Goal: Task Accomplishment & Management: Manage account settings

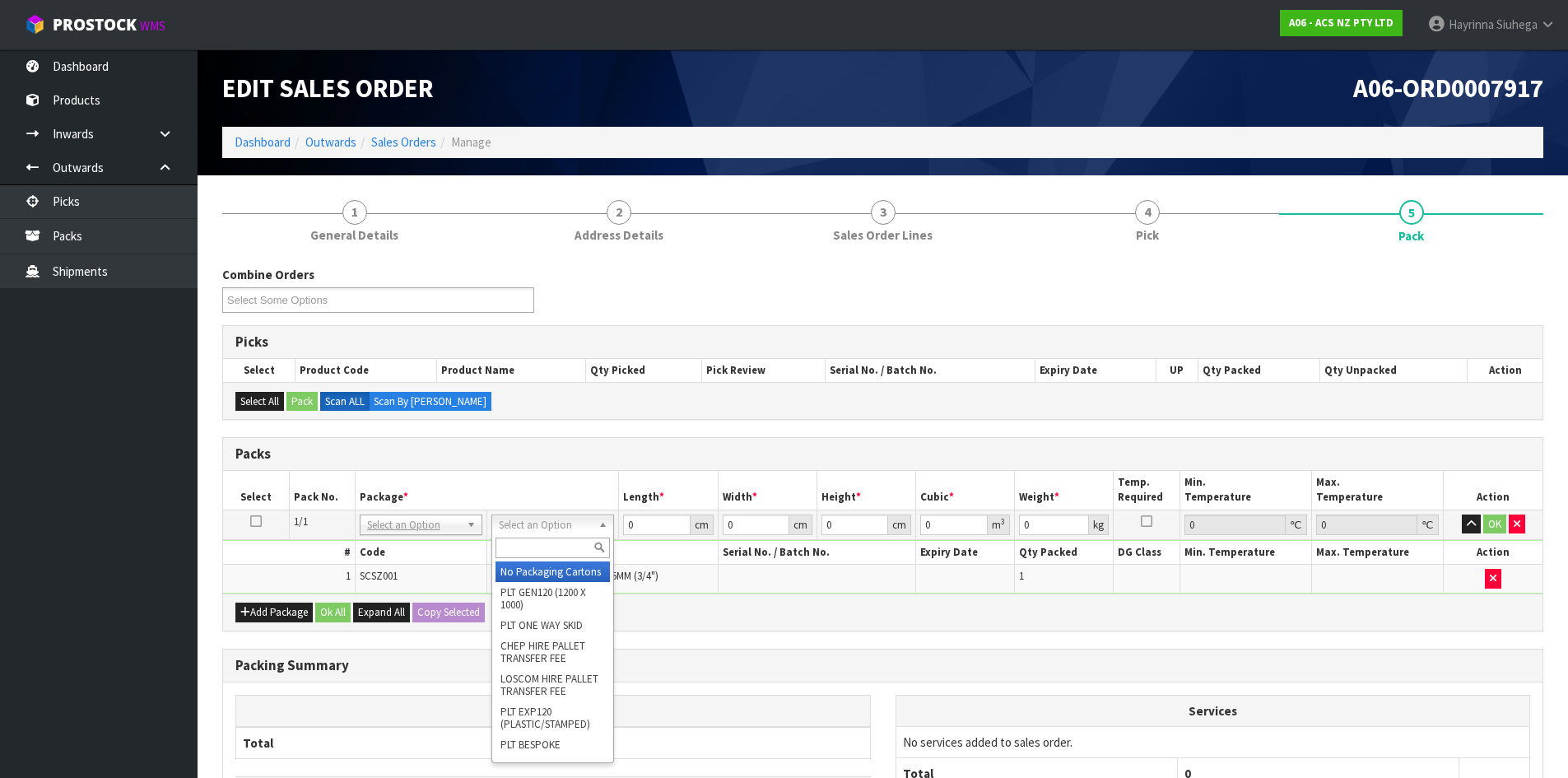
click at [549, 541] on input "text" at bounding box center [552, 548] width 114 height 21
type input "u20"
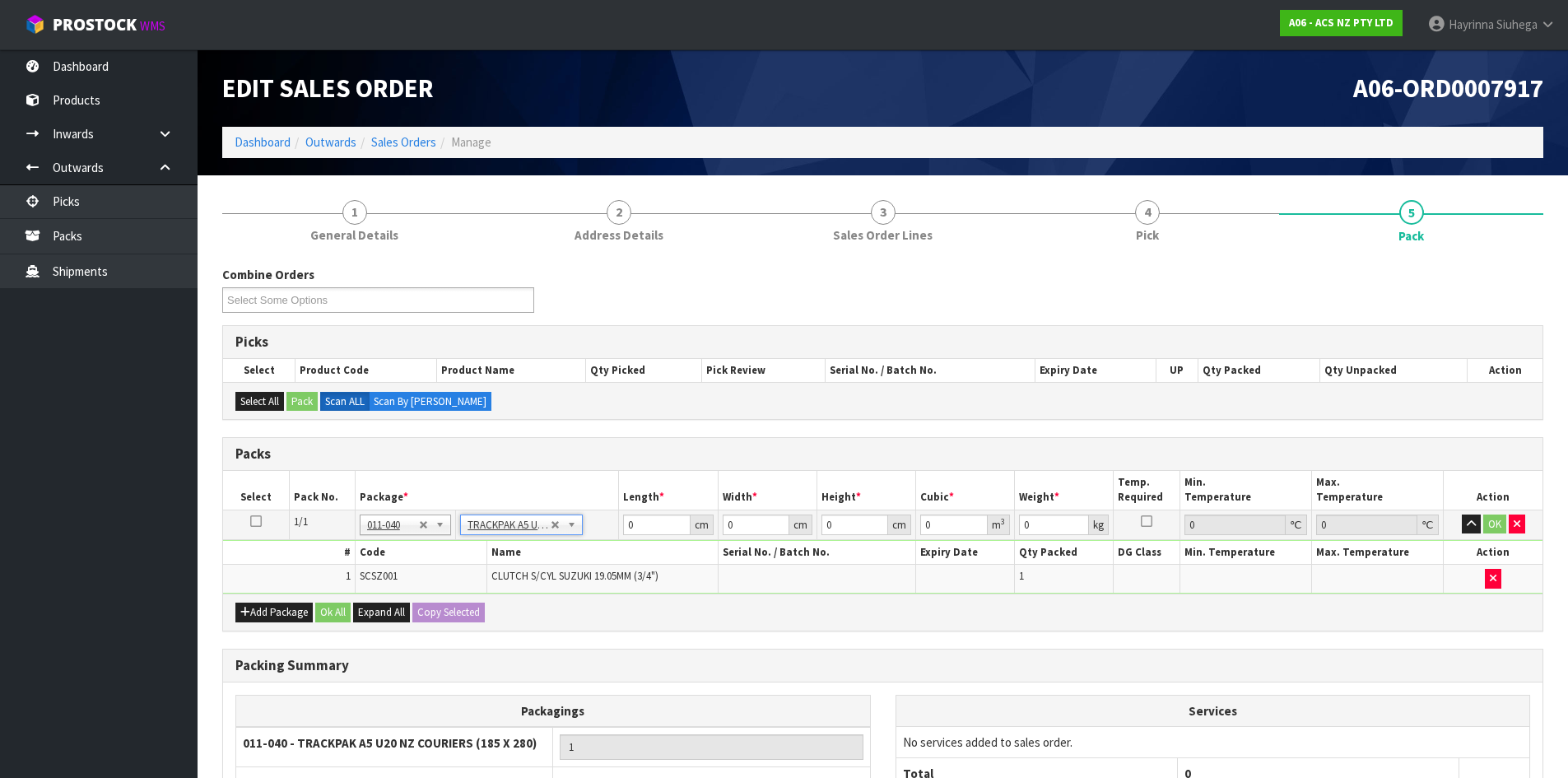
type input "18.5"
type input "28"
type input "0.01"
type input "0.000005"
type input "0.46"
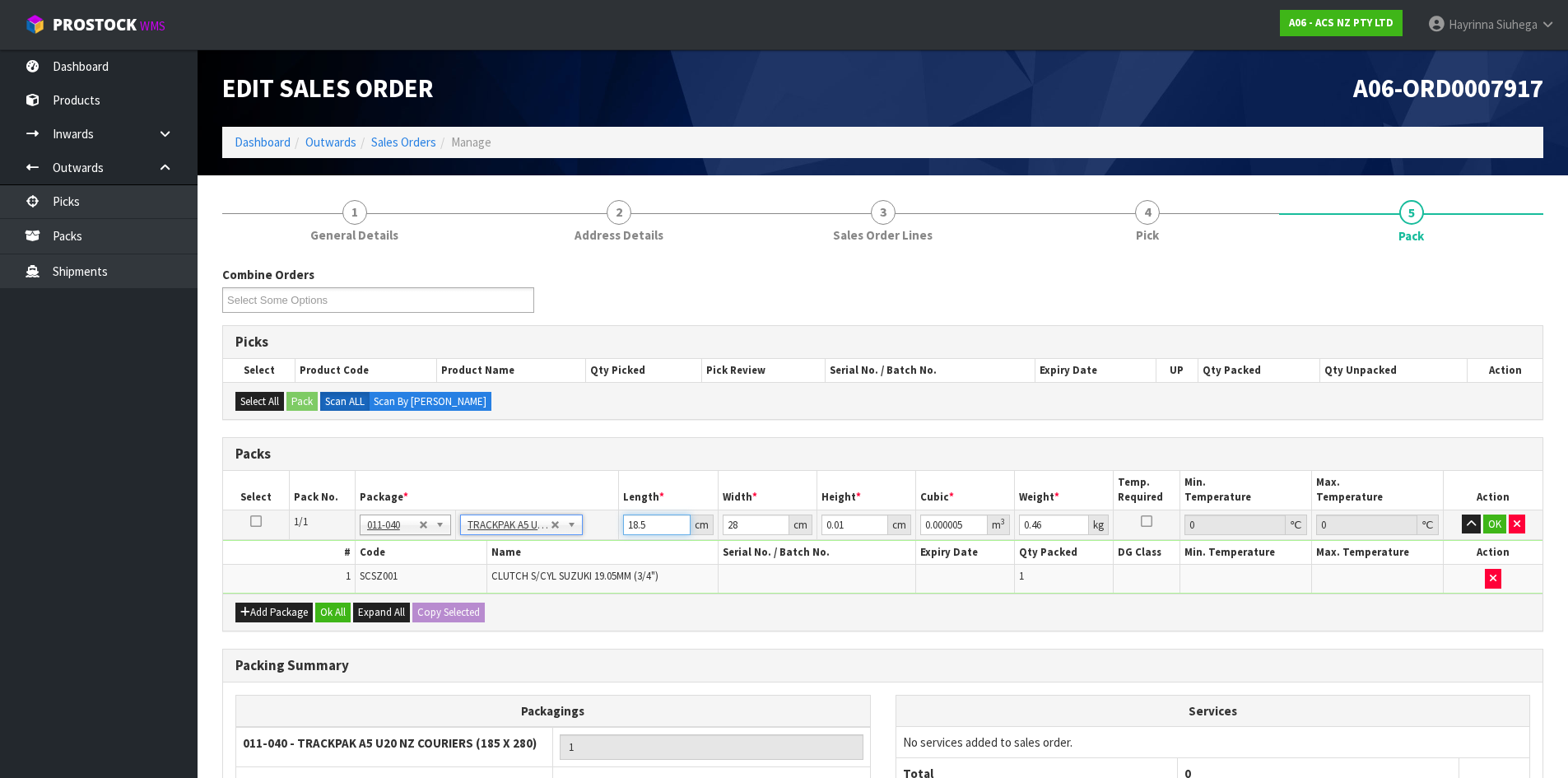
click at [641, 530] on input "18.5" at bounding box center [656, 525] width 67 height 21
type input "1"
type input "0"
type input "19"
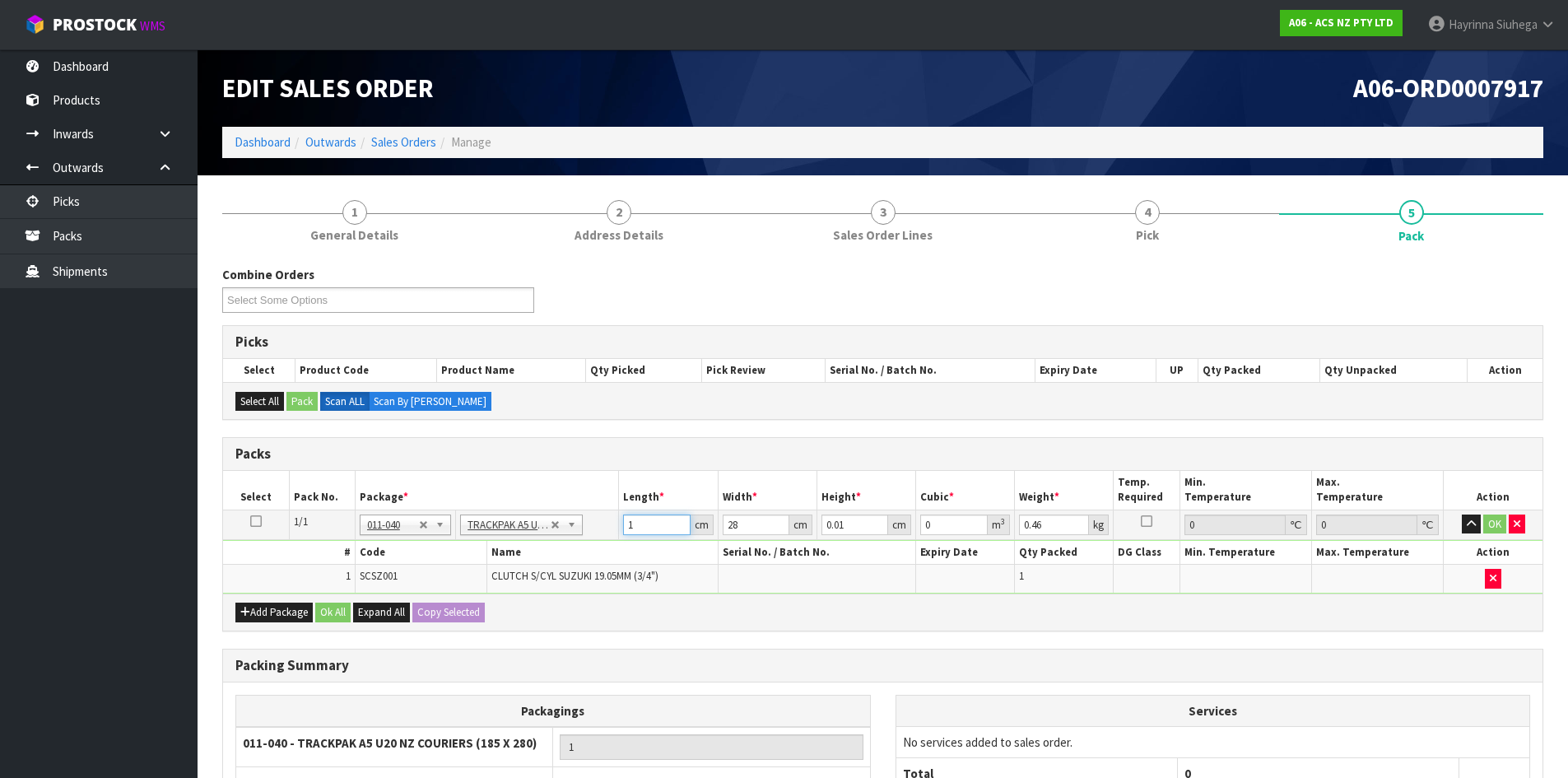
type input "0.000005"
type input "19"
type input "9"
type input "0.004788"
type input "9"
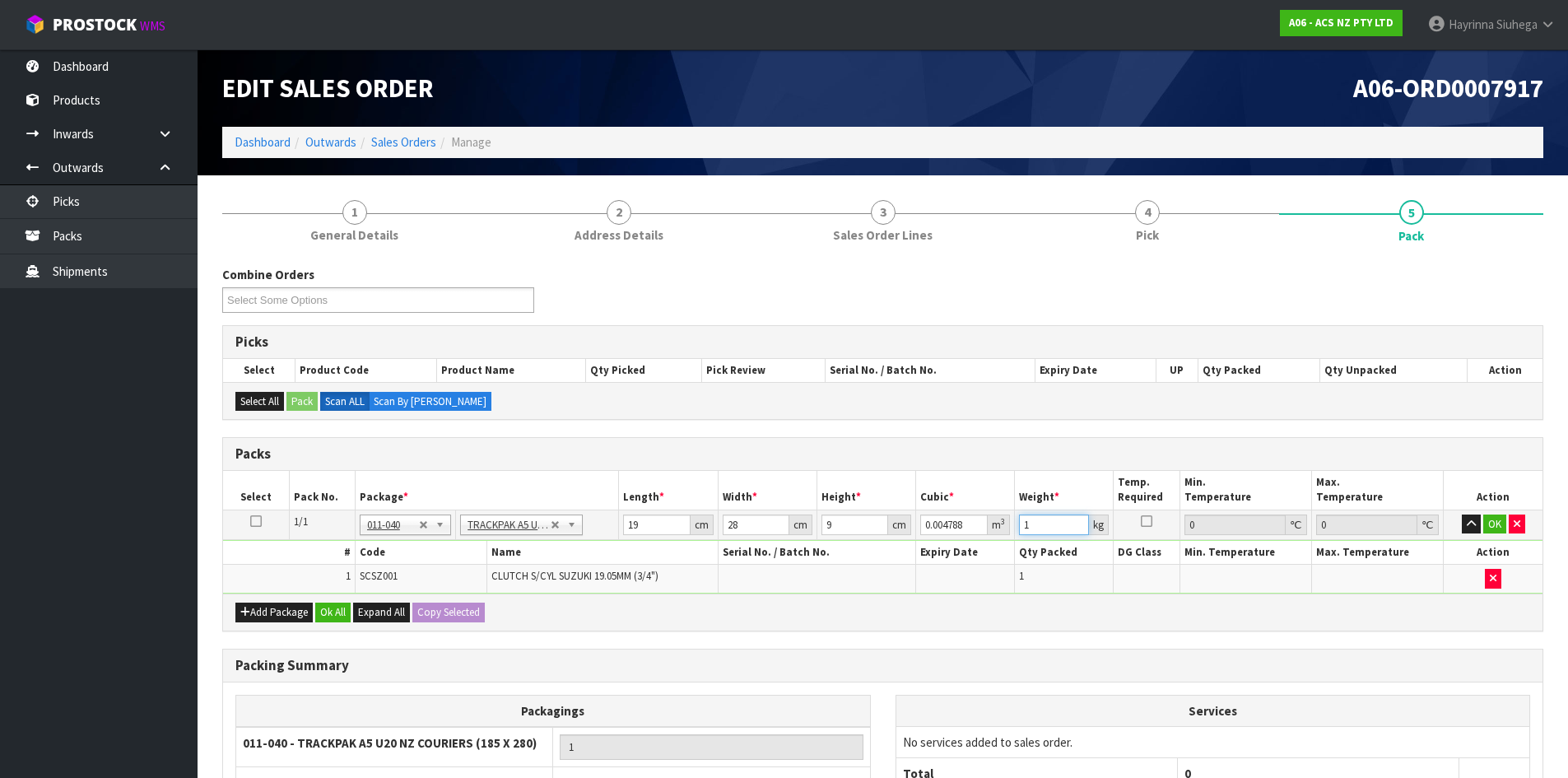
type input "1"
click button "OK" at bounding box center [1494, 525] width 23 height 20
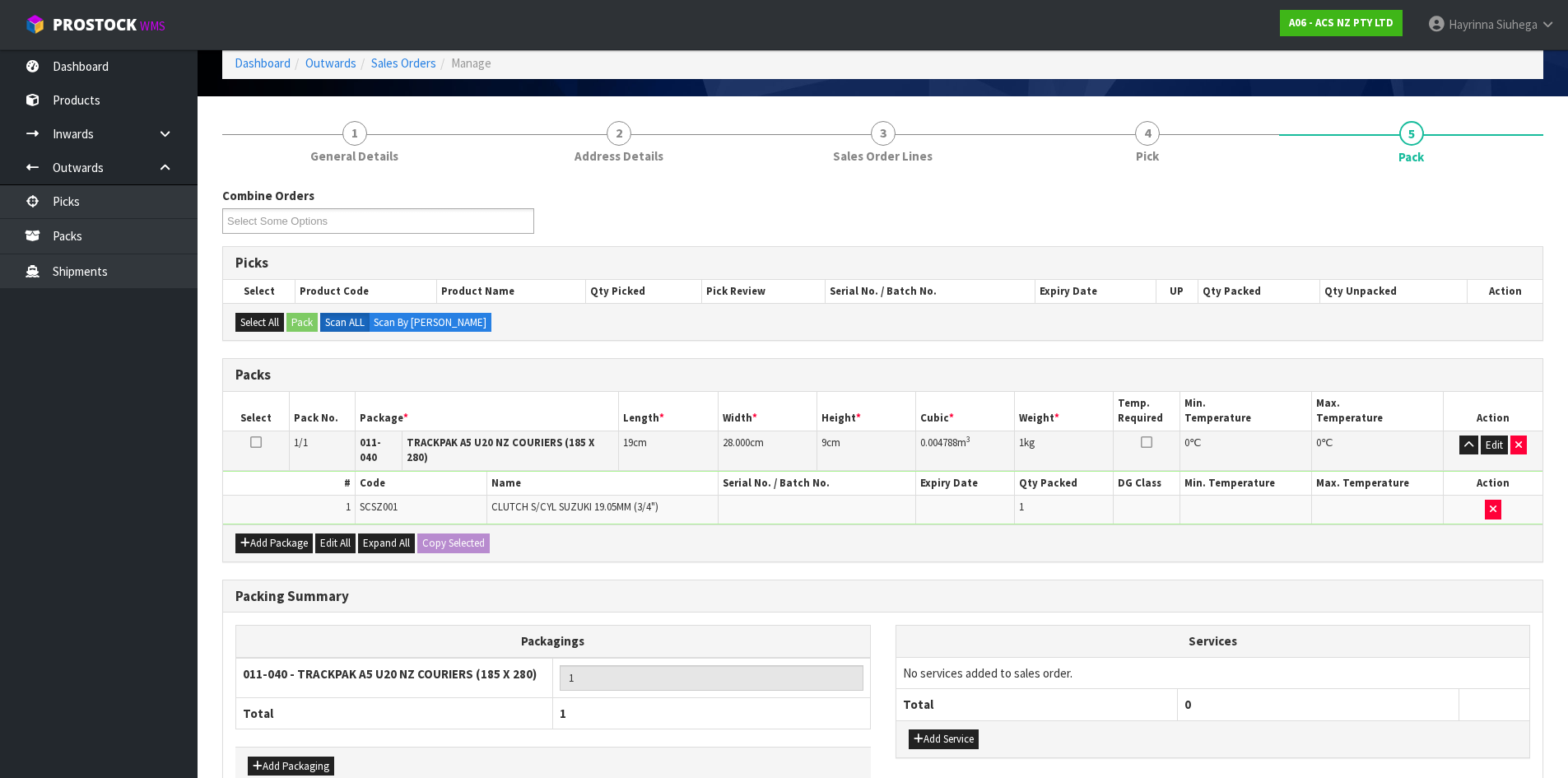
scroll to position [164, 0]
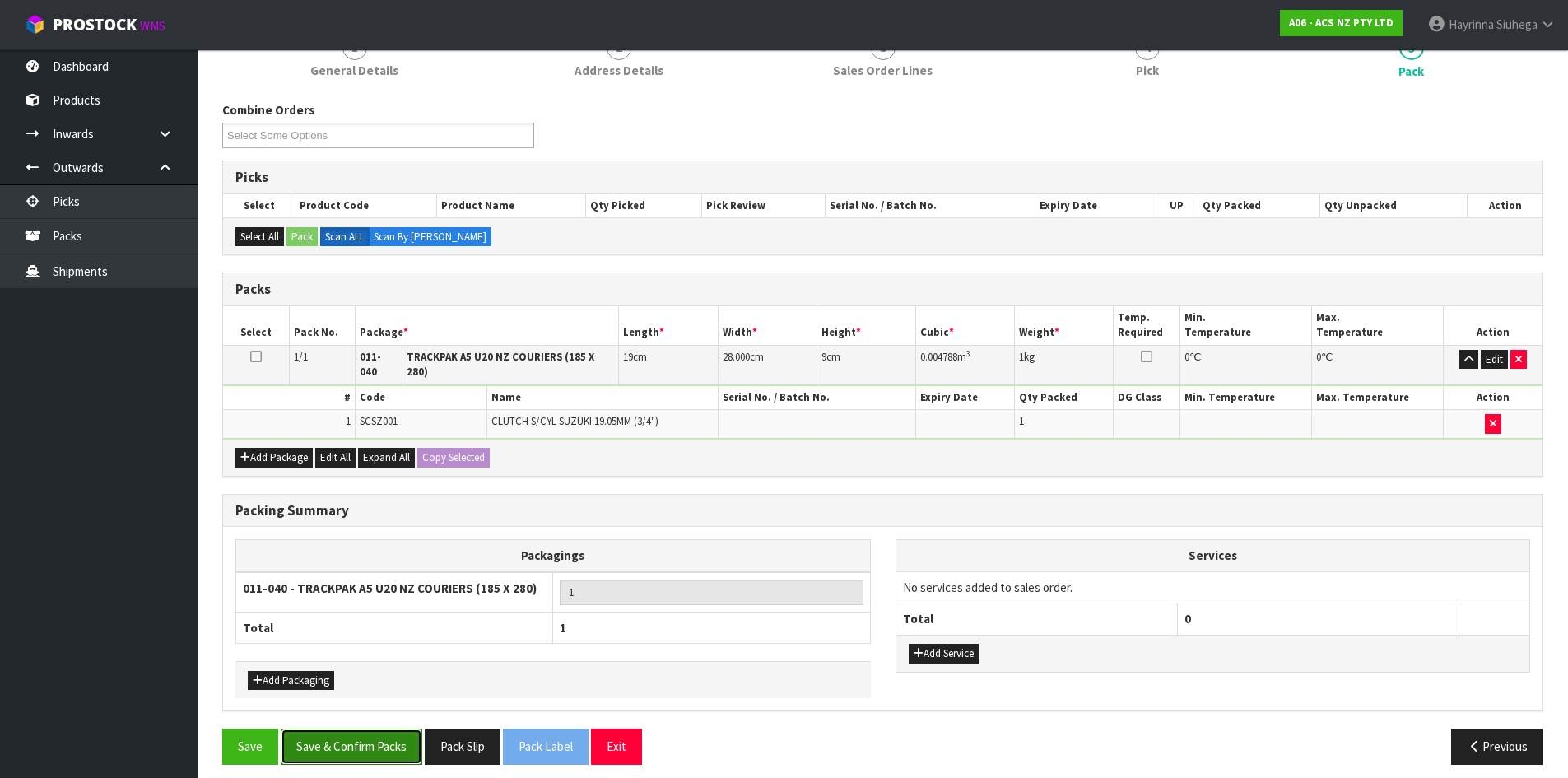
click at [374, 731] on button "Save & Confirm Packs" at bounding box center [351, 746] width 141 height 36
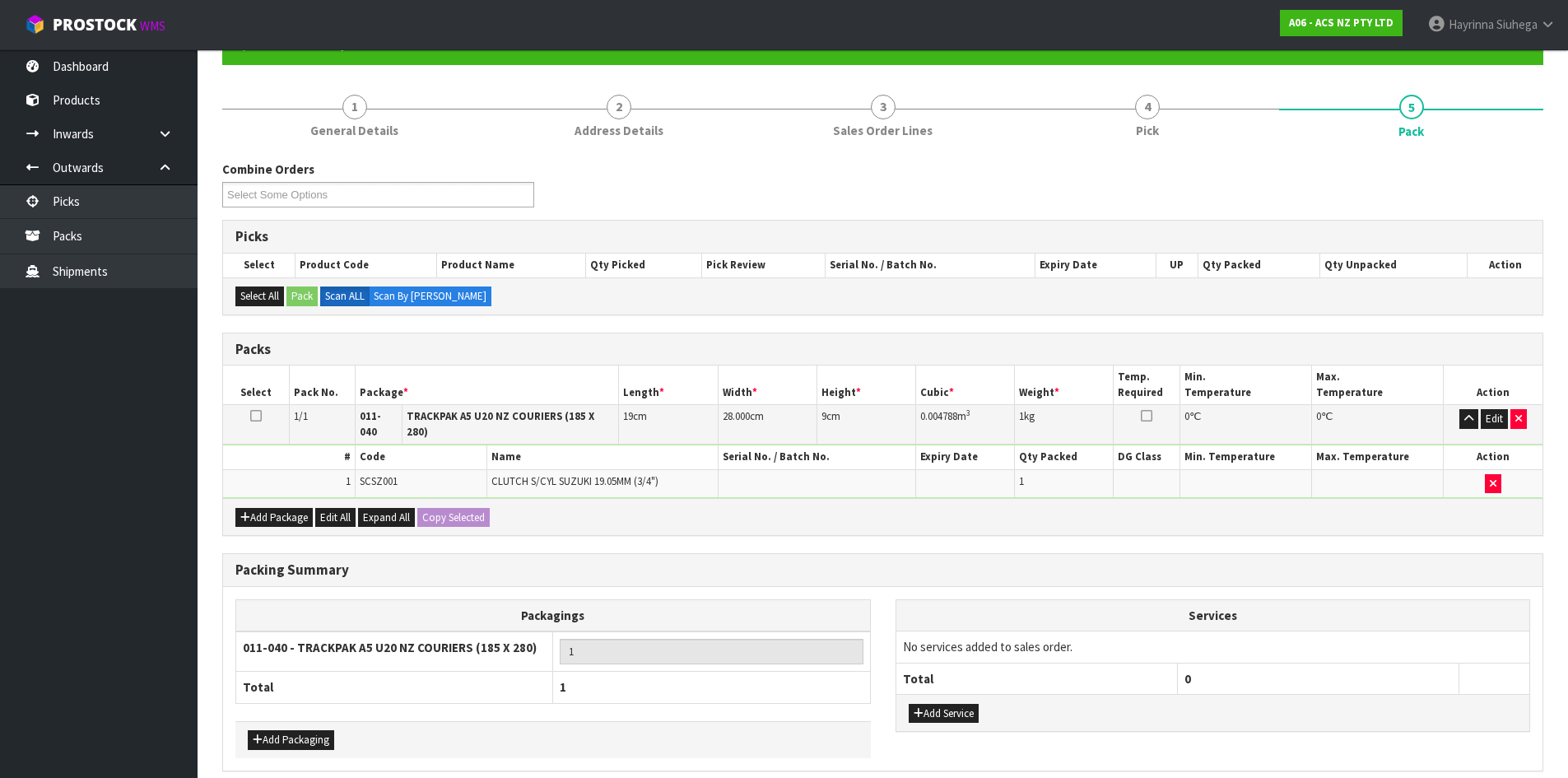
scroll to position [0, 0]
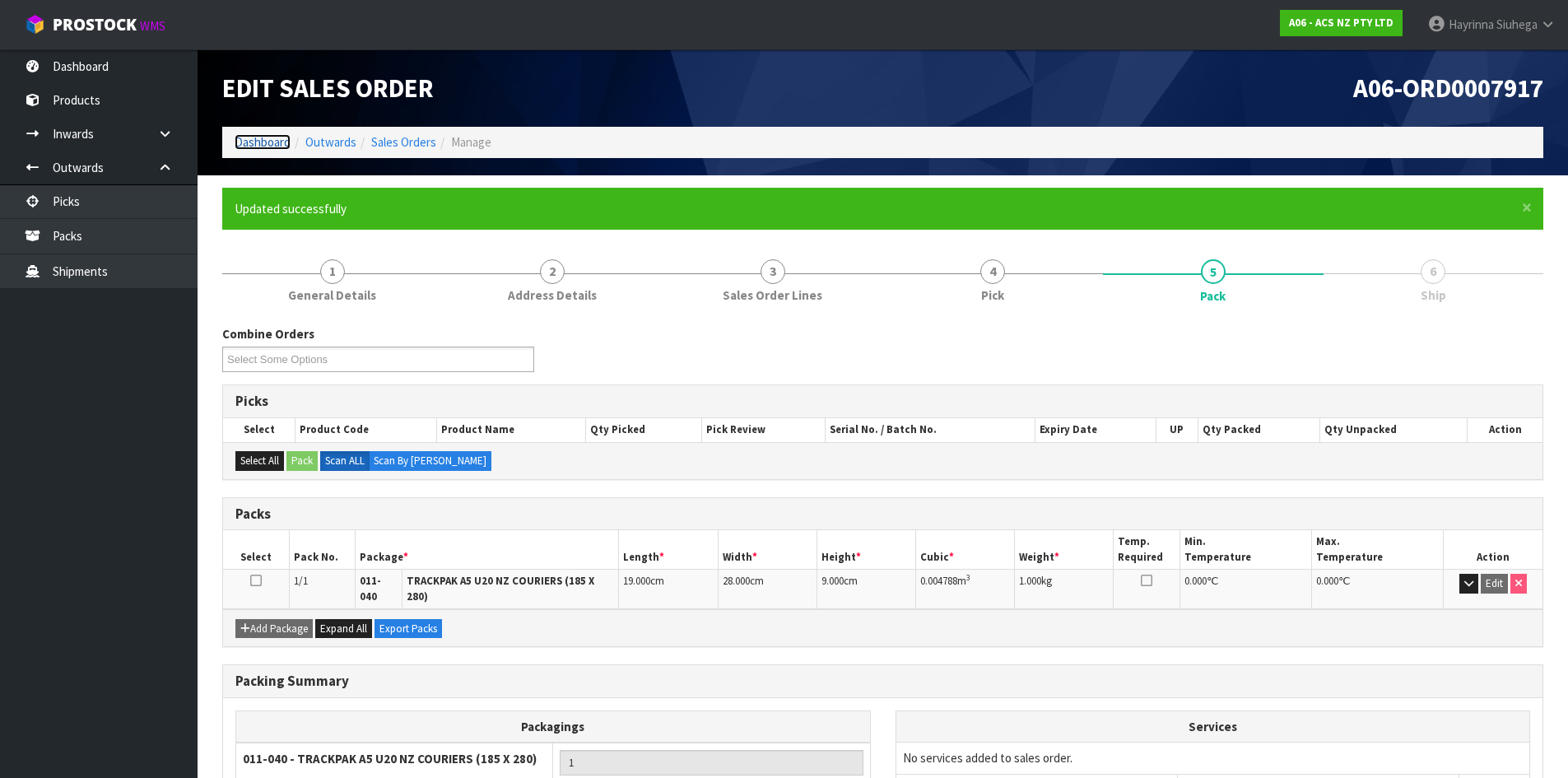
click at [281, 141] on link "Dashboard" at bounding box center [262, 142] width 56 height 16
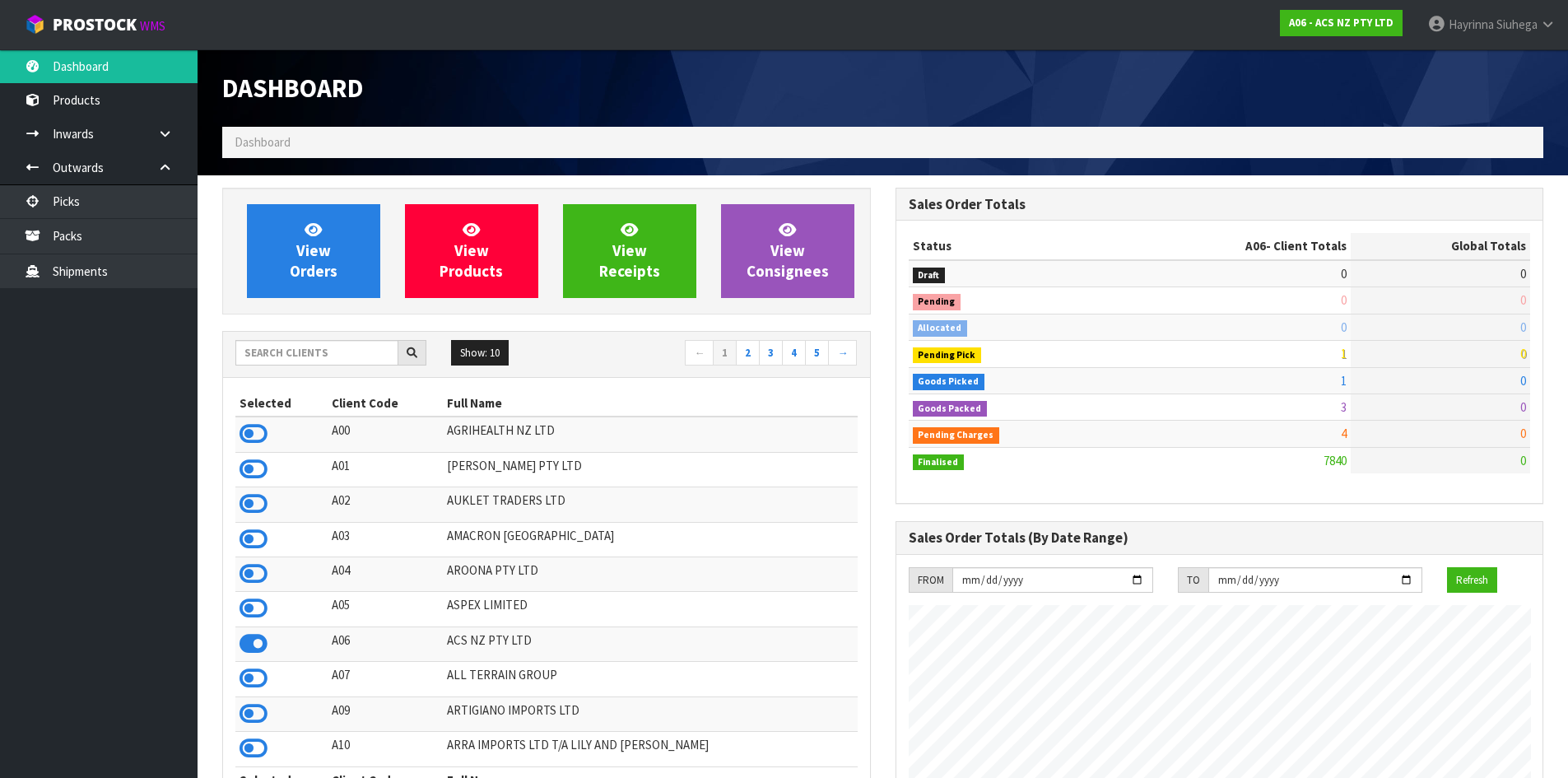
scroll to position [1247, 673]
click at [340, 262] on link "View Orders" at bounding box center [314, 251] width 133 height 94
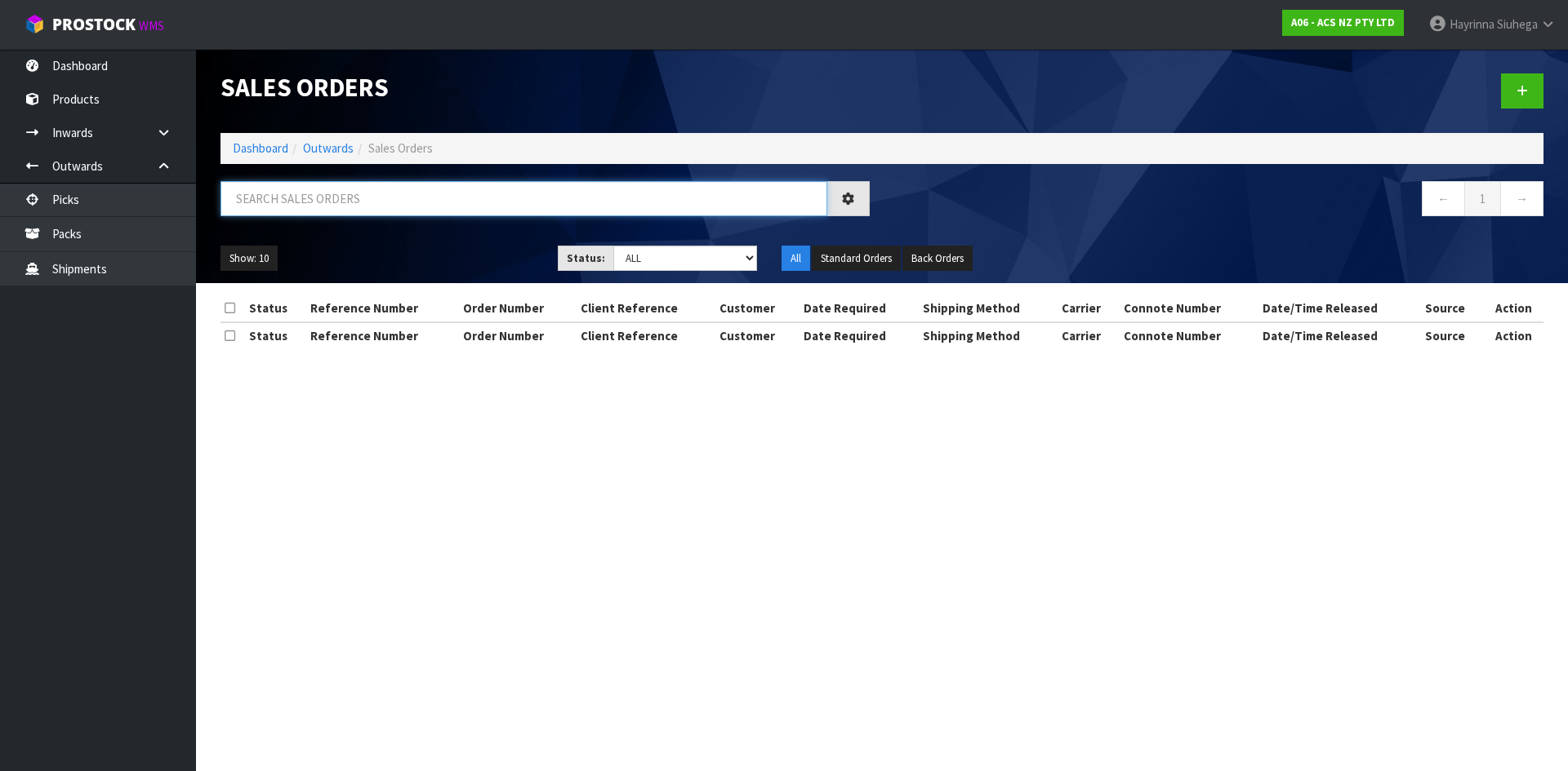
click at [334, 196] on input "text" at bounding box center [524, 198] width 607 height 35
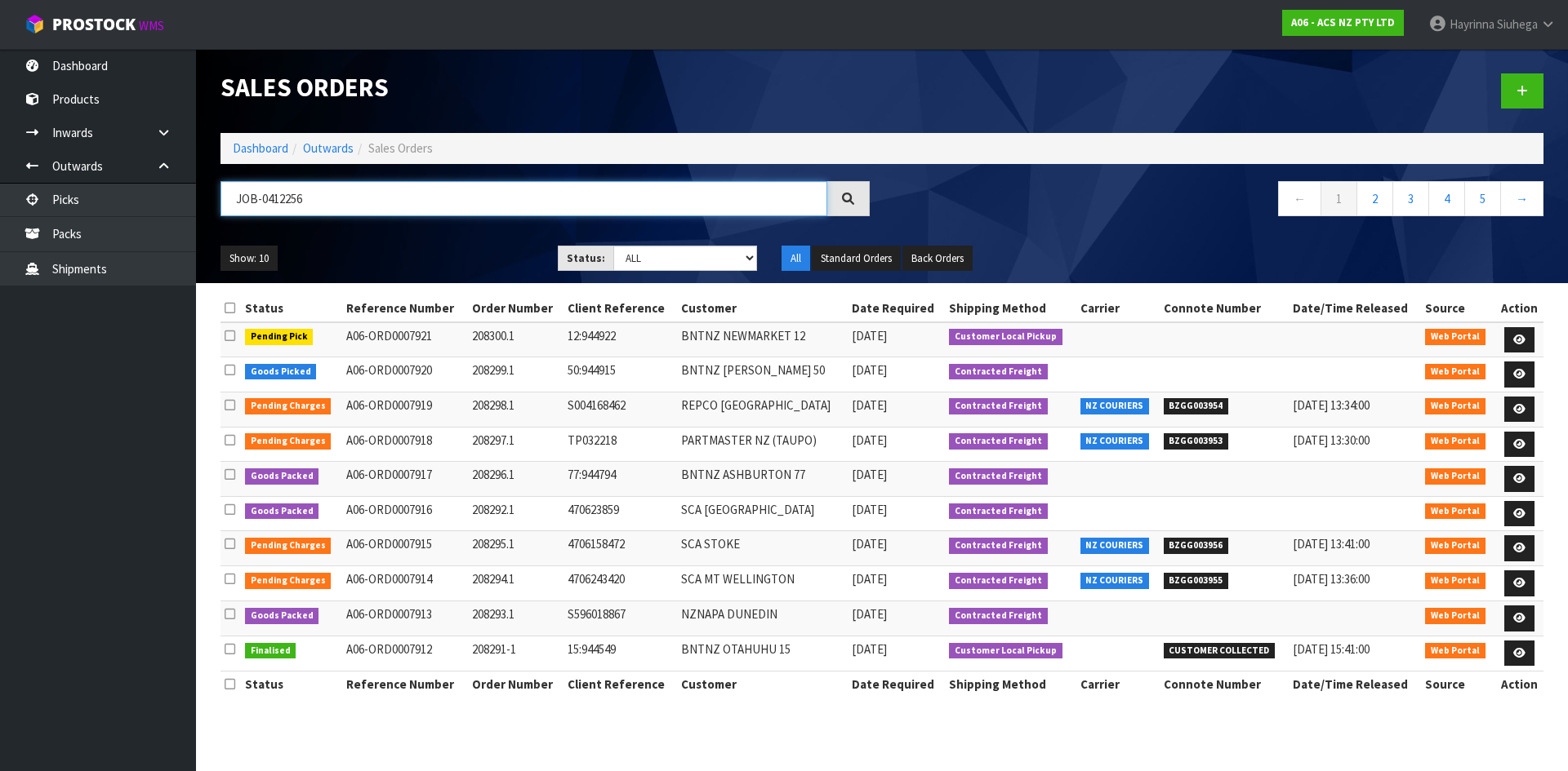
type input "JOB-0412256"
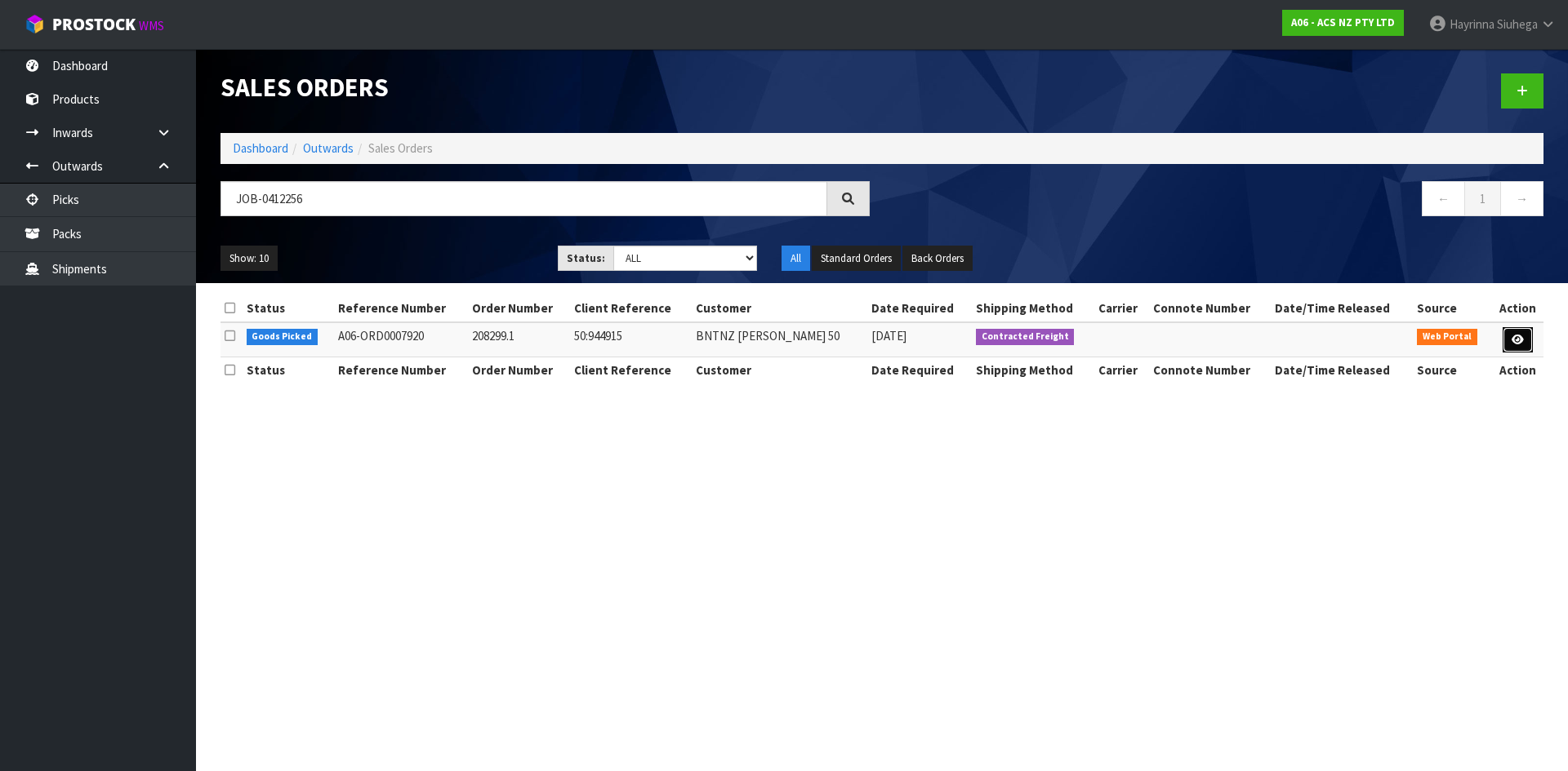
click at [1520, 336] on icon at bounding box center [1517, 340] width 13 height 11
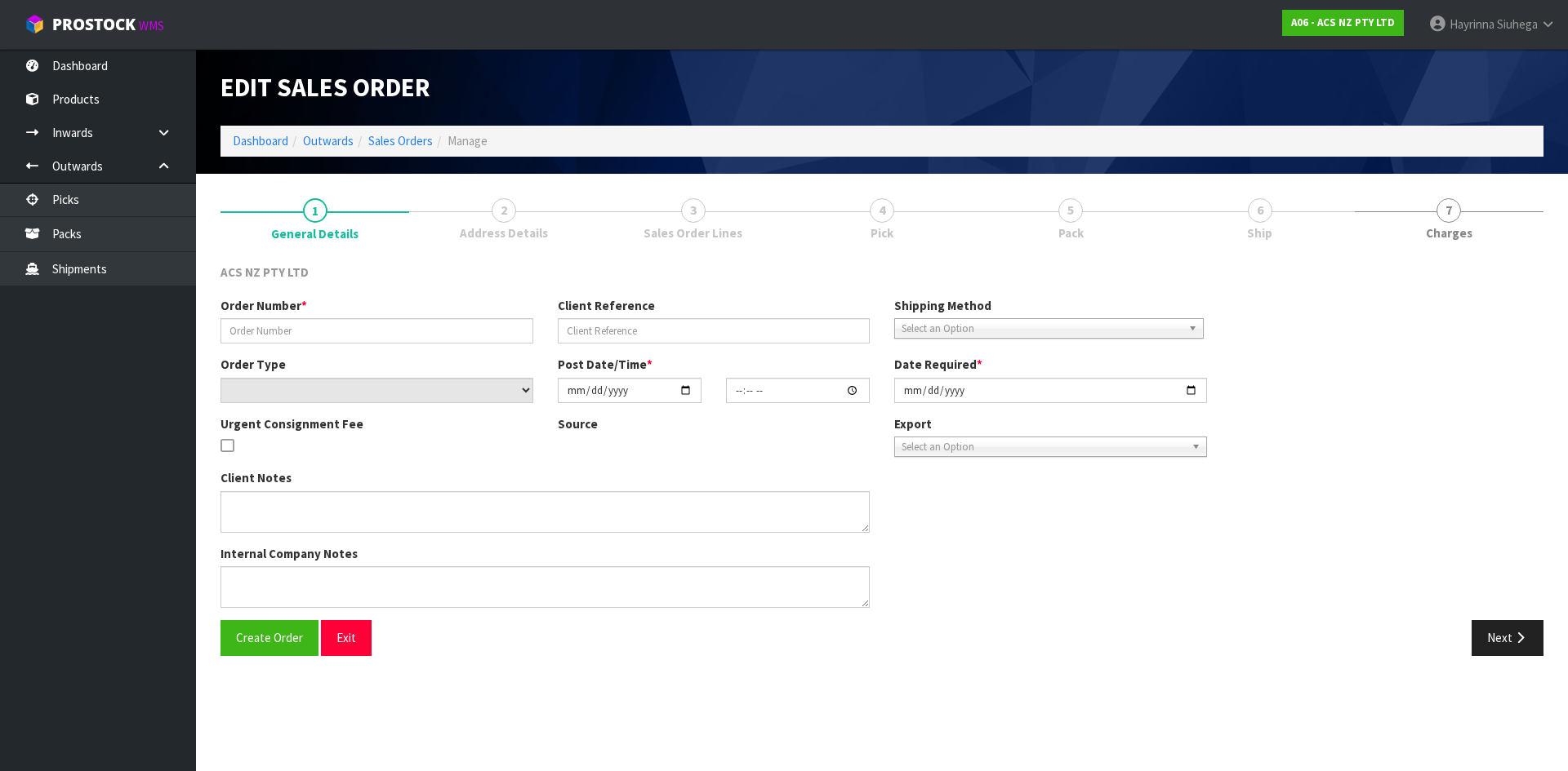
type input "208299.1"
type input "50:944915"
select select "number:0"
type input "2025-09-12"
type input "12:22:00.000"
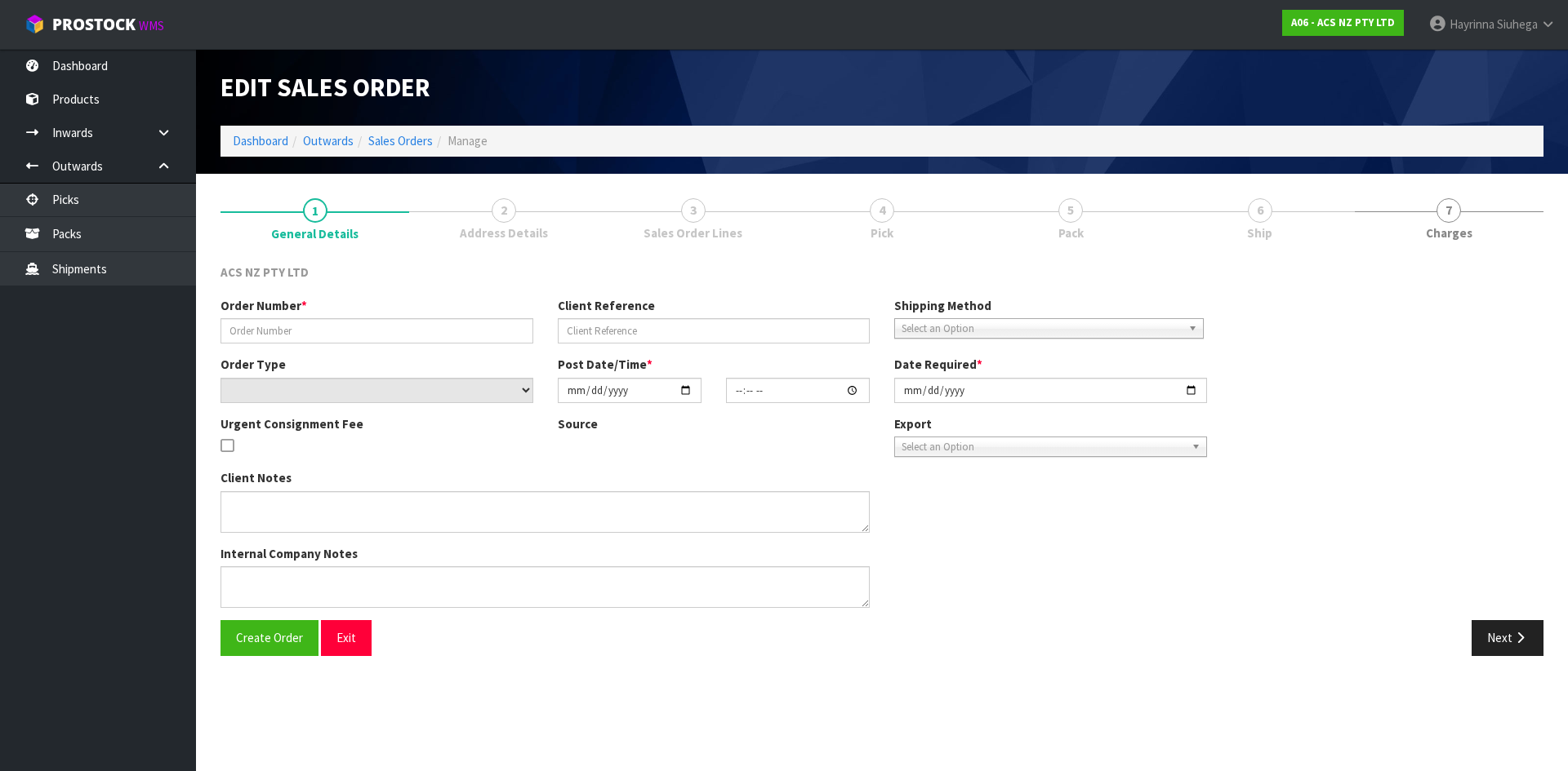
type input "2025-09-12"
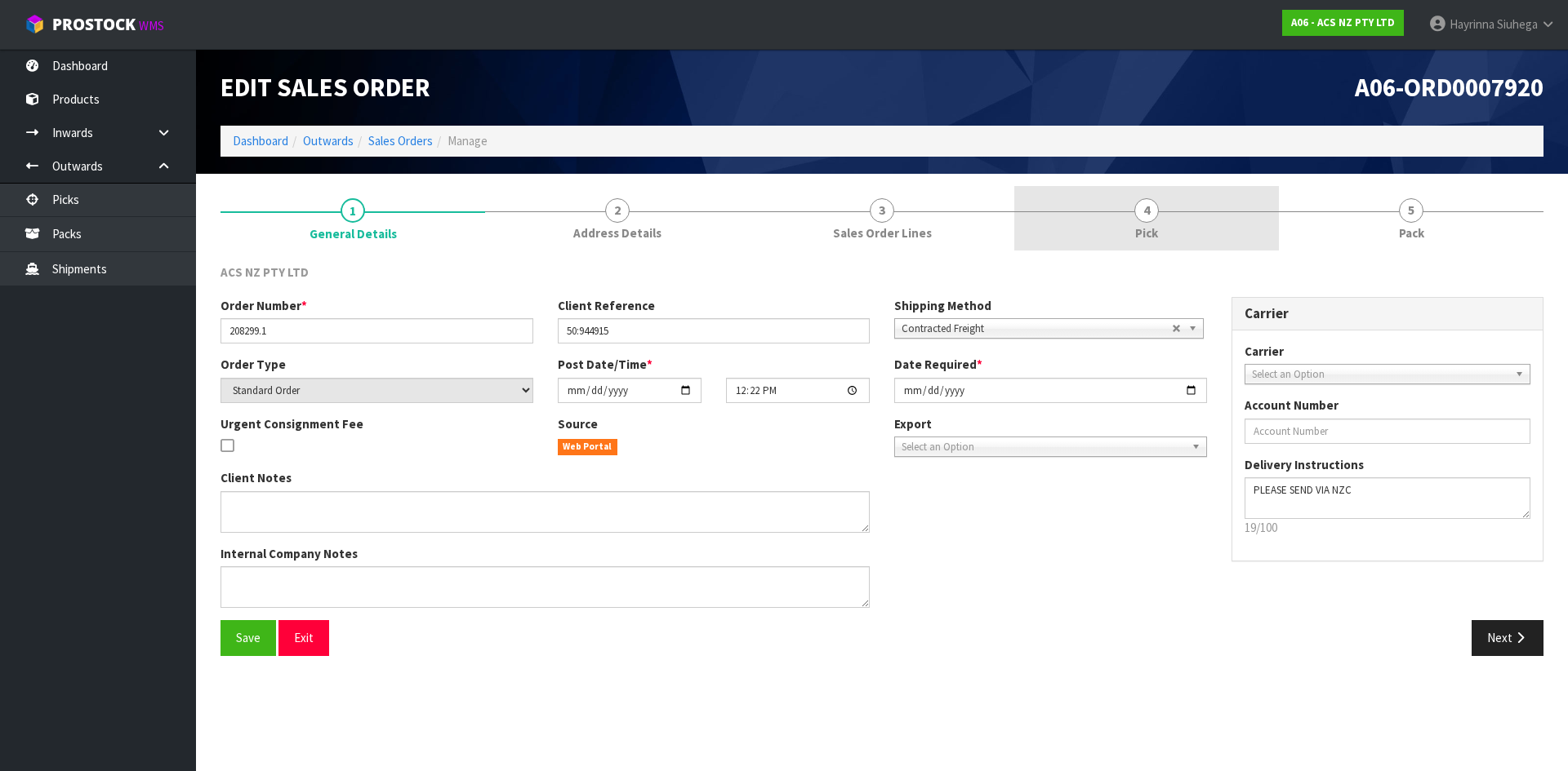
click at [1229, 219] on link "4 Pick" at bounding box center [1146, 218] width 264 height 64
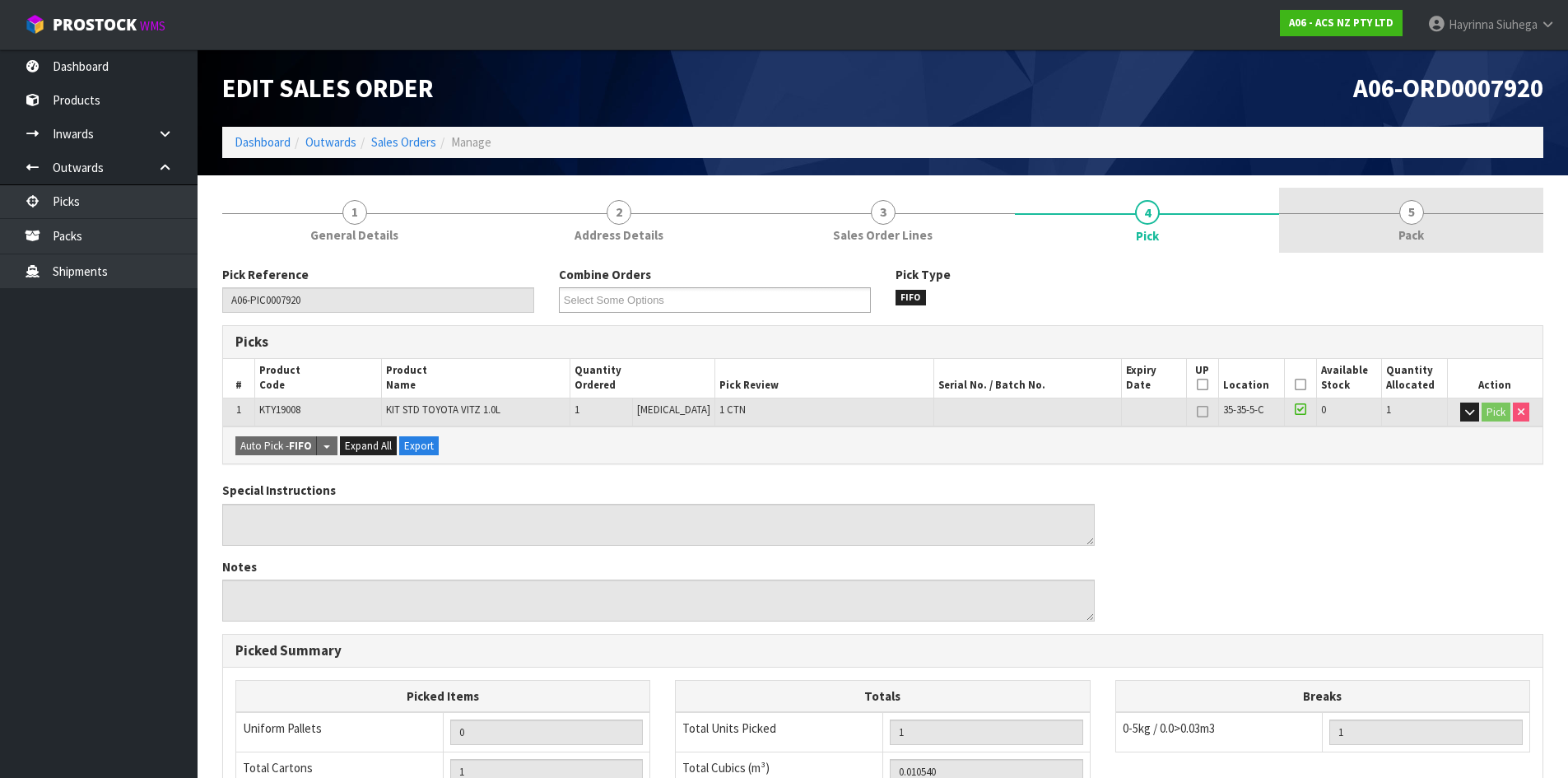
click at [1363, 226] on link "5 Pack" at bounding box center [1410, 220] width 264 height 65
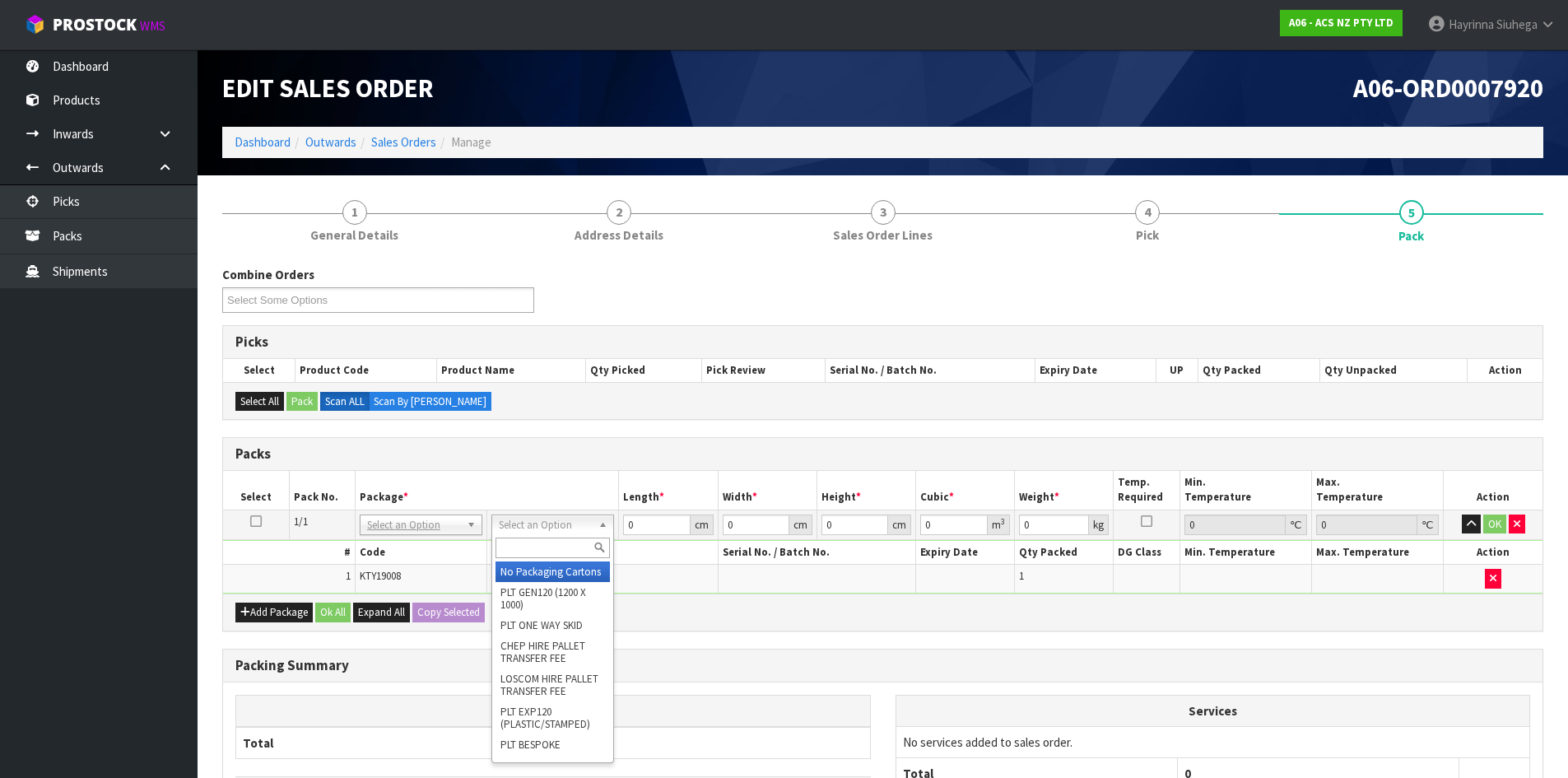
click at [538, 553] on input "text" at bounding box center [552, 548] width 114 height 21
type input "upp"
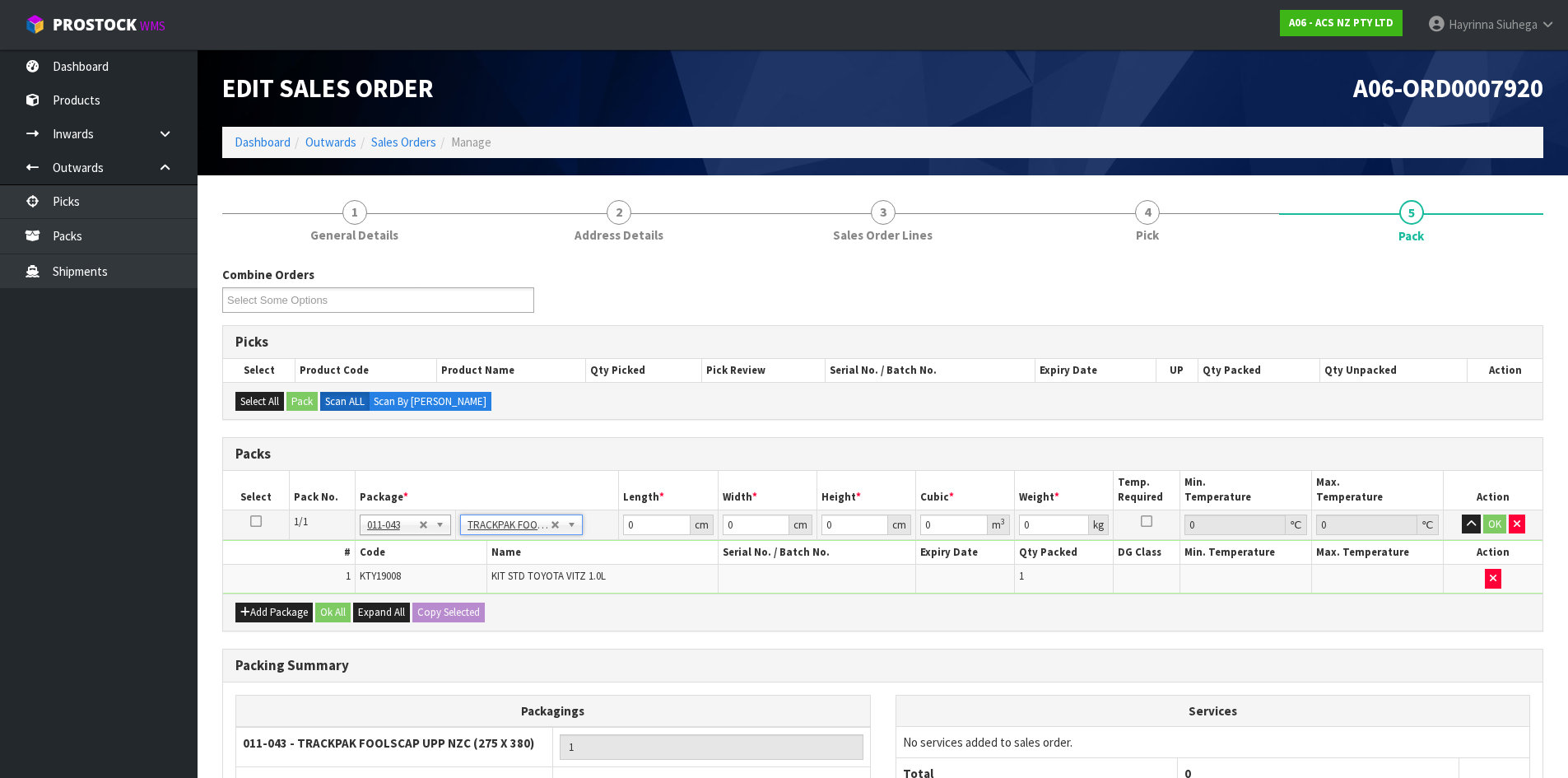
type input "27.5"
type input "38"
type input "0.01"
type input "0.00001"
type input "4.56"
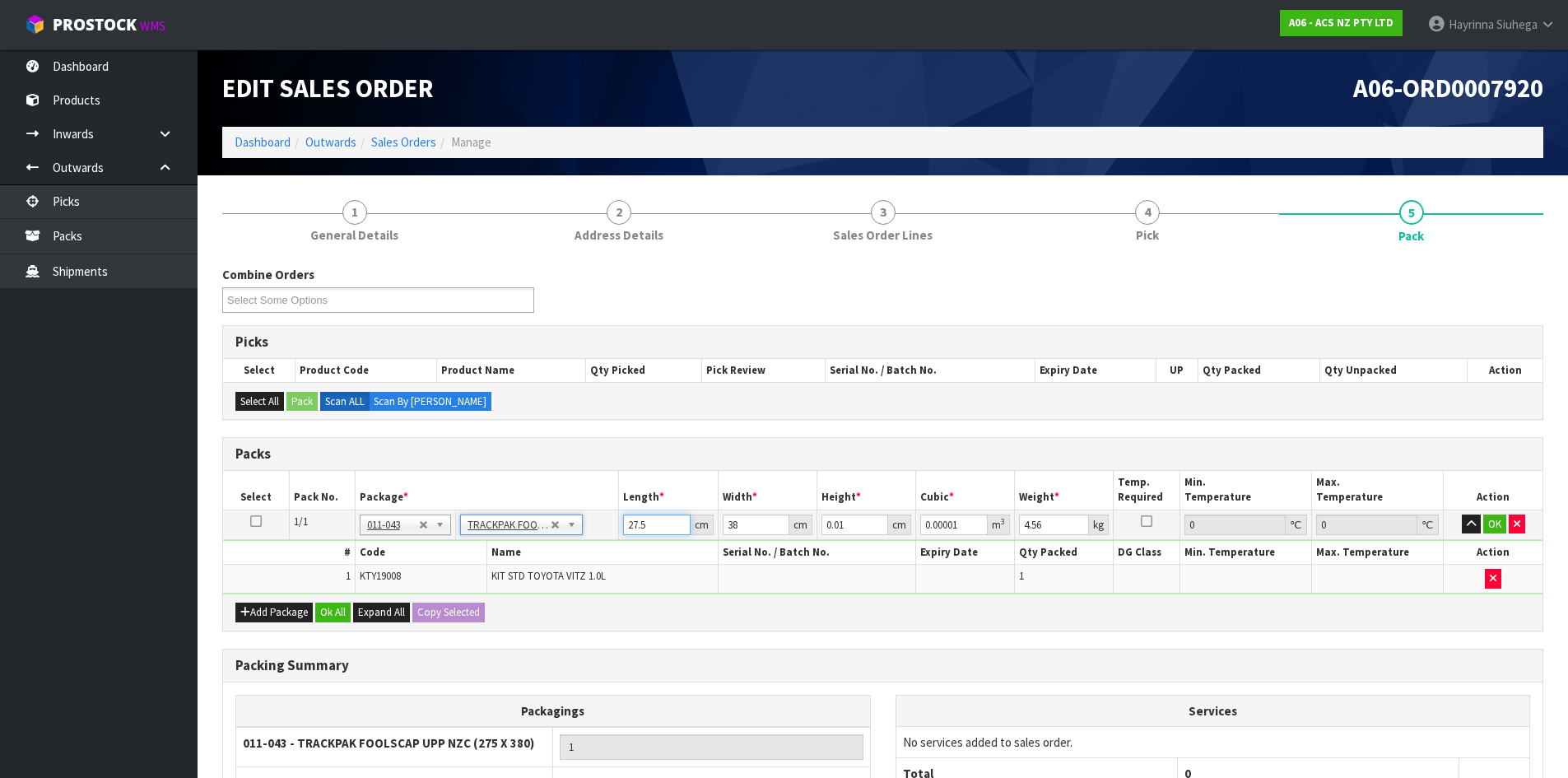
click at [637, 519] on input "27.5" at bounding box center [656, 525] width 67 height 21
type input "2"
type input "0.000001"
type input "28"
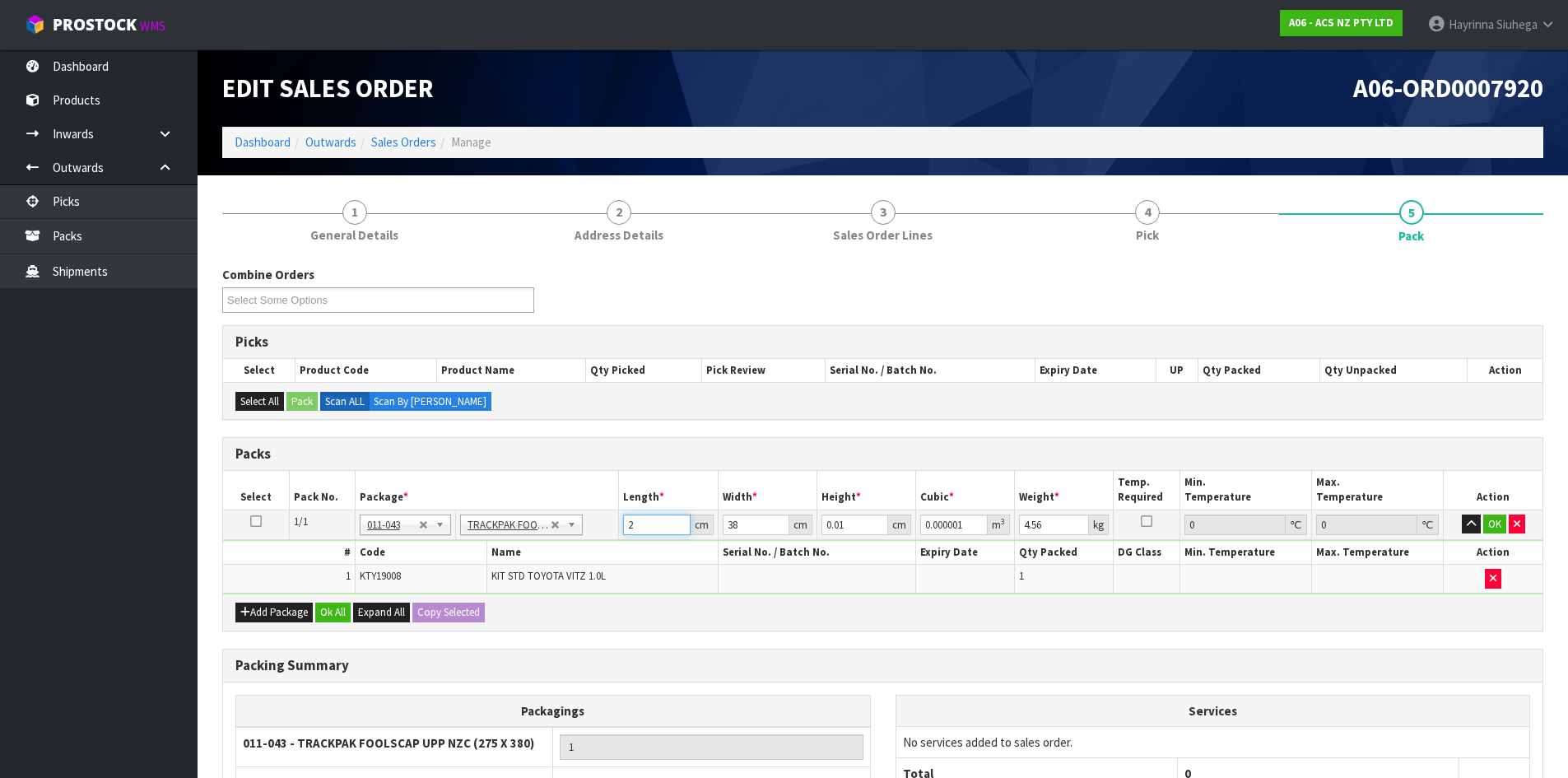
type input "0.000011"
type input "28"
type input "9"
type input "0.009576"
type input "9"
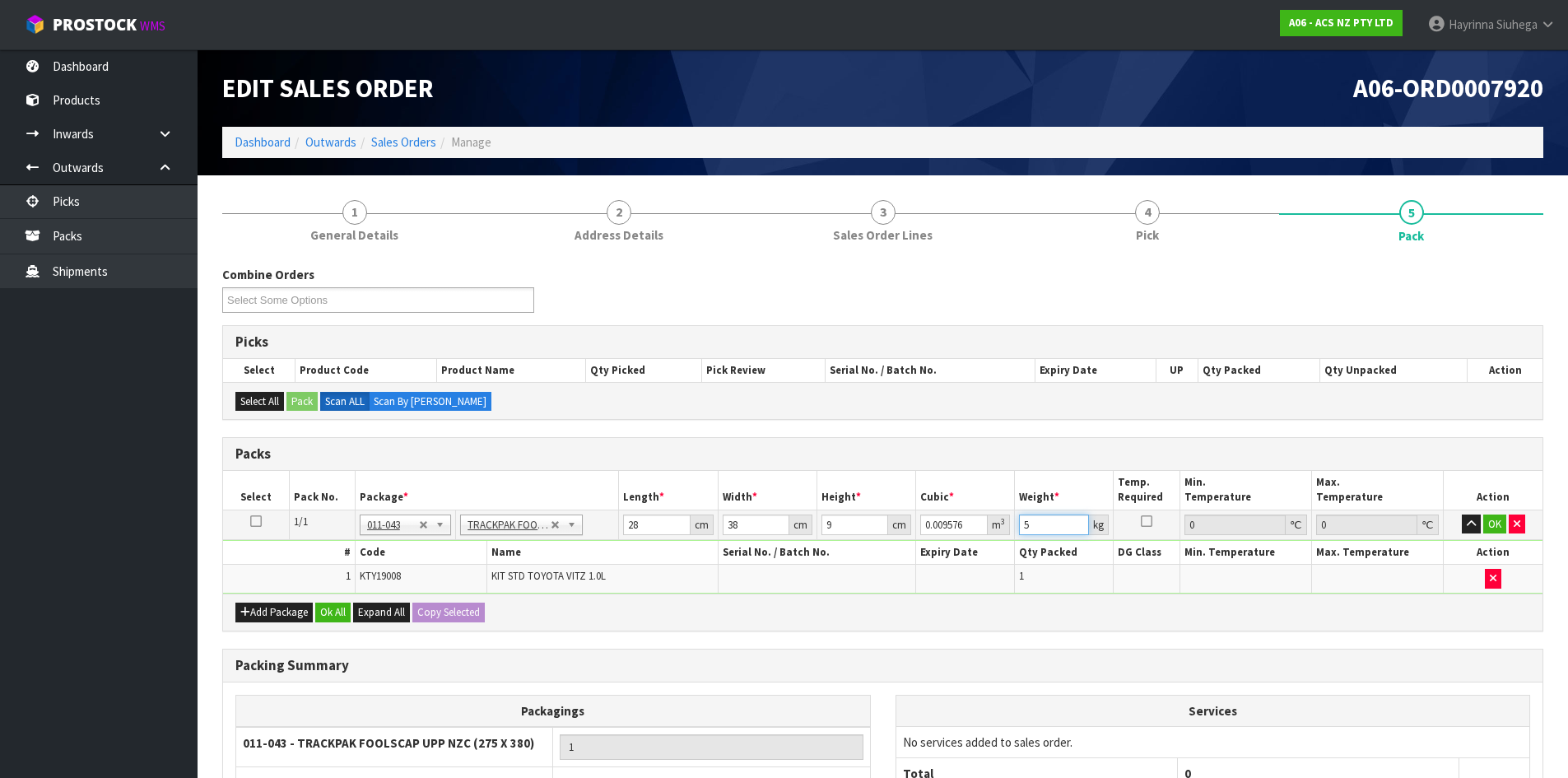
type input "5"
click button "OK" at bounding box center [1494, 525] width 23 height 20
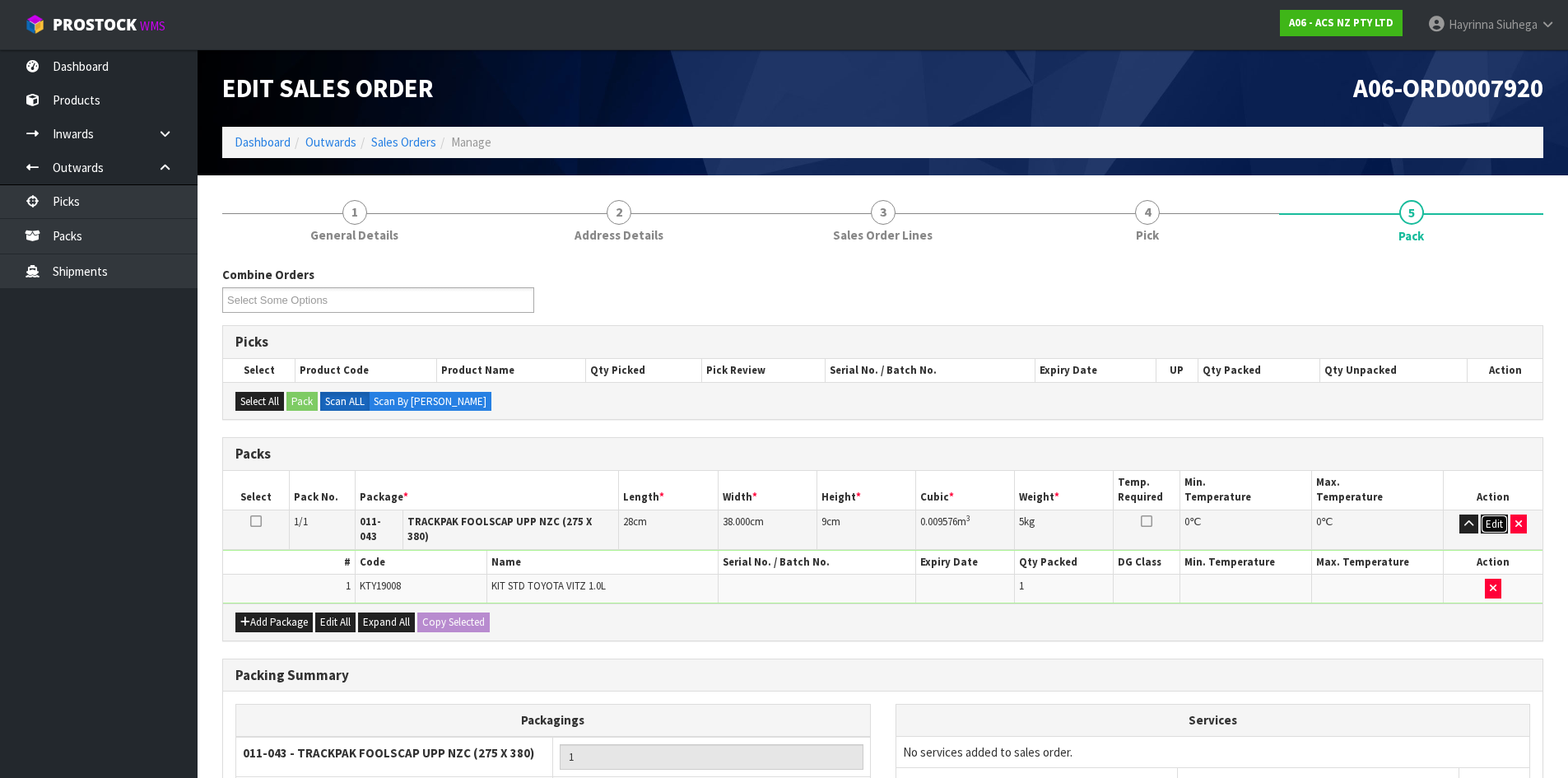
click at [1489, 520] on button "Edit" at bounding box center [1494, 525] width 27 height 20
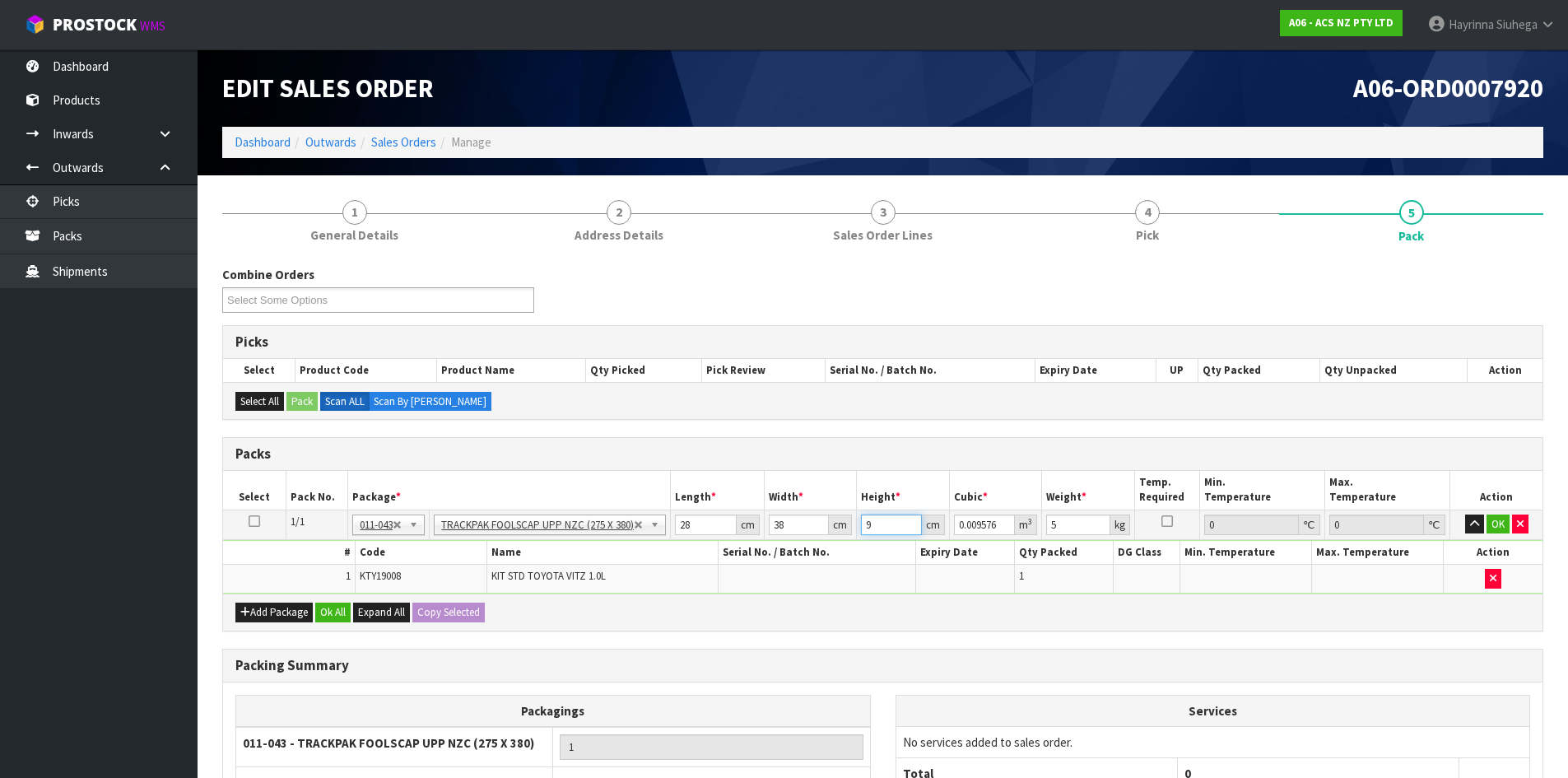
click at [866, 520] on input "9" at bounding box center [891, 525] width 61 height 21
type input "1"
type input "0.001064"
type input "11"
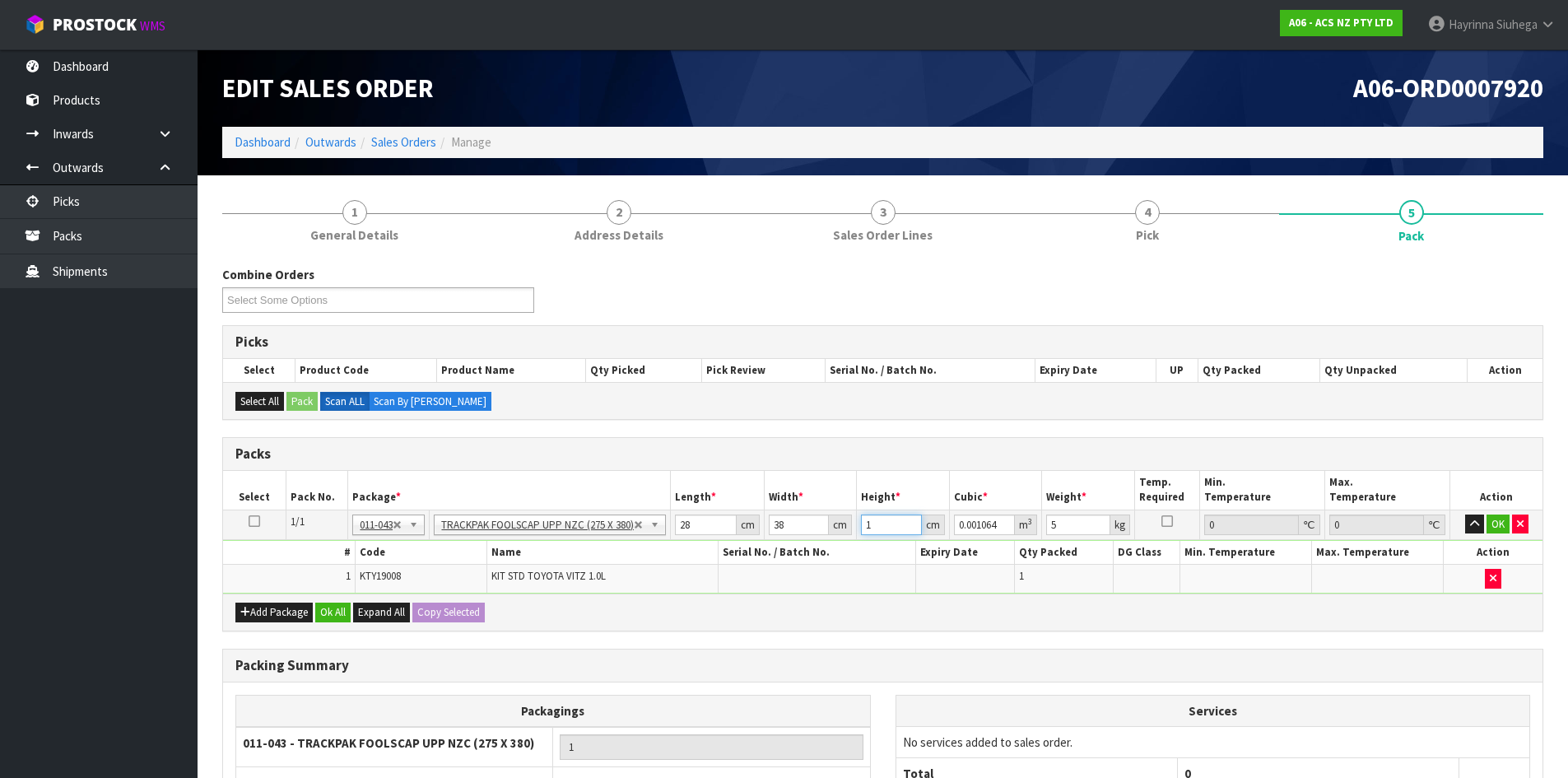
type input "0.011704"
type input "11"
drag, startPoint x: 1491, startPoint y: 524, endPoint x: 1336, endPoint y: 586, distance: 166.9
click at [1496, 525] on button "OK" at bounding box center [1498, 525] width 23 height 20
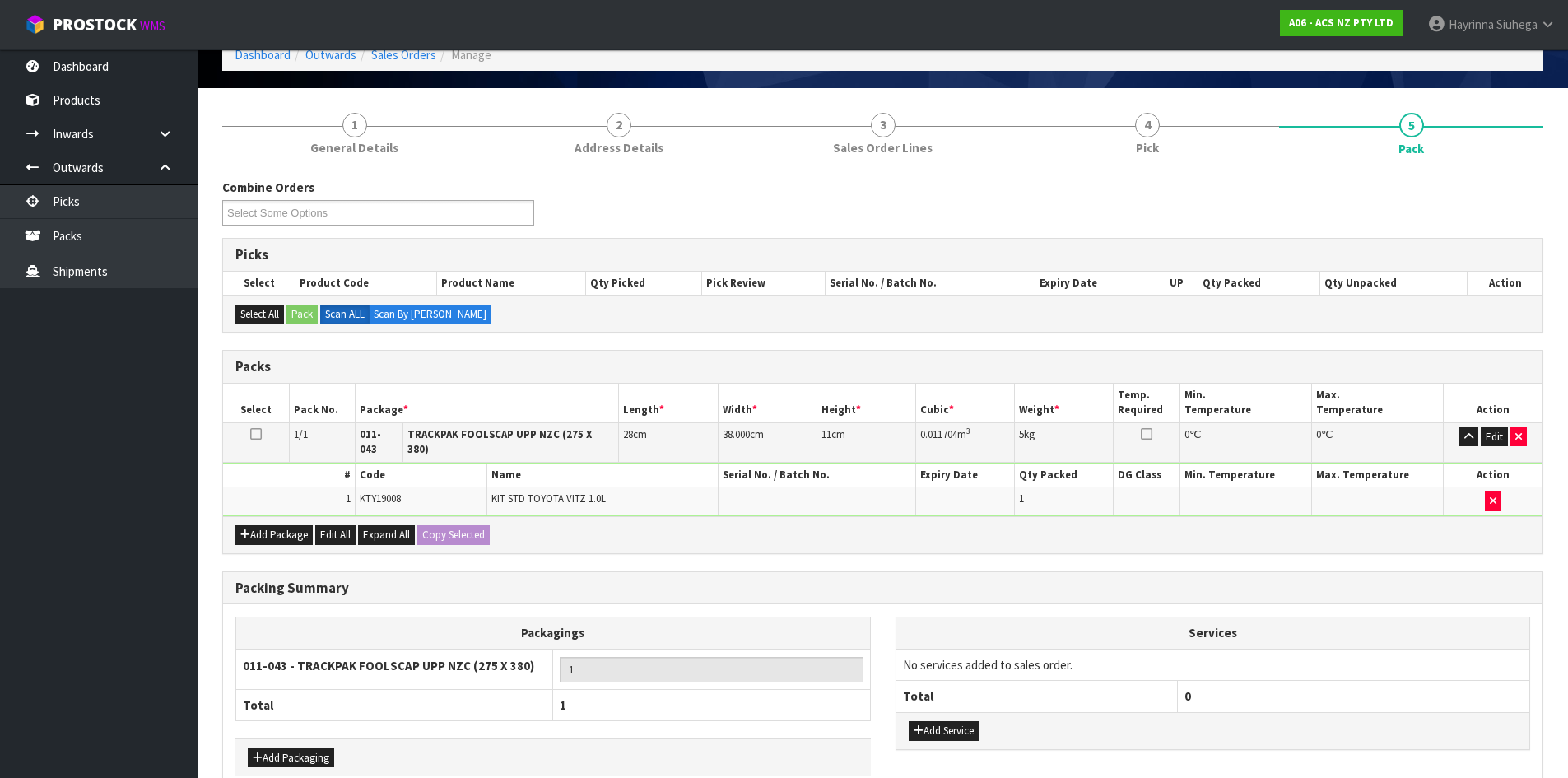
scroll to position [164, 0]
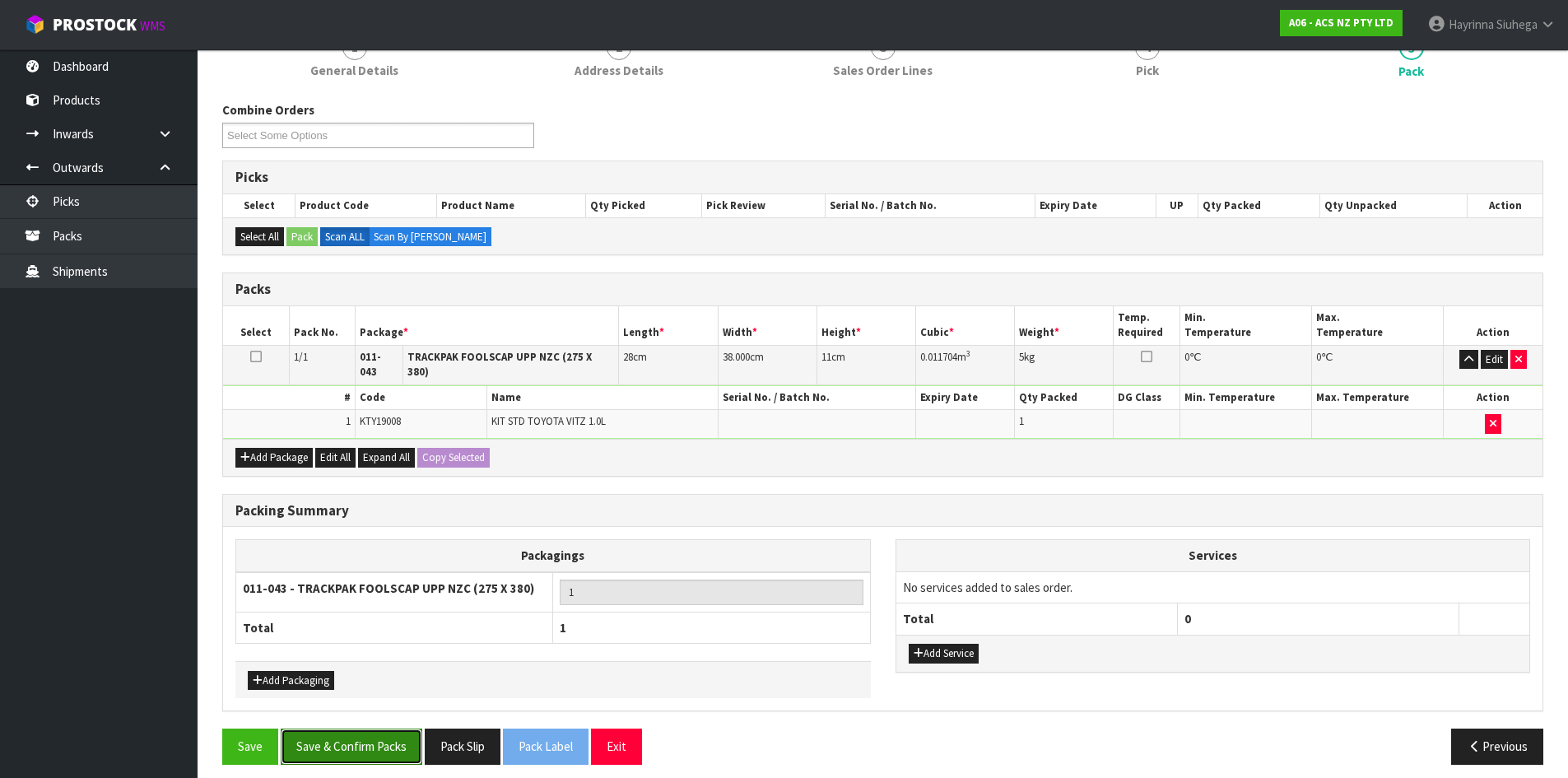
click at [350, 731] on button "Save & Confirm Packs" at bounding box center [351, 746] width 141 height 36
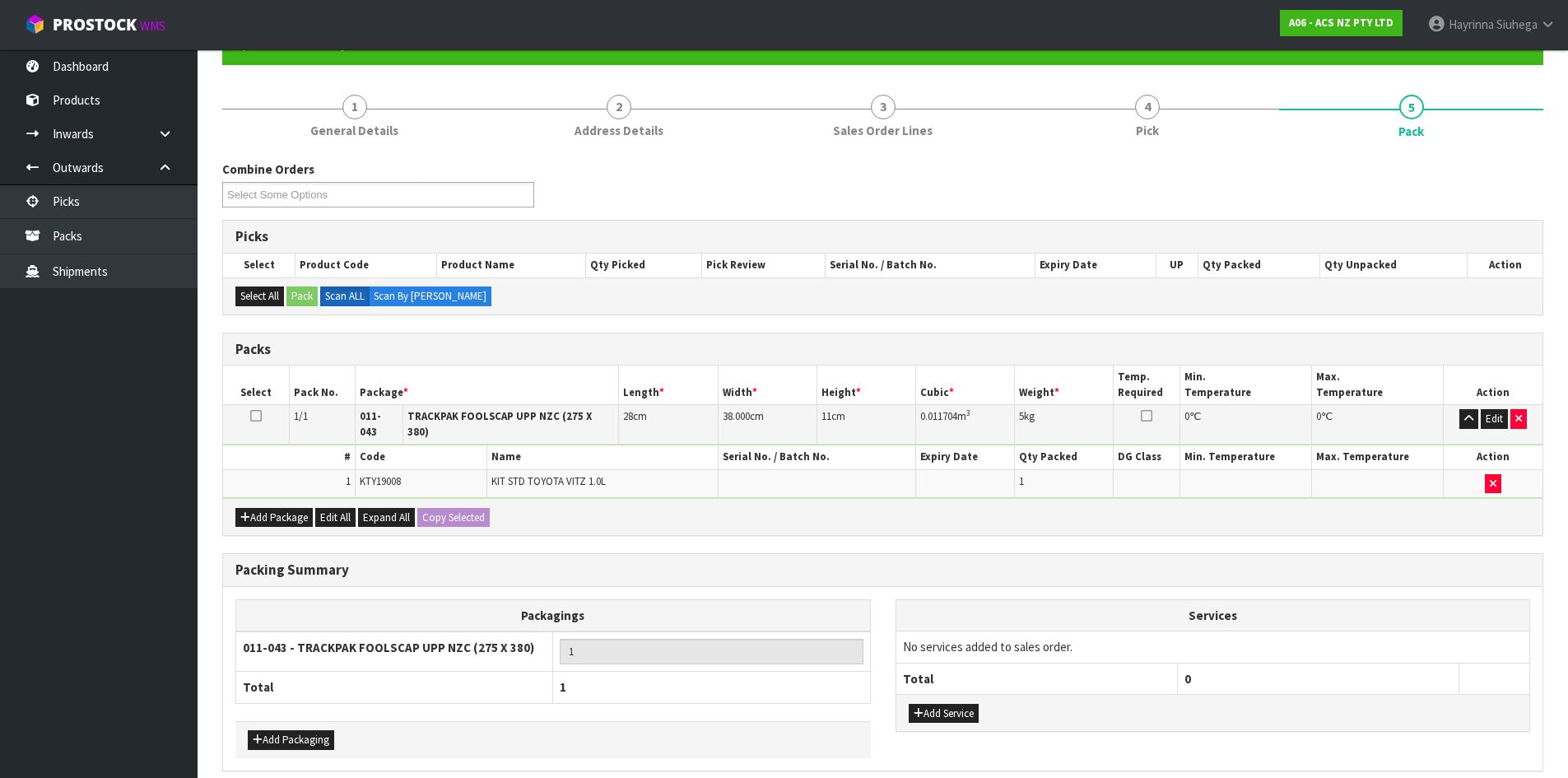
scroll to position [0, 0]
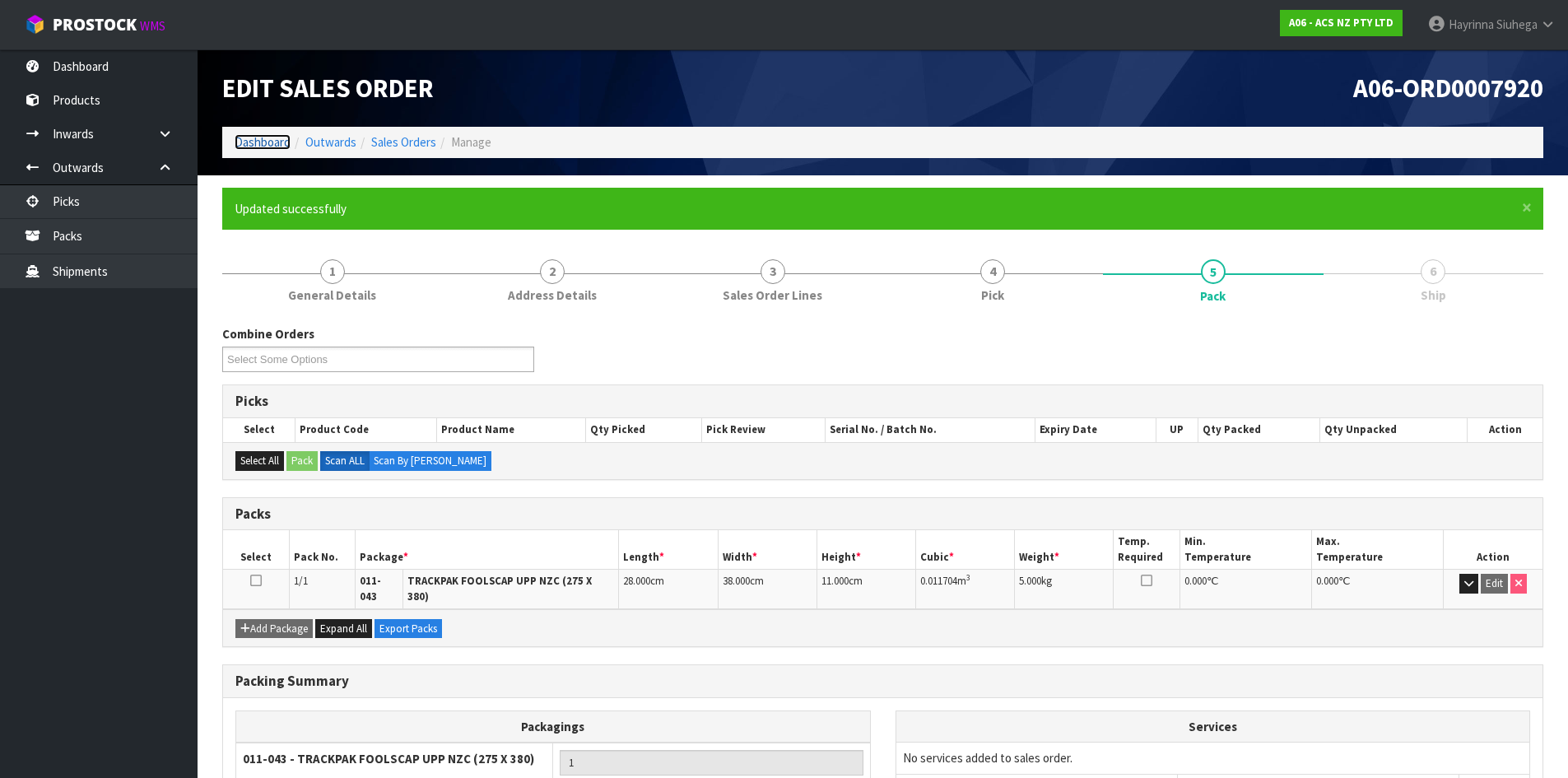
click at [246, 146] on link "Dashboard" at bounding box center [262, 142] width 56 height 16
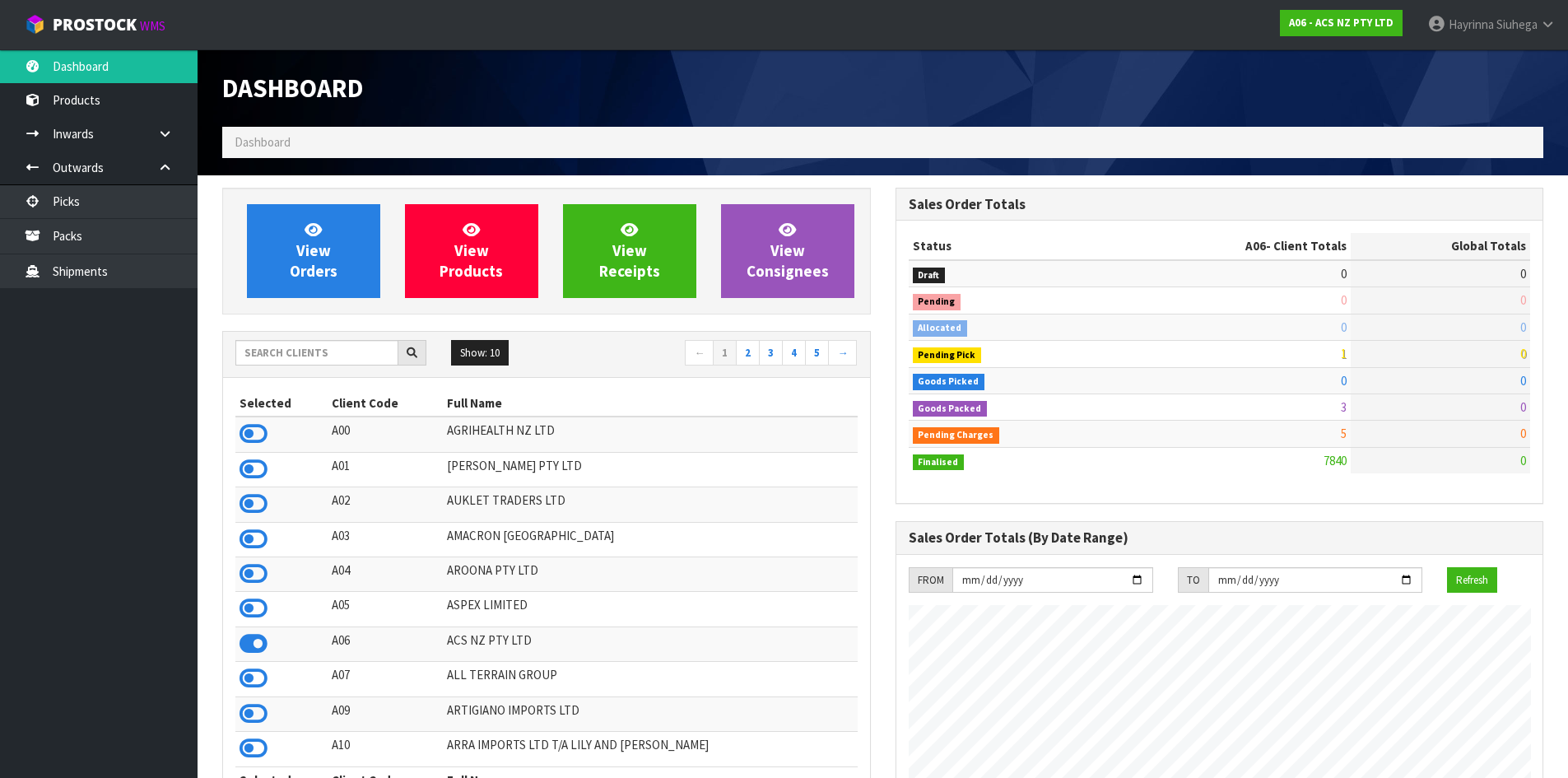
scroll to position [1247, 673]
click at [306, 347] on input "text" at bounding box center [317, 352] width 163 height 26
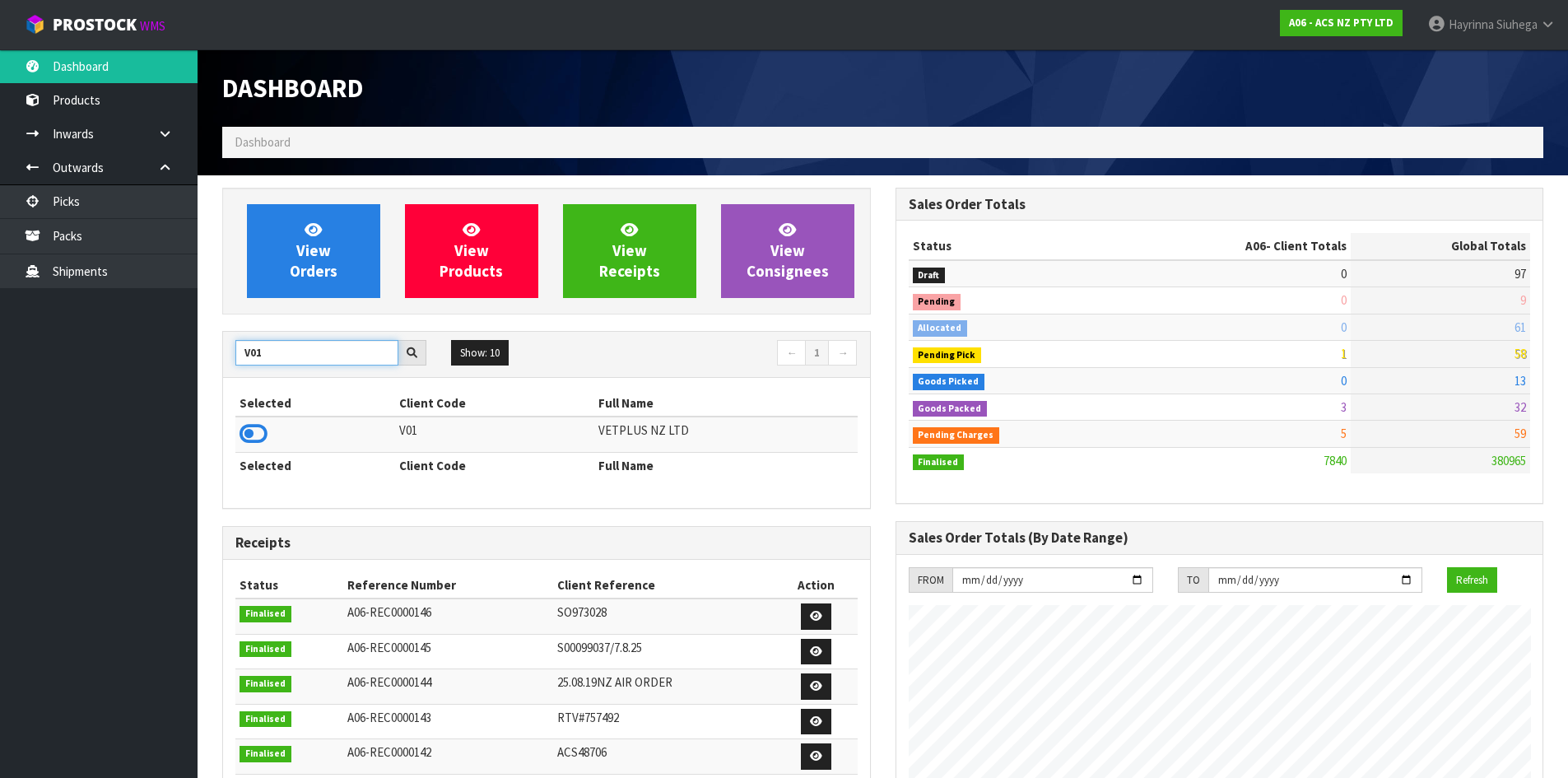
type input "V01"
click at [256, 433] on icon at bounding box center [253, 434] width 28 height 25
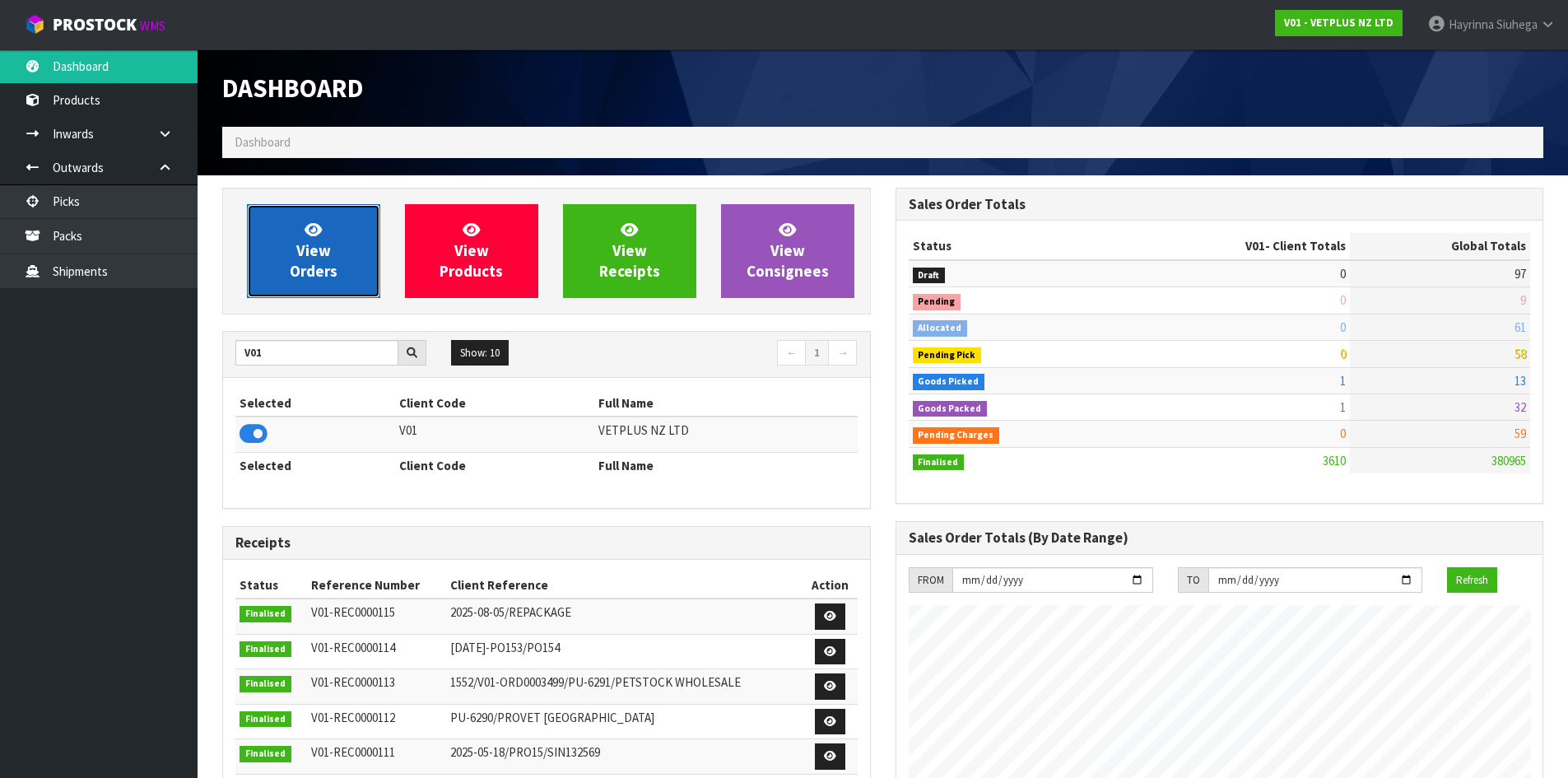
click at [326, 245] on span "View Orders" at bounding box center [313, 251] width 47 height 62
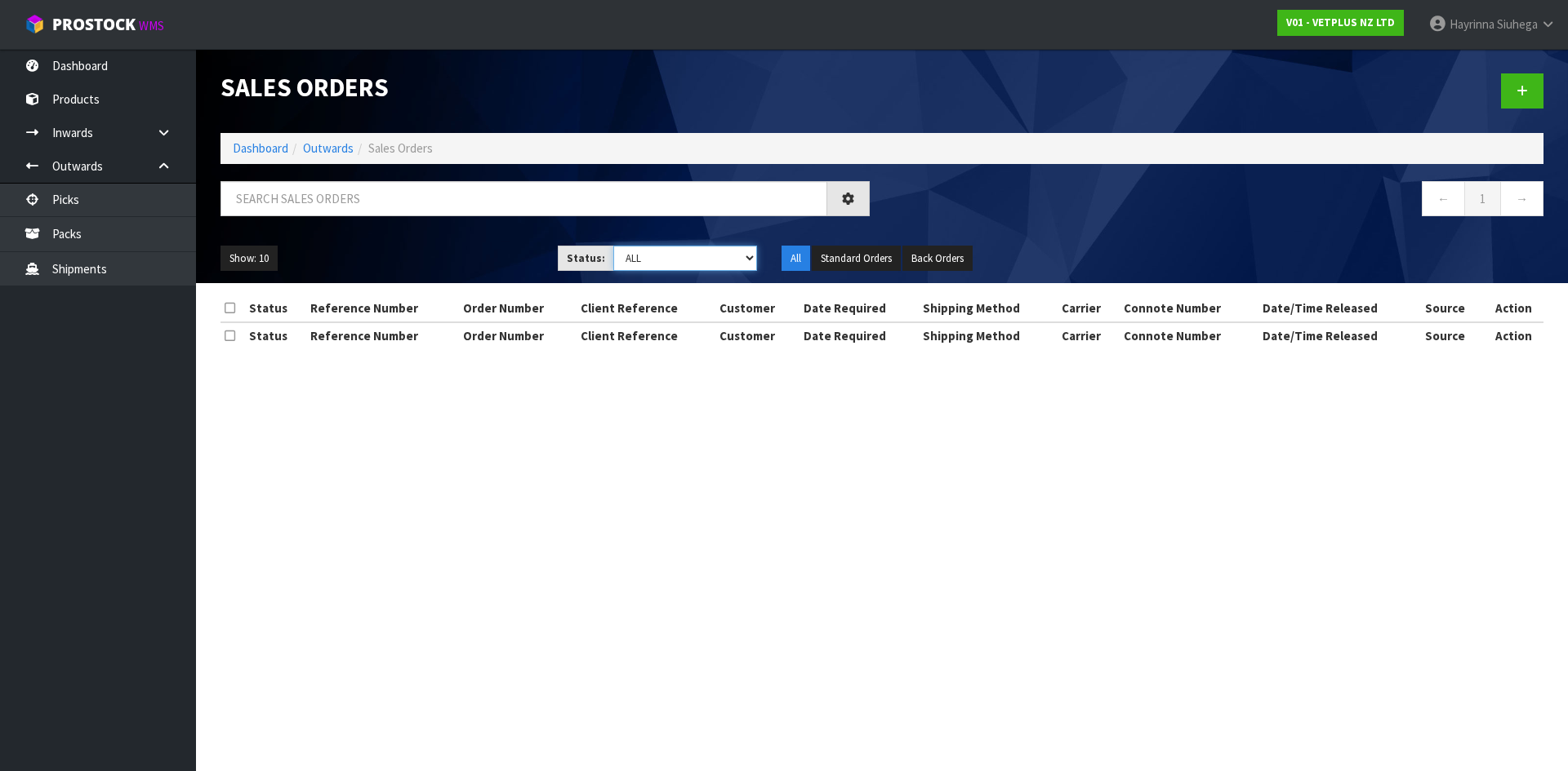
click at [650, 261] on select "Draft Pending Allocated Pending Pick Goods Picked Goods Packed Pending Charges …" at bounding box center [685, 258] width 145 height 25
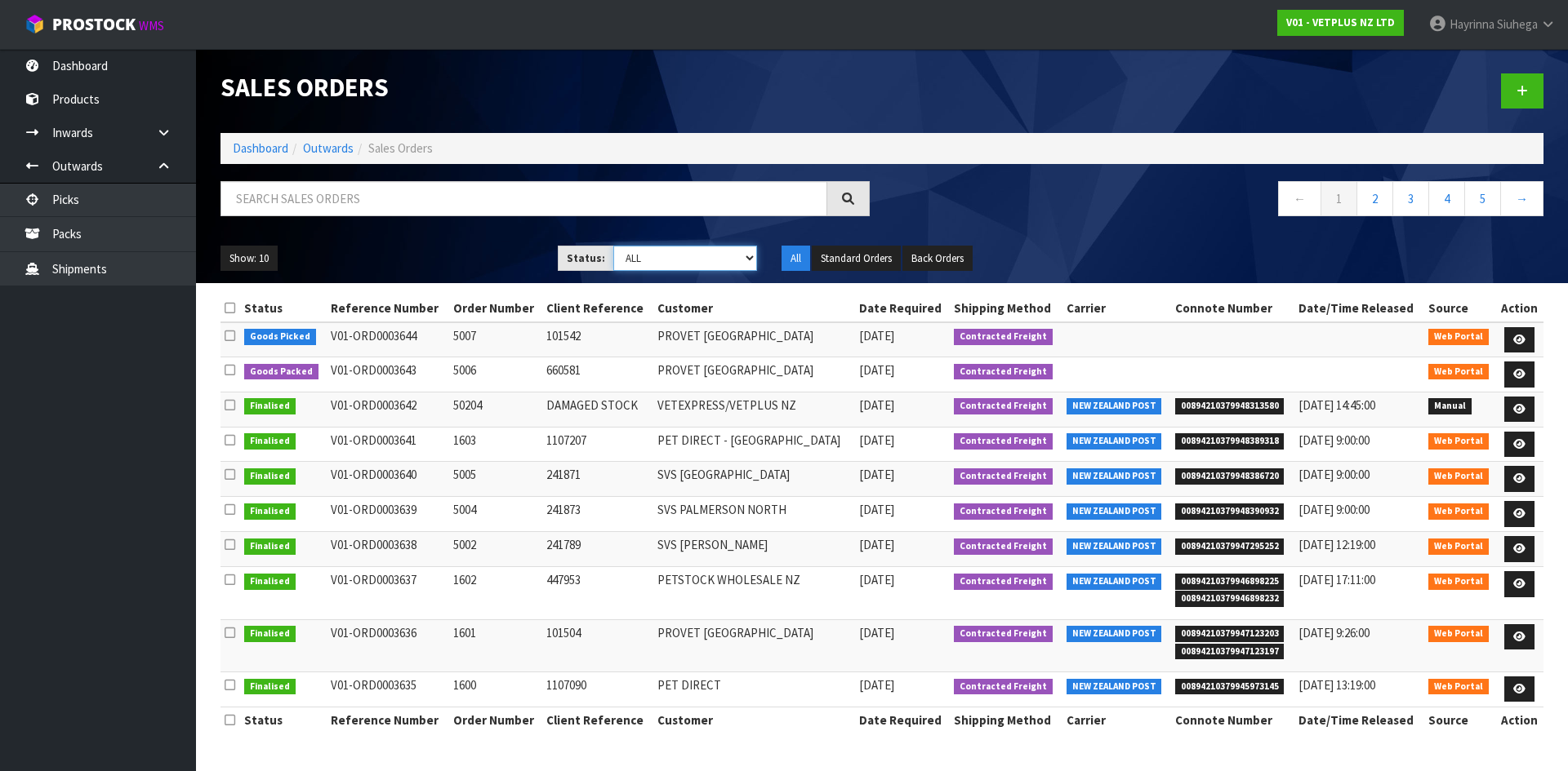
select select "string:4"
click at [613, 245] on select "Draft Pending Allocated Pending Pick Goods Picked Goods Packed Pending Charges …" at bounding box center [685, 258] width 145 height 25
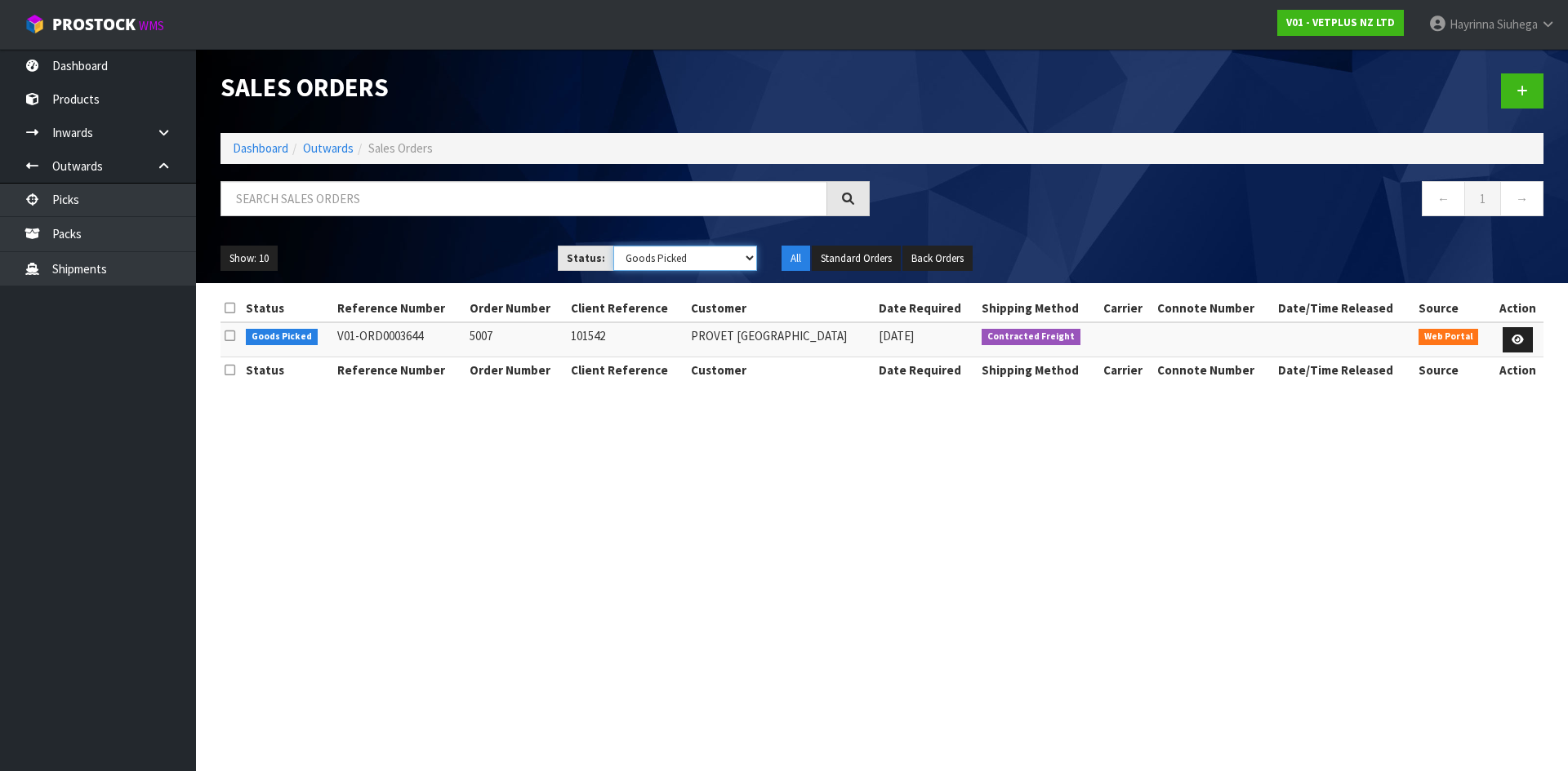
click at [667, 265] on select "Draft Pending Allocated Pending Pick Goods Picked Goods Packed Pending Charges …" at bounding box center [685, 258] width 145 height 25
click at [819, 404] on section "Status Reference Number Order Number Client Reference Customer Date Required Sh…" at bounding box center [881, 347] width 1372 height 128
click at [269, 151] on link "Dashboard" at bounding box center [260, 148] width 55 height 15
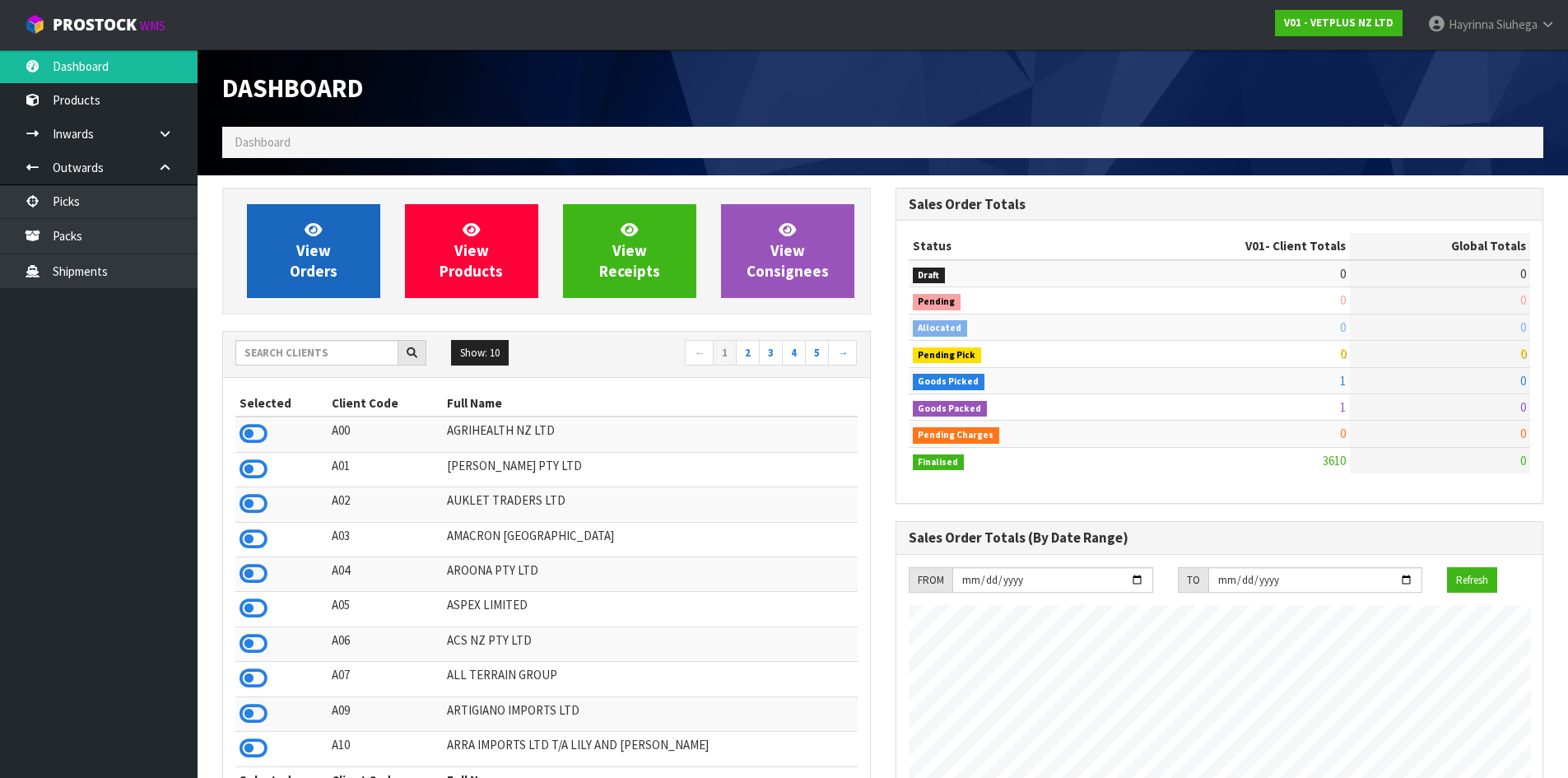
scroll to position [1247, 673]
click at [345, 250] on link "View Orders" at bounding box center [314, 251] width 133 height 94
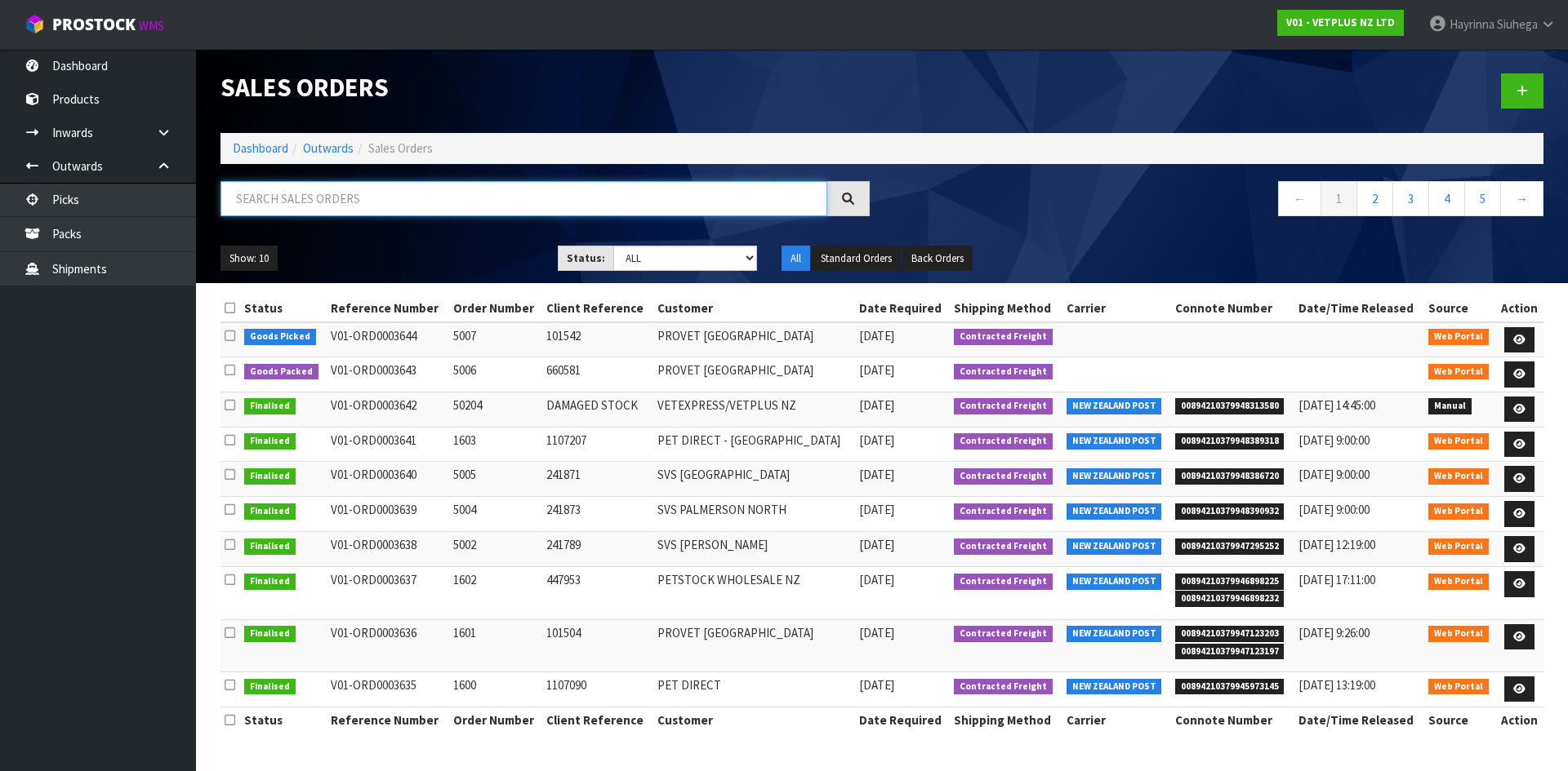
click at [423, 187] on input "text" at bounding box center [524, 198] width 607 height 35
type input "JOB-0411925"
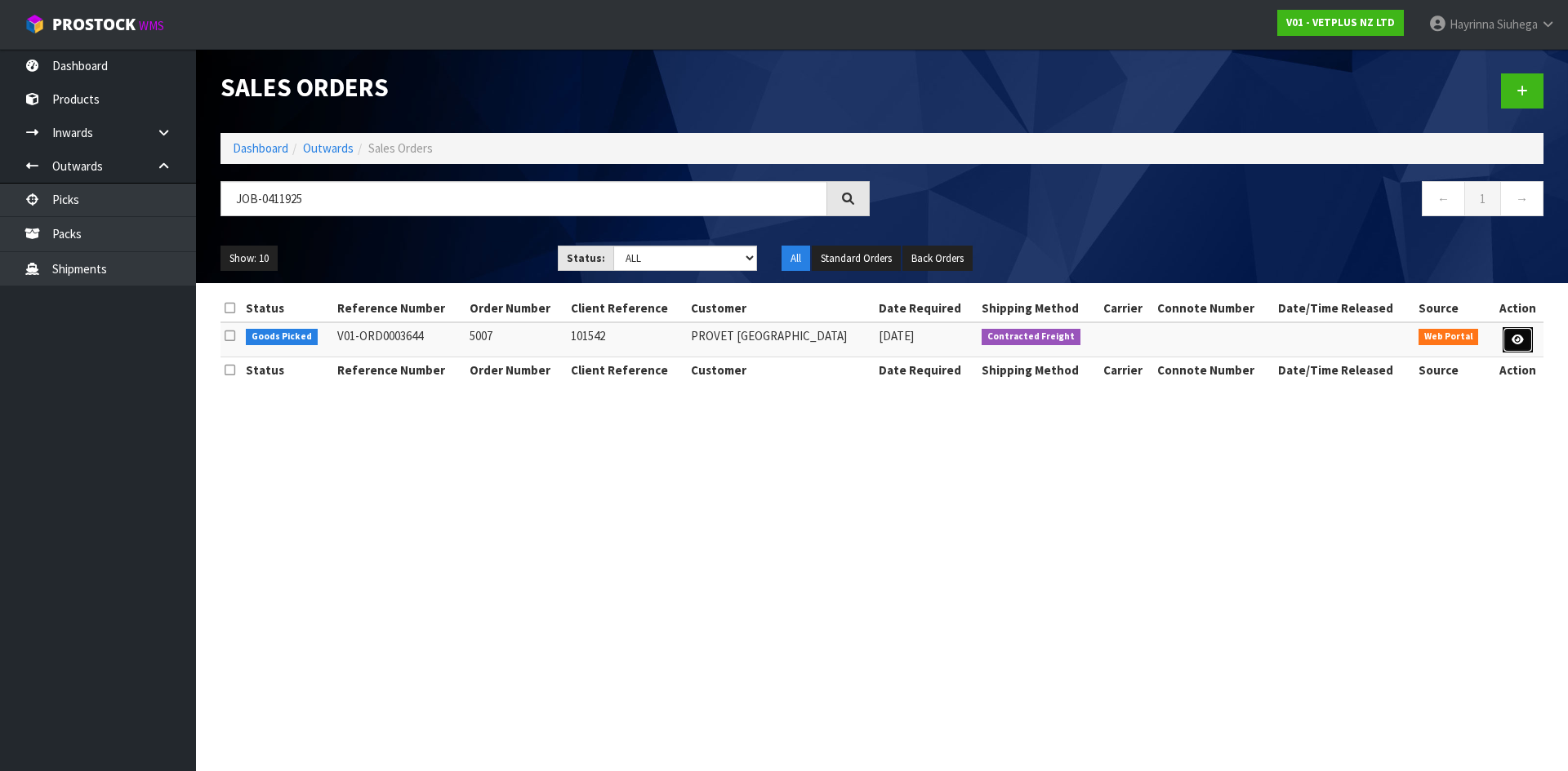
click at [1525, 337] on link at bounding box center [1516, 340] width 30 height 26
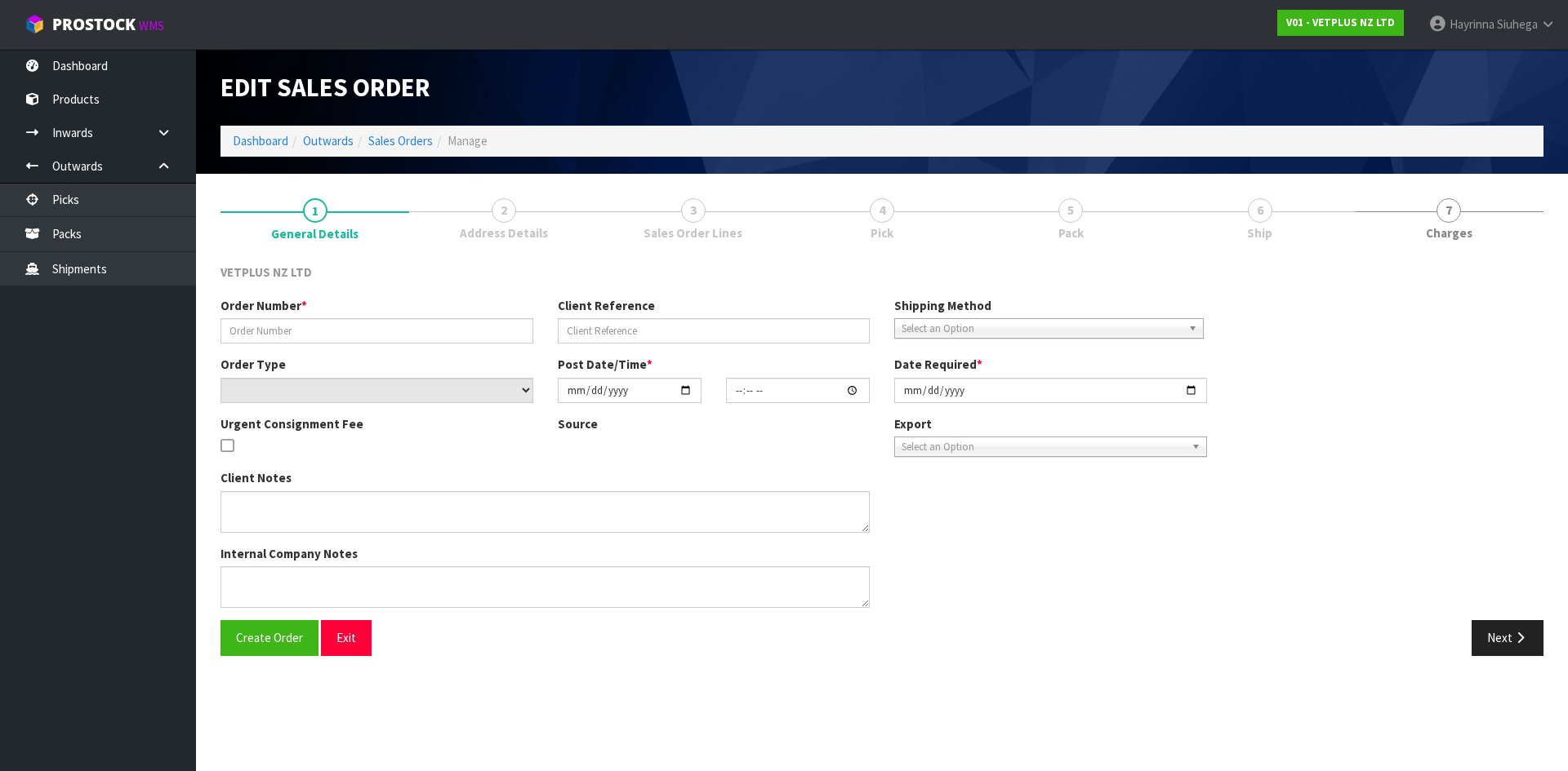
type input "5007"
type input "101542"
select select "number:0"
type input "2025-09-10"
type input "14:41:00.000"
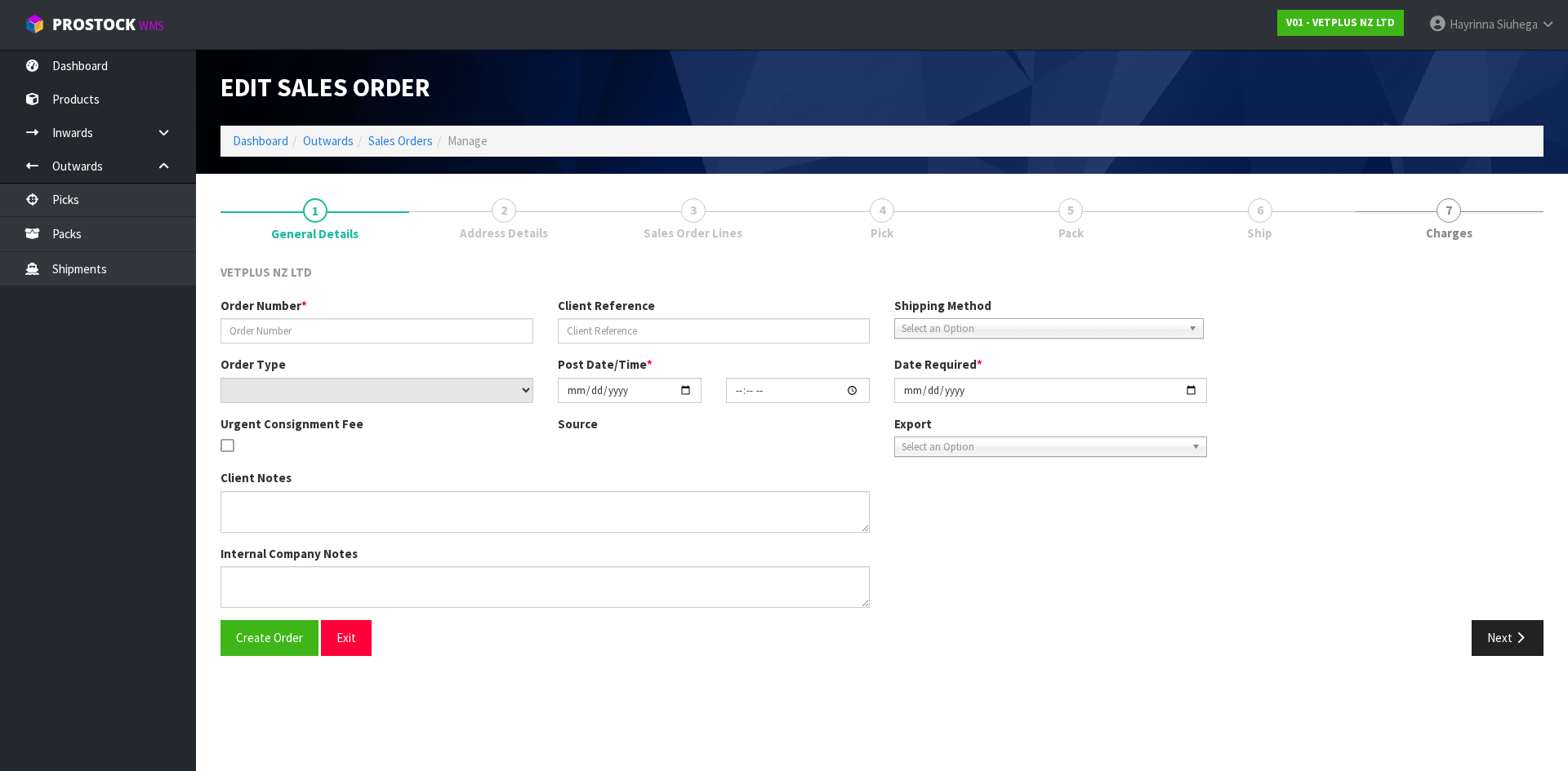
type input "2025-09-11"
type textarea "BACK ORDERS: 50107 AKTIVAIT MED & LGE BREED CAPS 60 X 16 50840 COMPLIVIT 150G X…"
type textarea "REMOVED 2 X 50907"
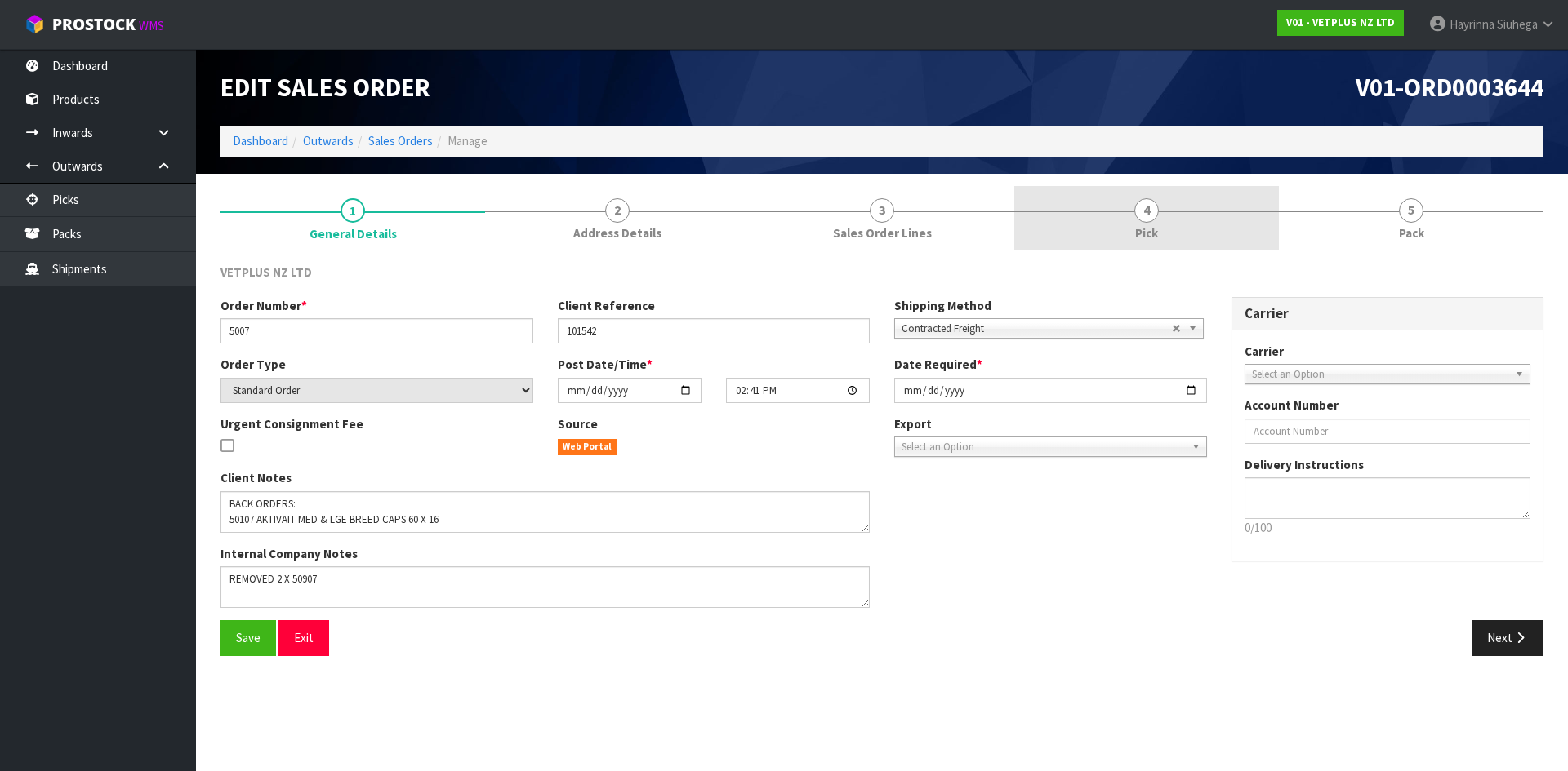
click at [1189, 212] on div at bounding box center [1146, 212] width 264 height 1
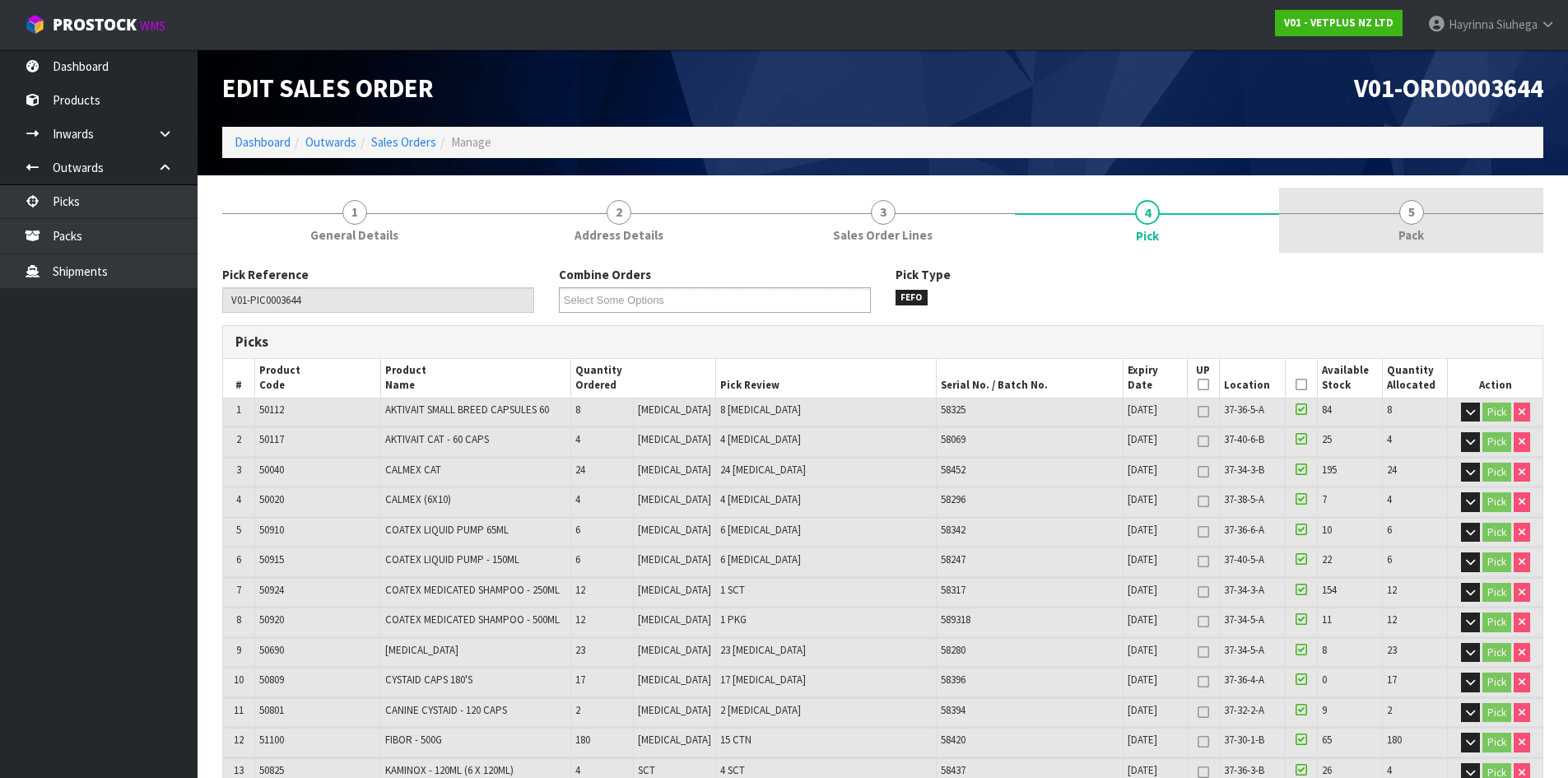
click at [1354, 209] on link "5 Pack" at bounding box center [1410, 220] width 264 height 65
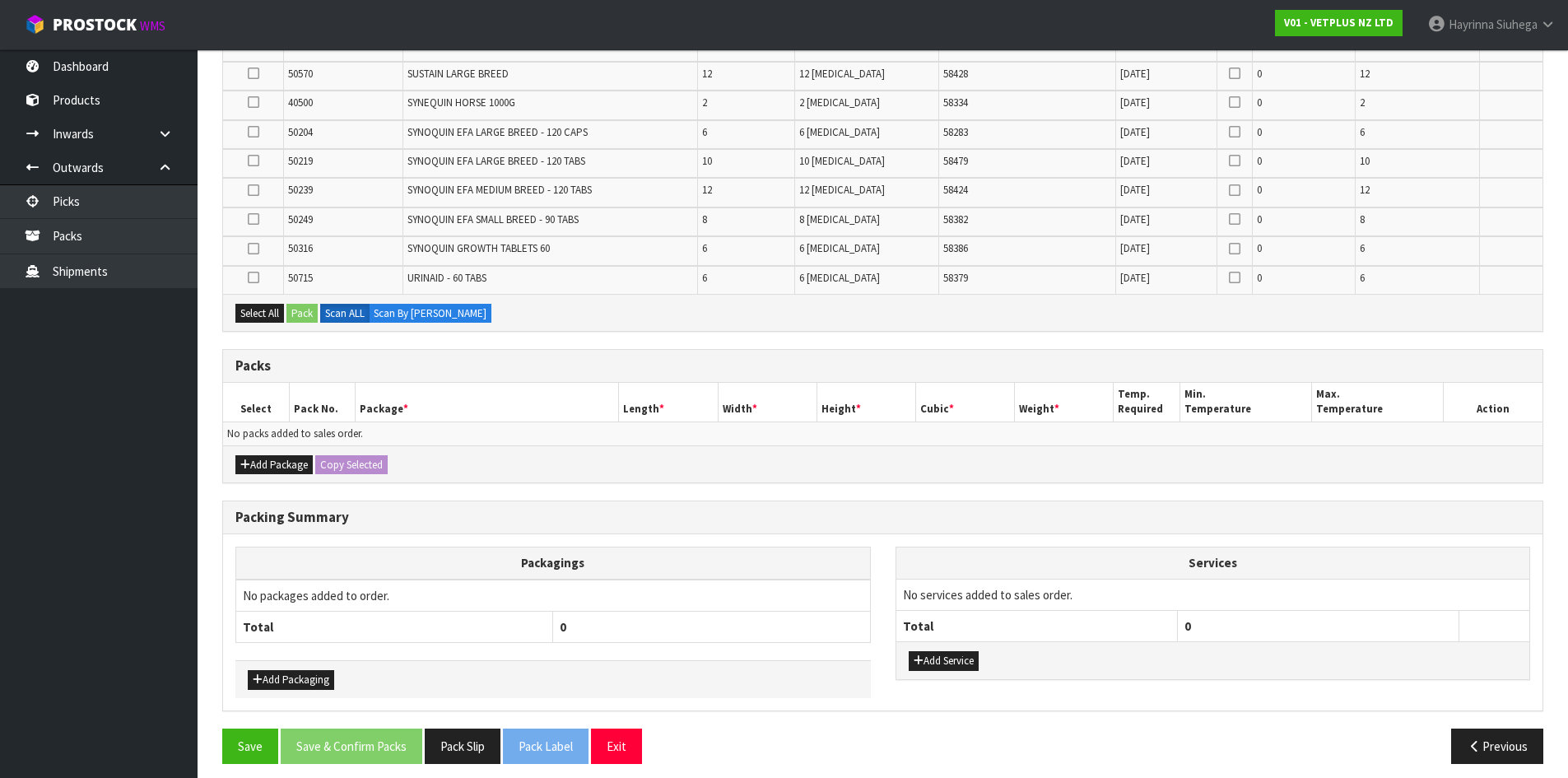
scroll to position [974, 0]
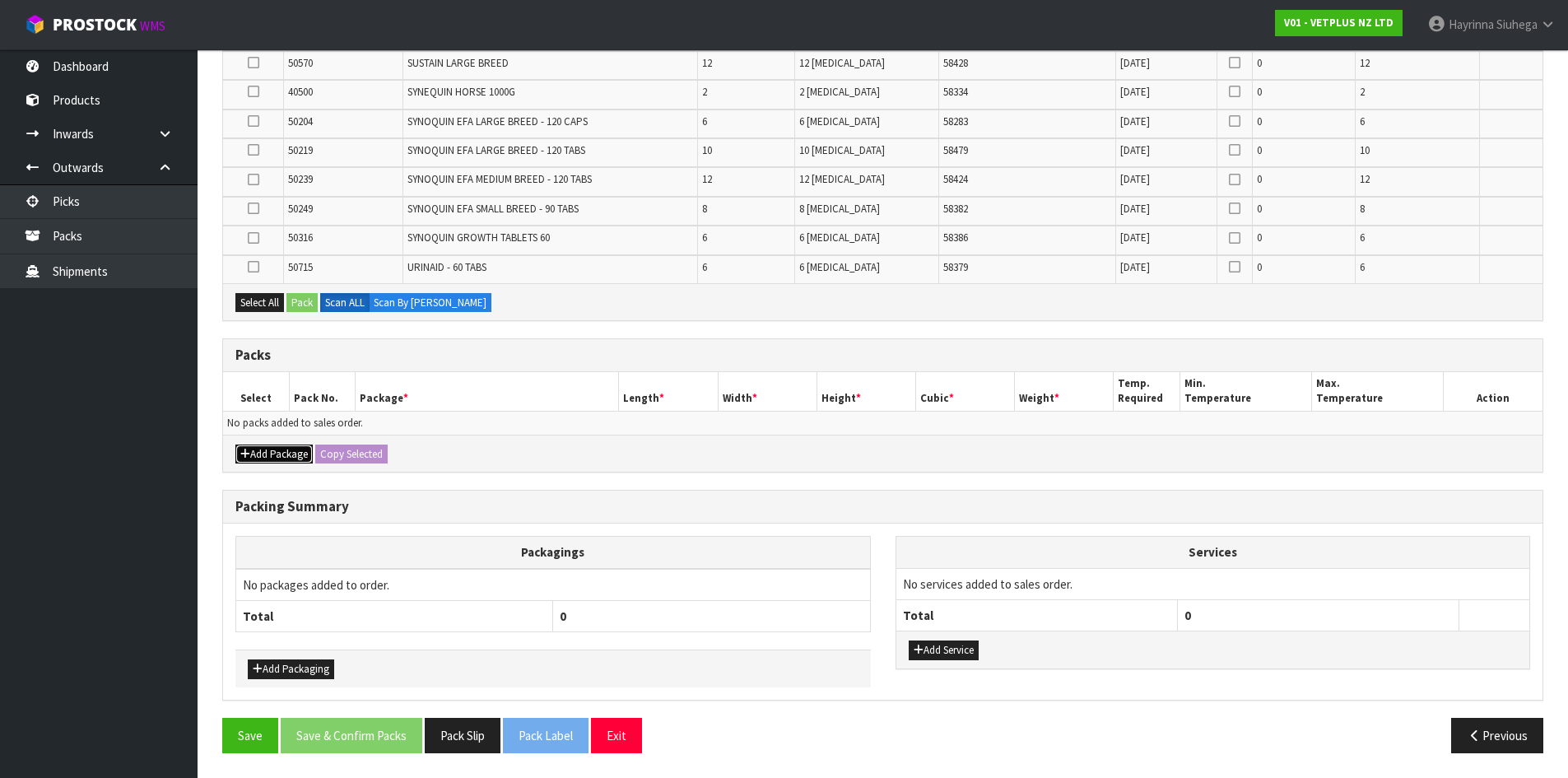
click at [249, 455] on button "Add Package" at bounding box center [274, 455] width 78 height 20
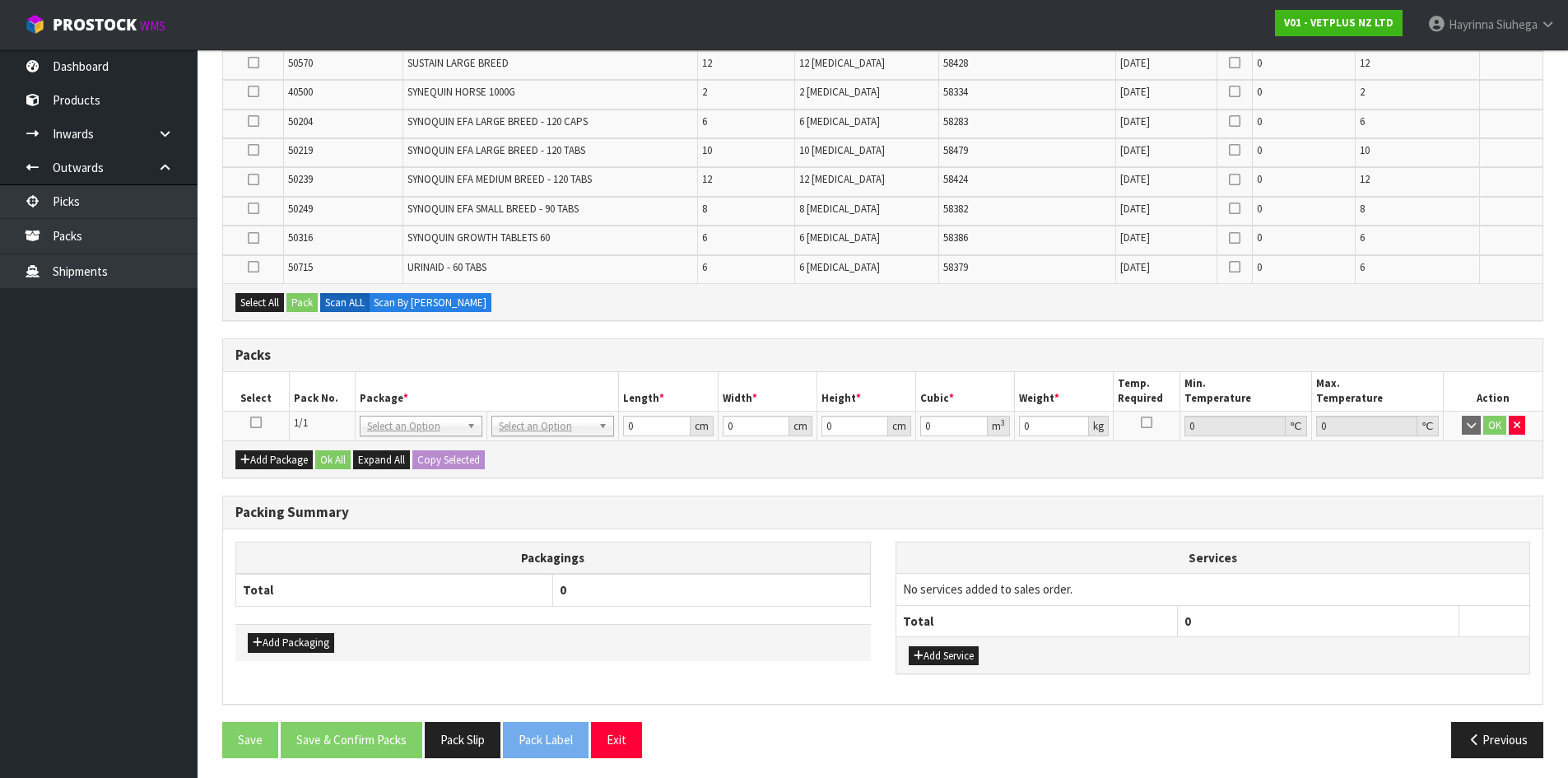
click at [253, 424] on icon at bounding box center [256, 423] width 12 height 1
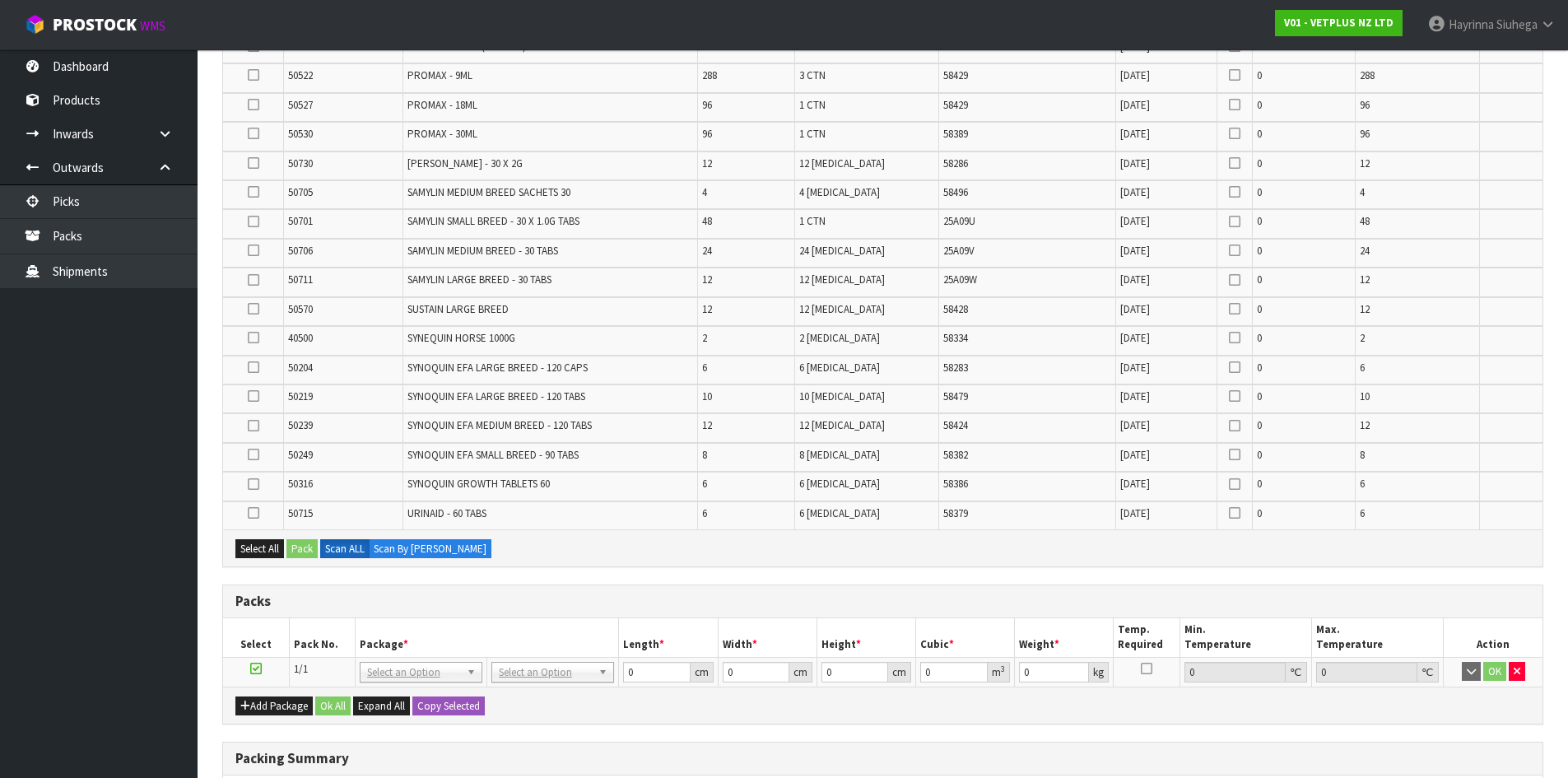
scroll to position [727, 0]
type input "120"
type input "100"
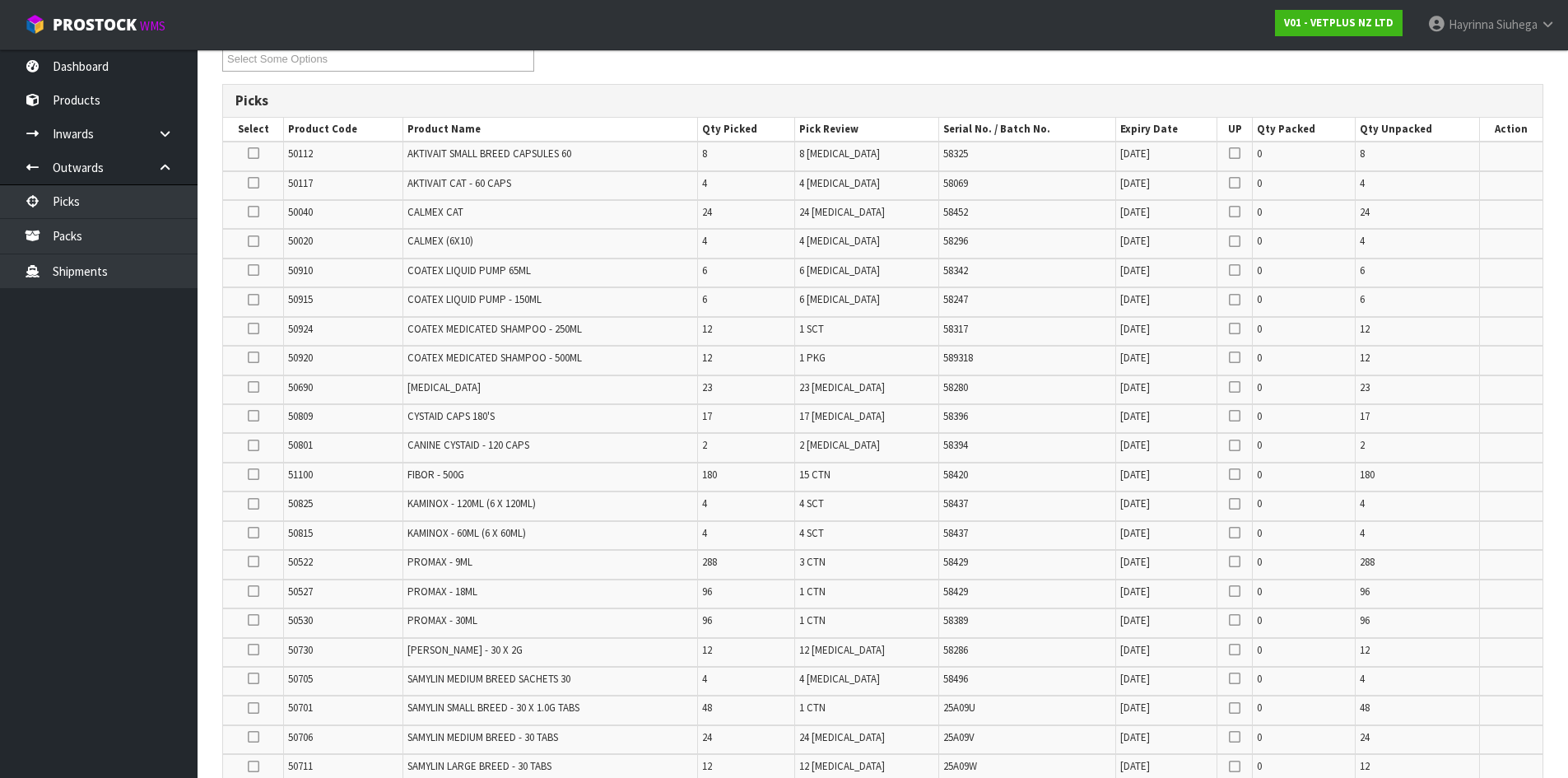
scroll to position [575, 0]
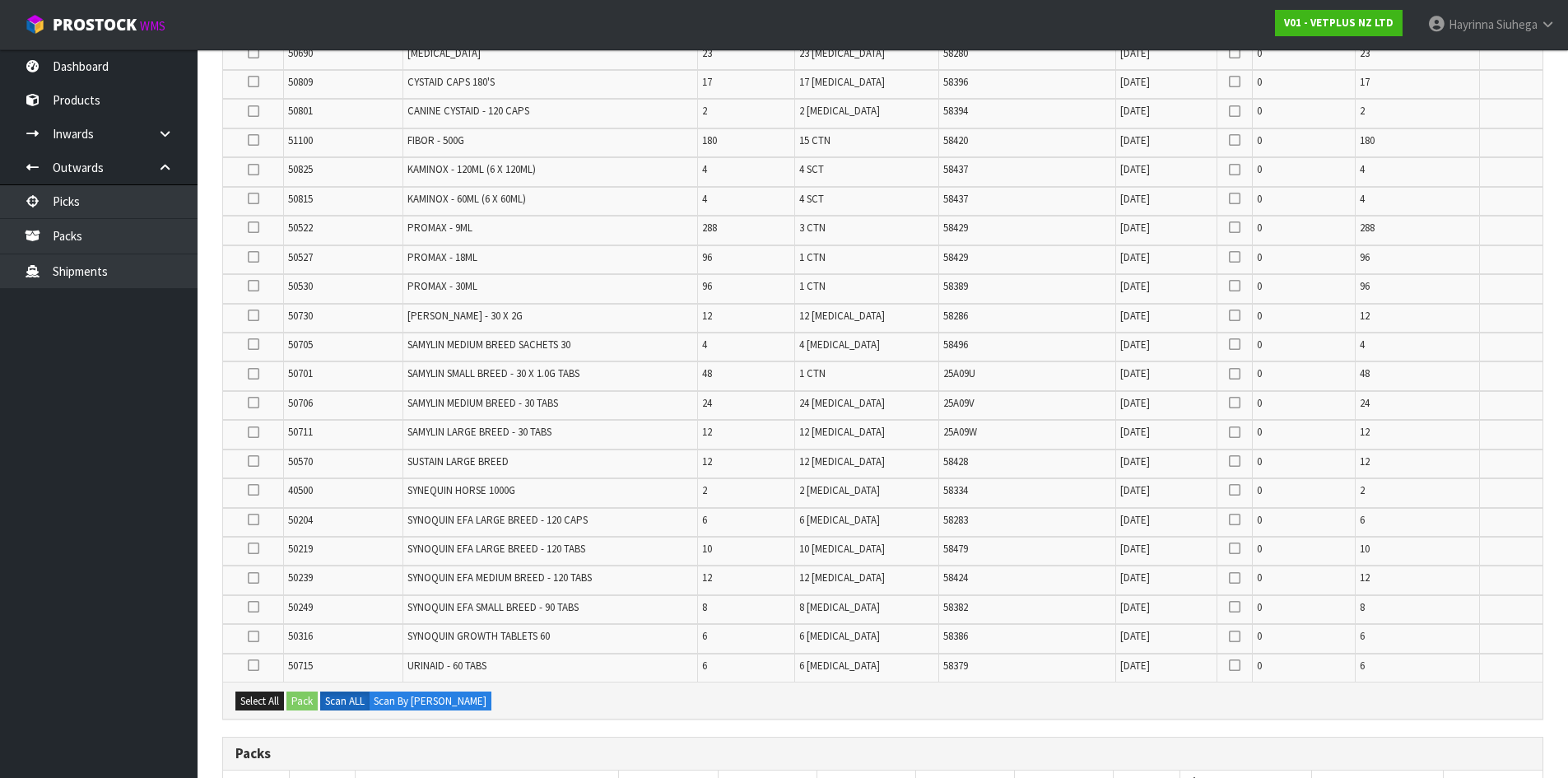
click at [641, 365] on td "SAMYLIN SMALL BREED - 30 X 1.0G TABS" at bounding box center [549, 376] width 295 height 29
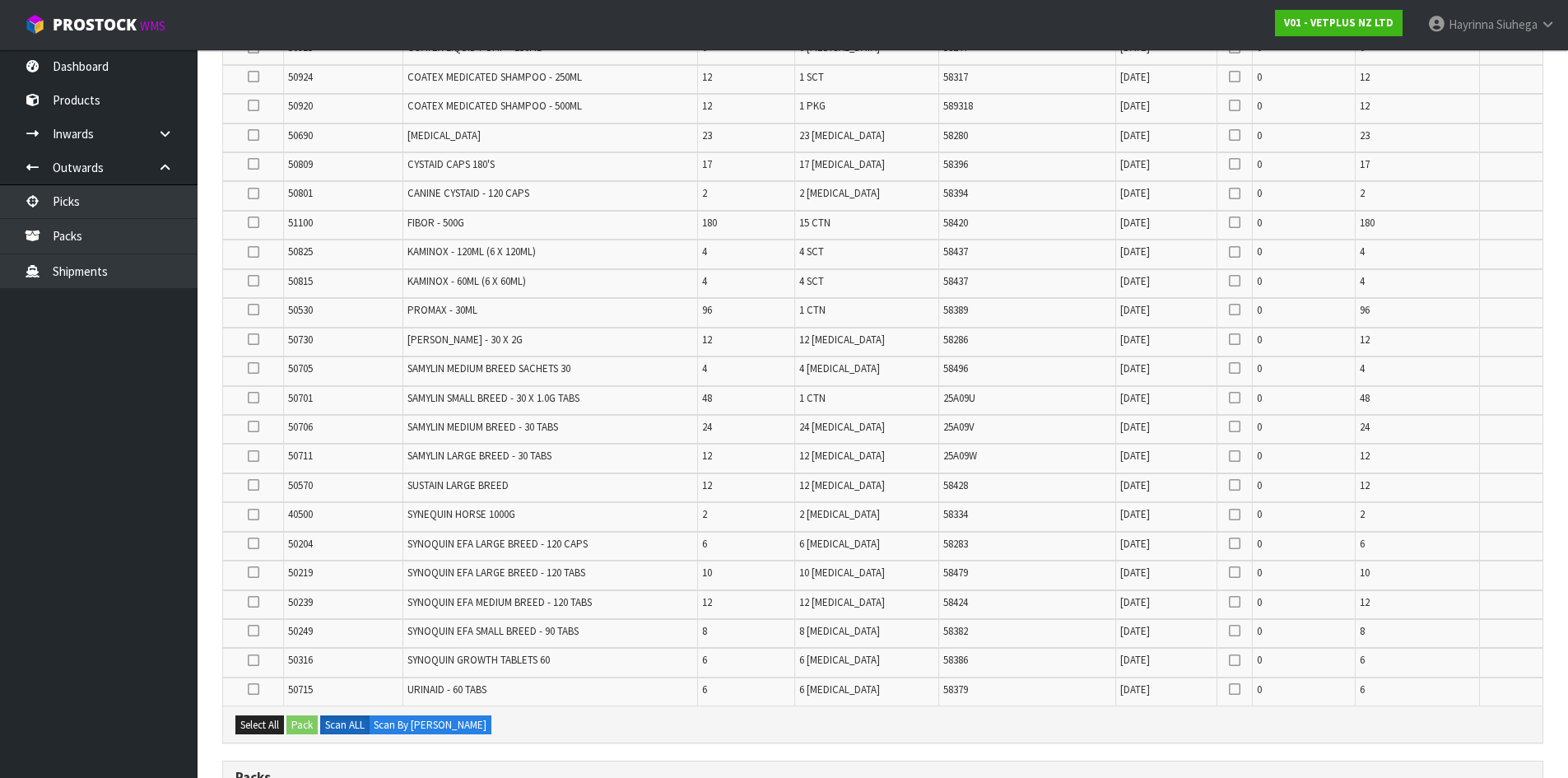
scroll to position [411, 0]
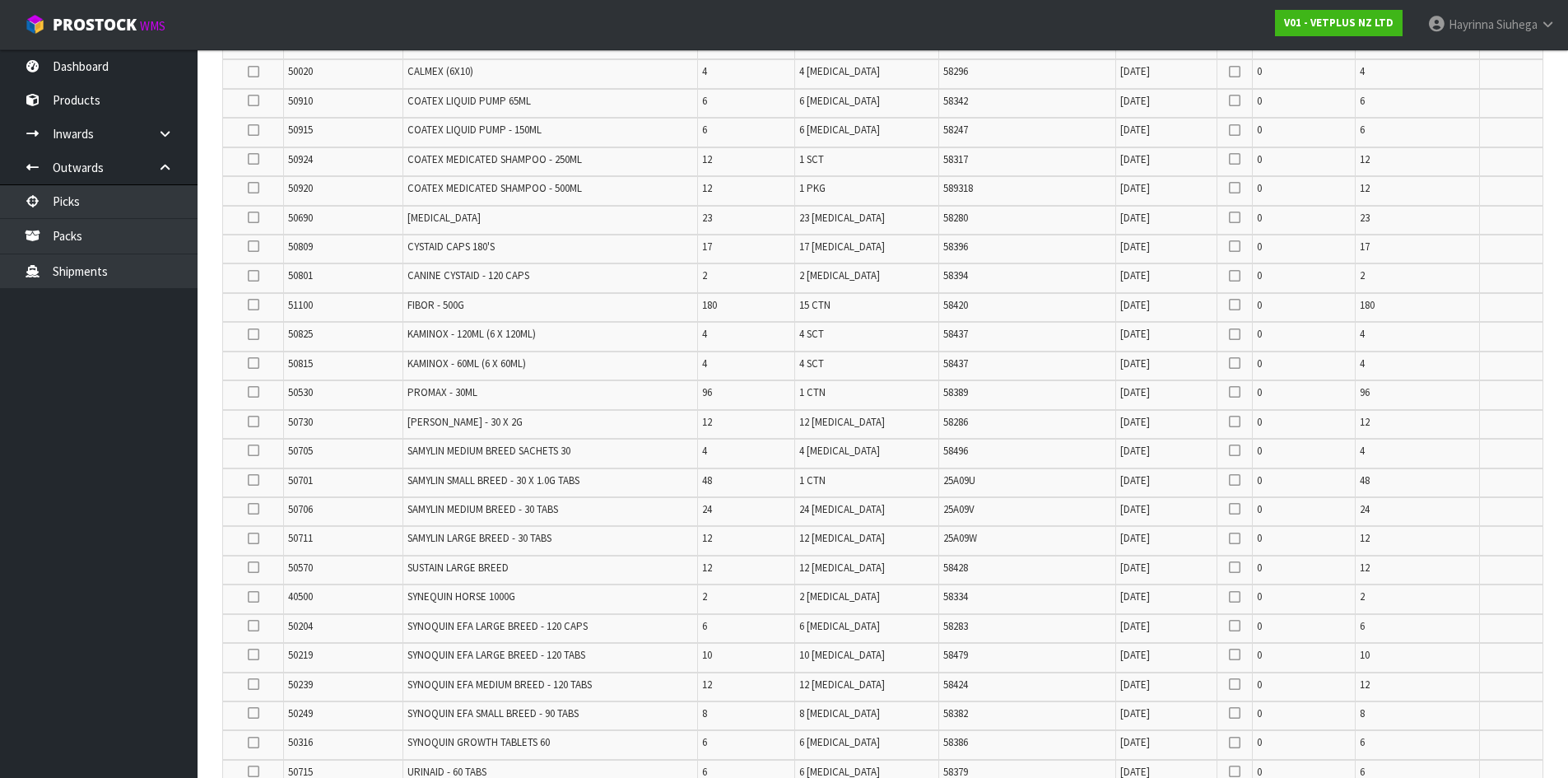
click at [680, 323] on td "KAMINOX - 120ML (6 X 120ML)" at bounding box center [549, 337] width 295 height 29
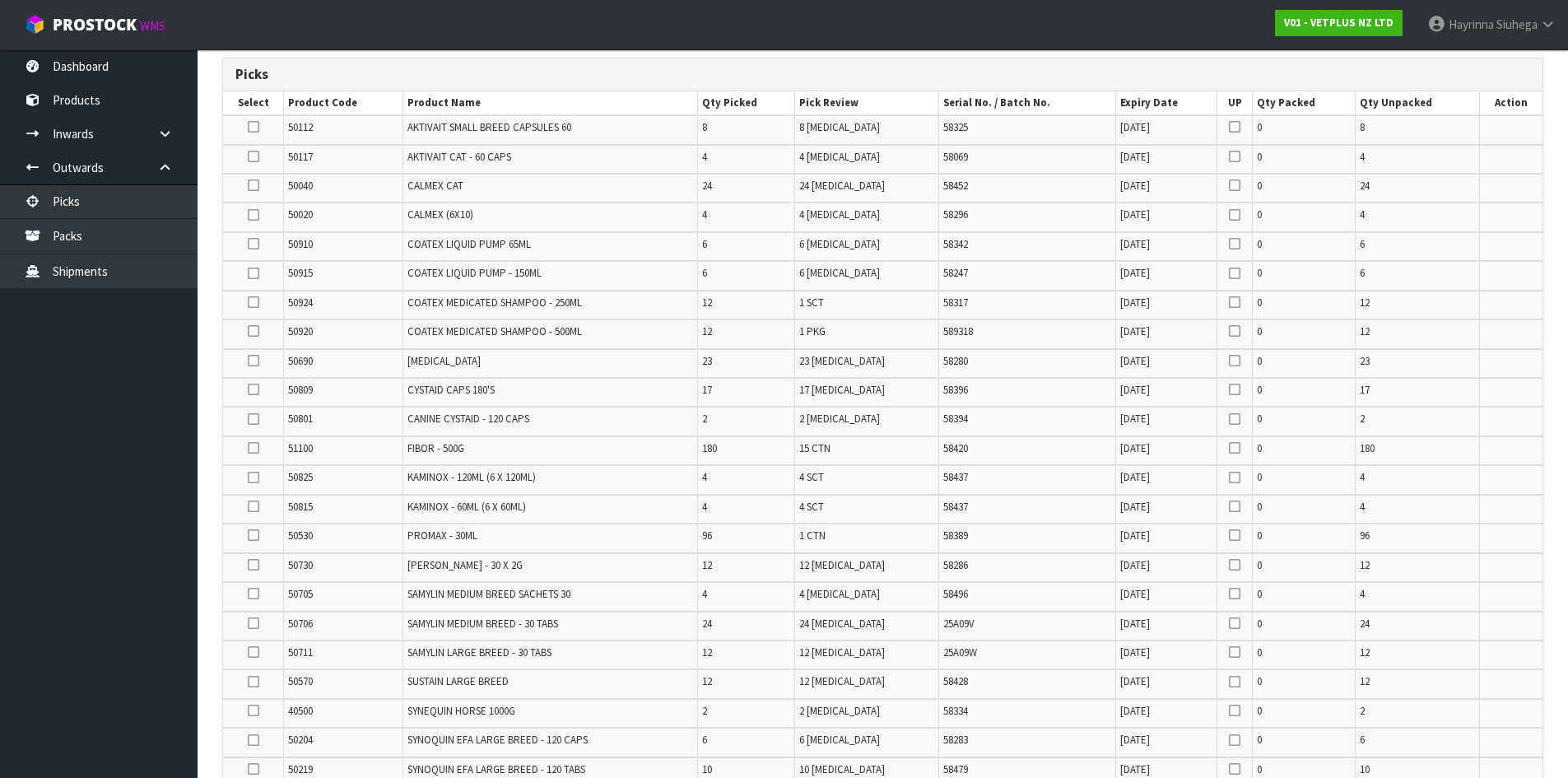
scroll to position [247, 0]
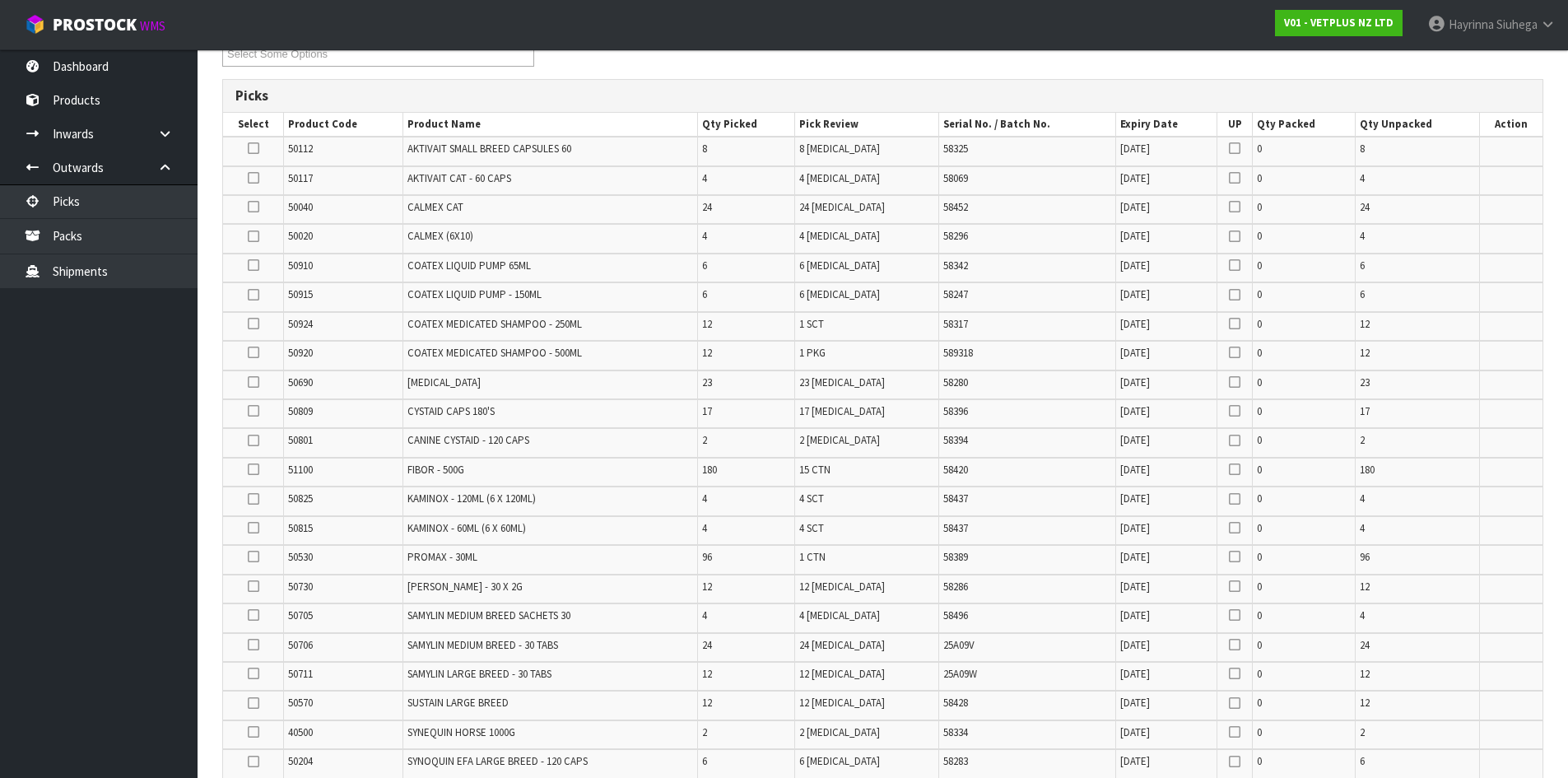
click at [1019, 30] on nav "Toggle navigation ProStock WMS V01 - VETPLUS NZ LTD Hayrinna Siuhega Logout" at bounding box center [784, 25] width 1568 height 50
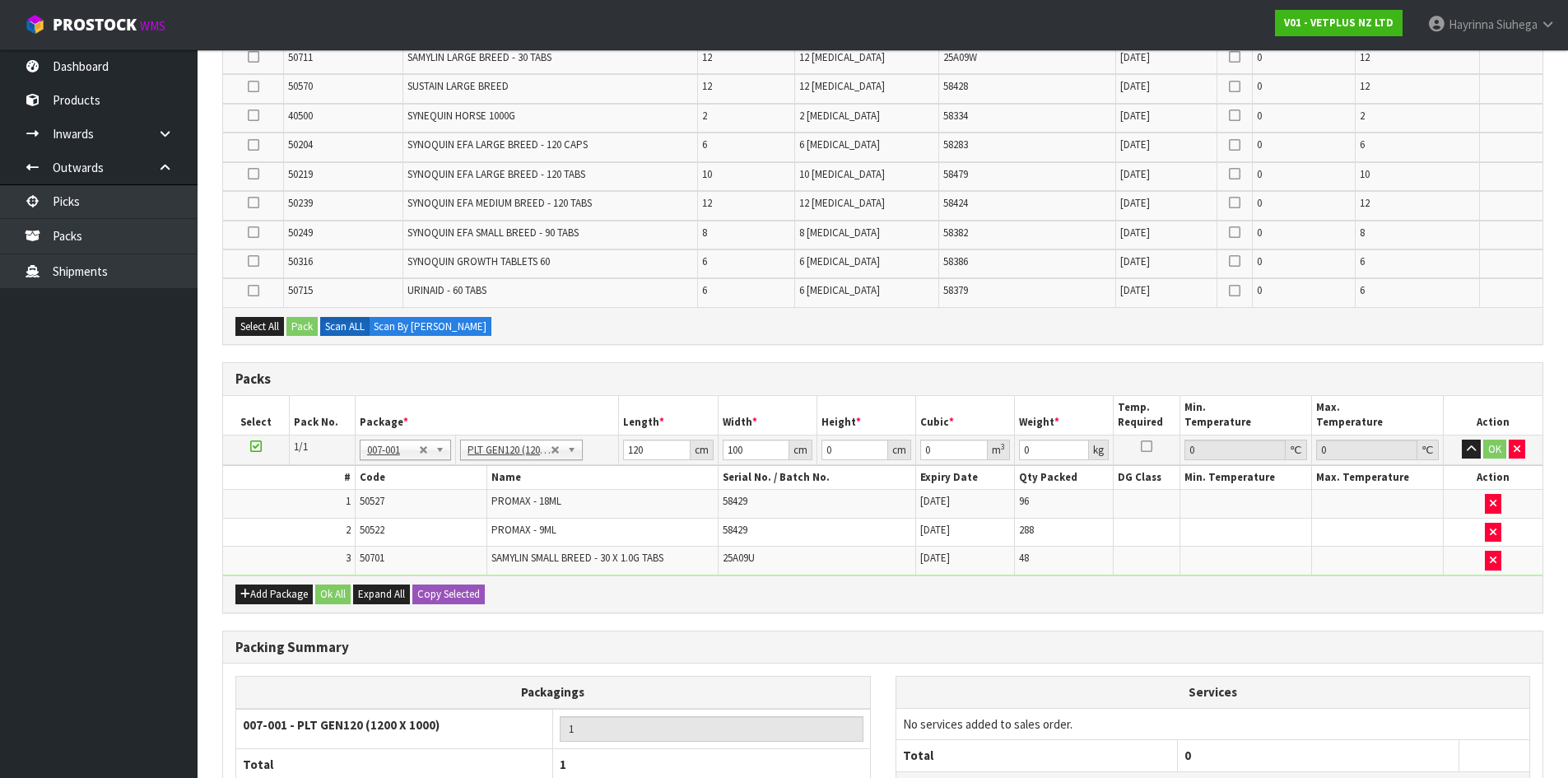
scroll to position [1011, 0]
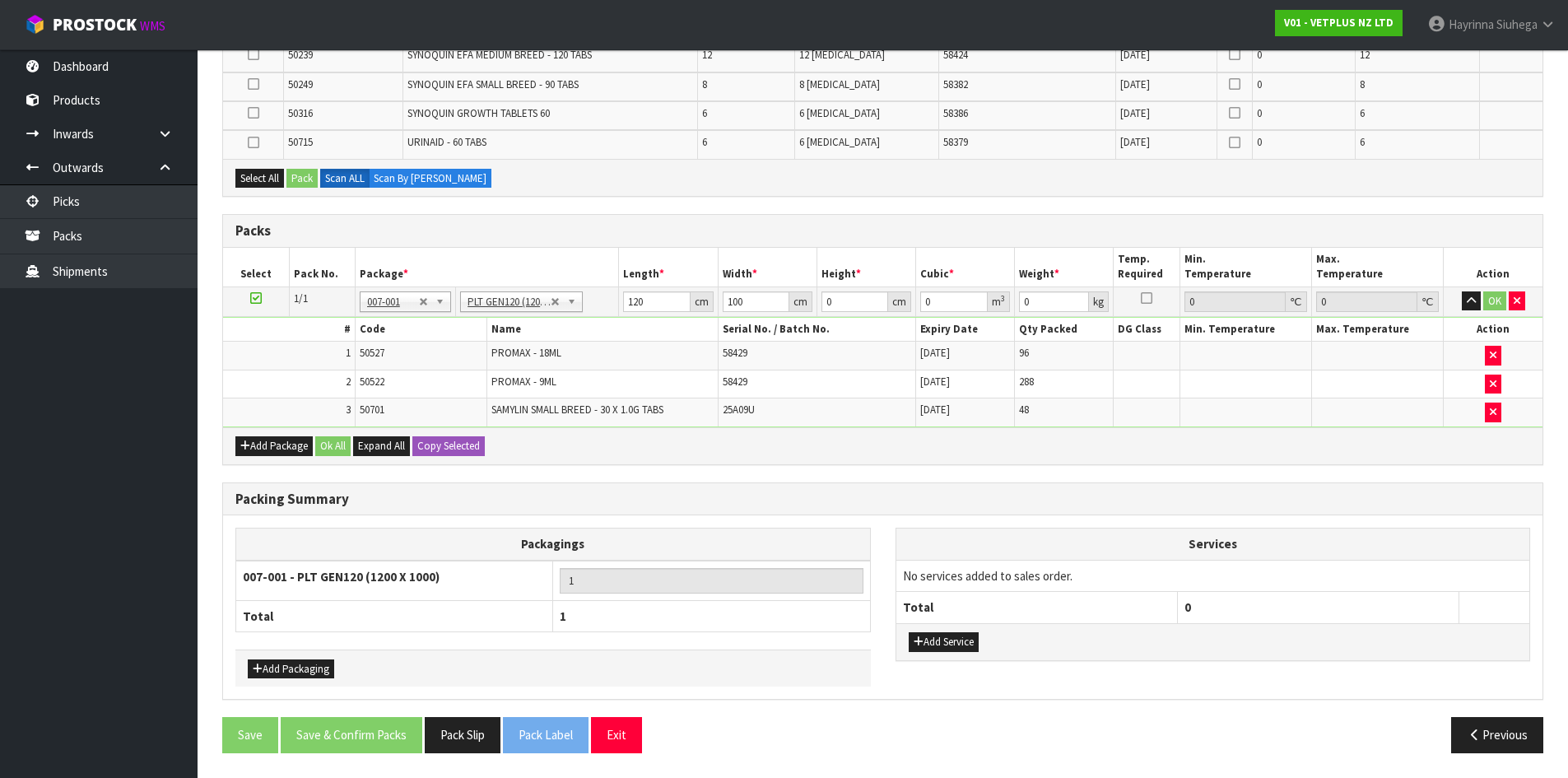
click at [943, 456] on div "Add Package Ok All Expand All Copy Selected" at bounding box center [883, 446] width 1320 height 37
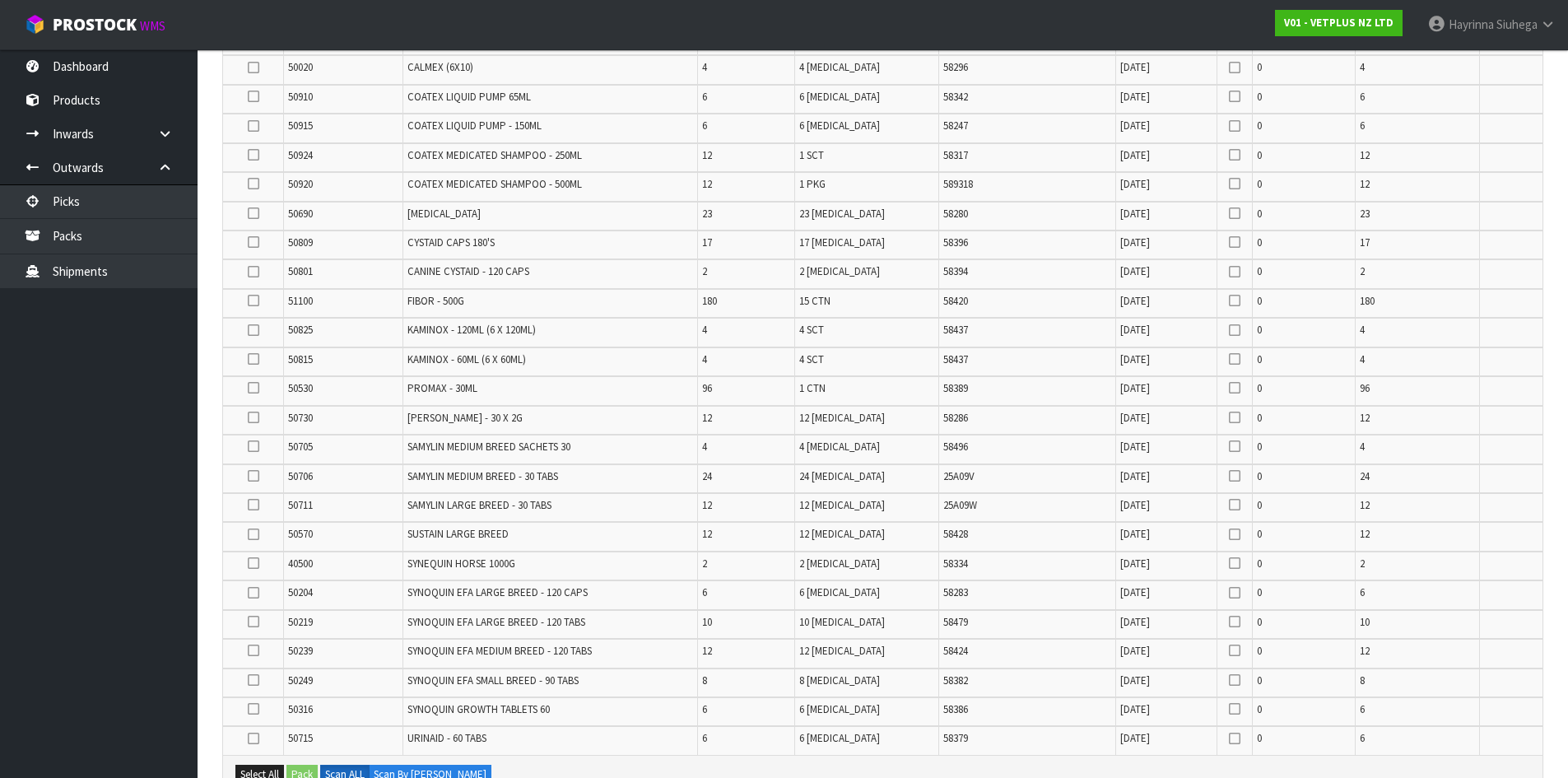
click at [1032, 529] on td "58428" at bounding box center [1028, 537] width 177 height 29
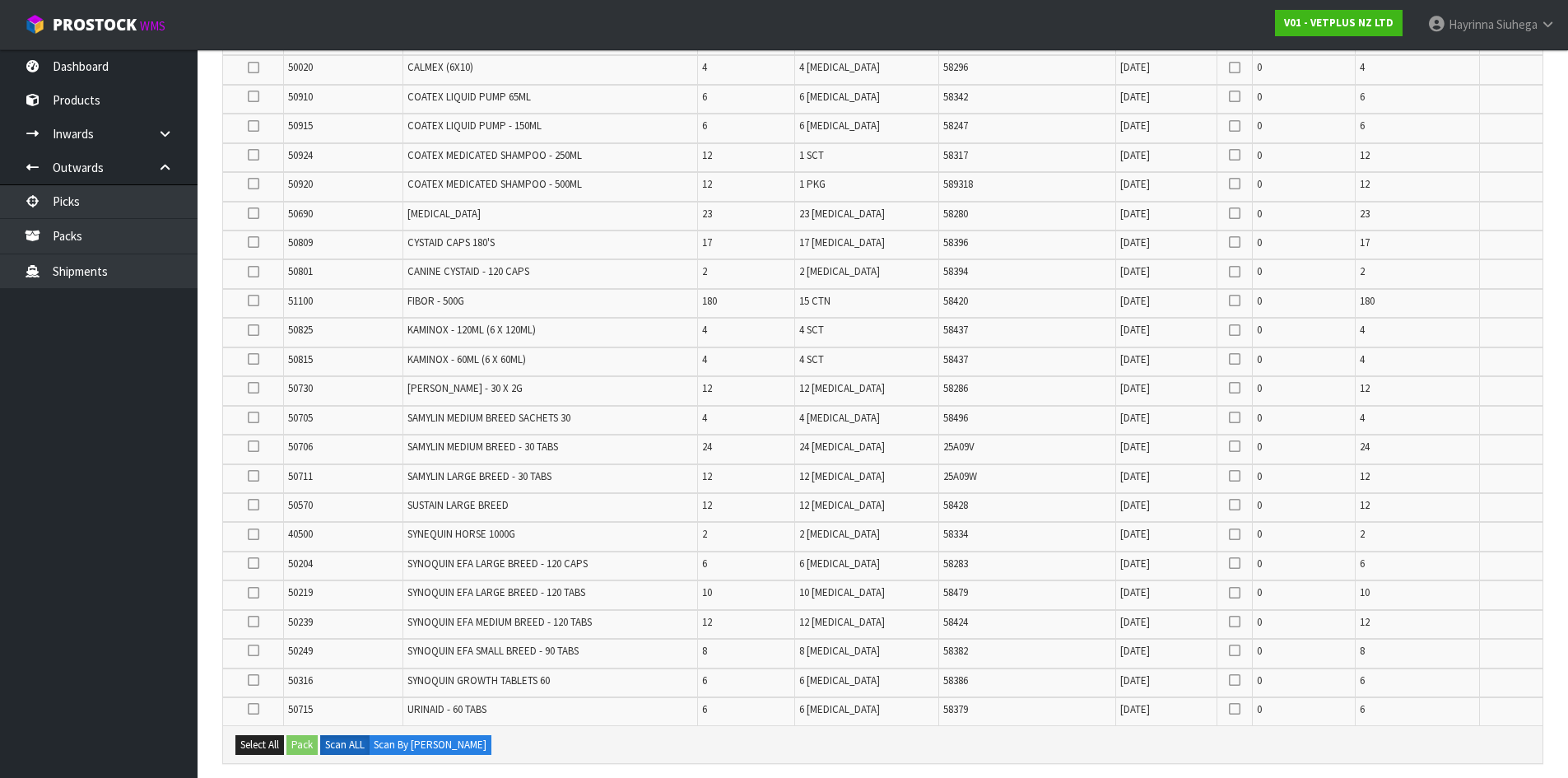
click at [1034, 528] on td "58334" at bounding box center [1028, 537] width 177 height 29
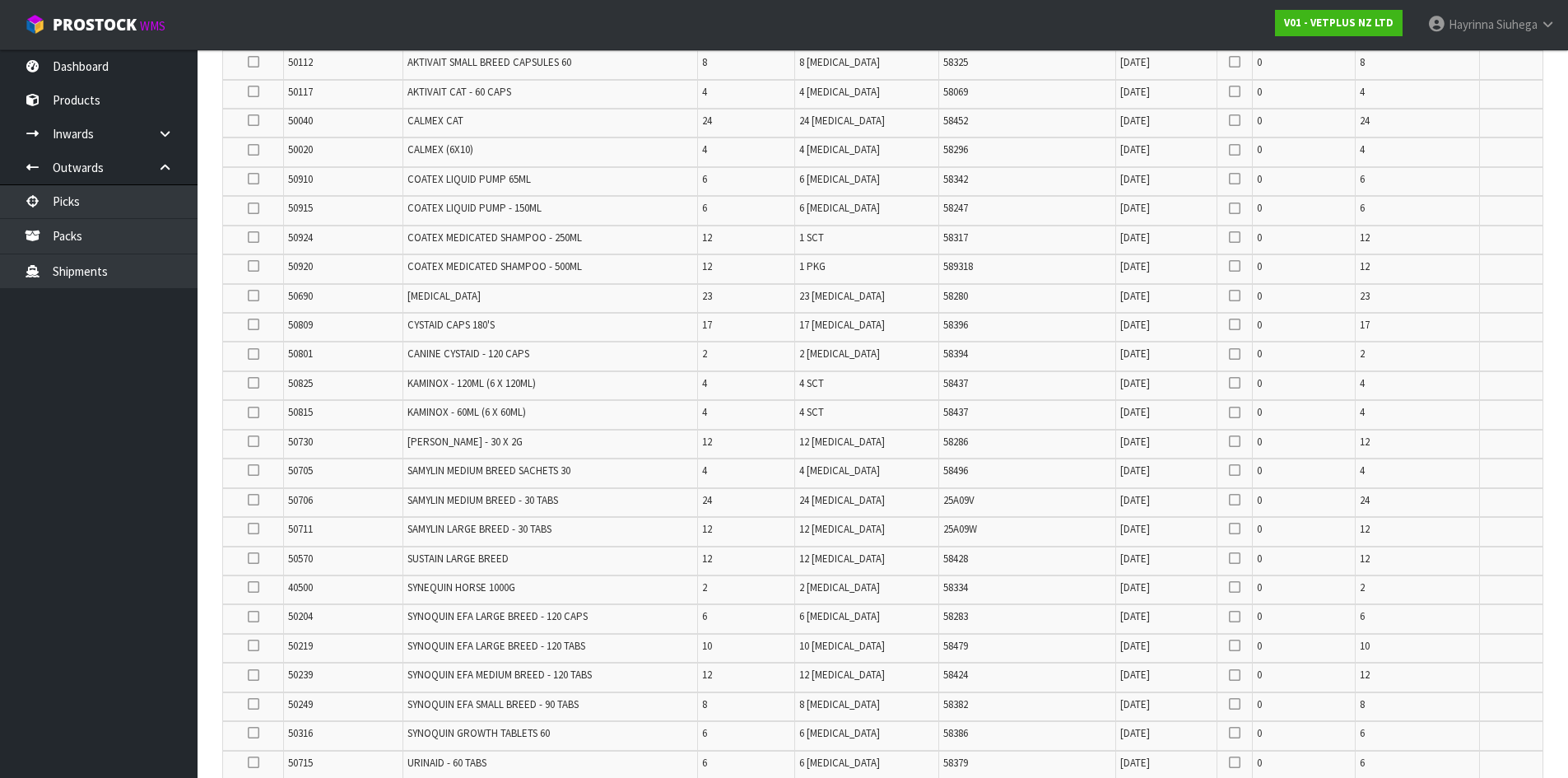
click at [253, 237] on icon at bounding box center [253, 237] width 12 height 1
click at [0, 0] on input "checkbox" at bounding box center [0, 0] width 0 height 0
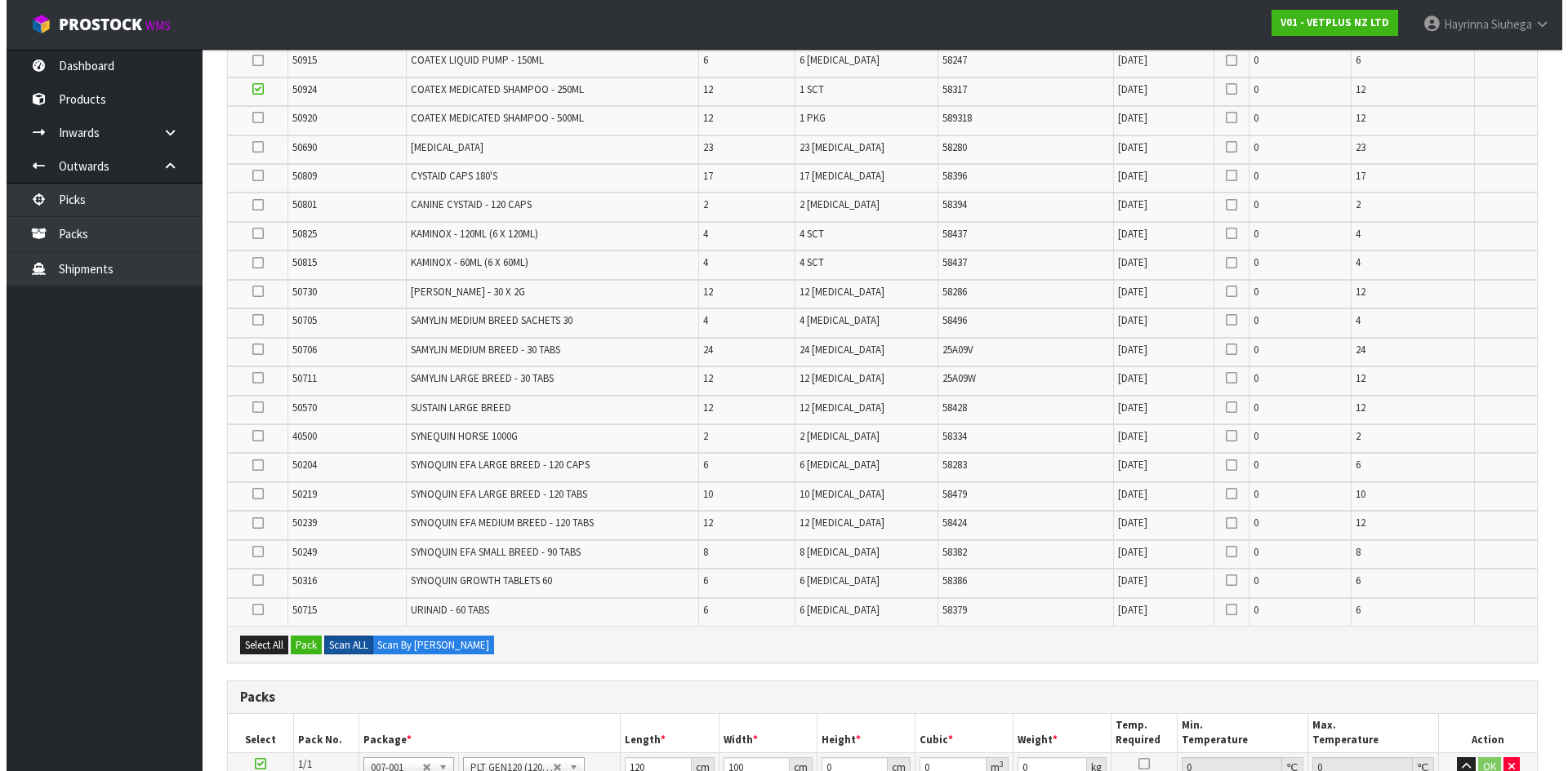
scroll to position [738, 0]
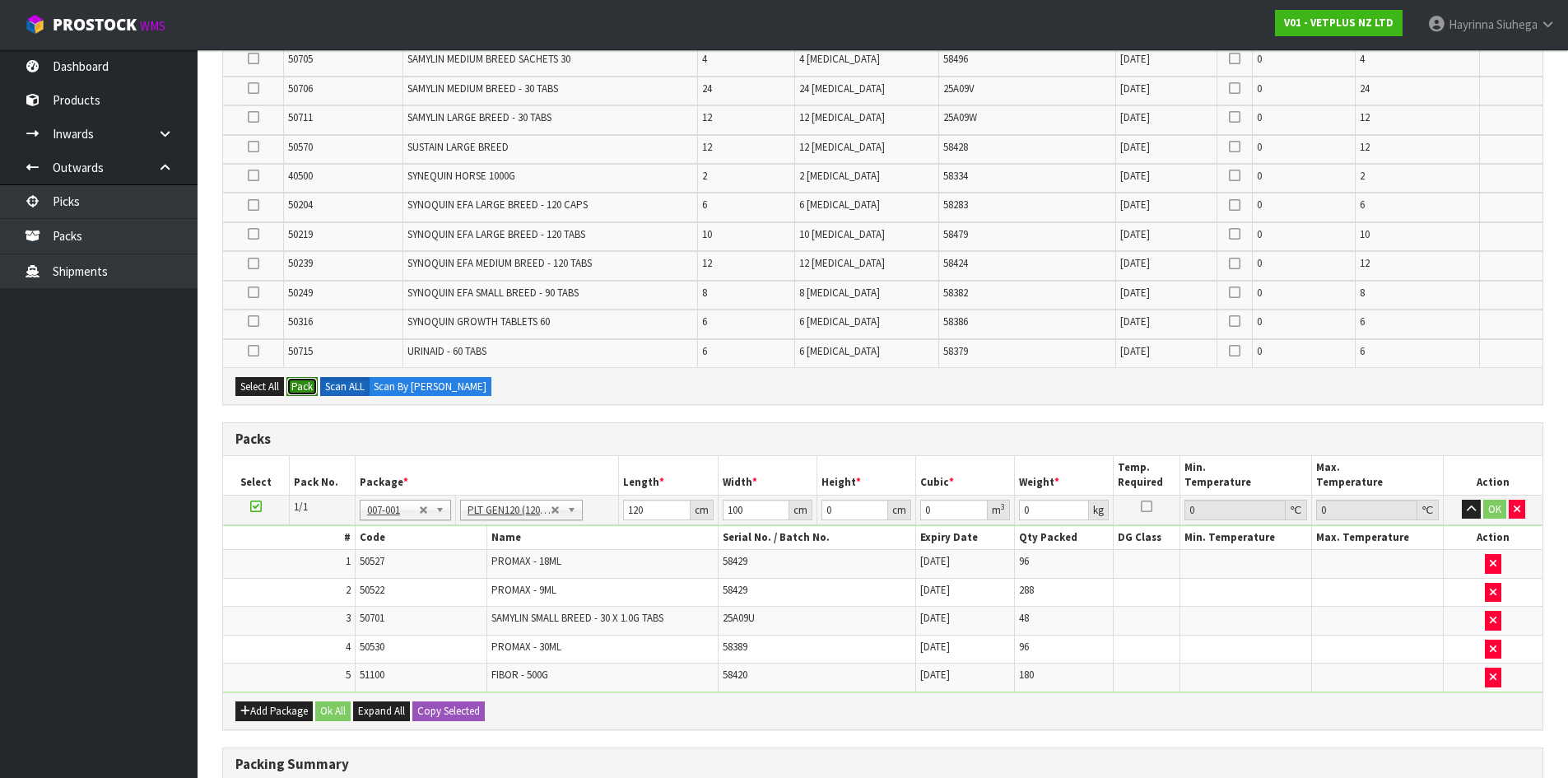
click at [301, 393] on button "Pack" at bounding box center [302, 387] width 31 height 20
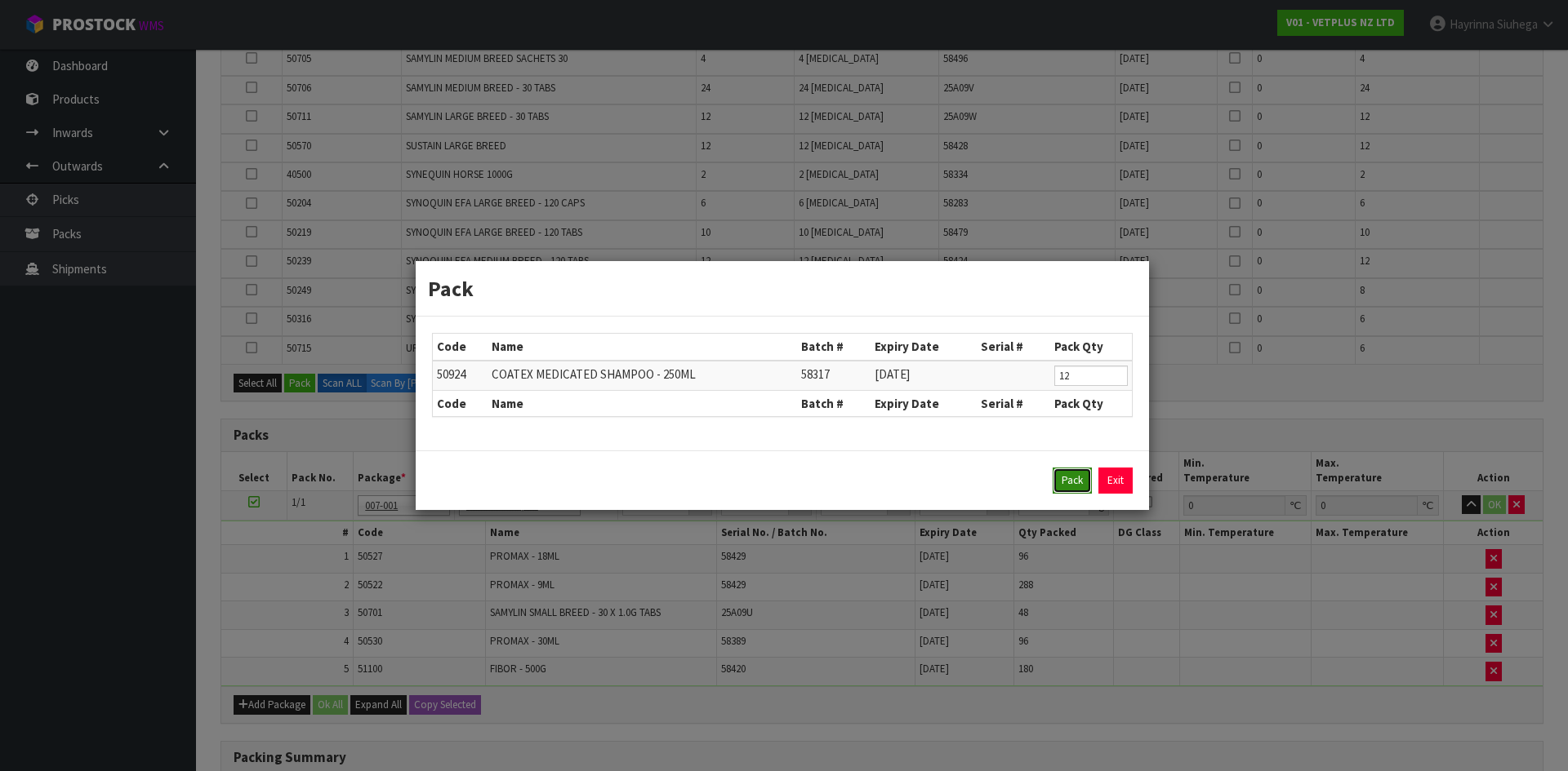
click at [1077, 482] on button "Pack" at bounding box center [1071, 481] width 39 height 26
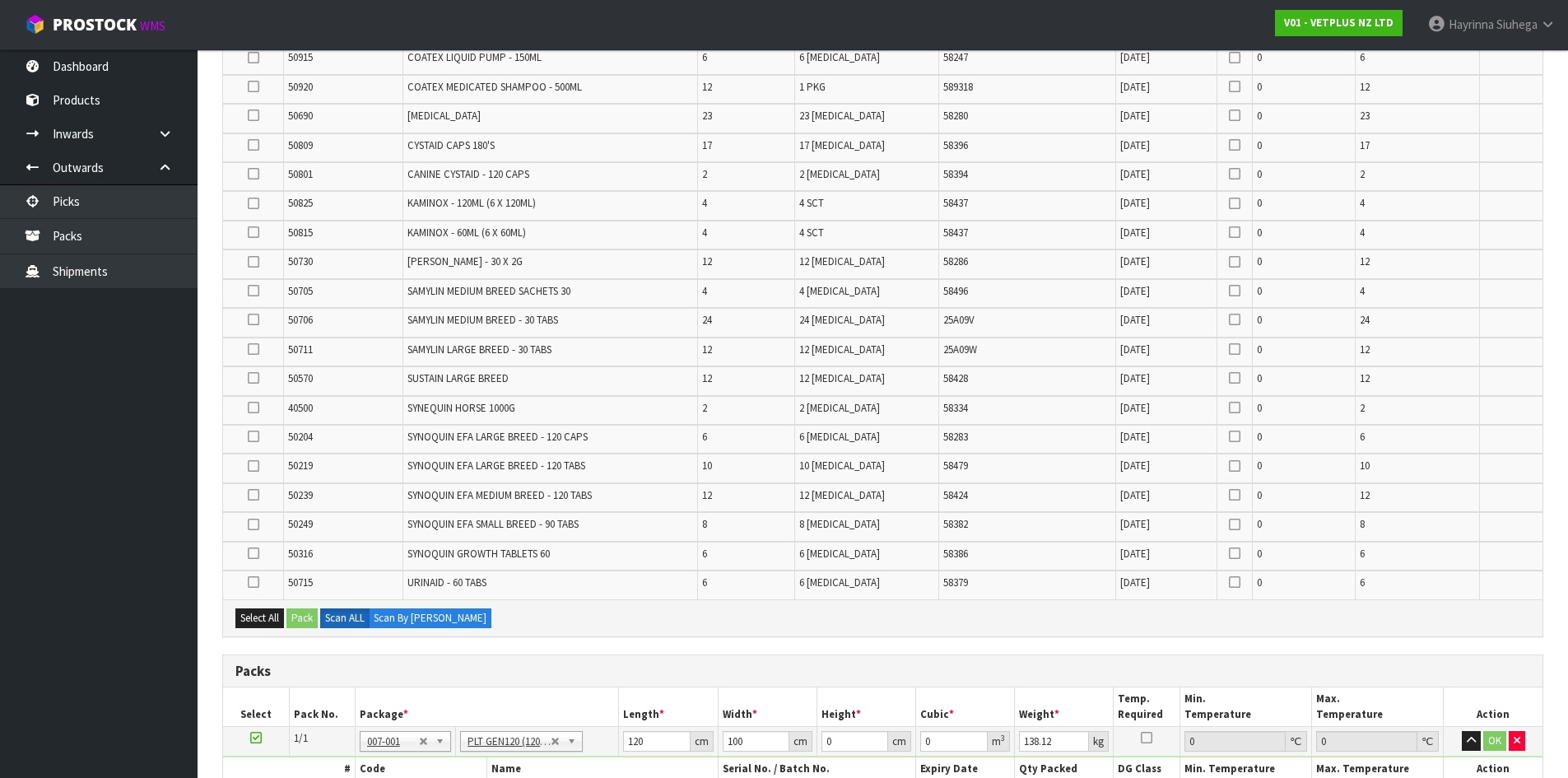
scroll to position [468, 0]
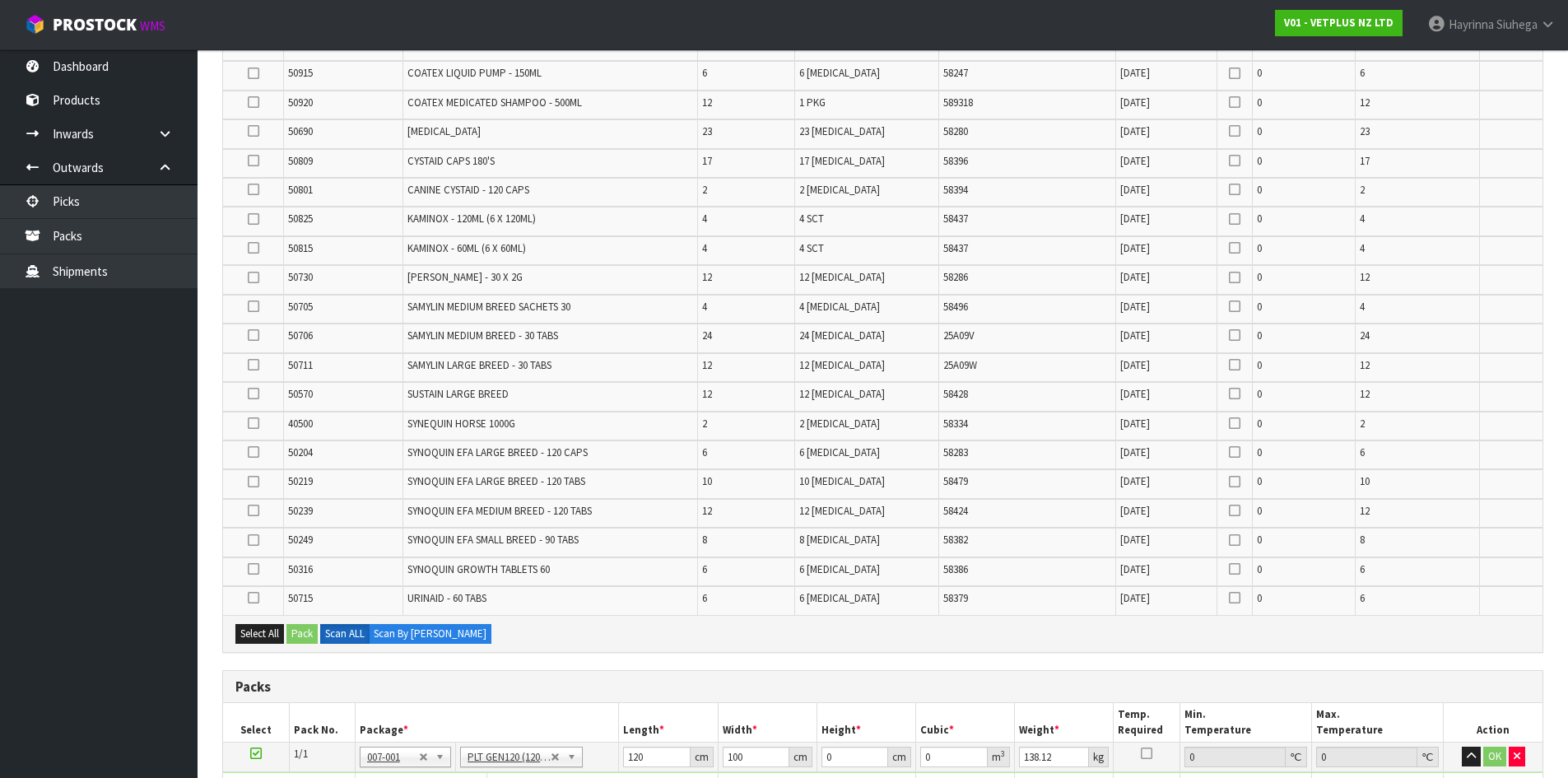
click at [1064, 500] on td "58424" at bounding box center [1028, 514] width 177 height 29
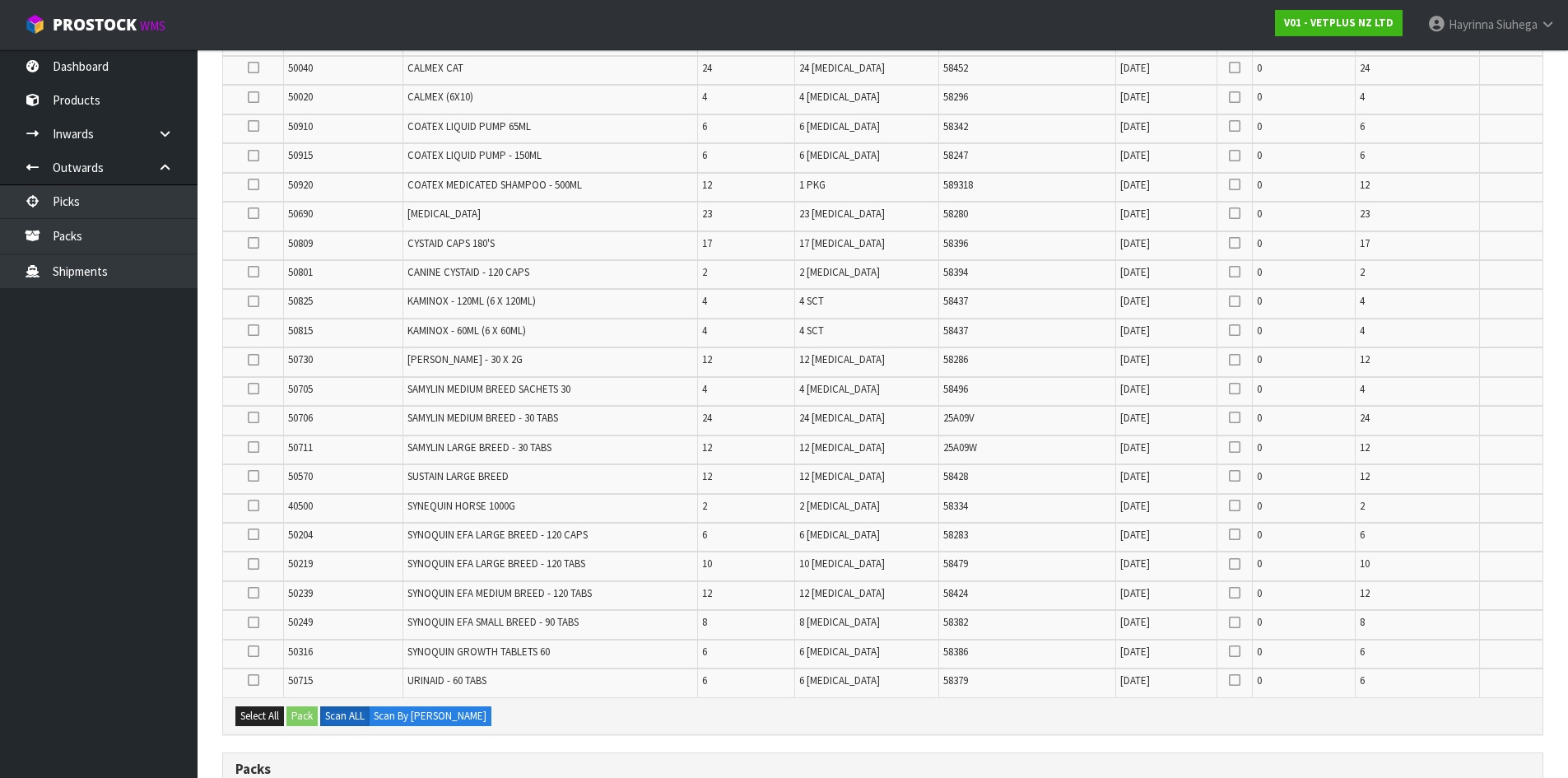
scroll to position [303, 0]
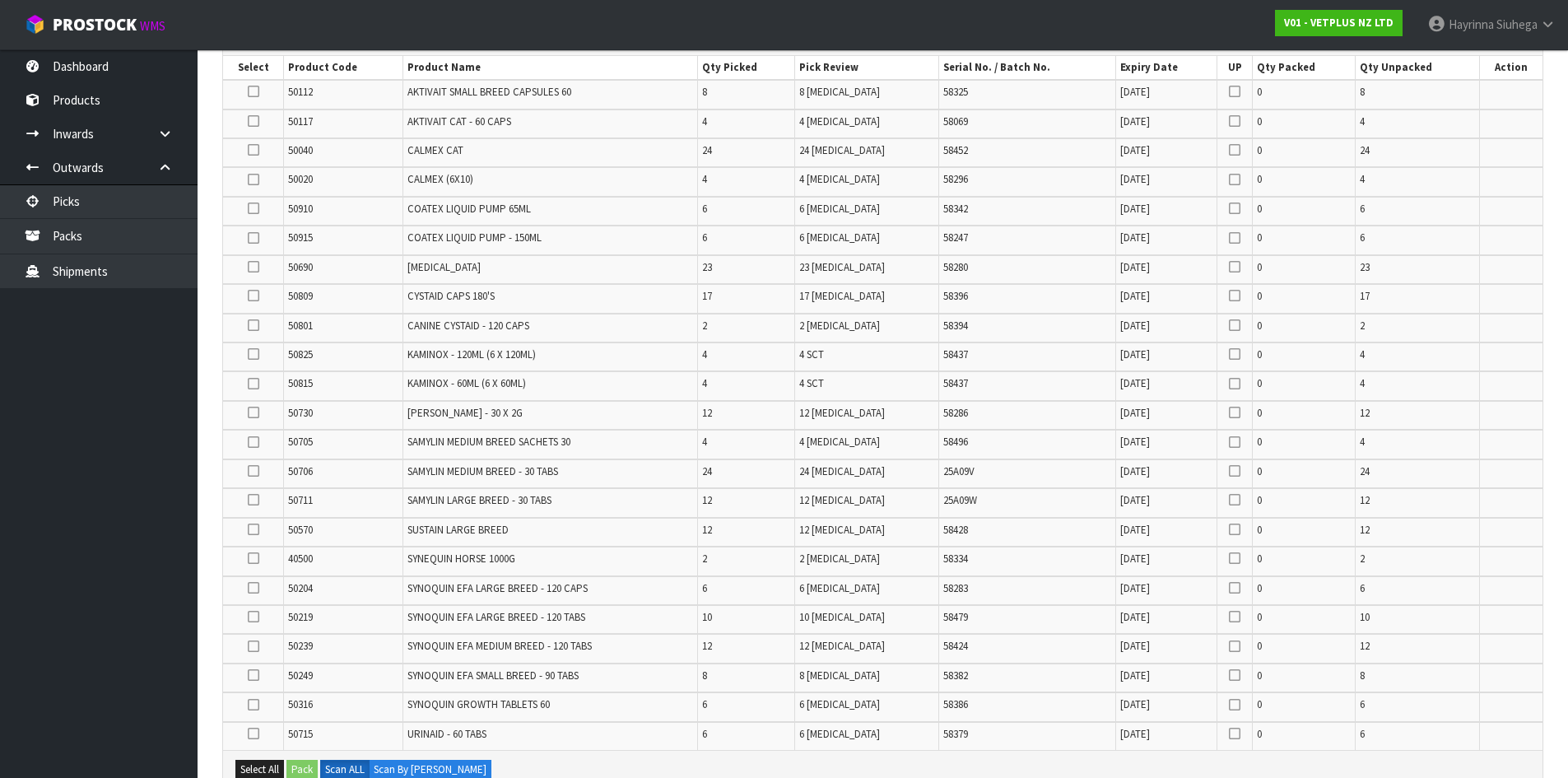
click at [925, 415] on td "12 PCE" at bounding box center [867, 415] width 144 height 29
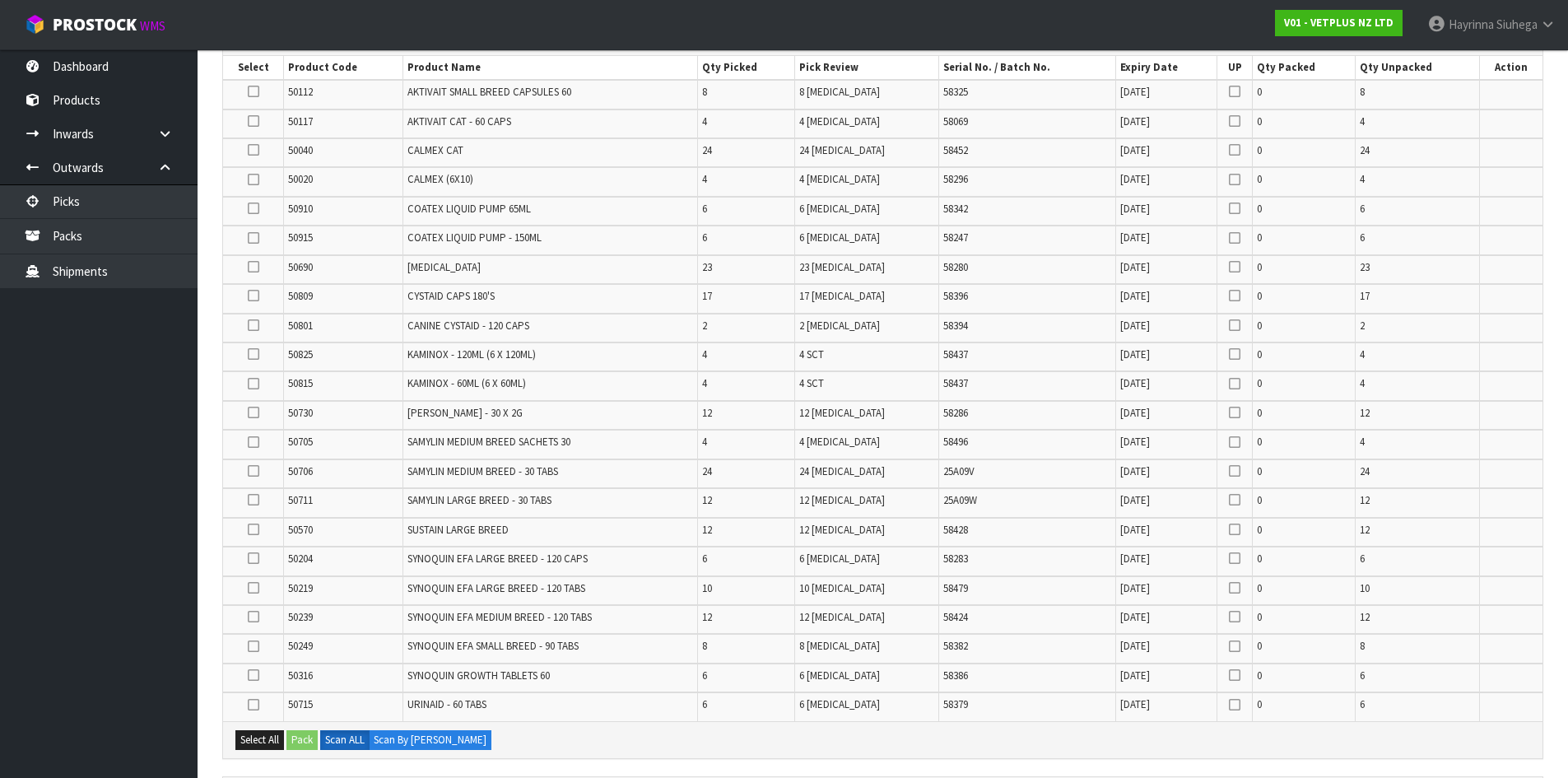
click at [729, 473] on td "24" at bounding box center [746, 474] width 98 height 29
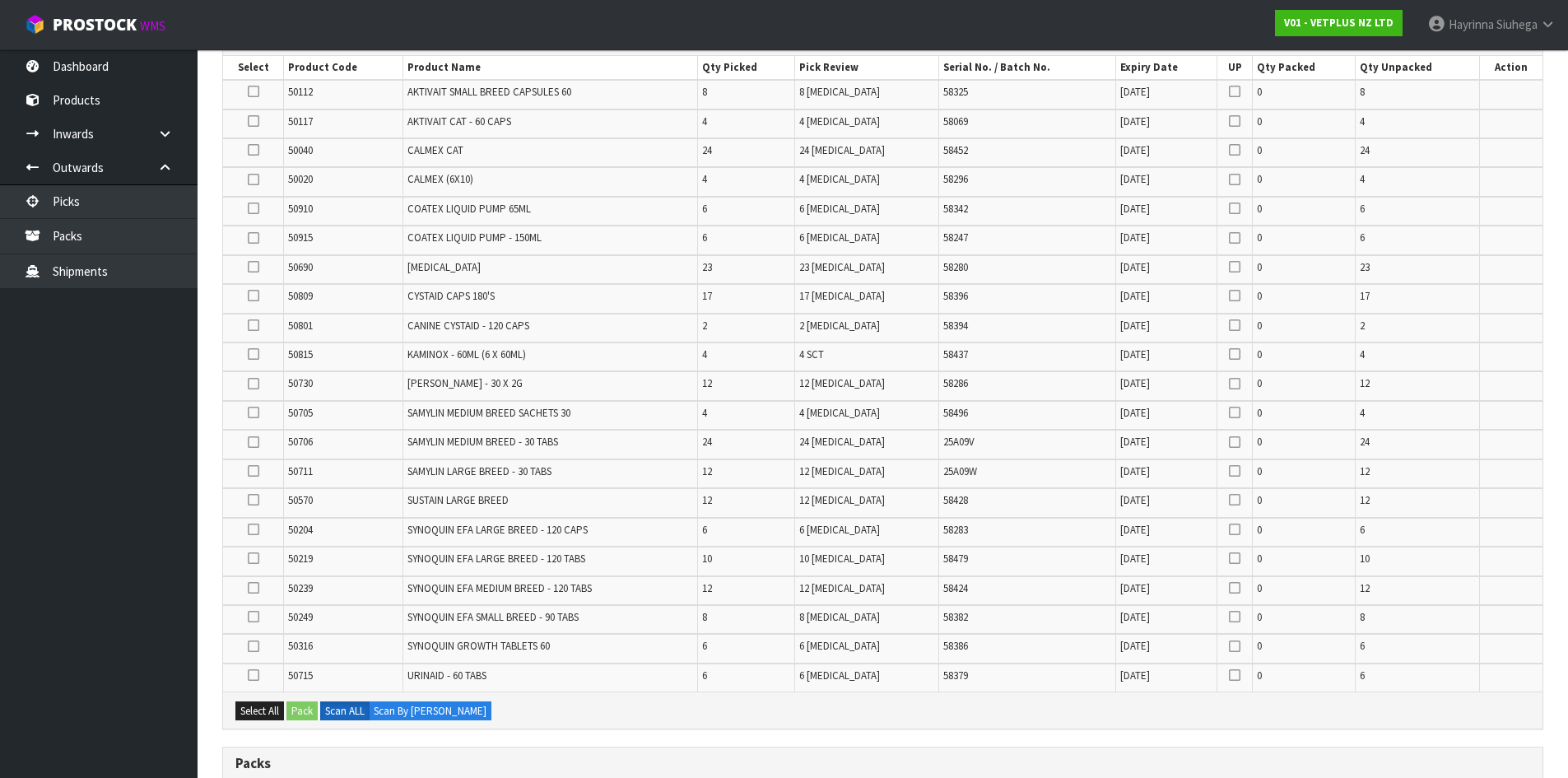
click at [744, 459] on td "12" at bounding box center [746, 474] width 98 height 29
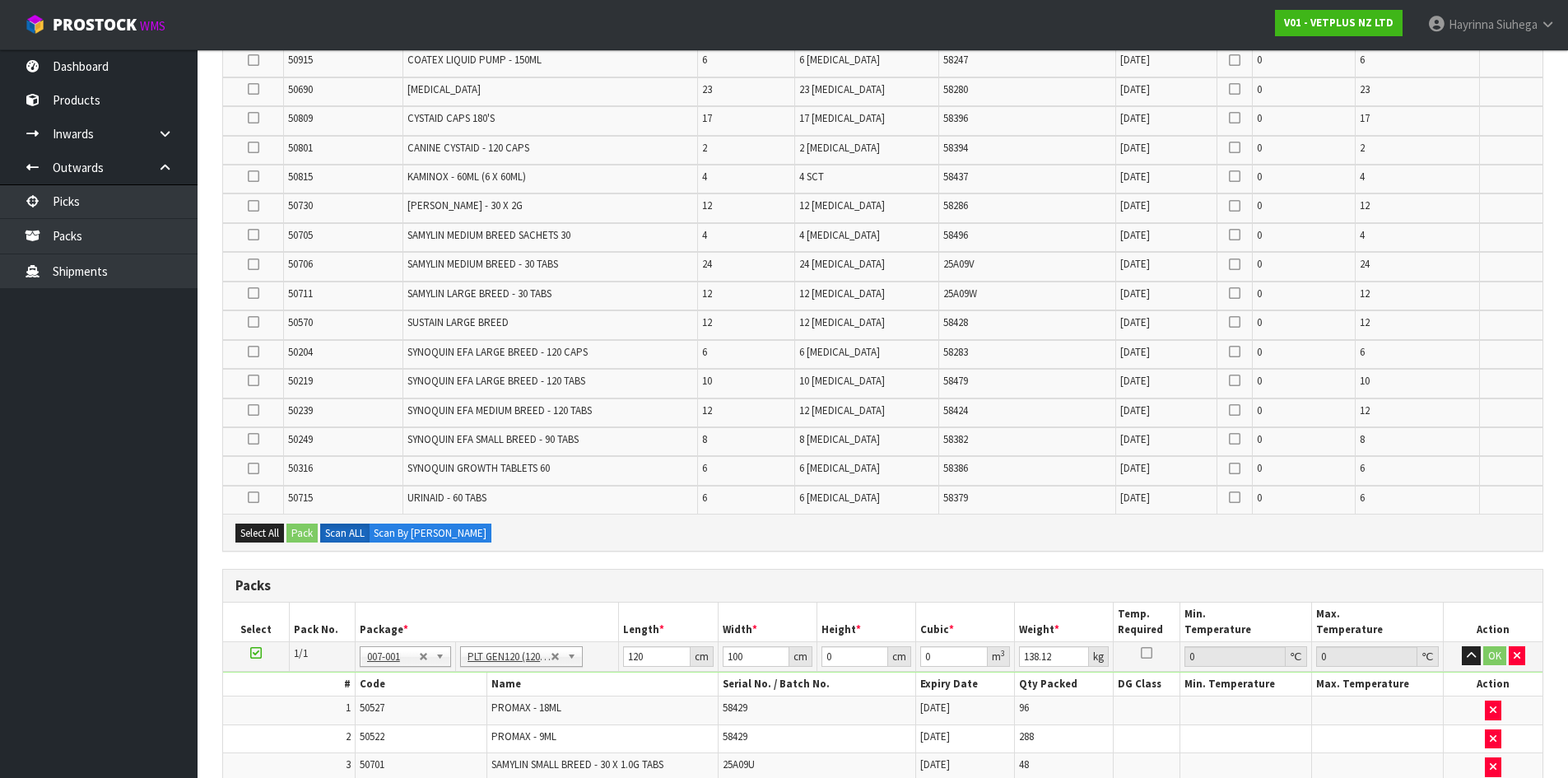
scroll to position [468, 0]
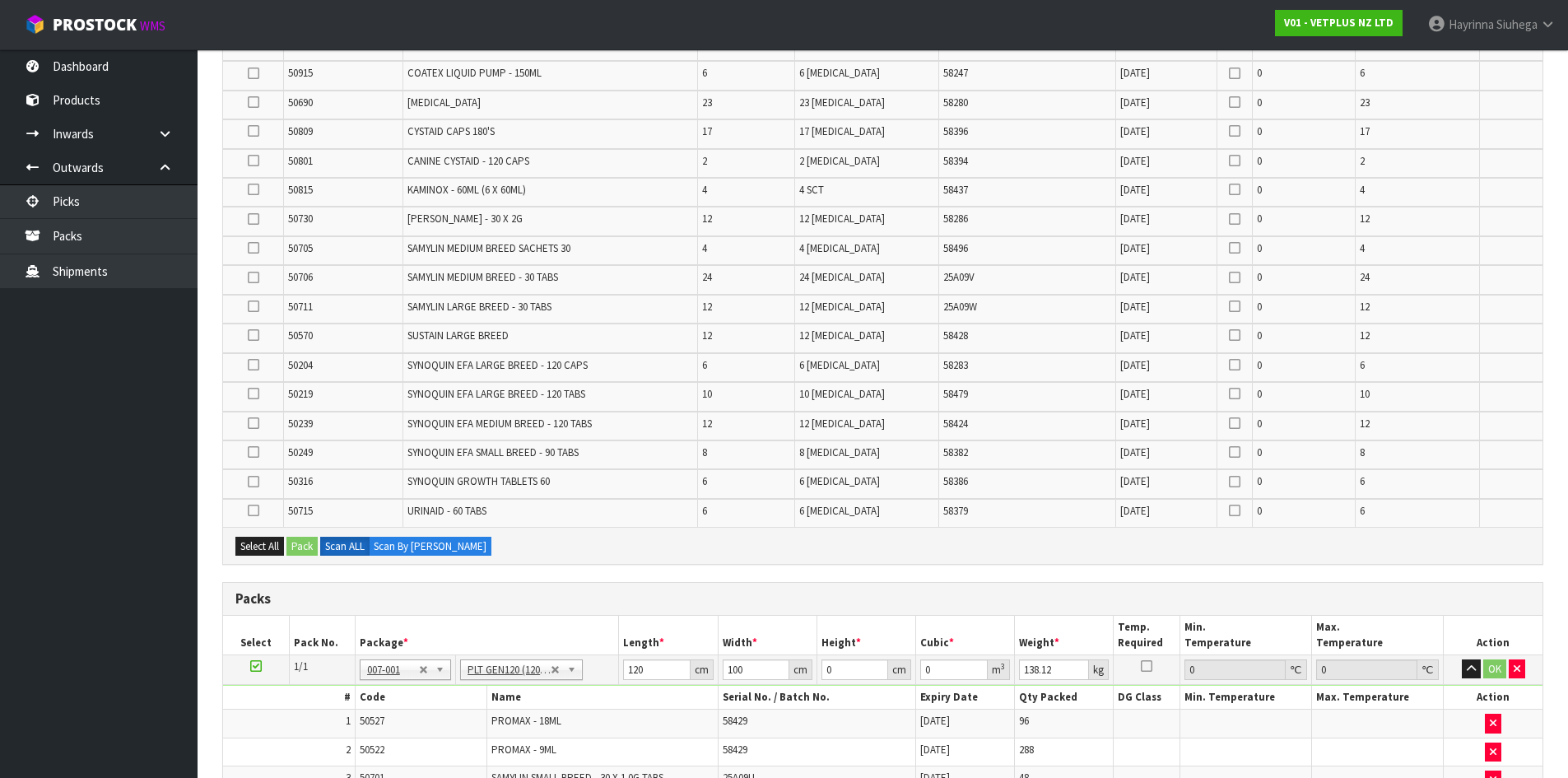
click at [1267, 384] on td "0" at bounding box center [1304, 396] width 103 height 29
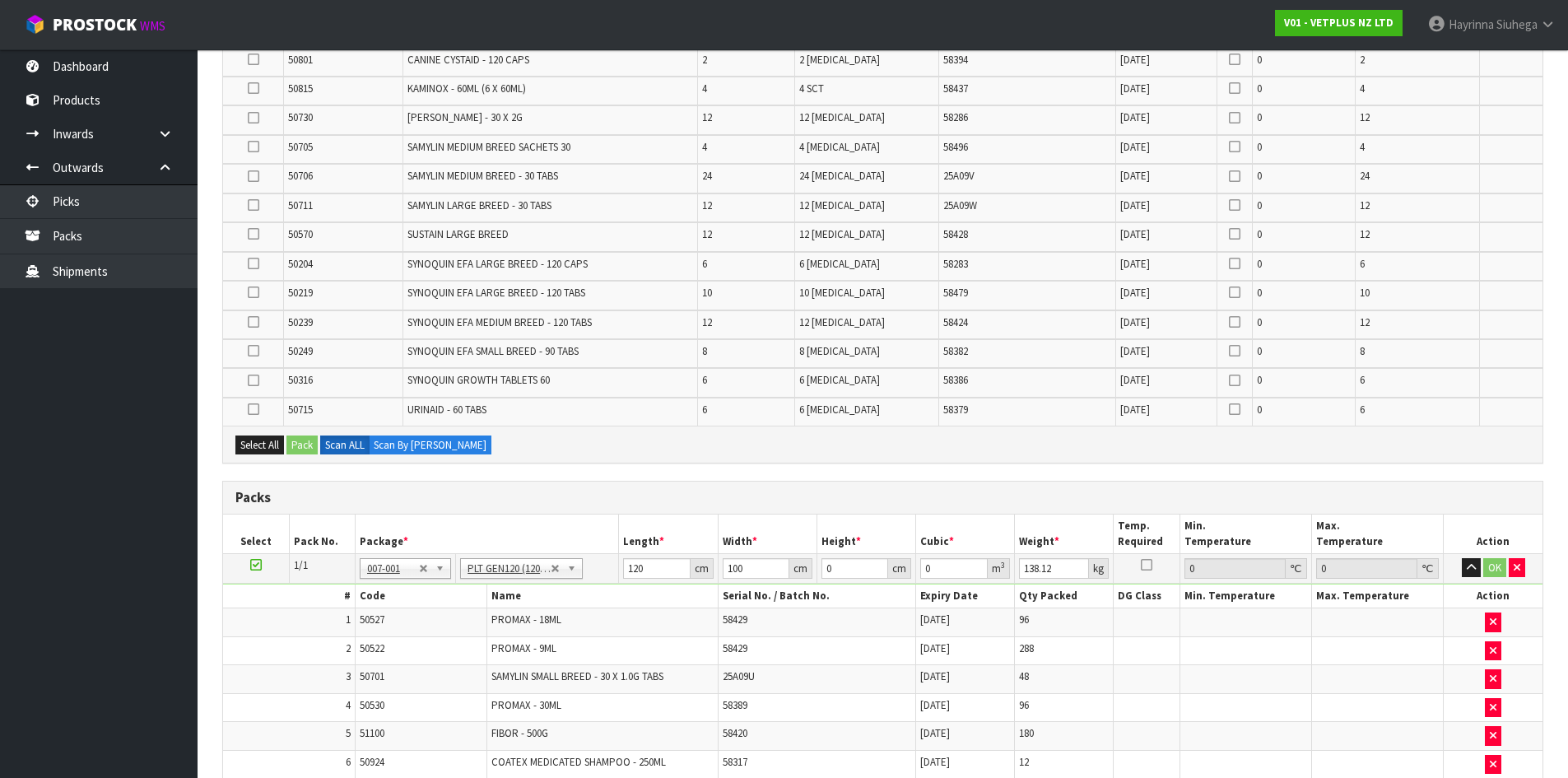
scroll to position [879, 0]
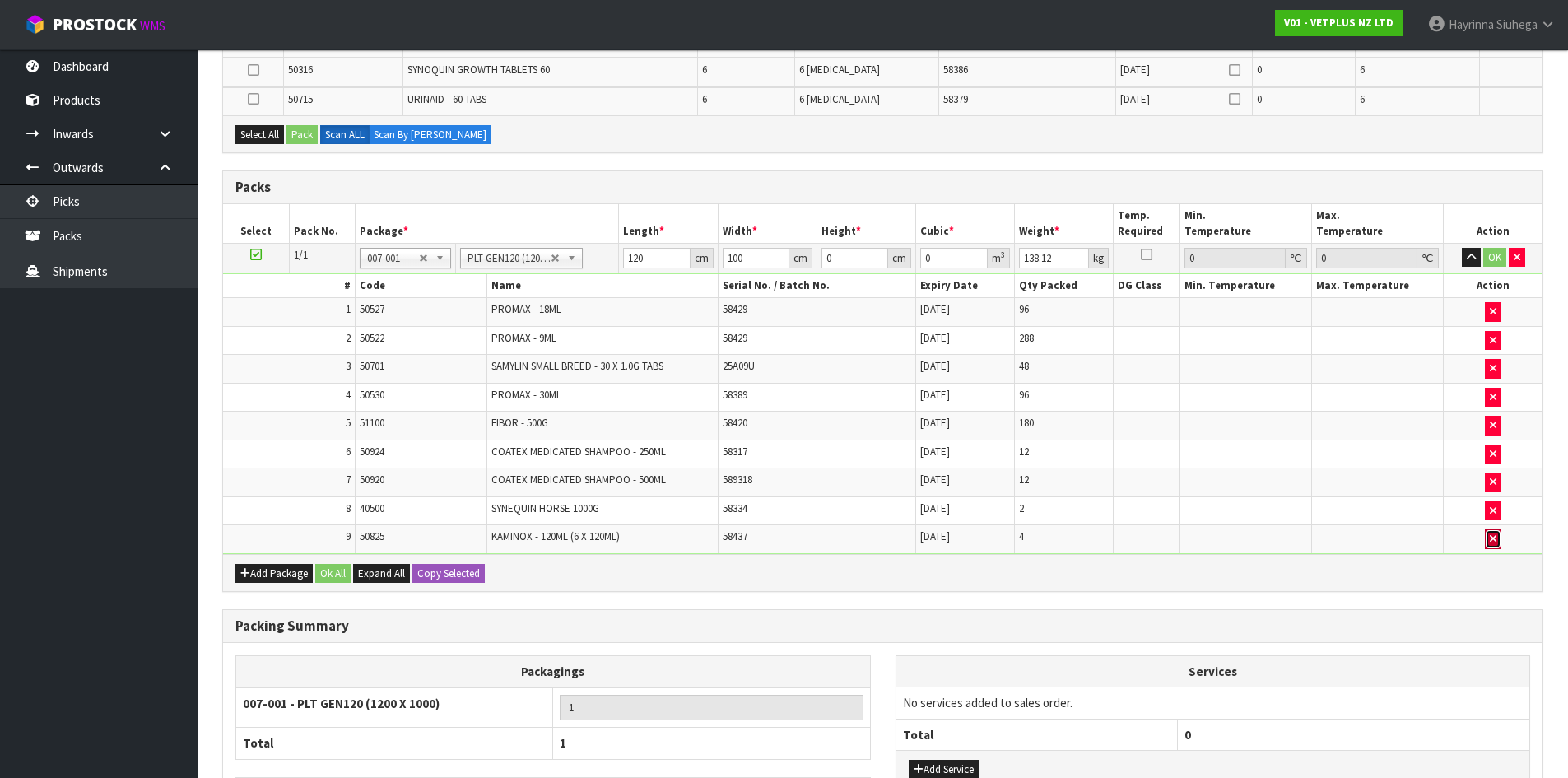
click at [1490, 541] on icon "button" at bounding box center [1492, 539] width 6 height 11
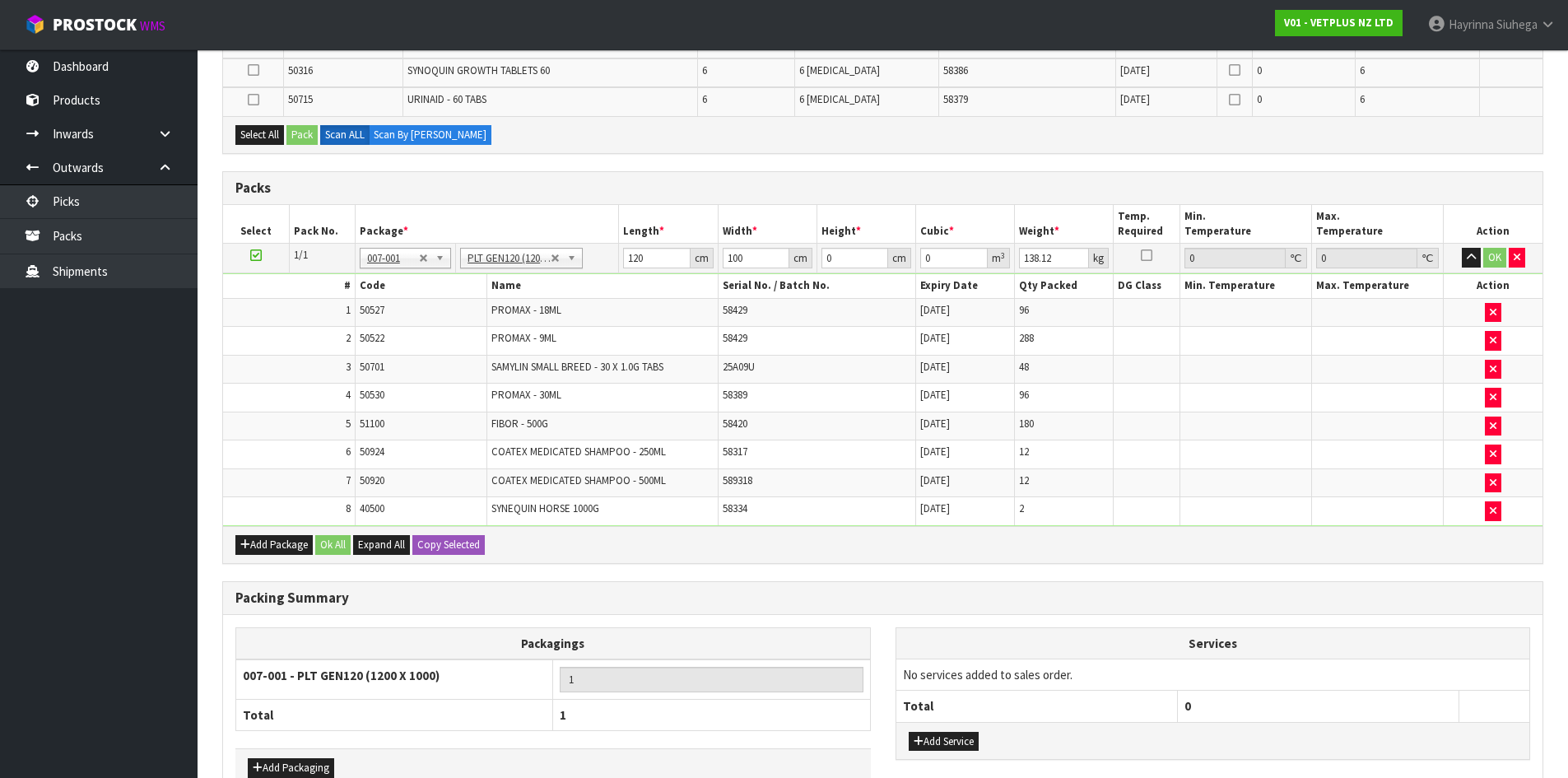
type input "147.94"
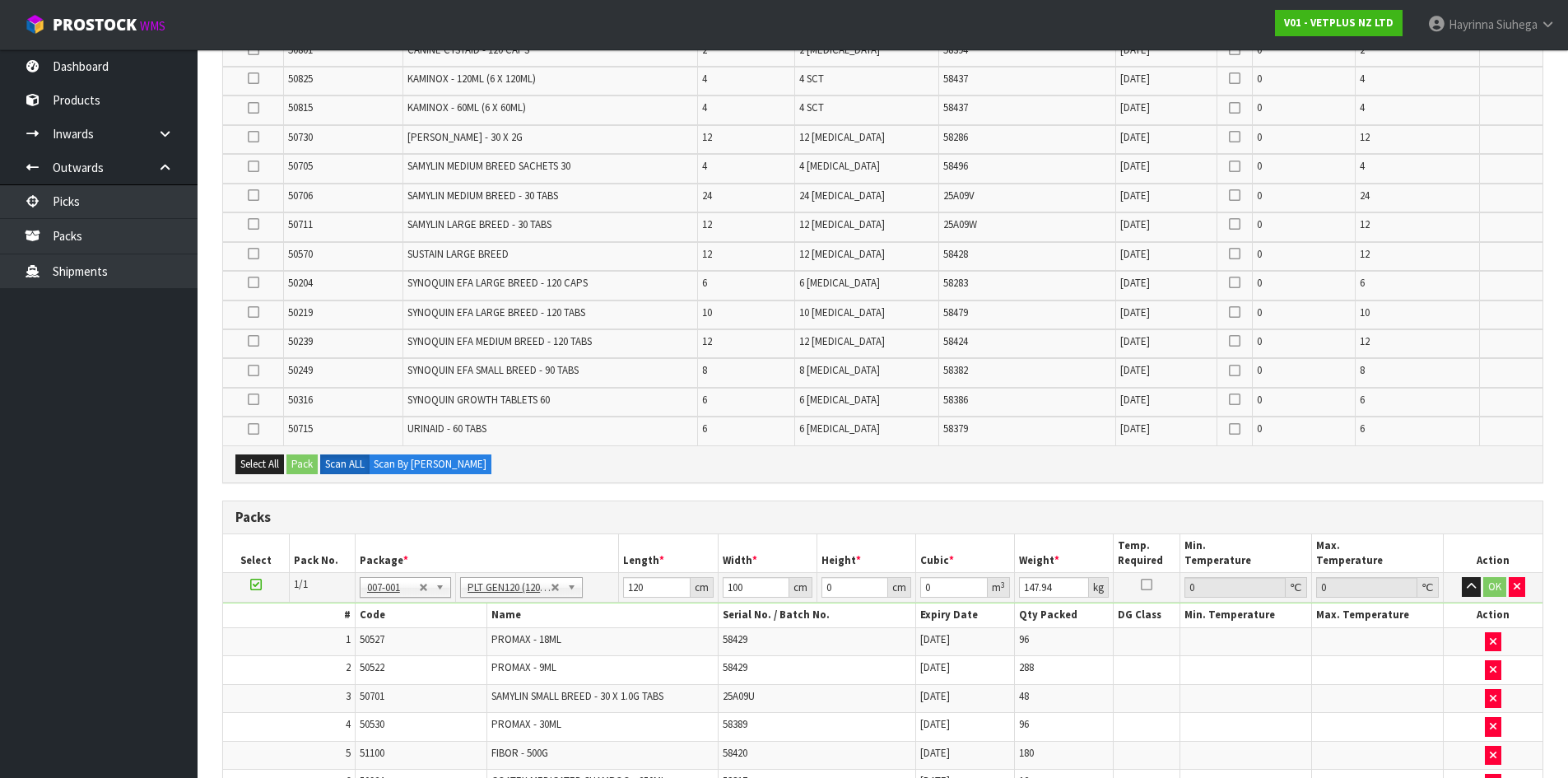
scroll to position [497, 0]
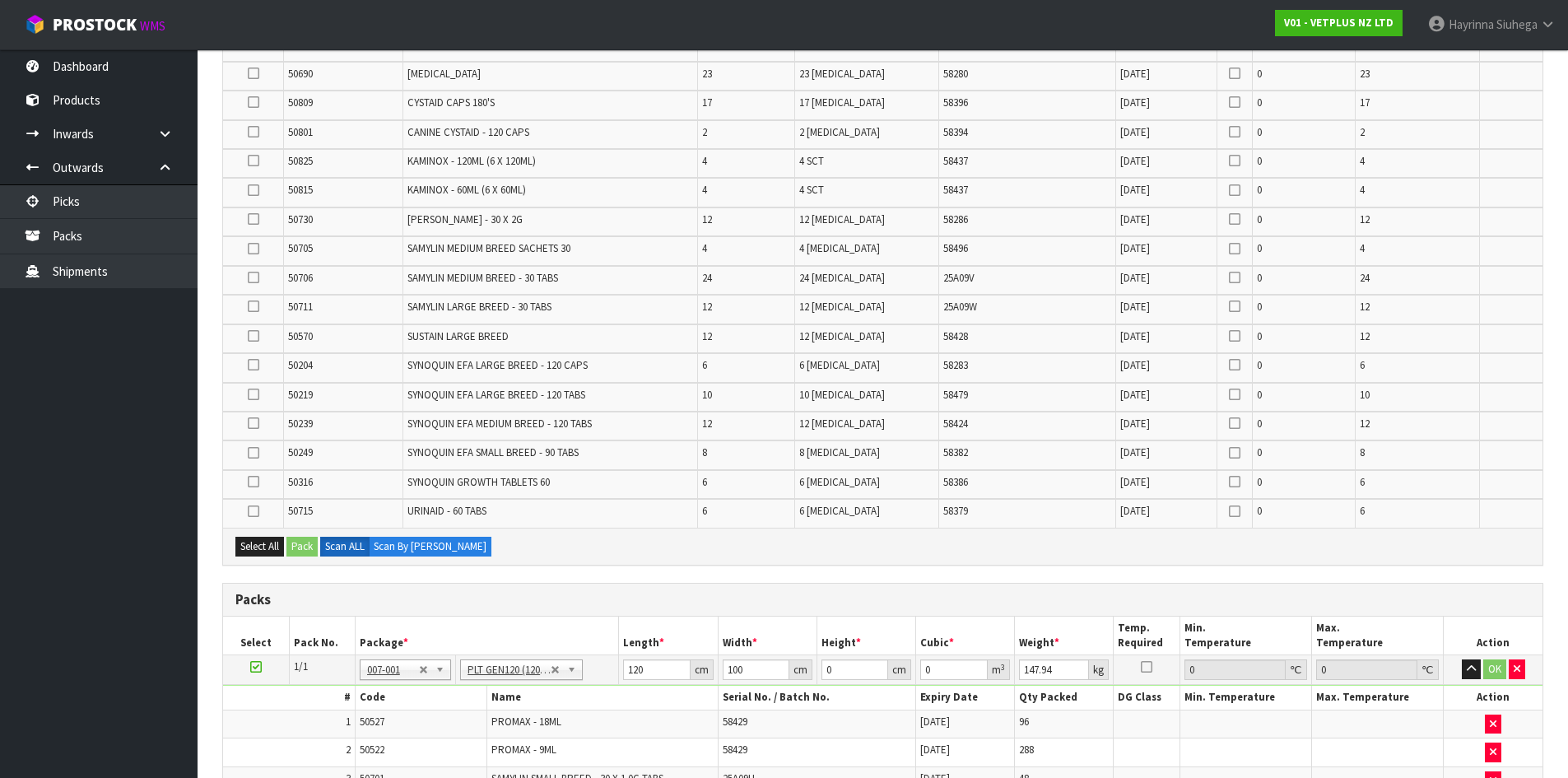
click at [1000, 279] on td "25A09V" at bounding box center [1028, 280] width 177 height 29
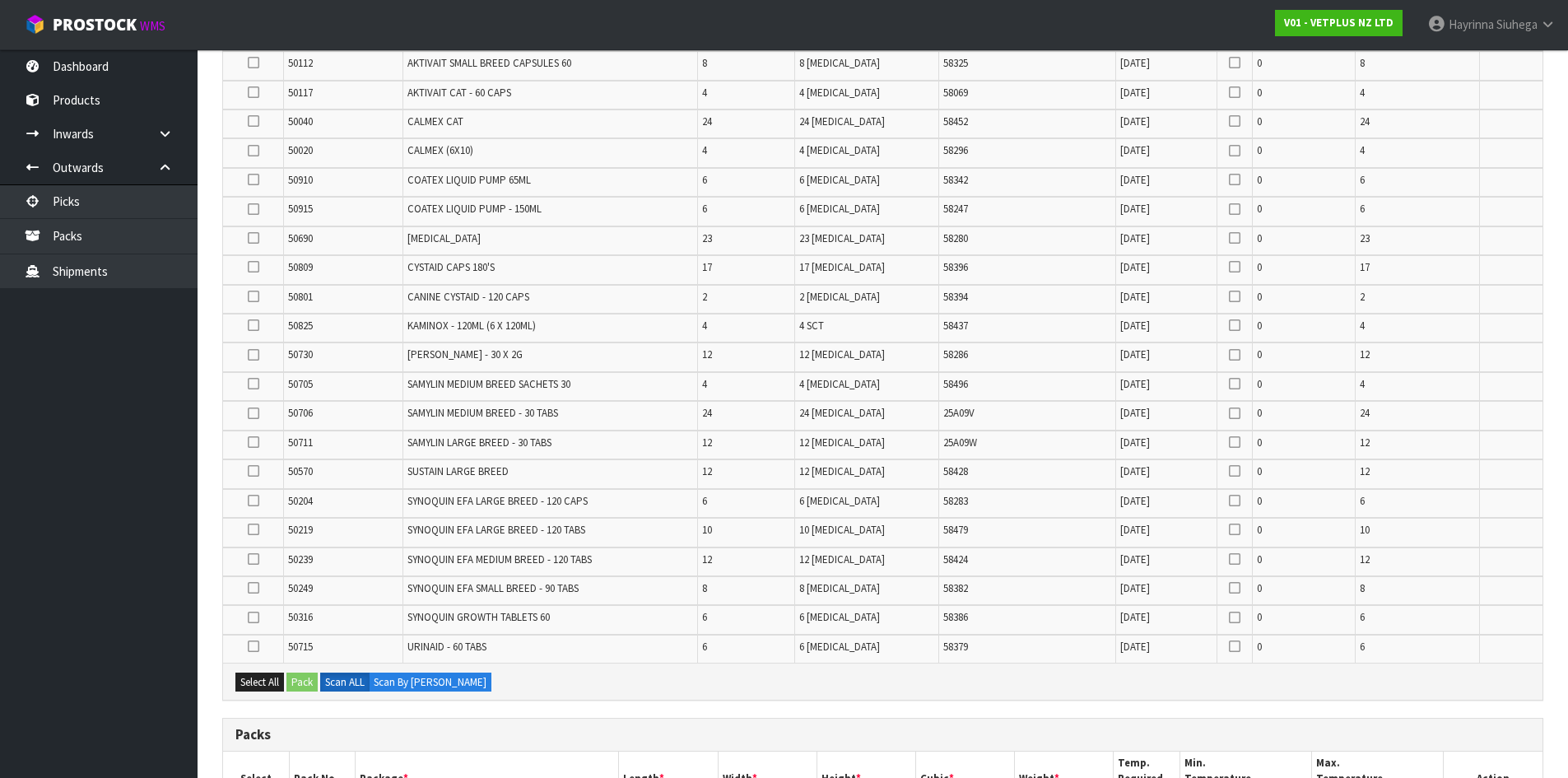
scroll to position [249, 0]
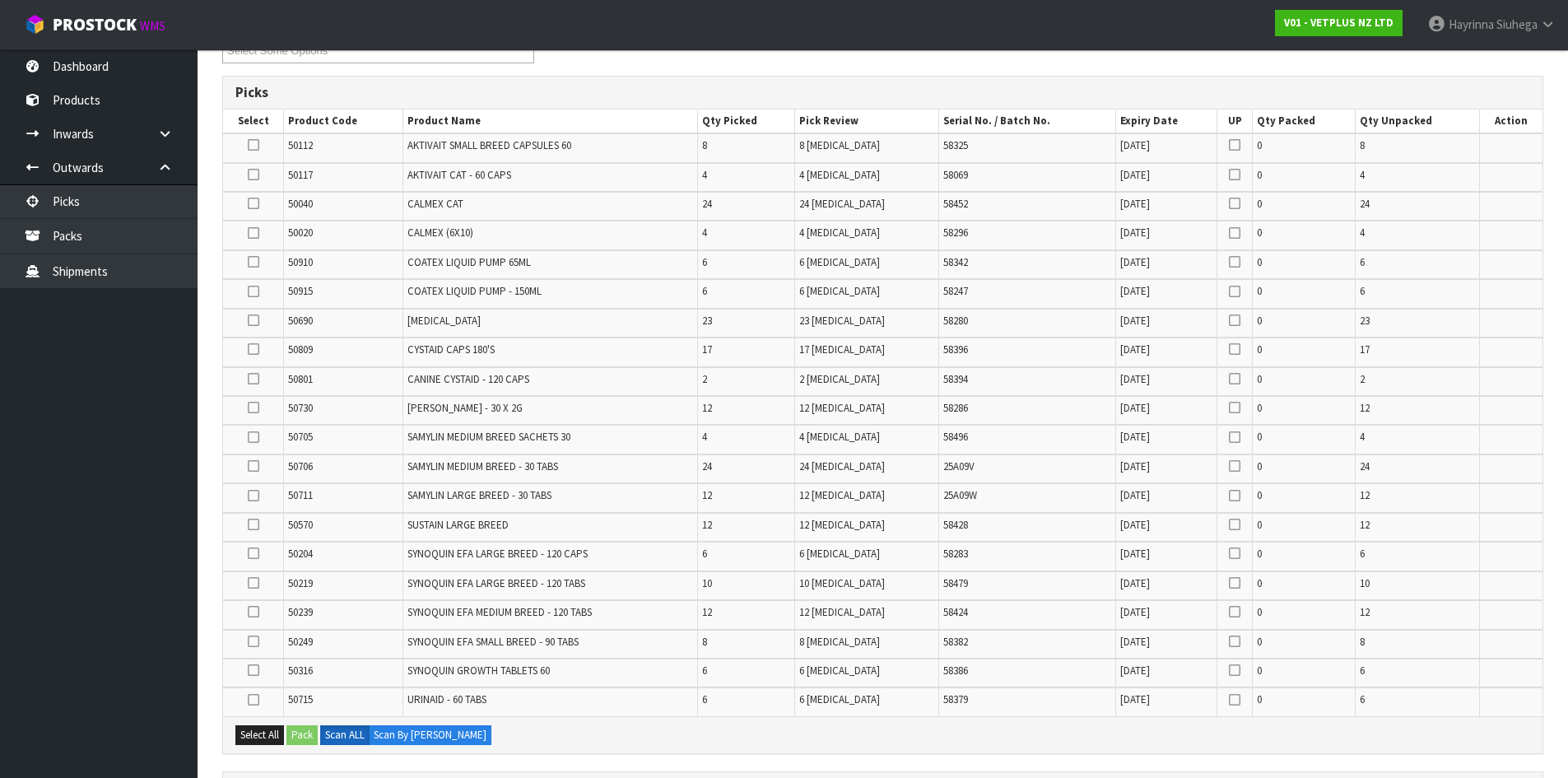
click at [948, 527] on span "58428" at bounding box center [956, 524] width 25 height 14
click at [1167, 472] on td "31/01/2028" at bounding box center [1166, 469] width 101 height 29
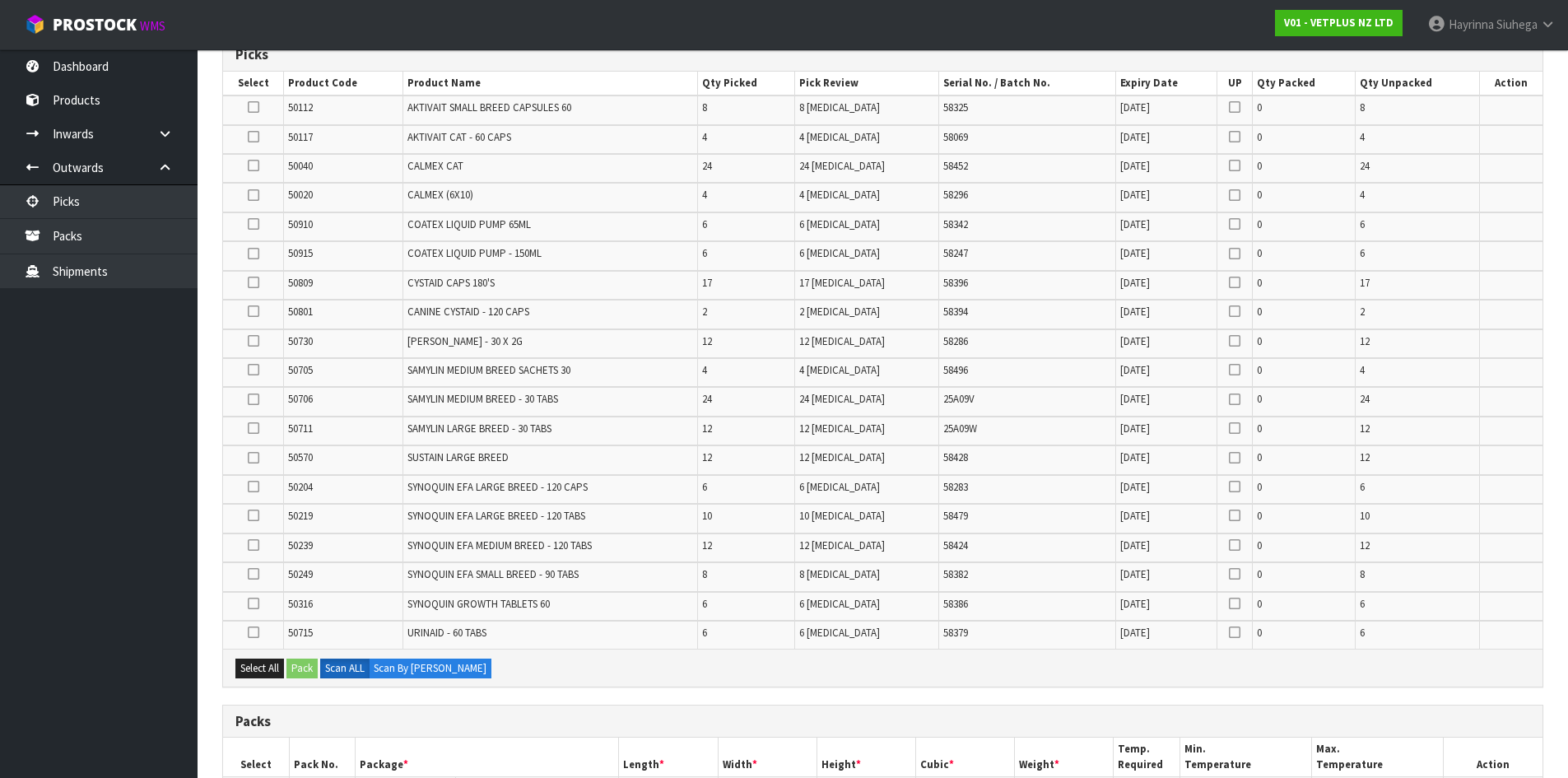
scroll to position [247, 0]
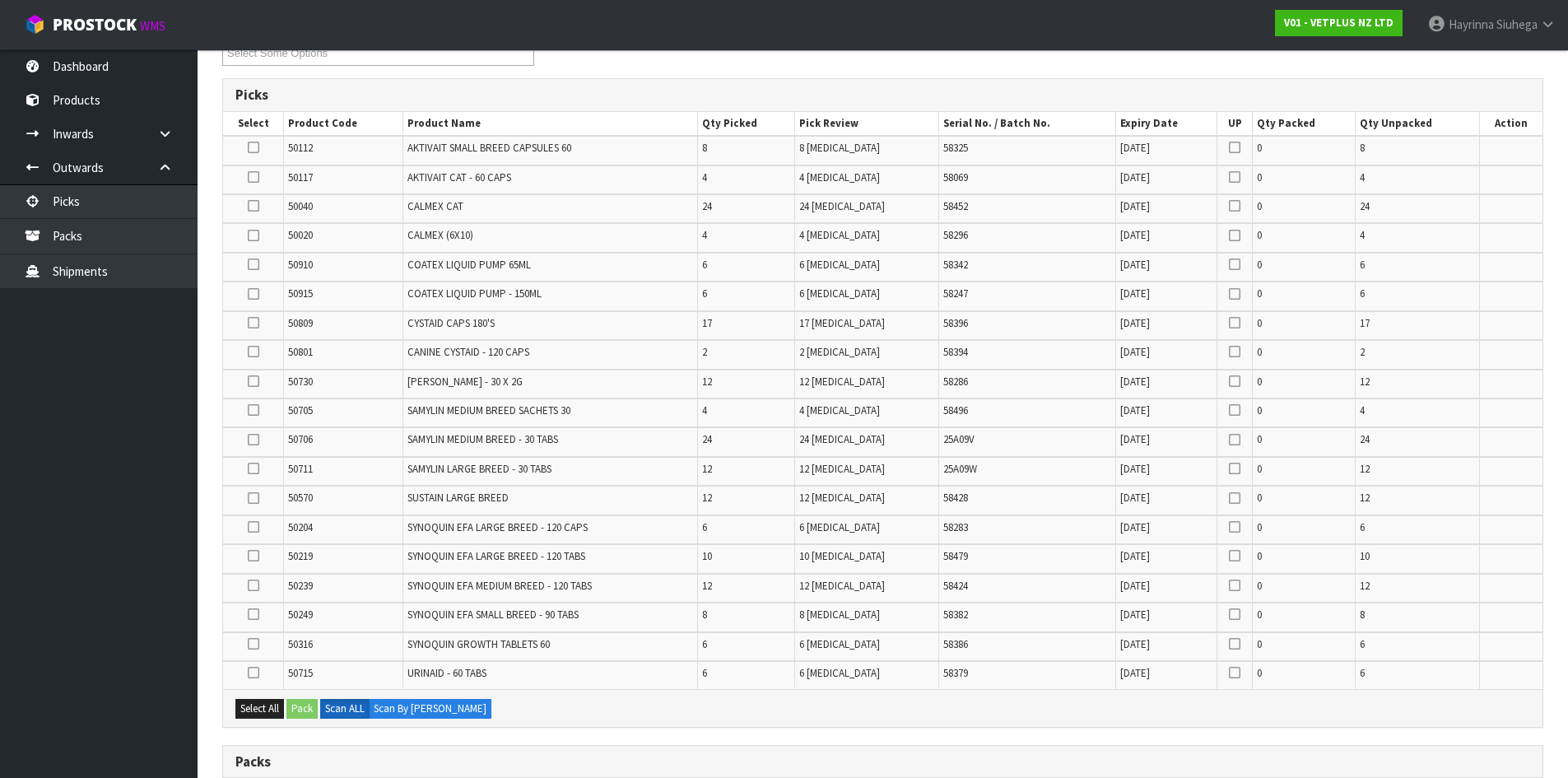
click at [697, 388] on td "RENATE - 30 X 2G" at bounding box center [549, 384] width 295 height 29
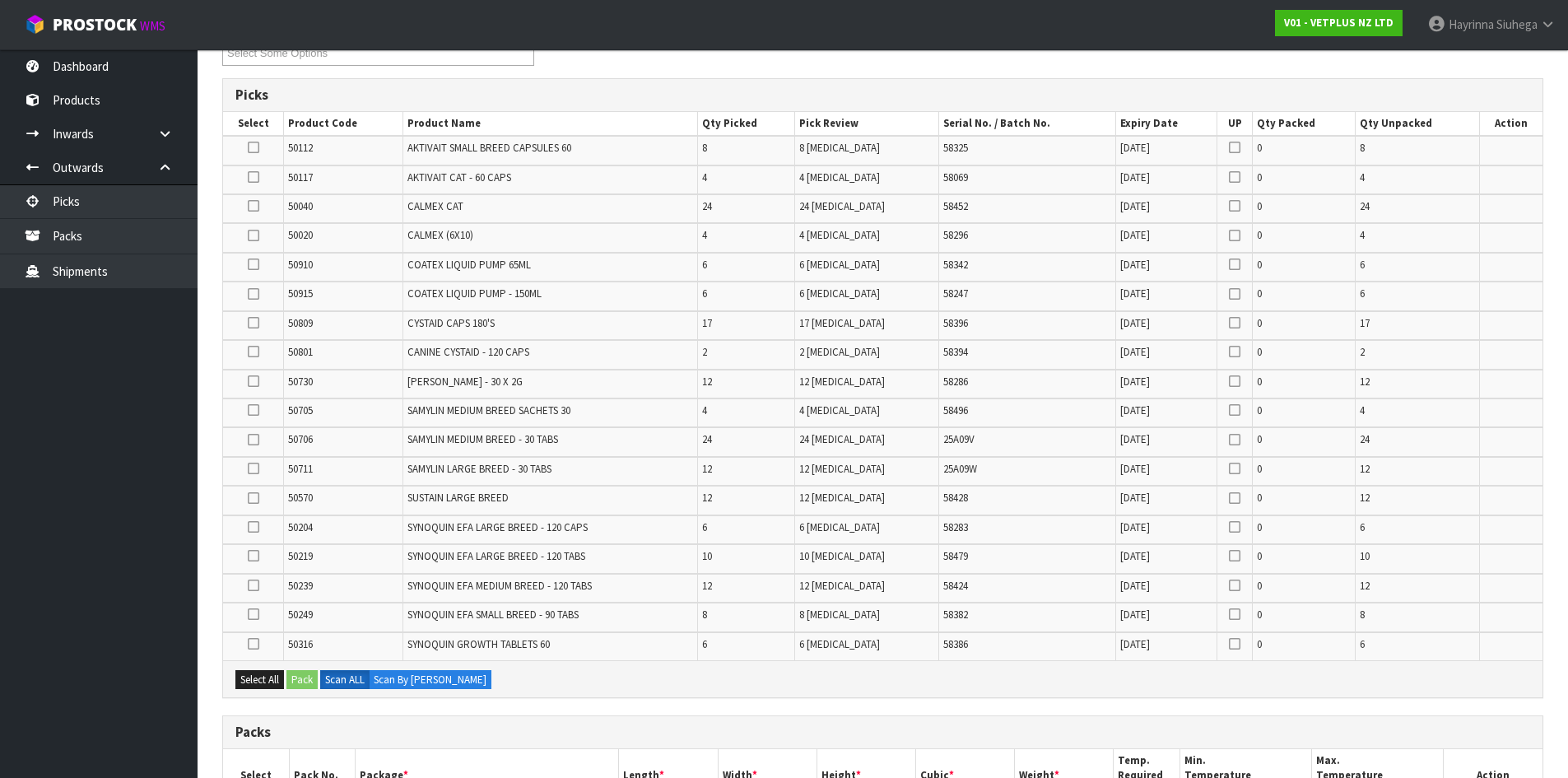
click at [1219, 407] on td at bounding box center [1235, 413] width 36 height 29
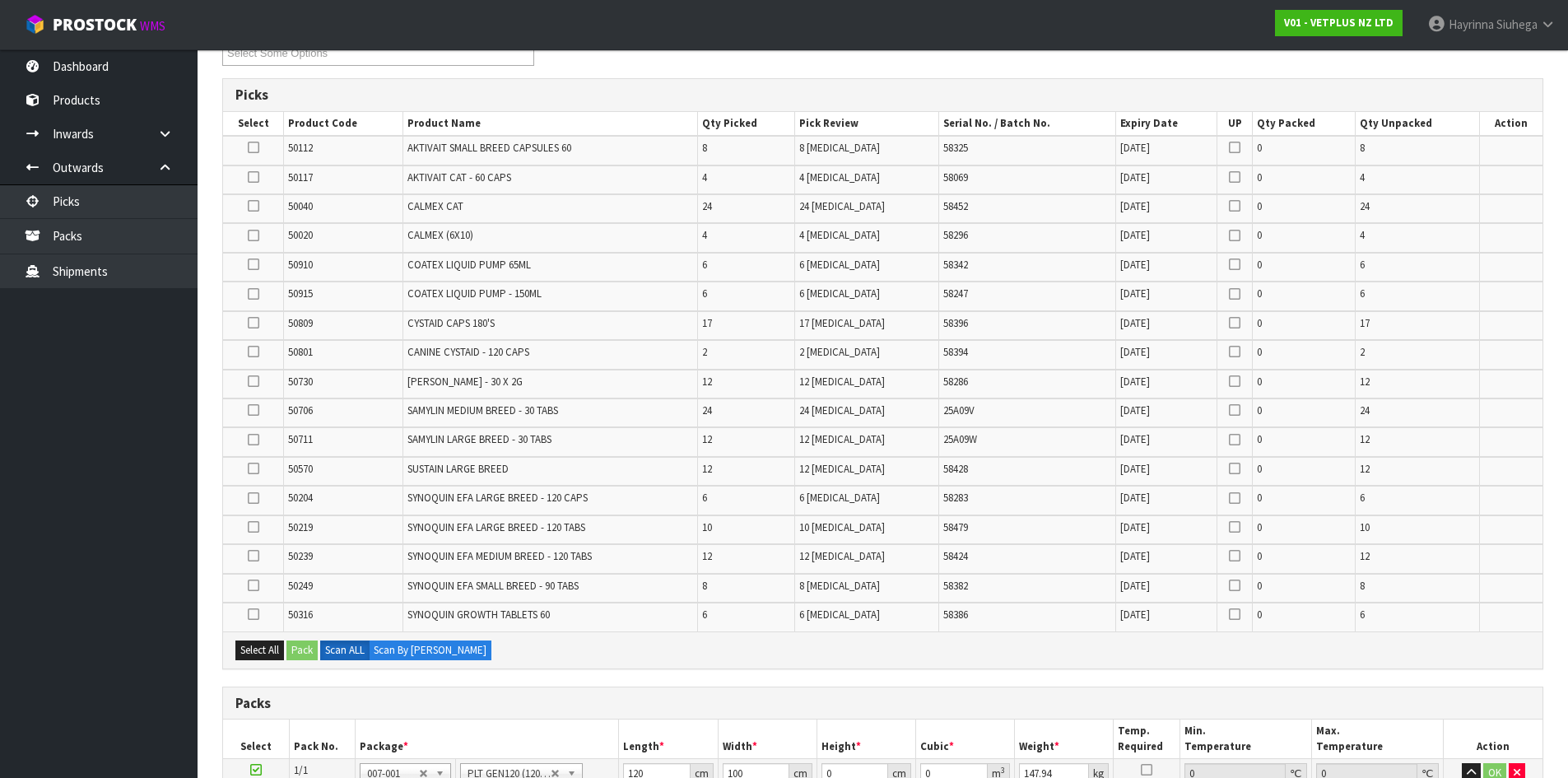
click at [829, 457] on td "12 PCE" at bounding box center [867, 472] width 144 height 29
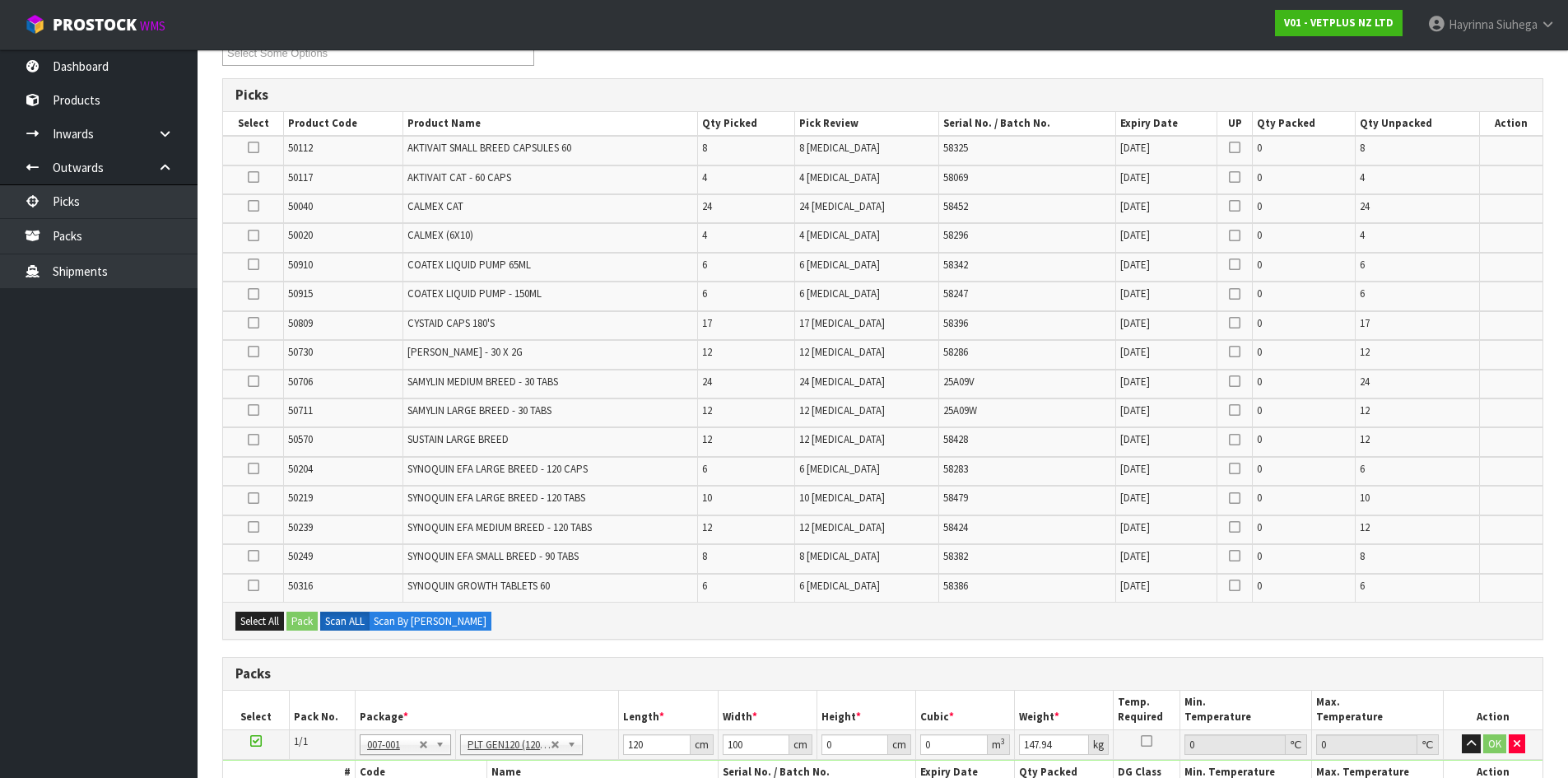
click at [625, 468] on td "SYNOQUIN EFA LARGE BREED - 120 CAPS" at bounding box center [549, 472] width 295 height 29
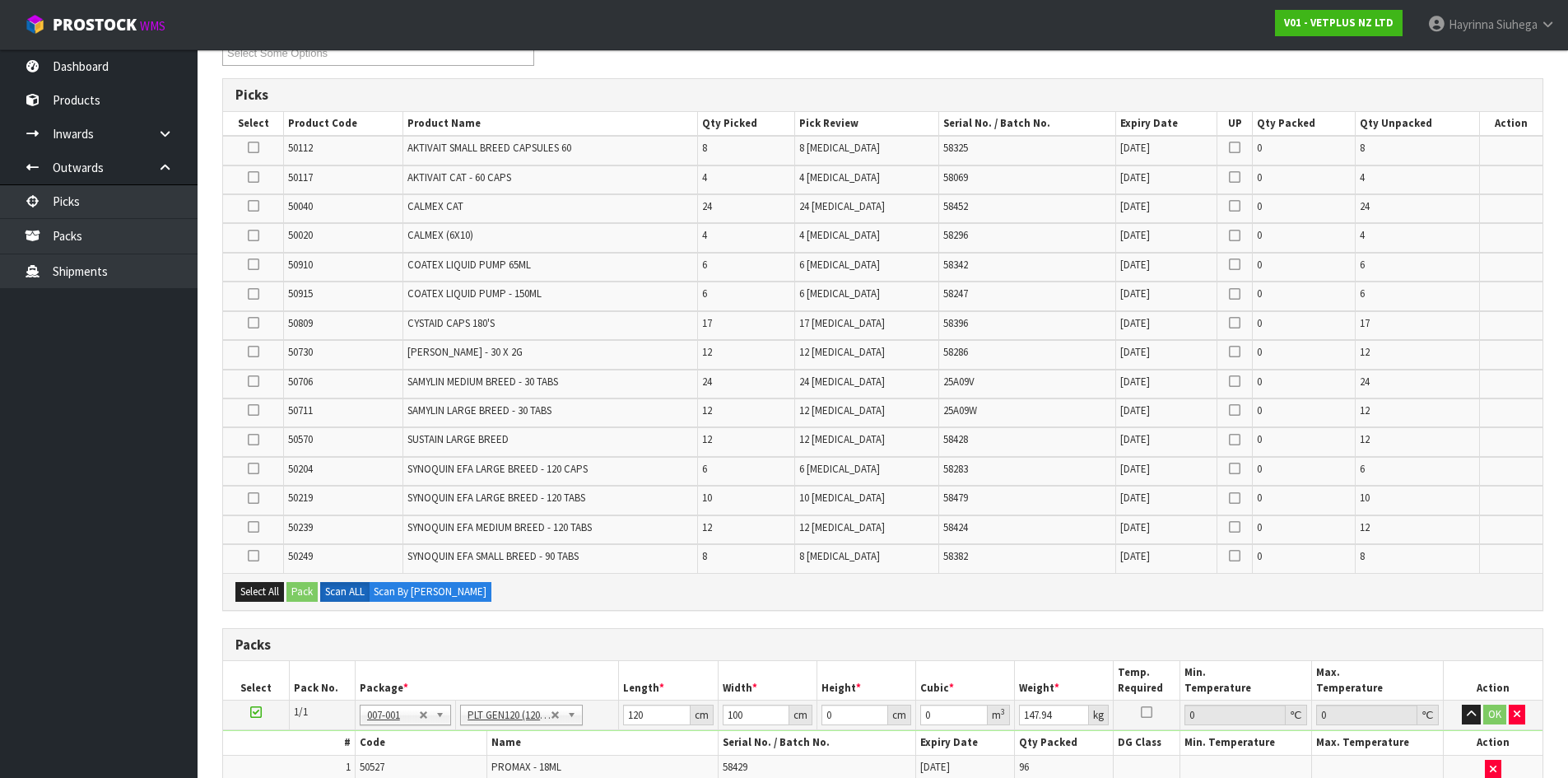
click at [864, 334] on td "17 PCE" at bounding box center [867, 326] width 144 height 29
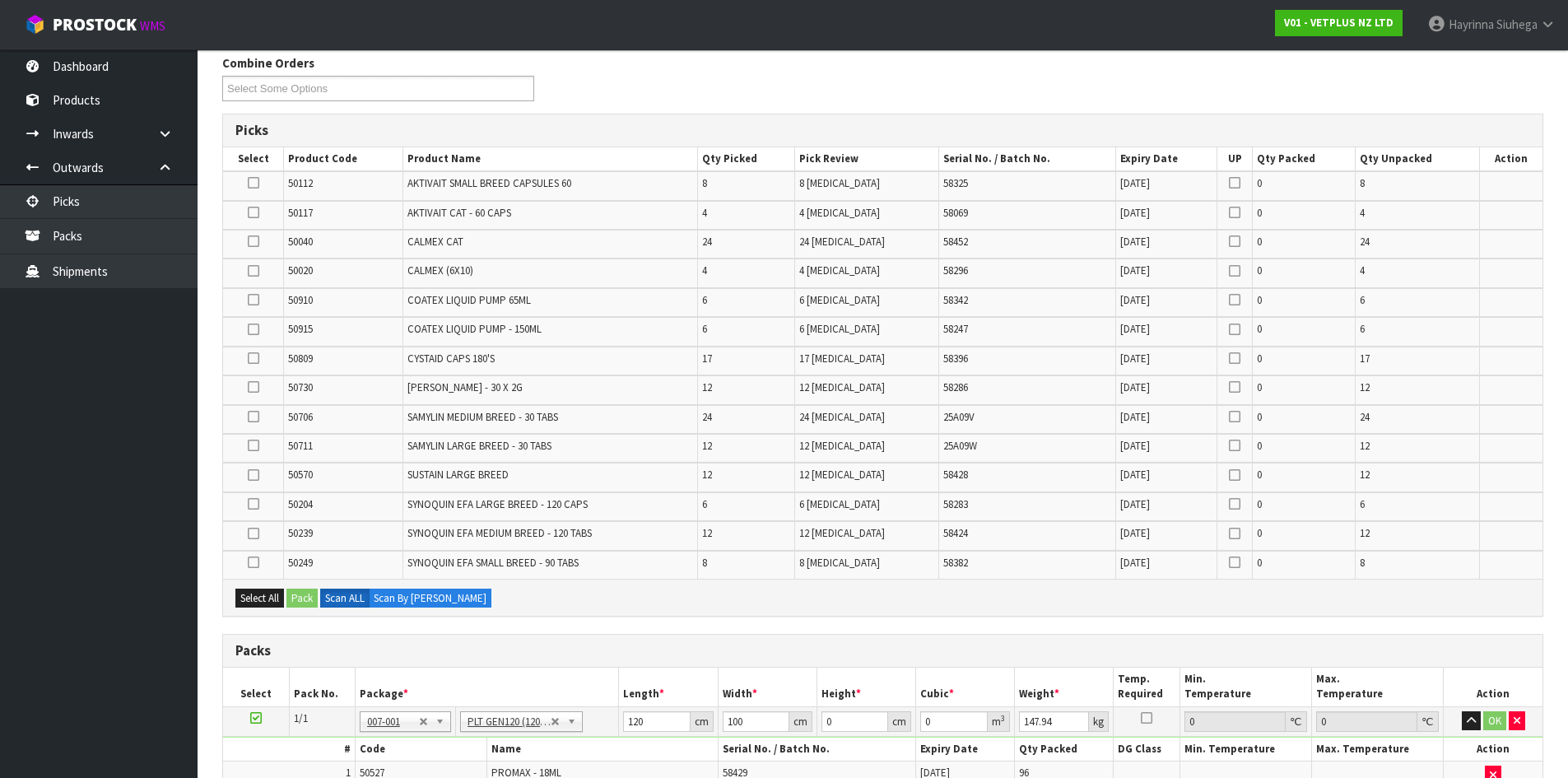
scroll to position [186, 0]
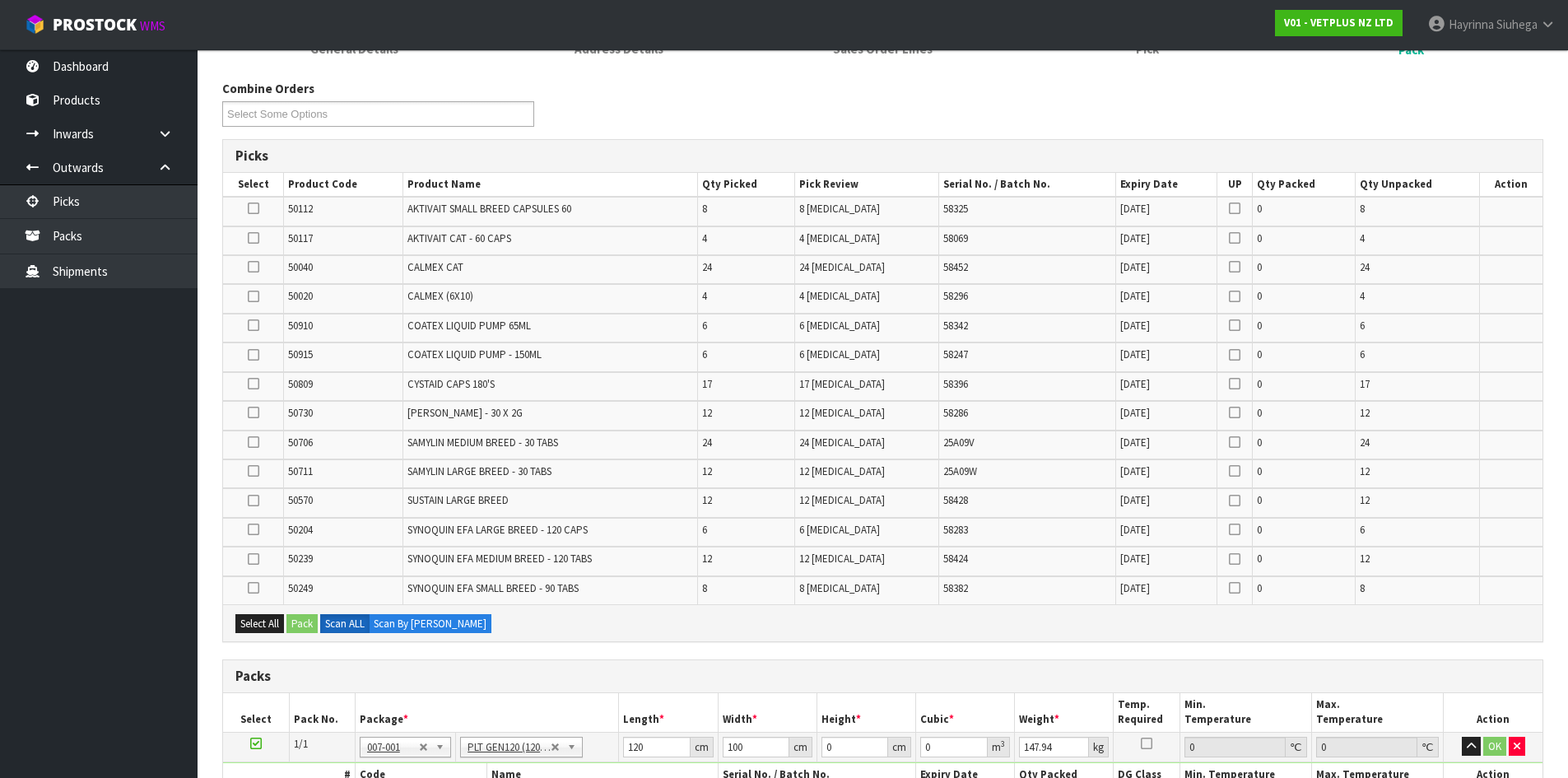
click at [670, 105] on div "Combine Orders V01-ORD0003643 V01-ORD0003644 Select Some Options" at bounding box center [883, 109] width 1346 height 59
click at [1145, 243] on span "31/12/2026" at bounding box center [1134, 237] width 29 height 14
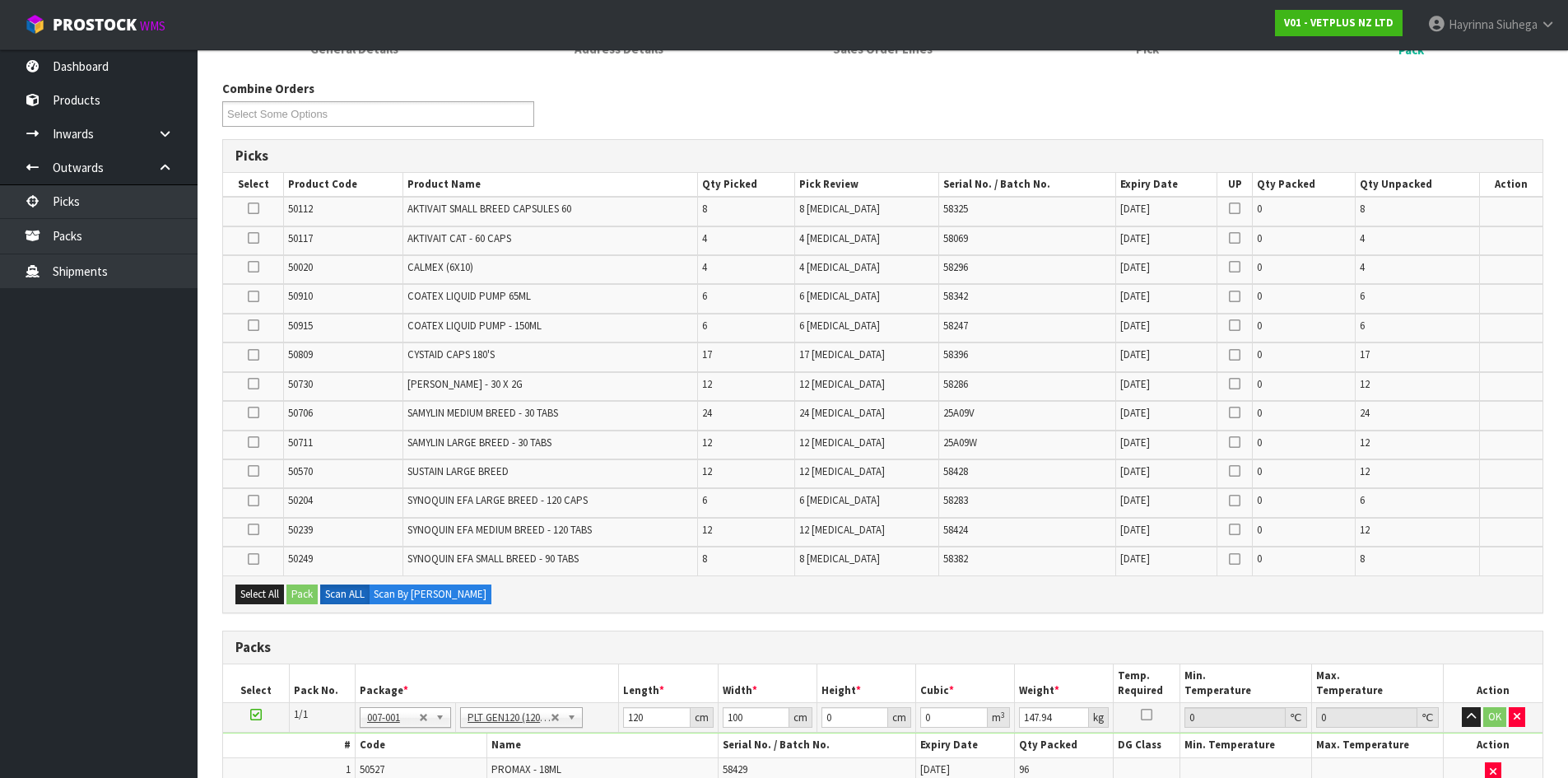
click at [1096, 101] on div "Combine Orders V01-ORD0003643 V01-ORD0003644 Select Some Options" at bounding box center [883, 109] width 1346 height 59
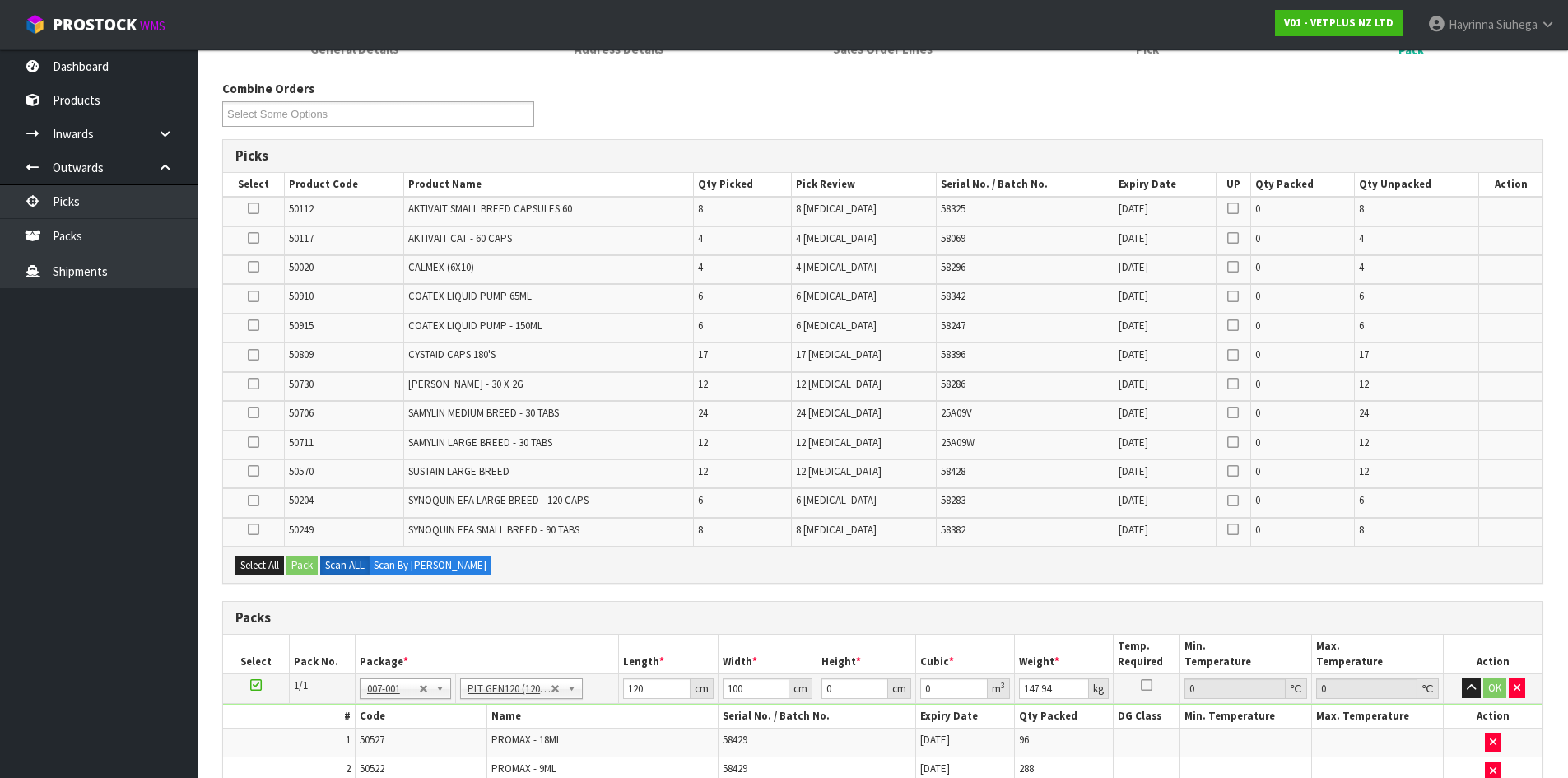
click at [425, 421] on td "SAMYLIN MEDIUM BREED - 30 TABS" at bounding box center [548, 415] width 289 height 29
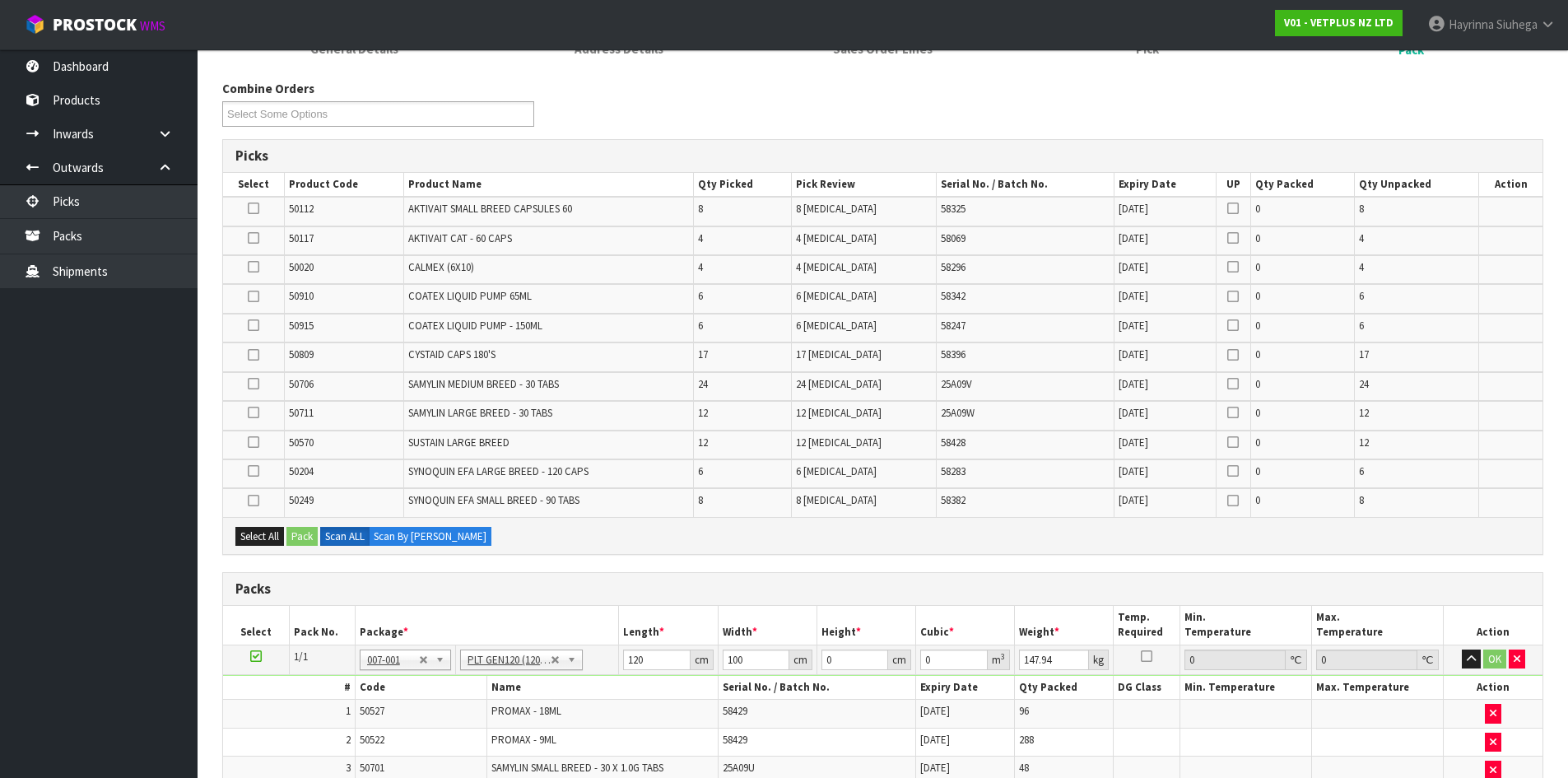
click at [791, 334] on td "6" at bounding box center [741, 329] width 98 height 29
click at [840, 303] on span "6 PCE" at bounding box center [836, 296] width 80 height 14
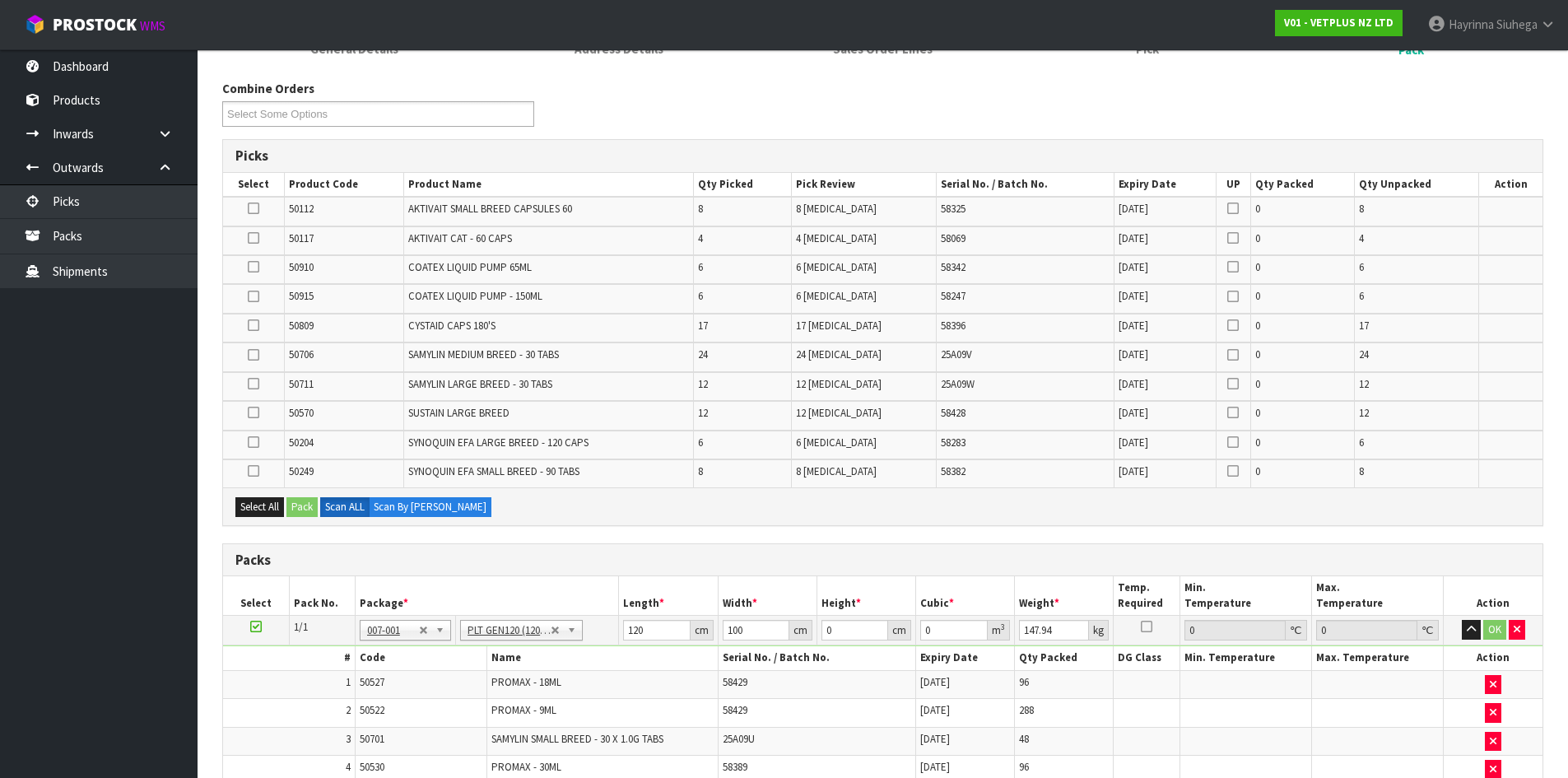
click at [789, 315] on td "17" at bounding box center [741, 329] width 98 height 29
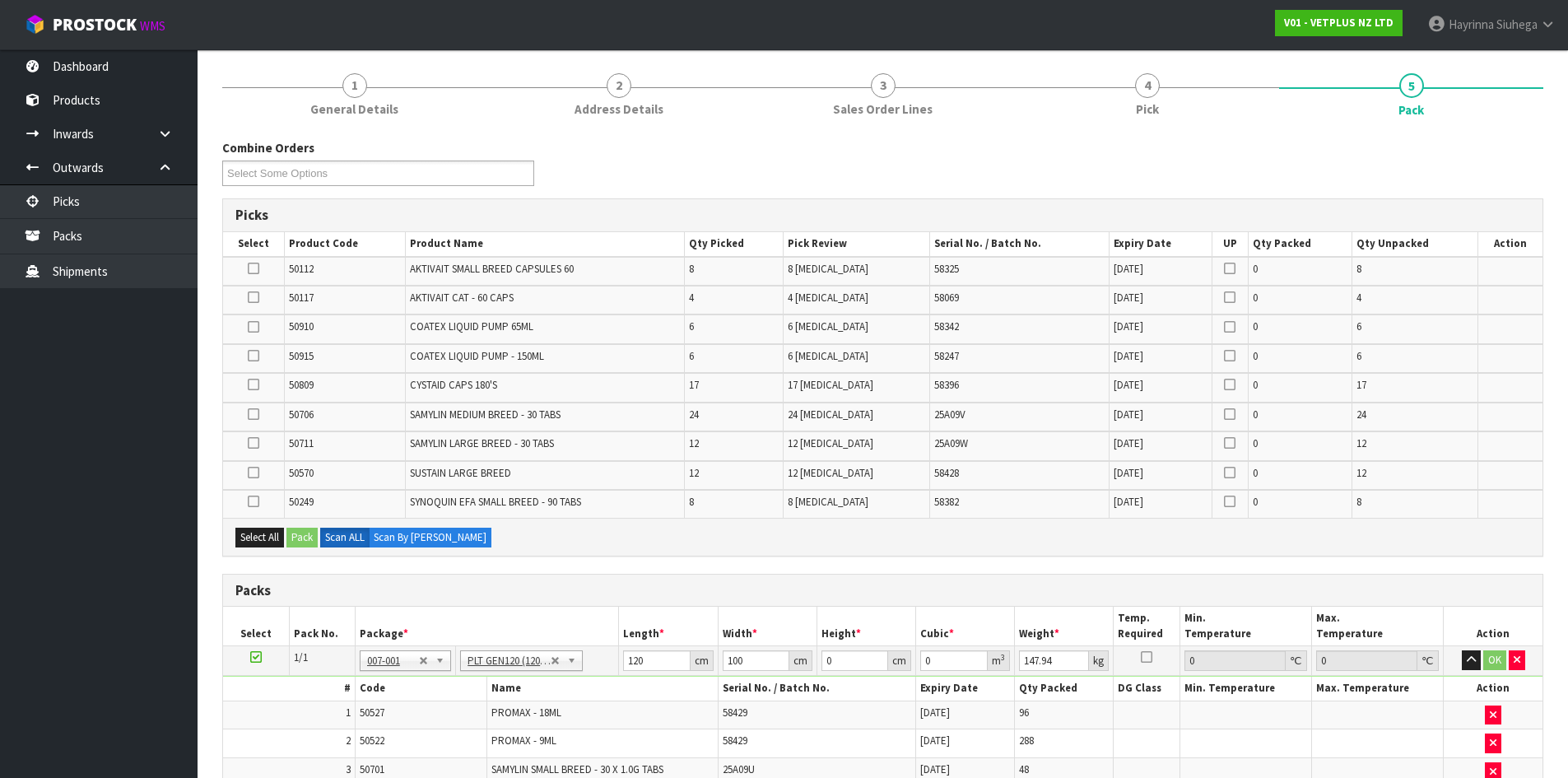
scroll to position [0, 0]
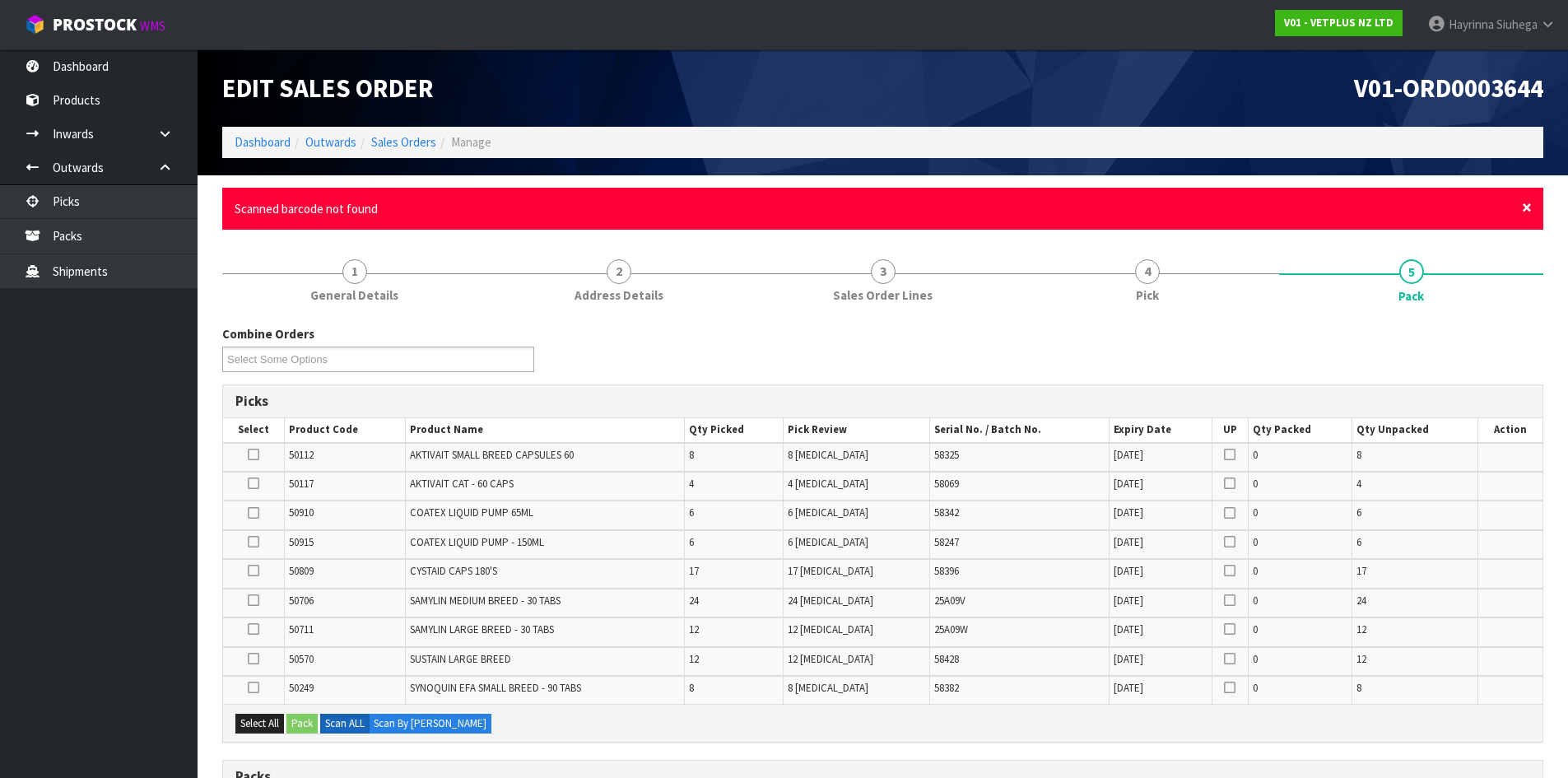
click at [1529, 209] on span "×" at bounding box center [1527, 207] width 10 height 23
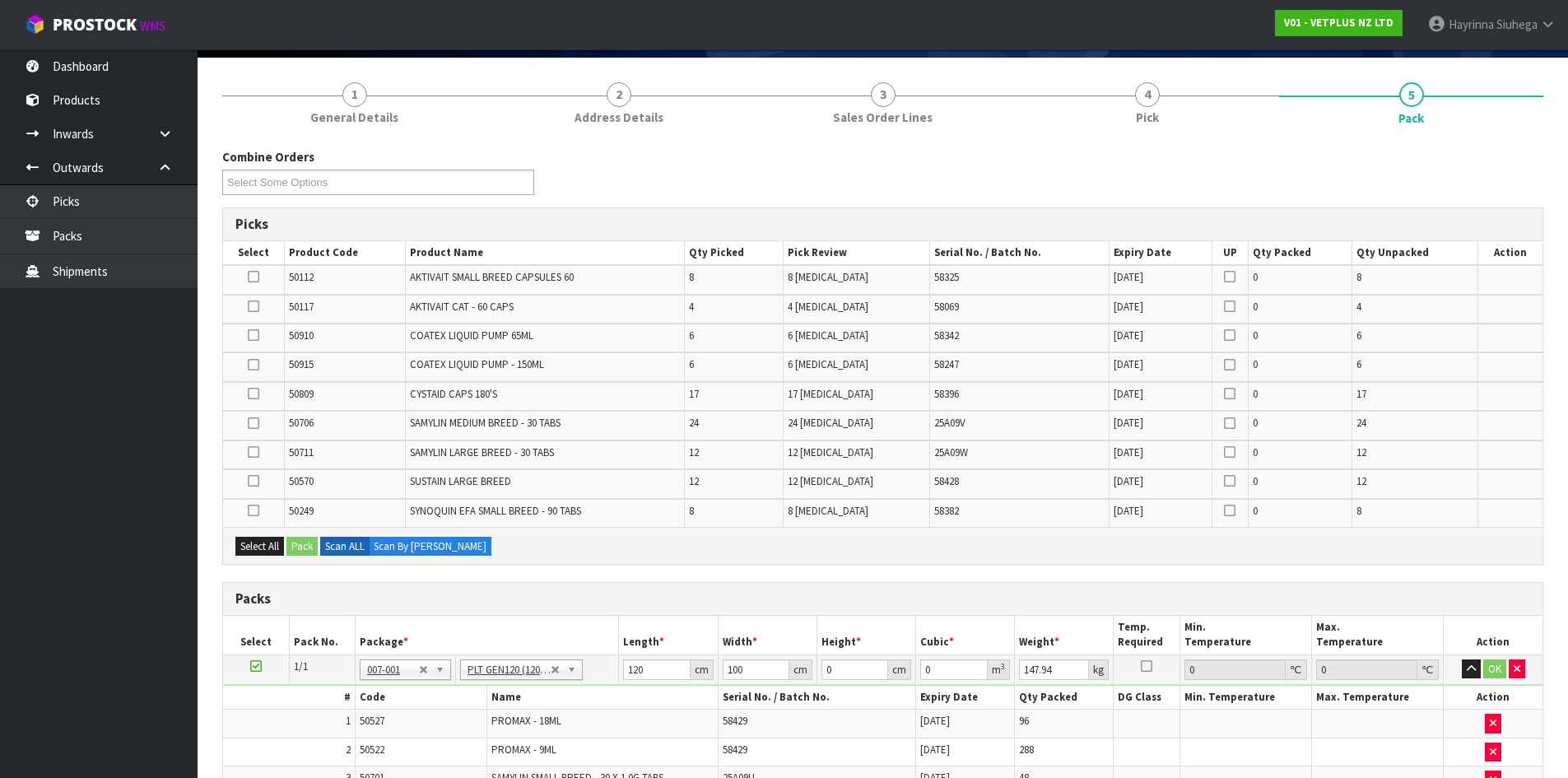
scroll to position [91, 0]
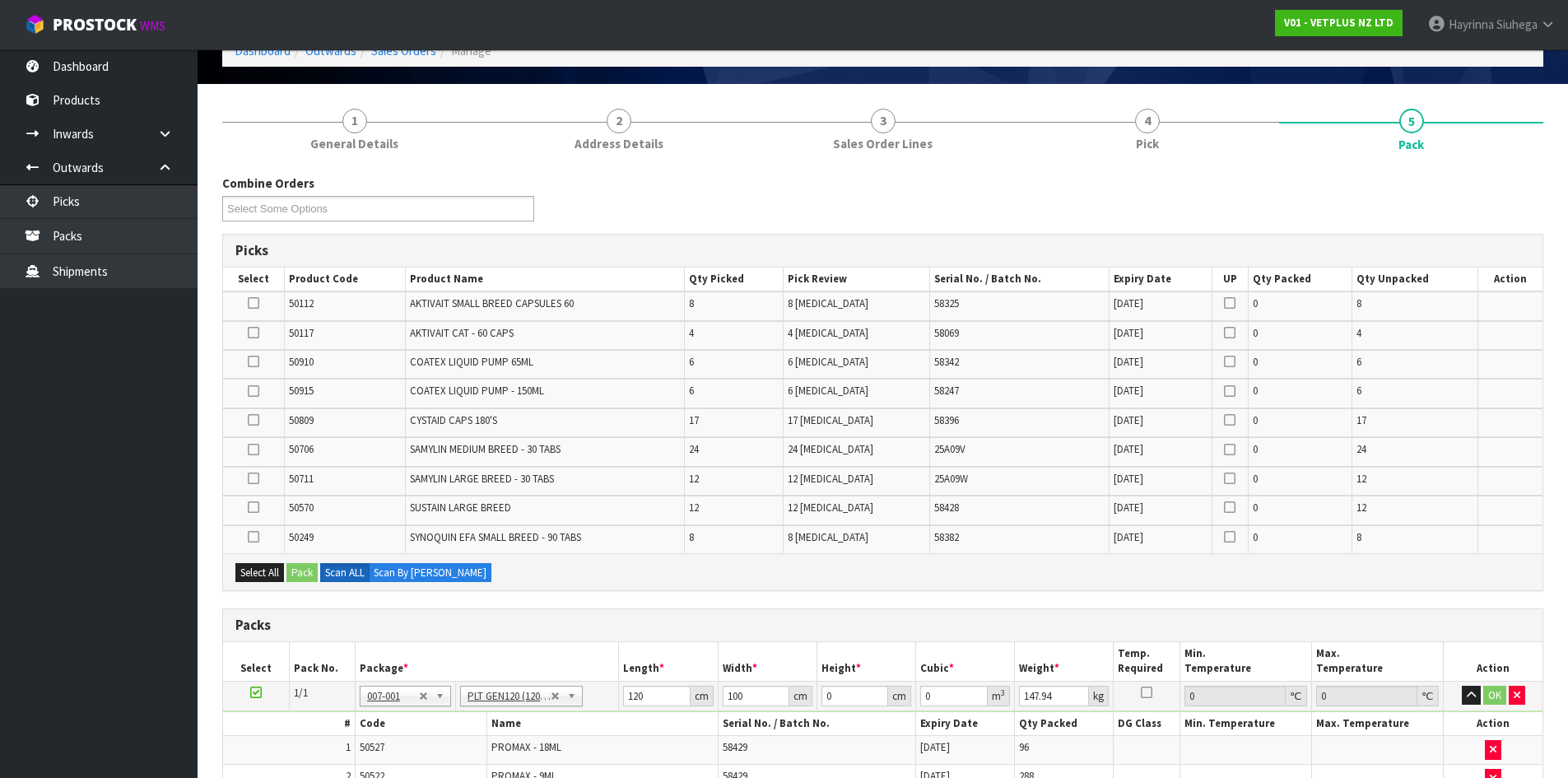
click at [1111, 462] on td "31/01/2028" at bounding box center [1161, 452] width 103 height 29
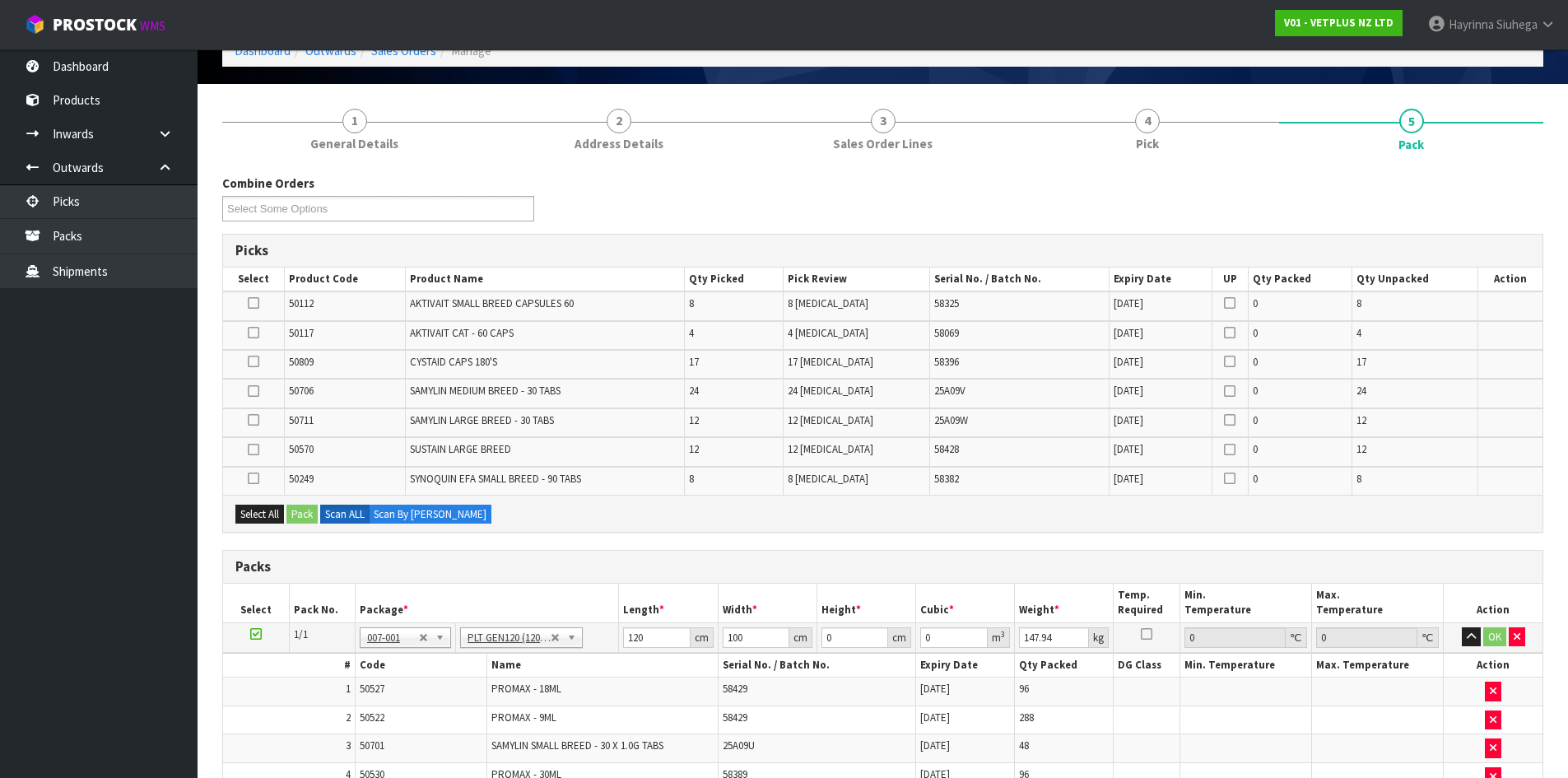
click at [1089, 222] on div "Combine Orders V01-ORD0003643 V01-ORD0003644 Select Some Options" at bounding box center [883, 204] width 1346 height 59
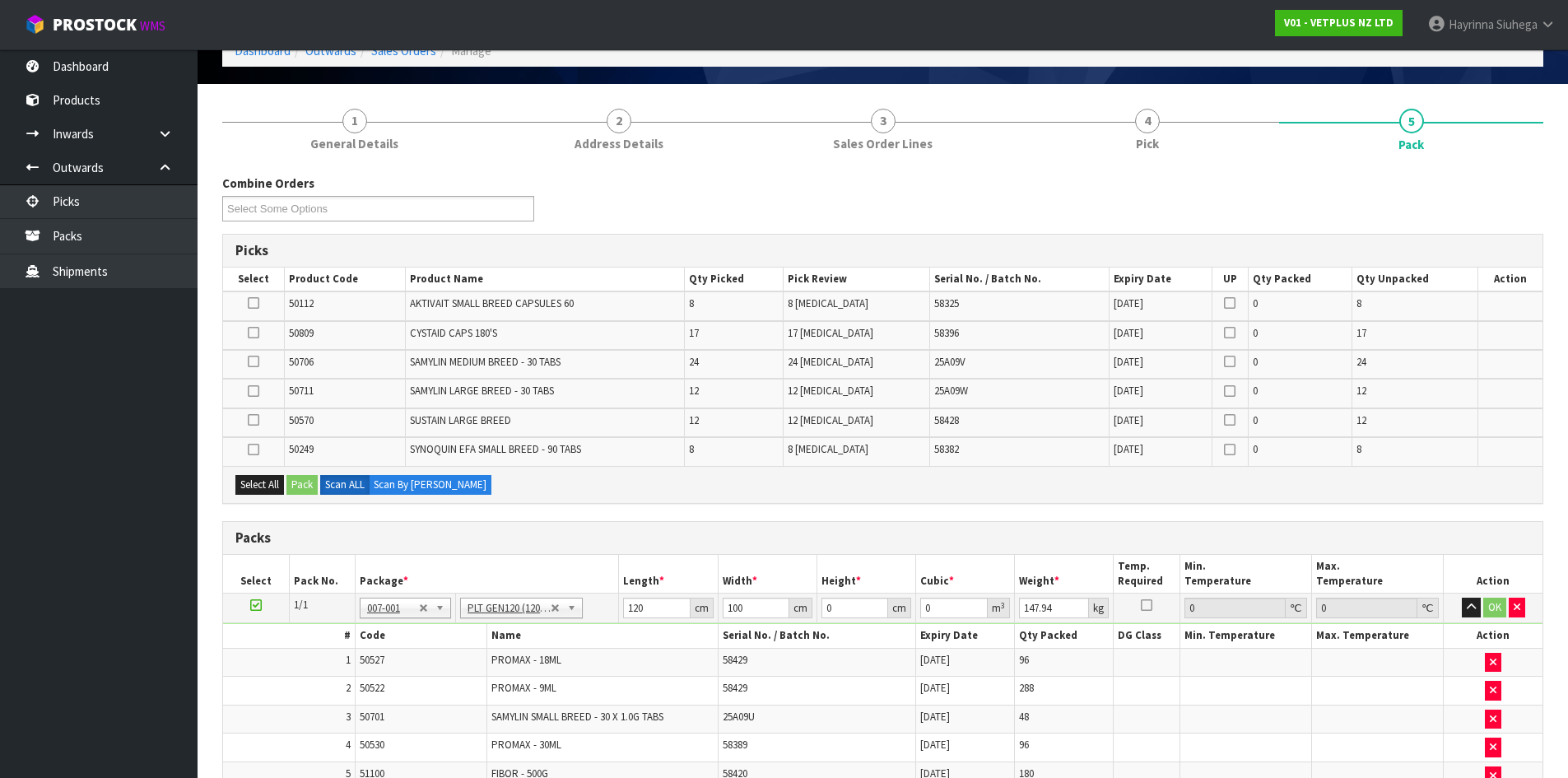
click at [1075, 437] on td "58382" at bounding box center [1019, 451] width 180 height 28
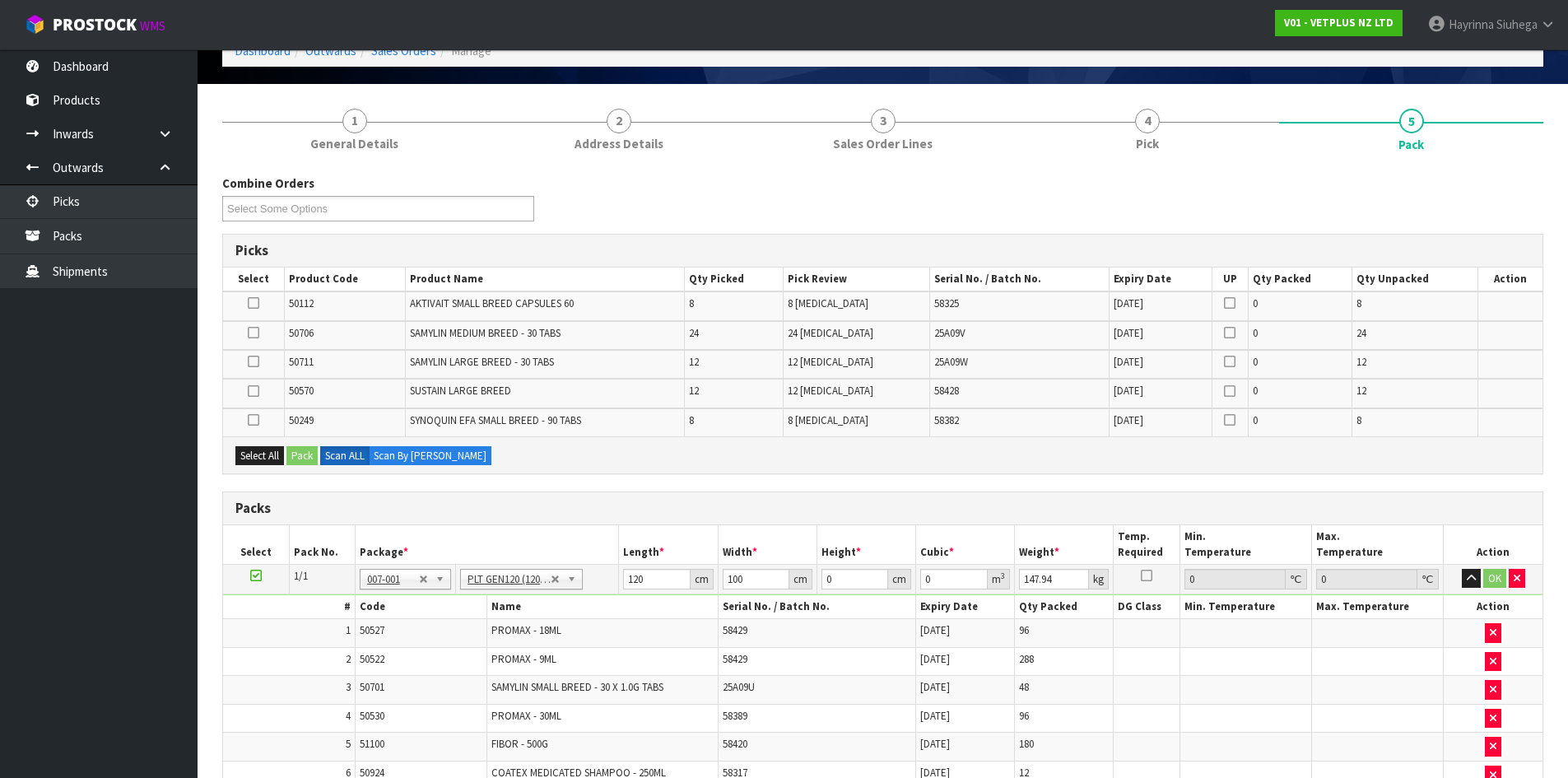
click at [1124, 399] on td "31/01/2027" at bounding box center [1161, 394] width 103 height 29
click at [1265, 202] on div "Combine Orders V01-ORD0003643 V01-ORD0003644 Select Some Options" at bounding box center [883, 204] width 1346 height 59
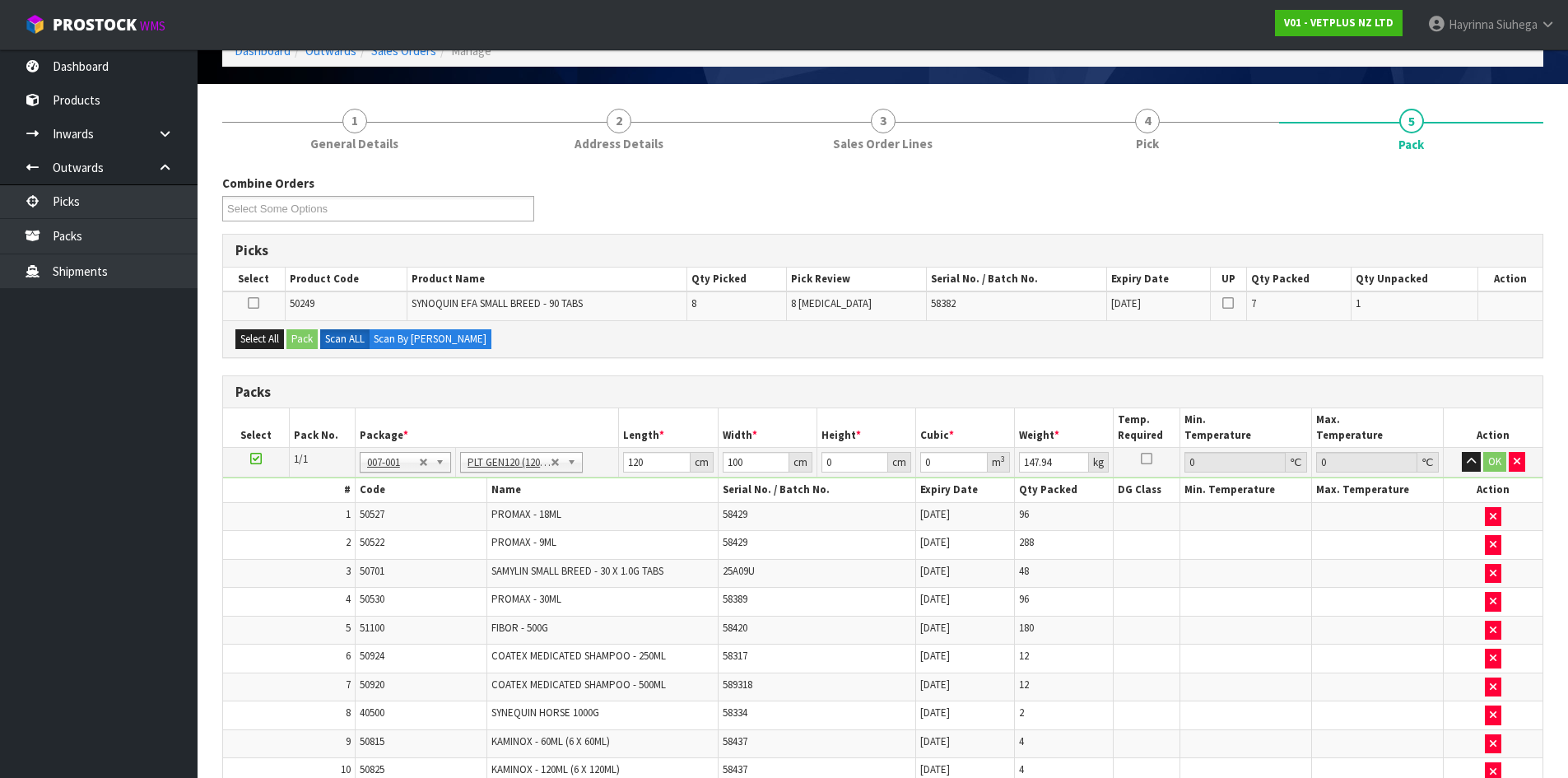
drag, startPoint x: 1359, startPoint y: 130, endPoint x: 1019, endPoint y: 169, distance: 342.2
click at [907, 329] on div "Select All Pack Scan ALL Scan By Quantity" at bounding box center [883, 339] width 1320 height 37
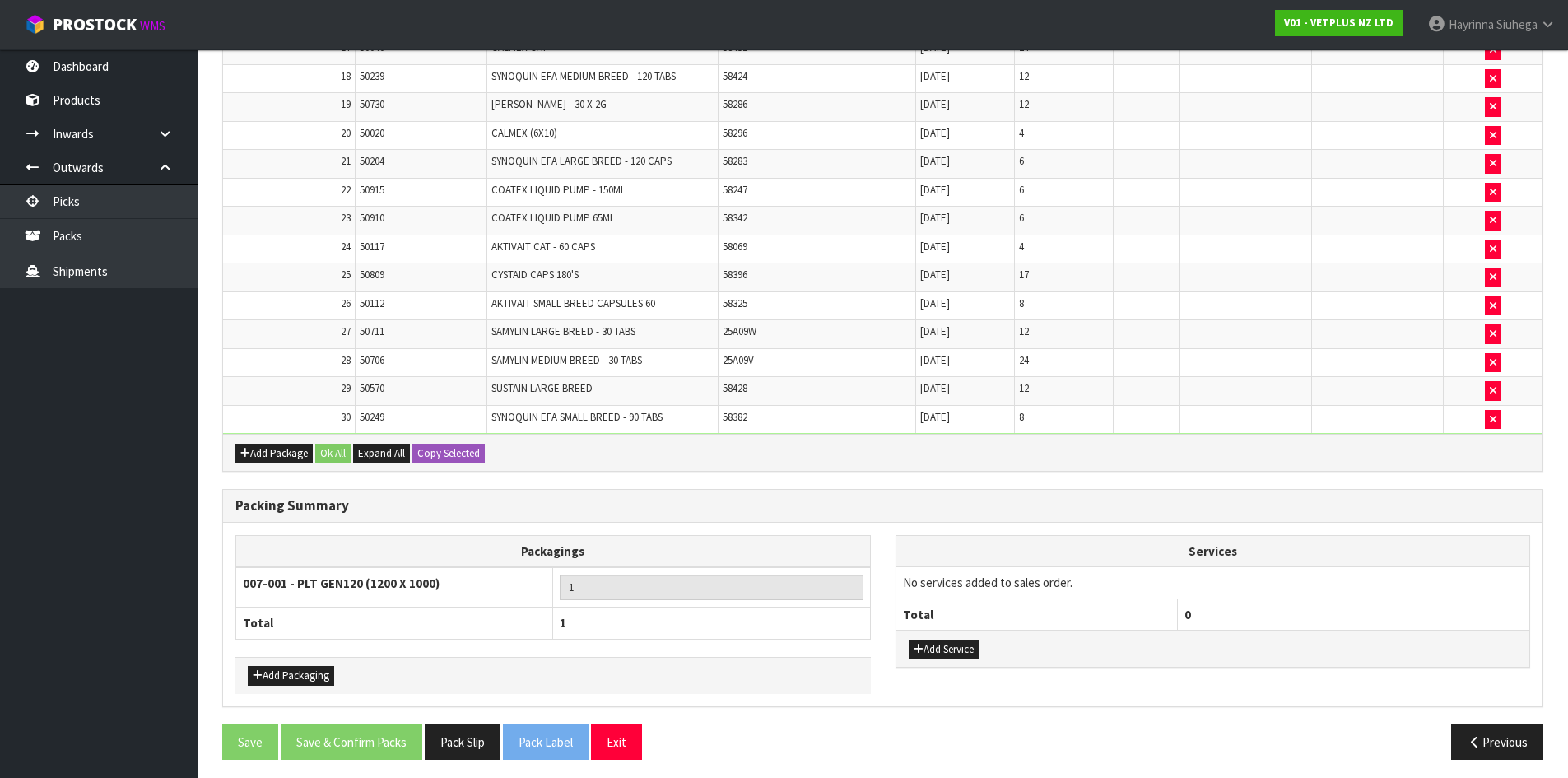
scroll to position [990, 0]
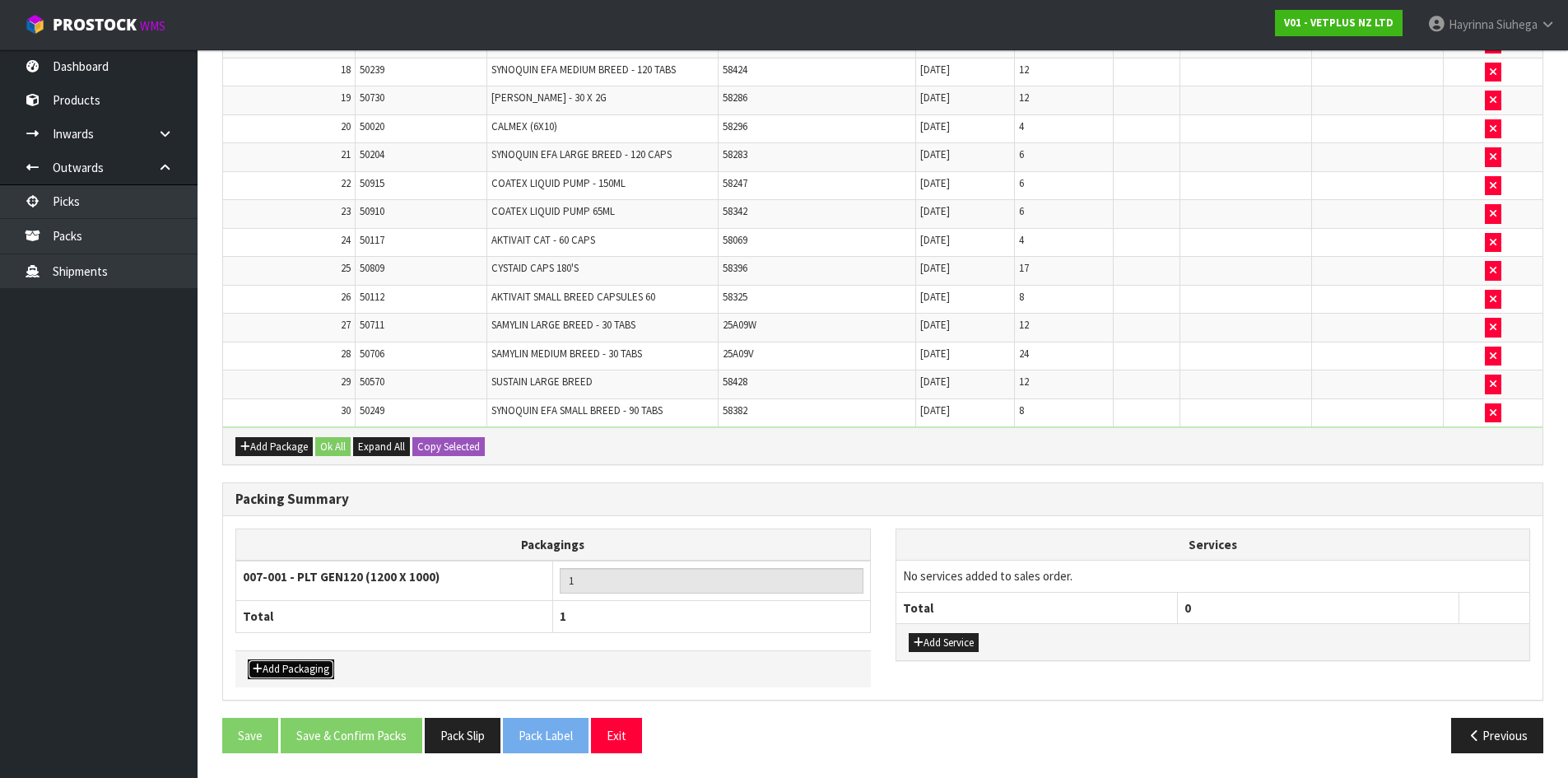
click at [305, 668] on button "Add Packaging" at bounding box center [290, 669] width 87 height 20
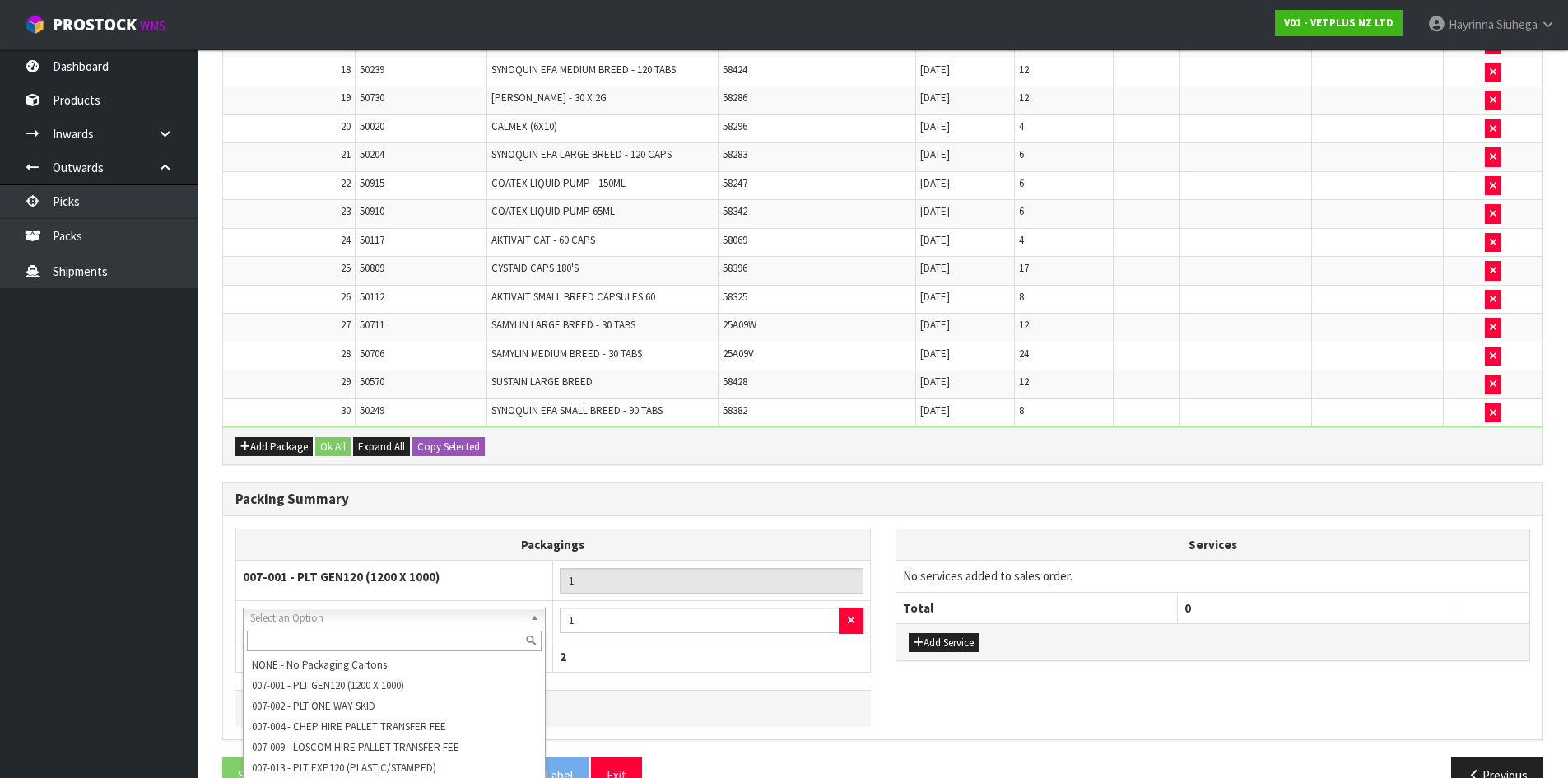
click at [391, 647] on input "text" at bounding box center [394, 641] width 295 height 21
type input "oc"
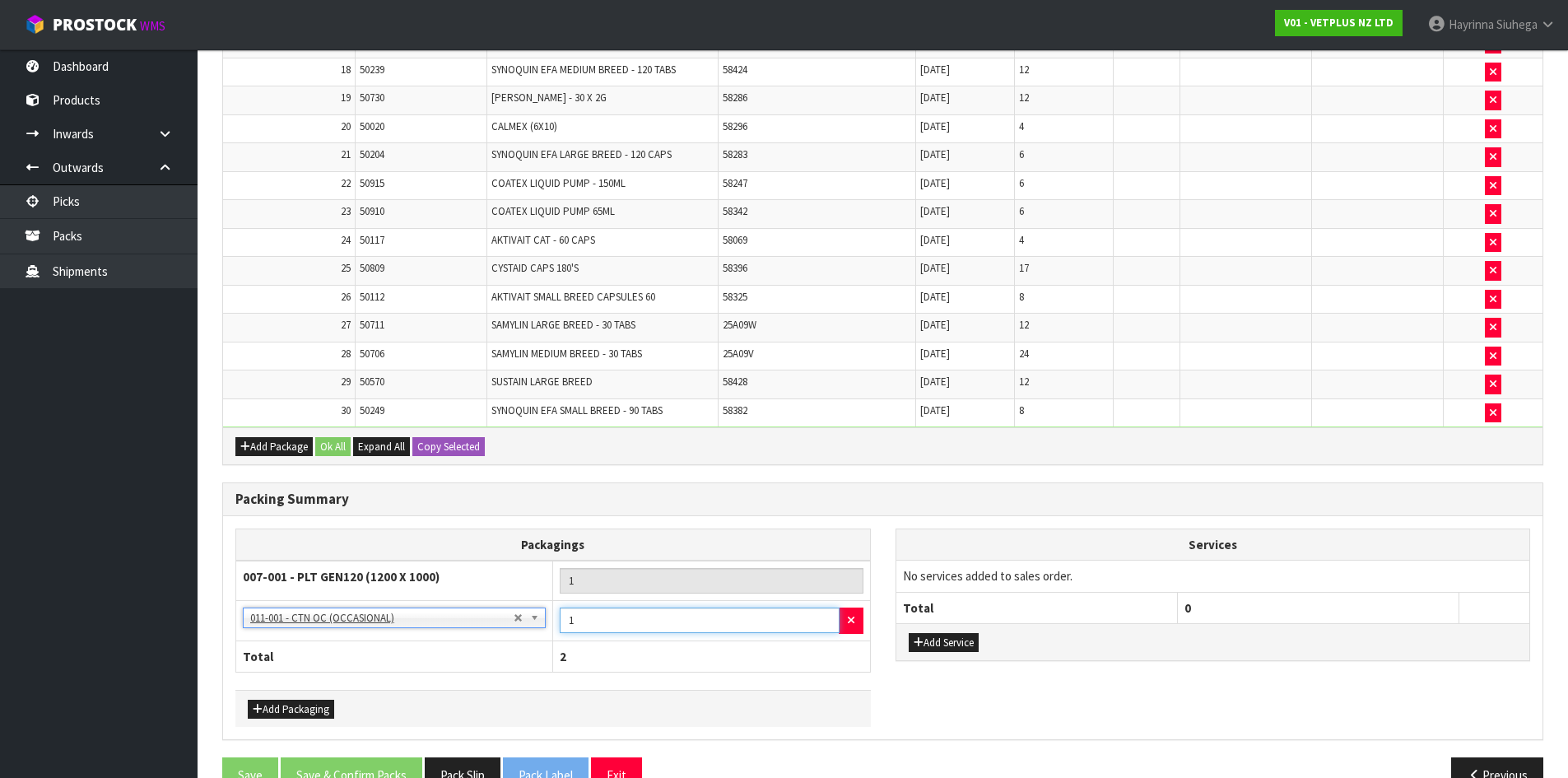
drag, startPoint x: 576, startPoint y: 624, endPoint x: 551, endPoint y: 628, distance: 25.3
click at [553, 629] on td "1" at bounding box center [711, 621] width 317 height 40
type input "5"
click at [302, 710] on button "Add Packaging" at bounding box center [290, 710] width 87 height 20
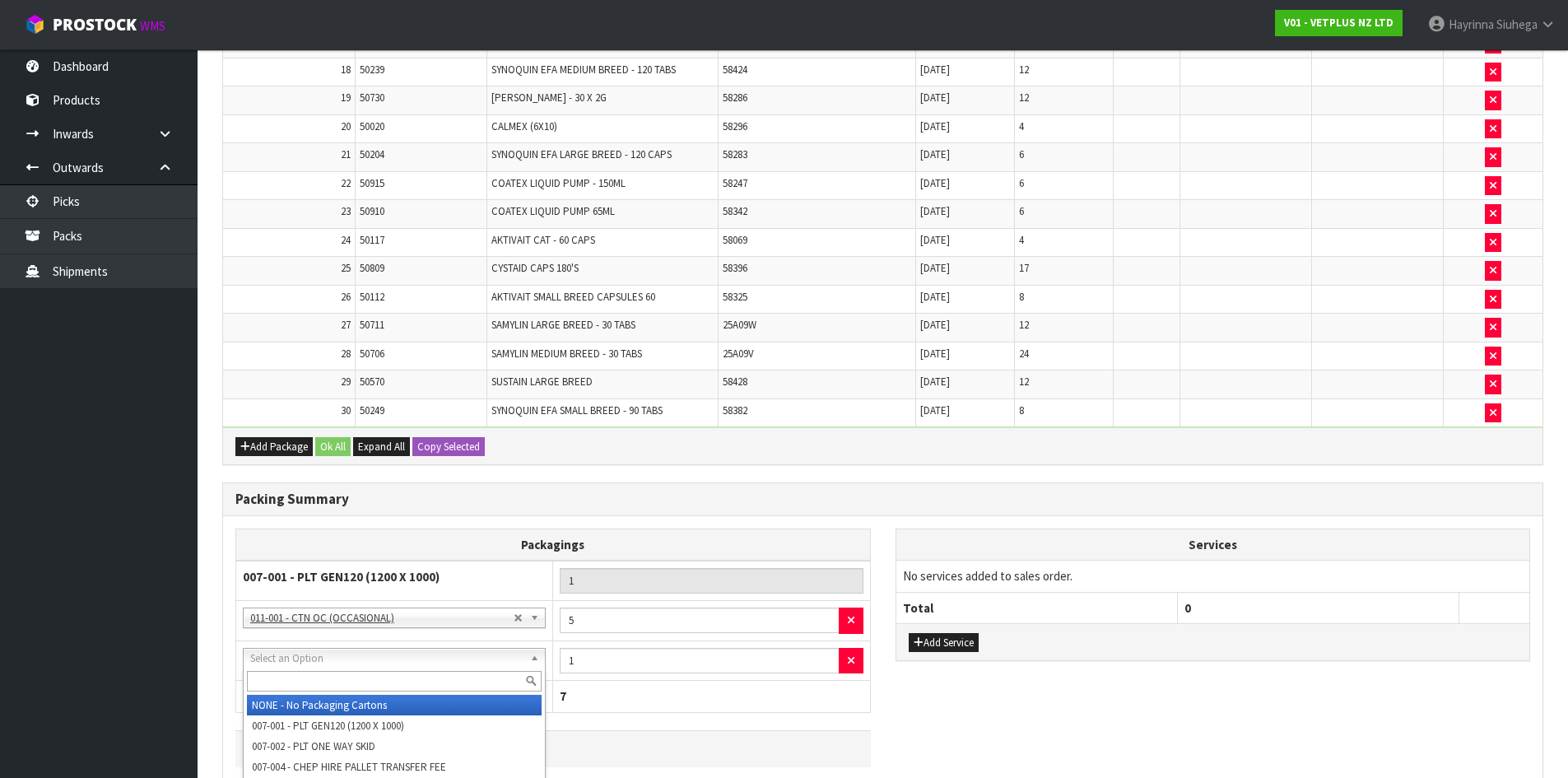
click at [352, 678] on input "text" at bounding box center [394, 681] width 295 height 21
type input "2"
type input "ctna4s"
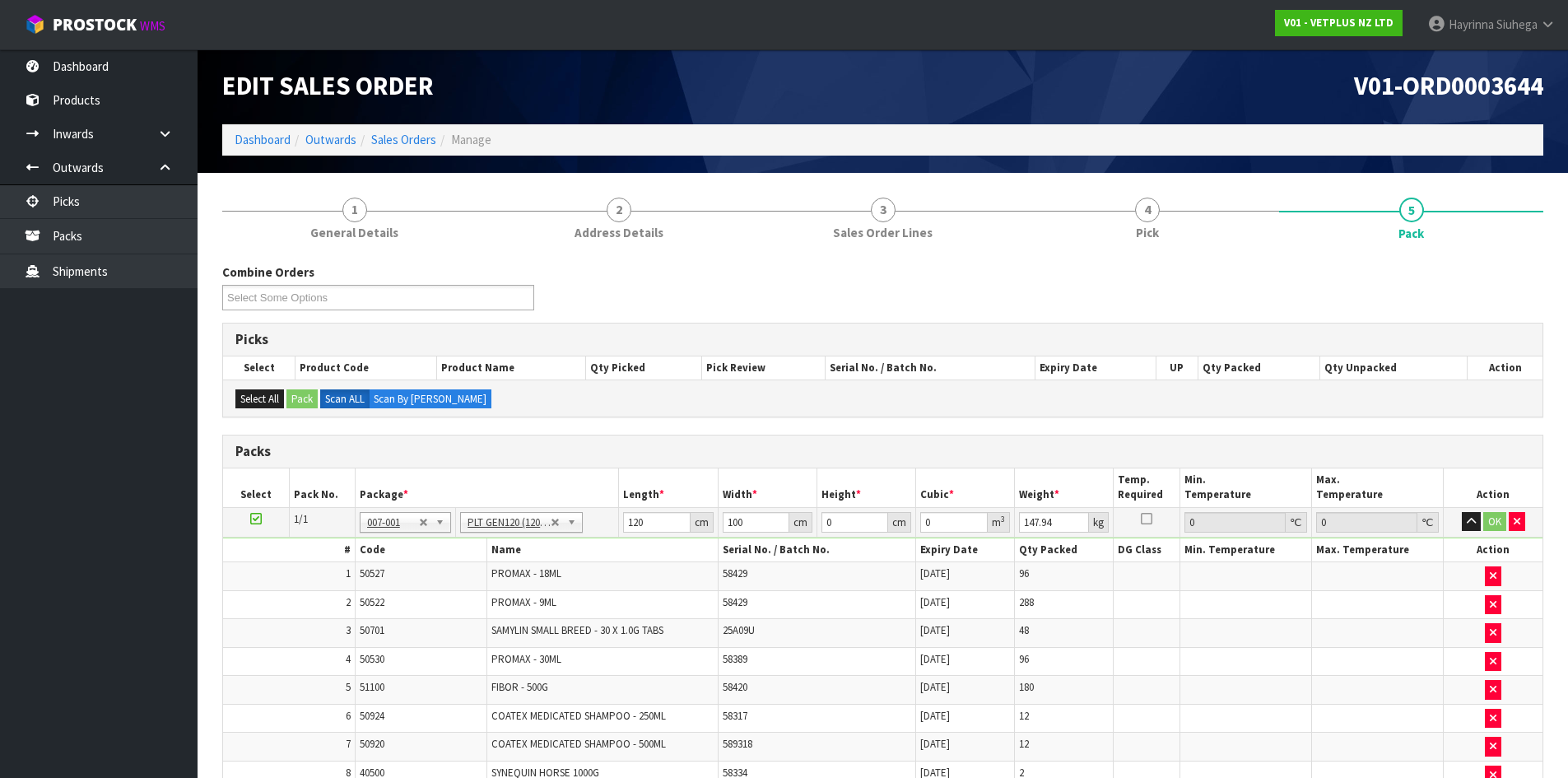
scroll to position [2, 0]
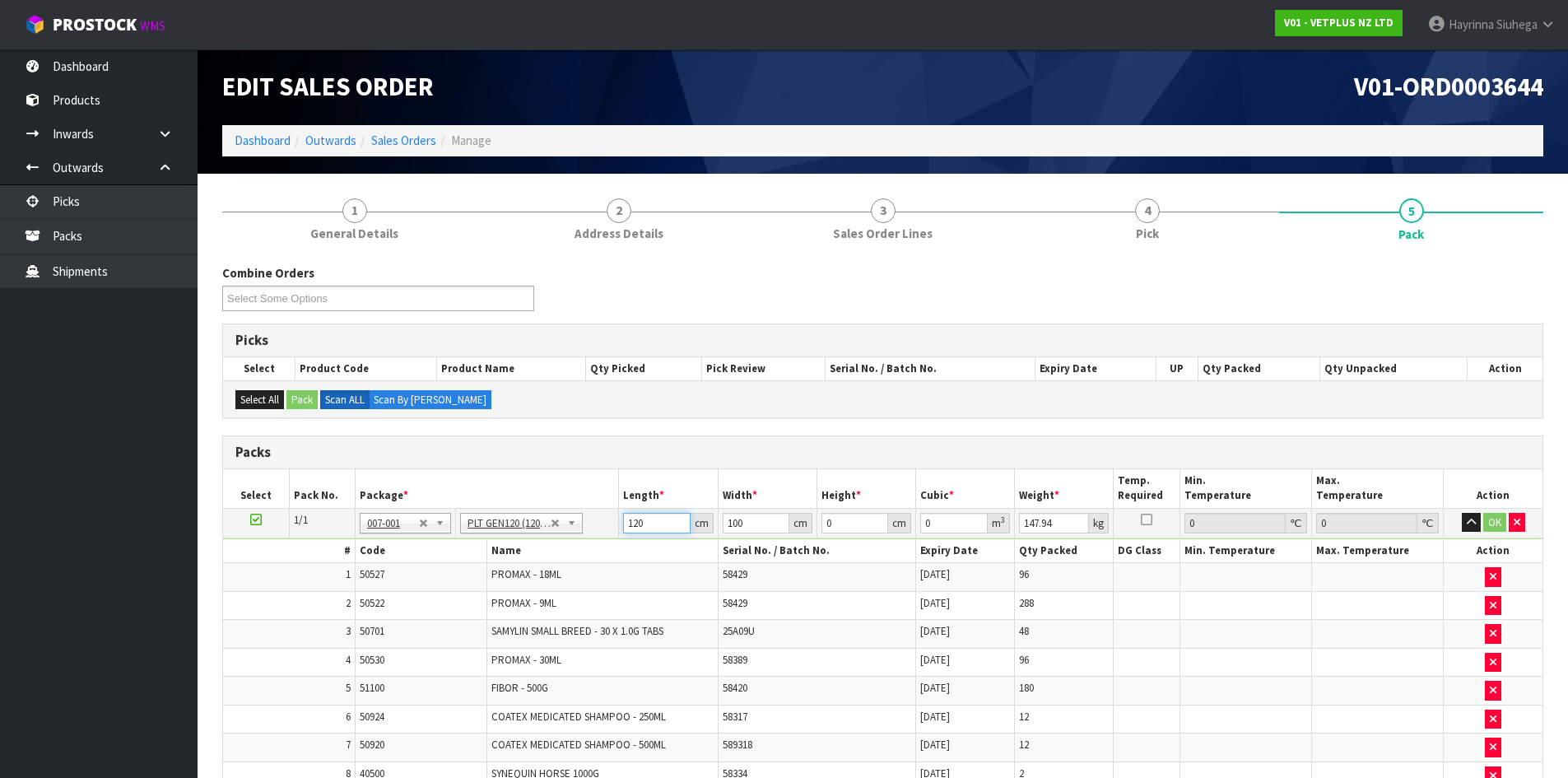
click at [626, 522] on input "120" at bounding box center [656, 523] width 67 height 21
type input "120"
type input "100"
type input "1"
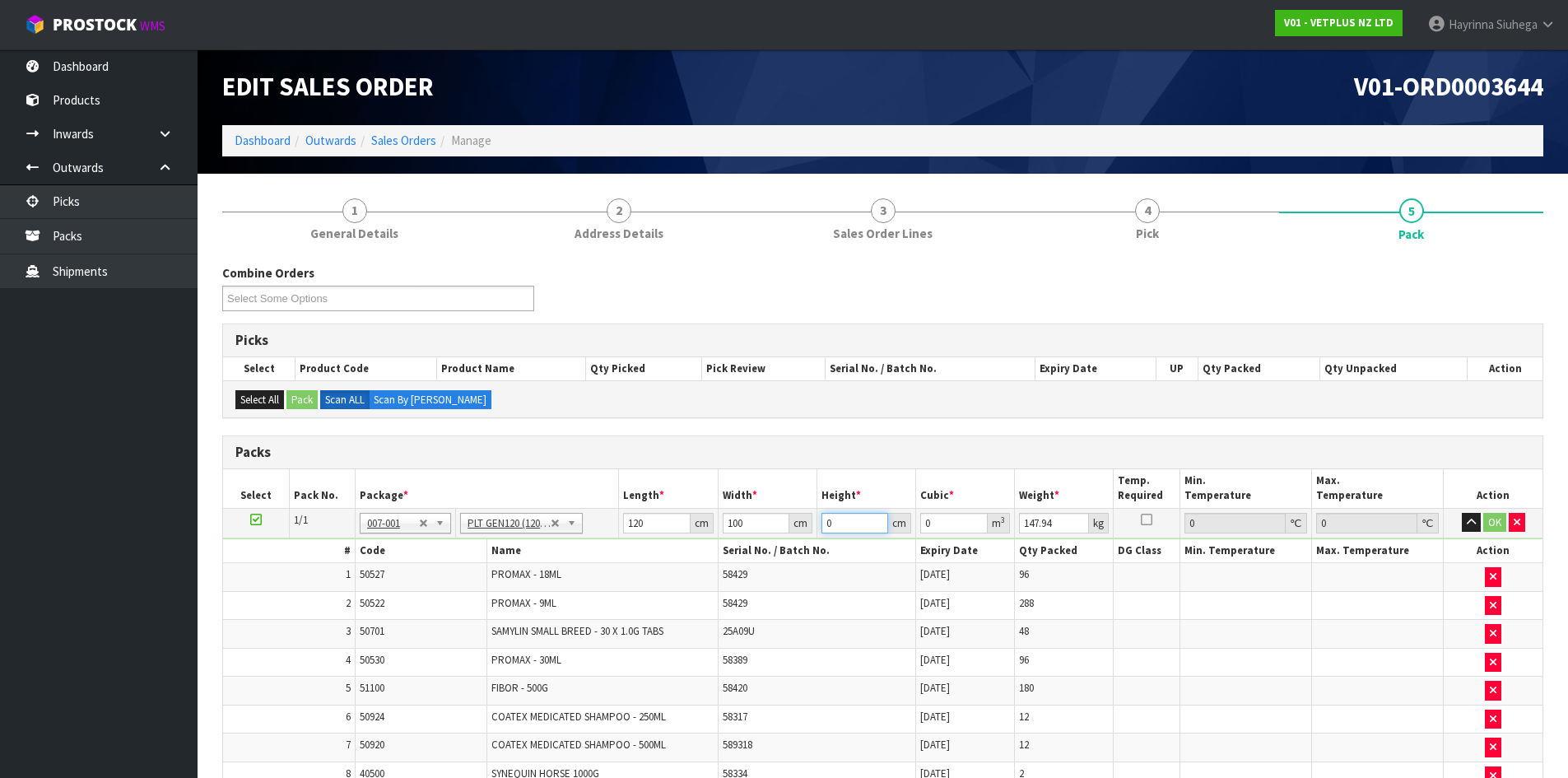
type input "0.012"
type input "15"
type input "0.18"
type input "150"
type input "1.8"
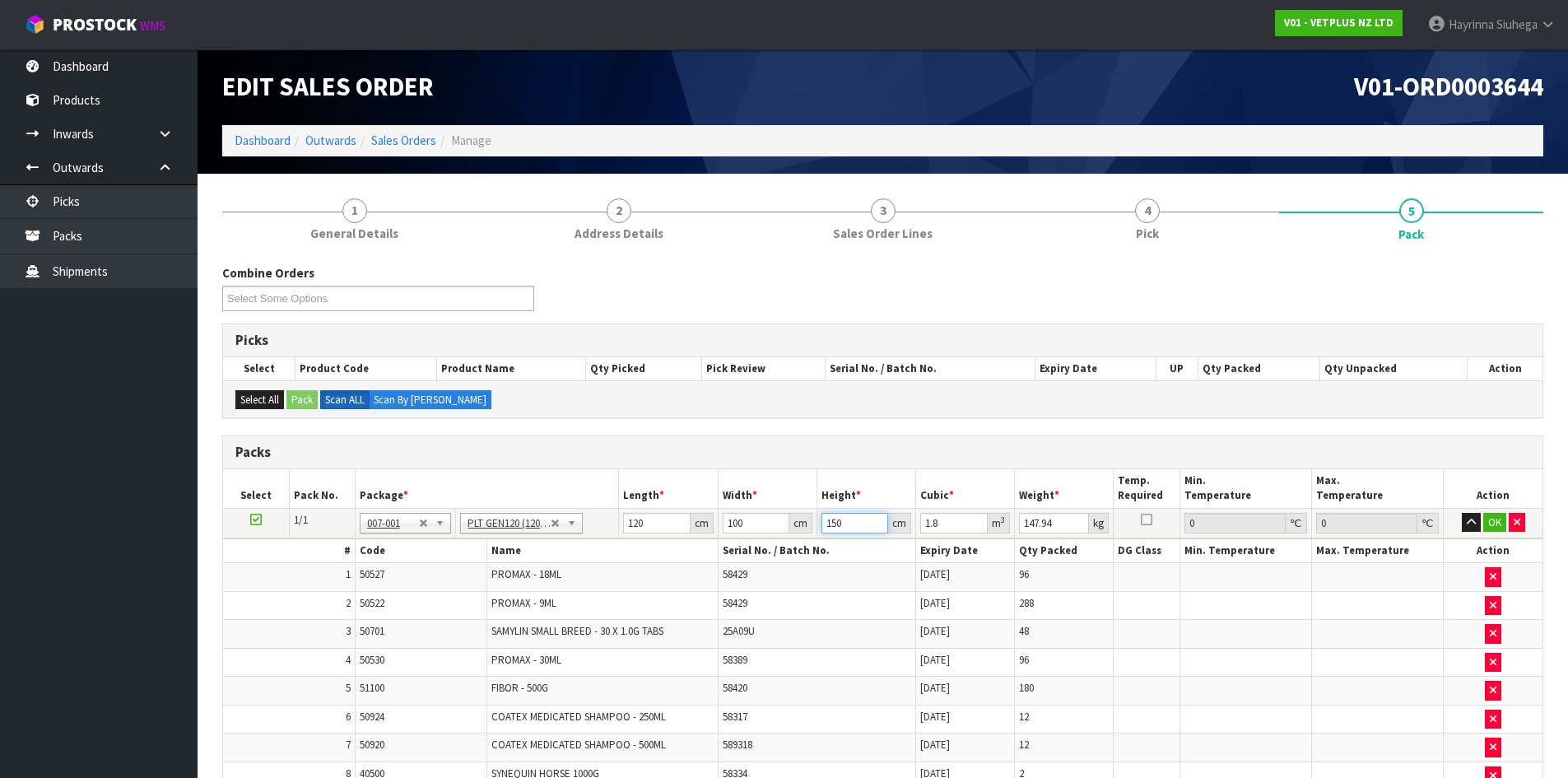
type input "150"
click button "OK" at bounding box center [1494, 523] width 23 height 20
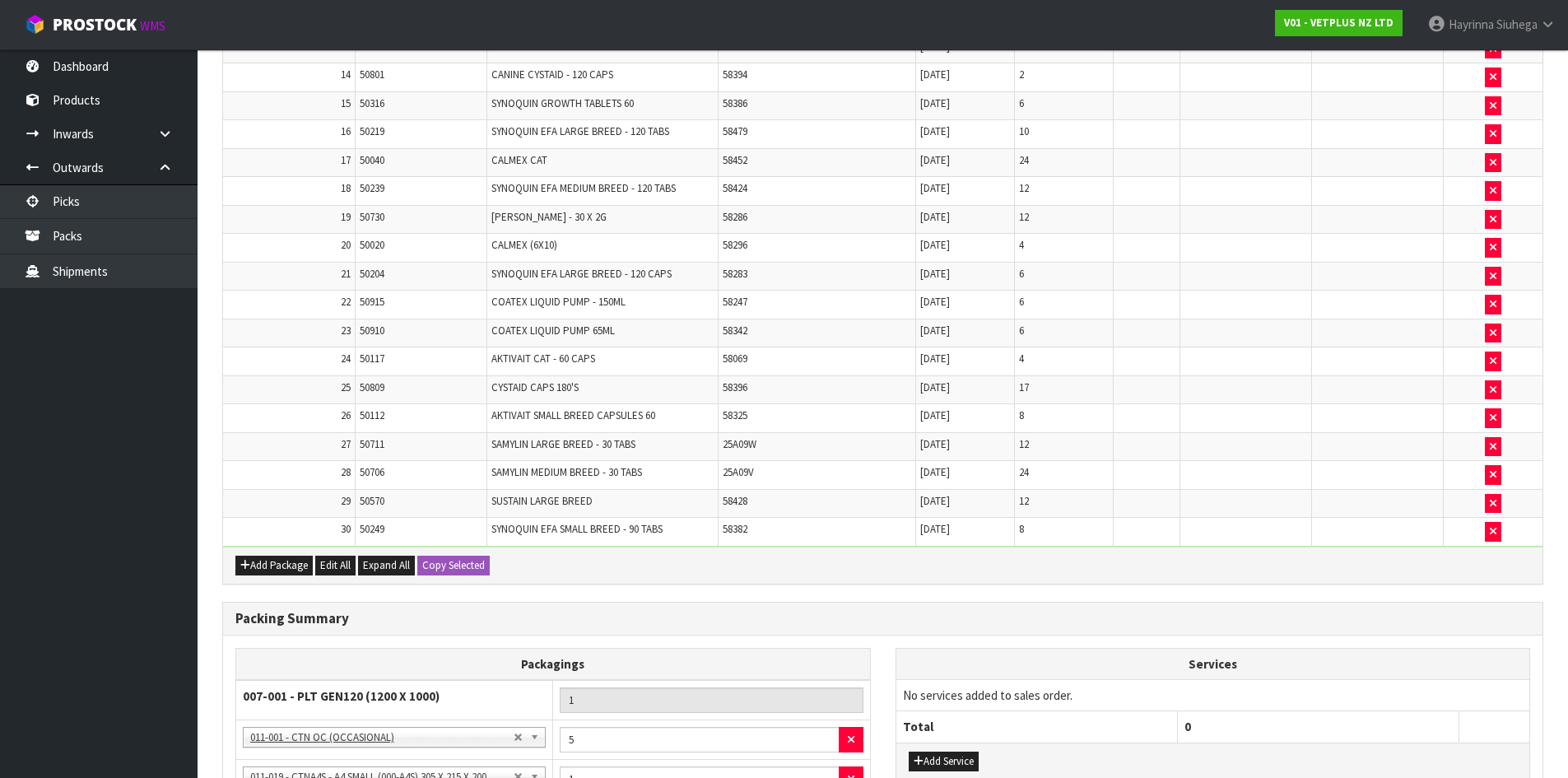
scroll to position [1069, 0]
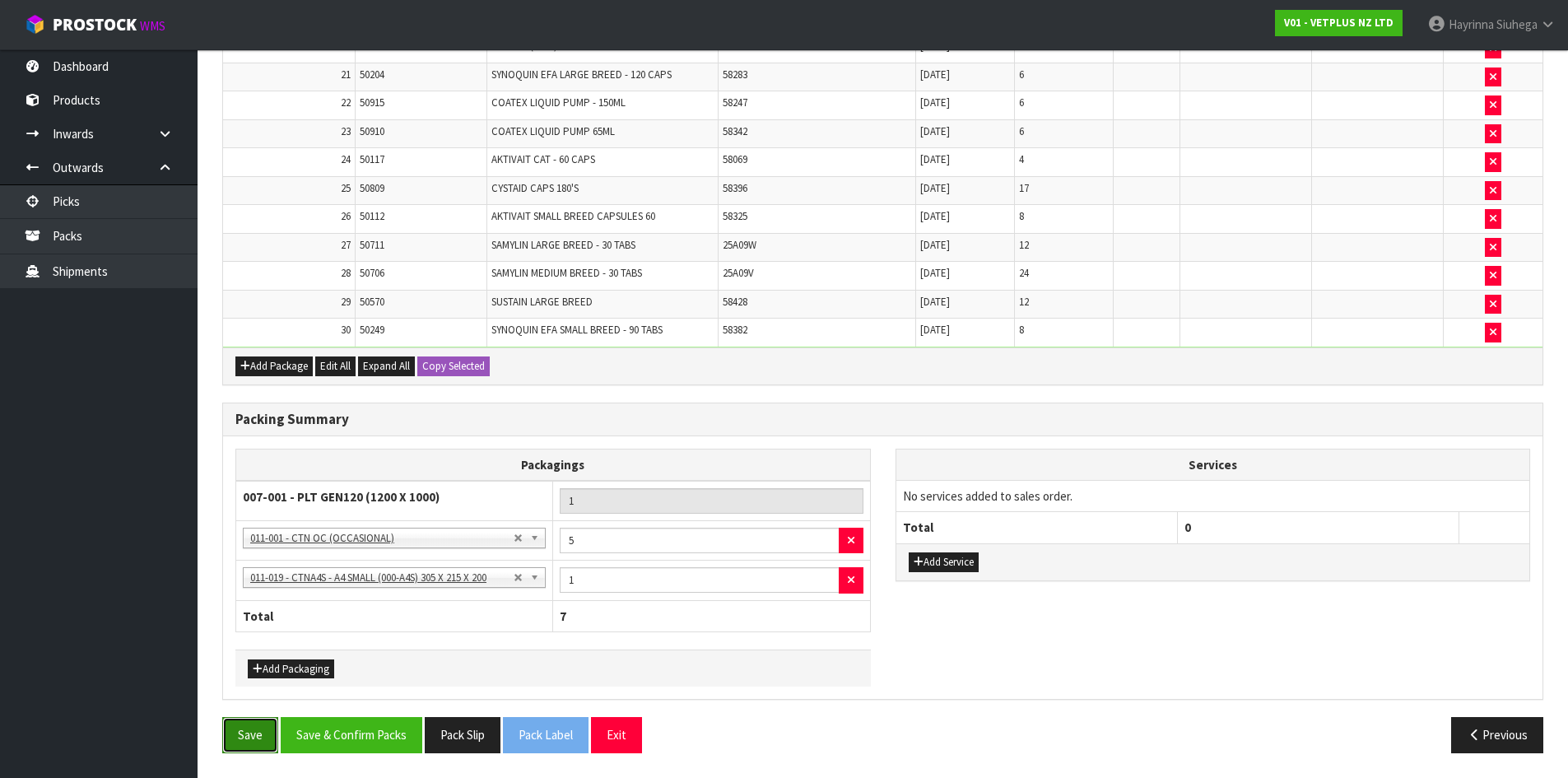
click at [241, 730] on button "Save" at bounding box center [250, 735] width 56 height 36
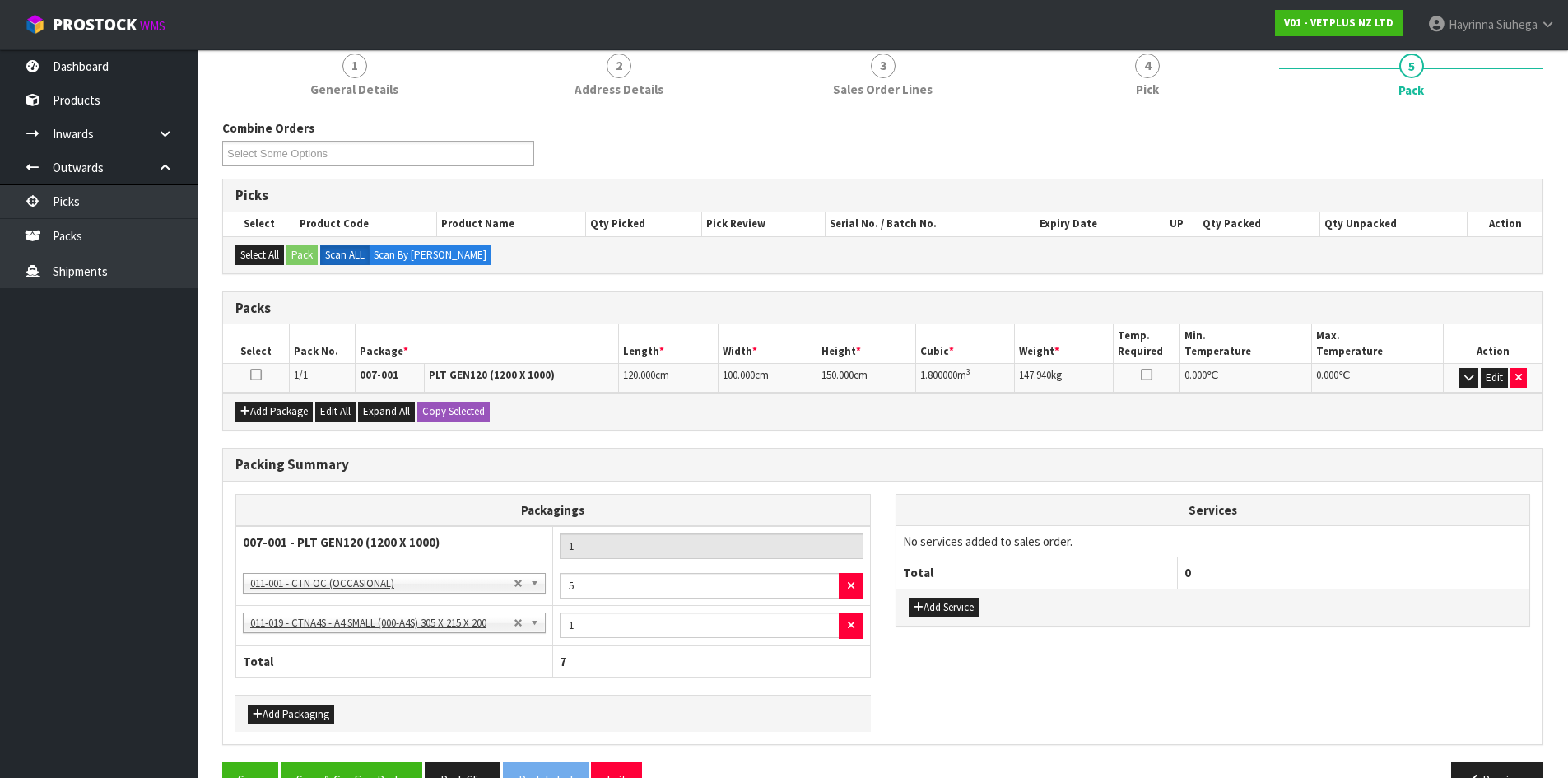
scroll to position [169, 0]
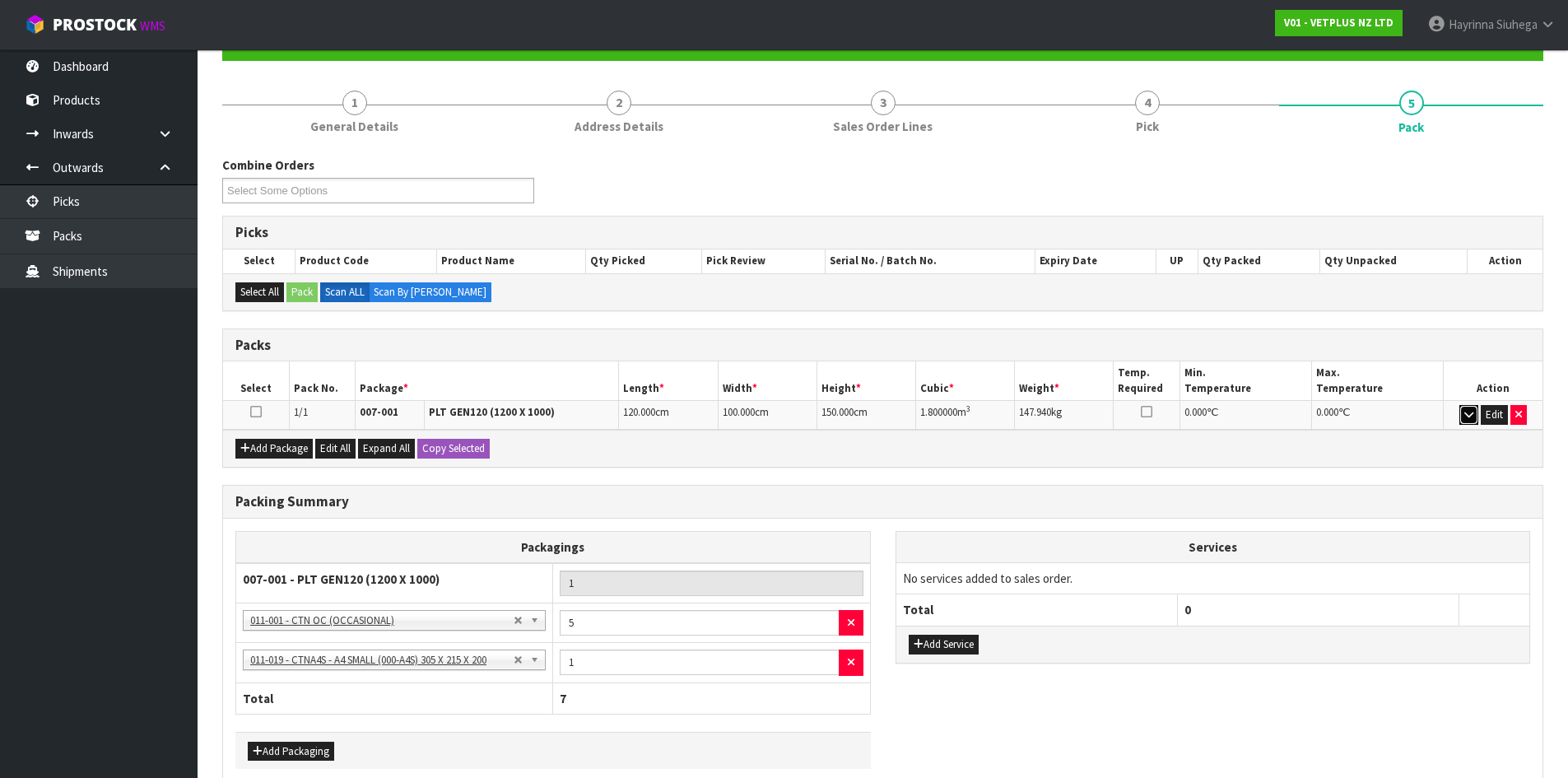
click at [1463, 416] on button "button" at bounding box center [1469, 415] width 19 height 20
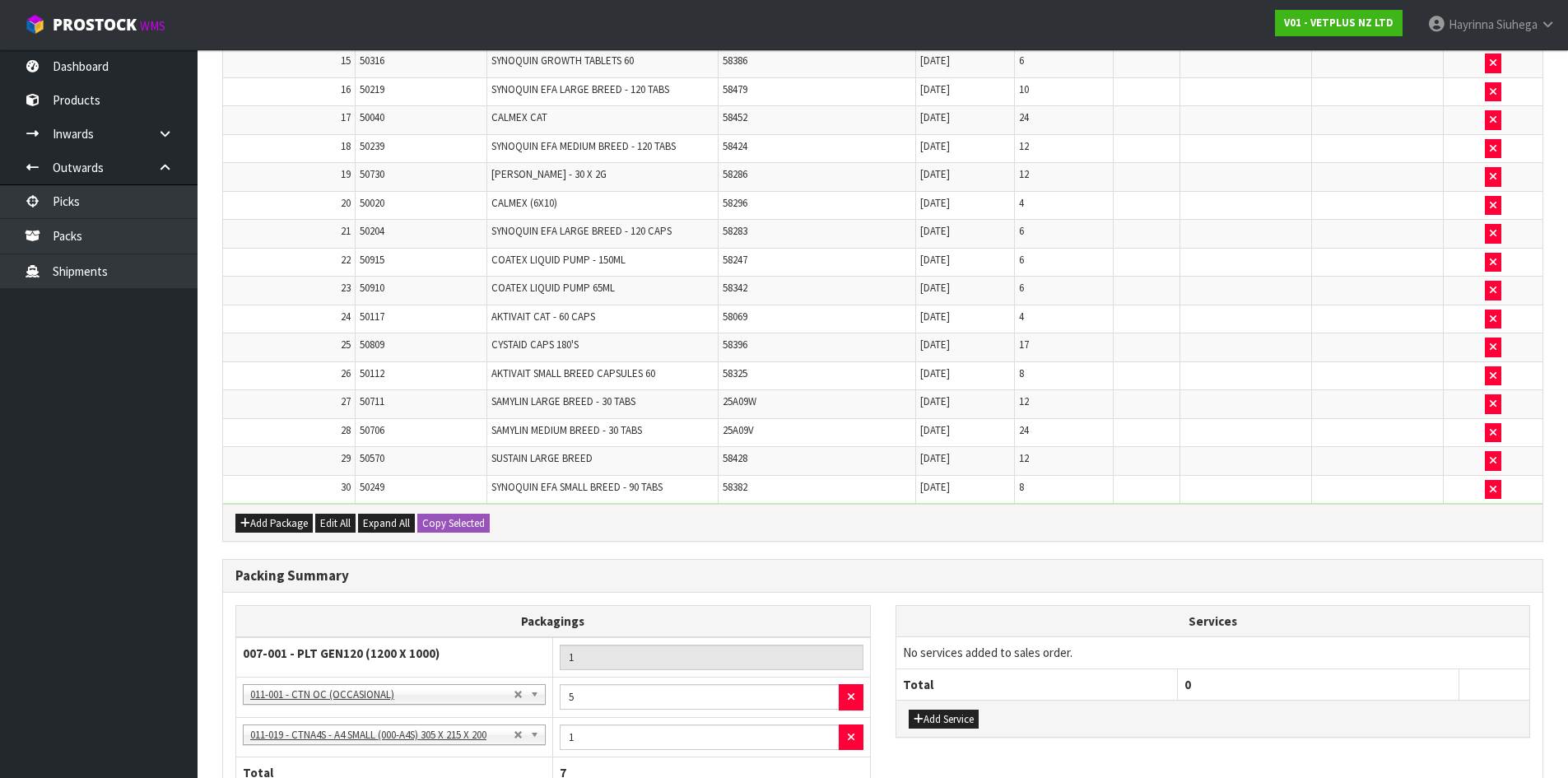
scroll to position [1129, 0]
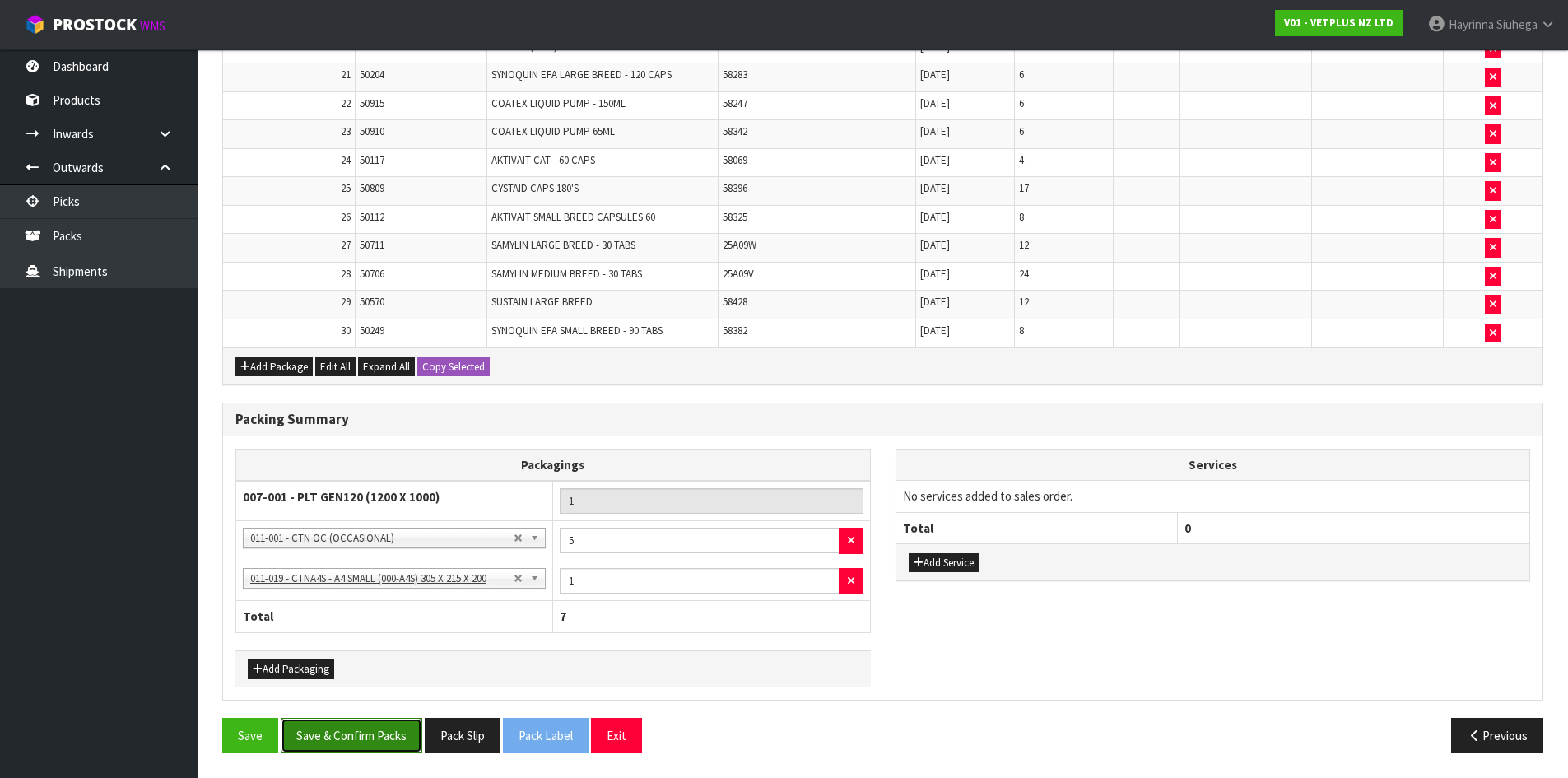
click at [392, 735] on button "Save & Confirm Packs" at bounding box center [351, 735] width 141 height 36
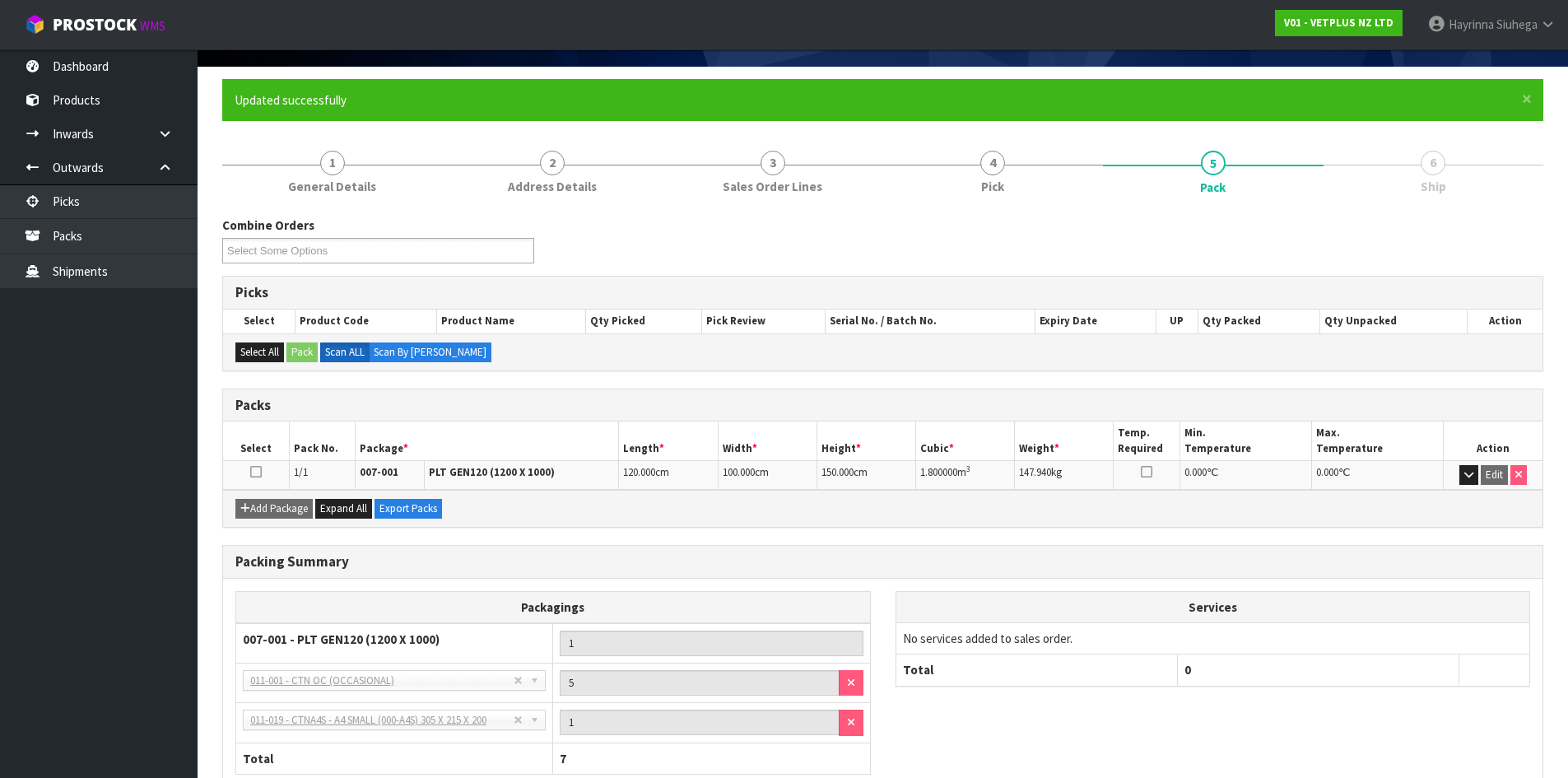
scroll to position [214, 0]
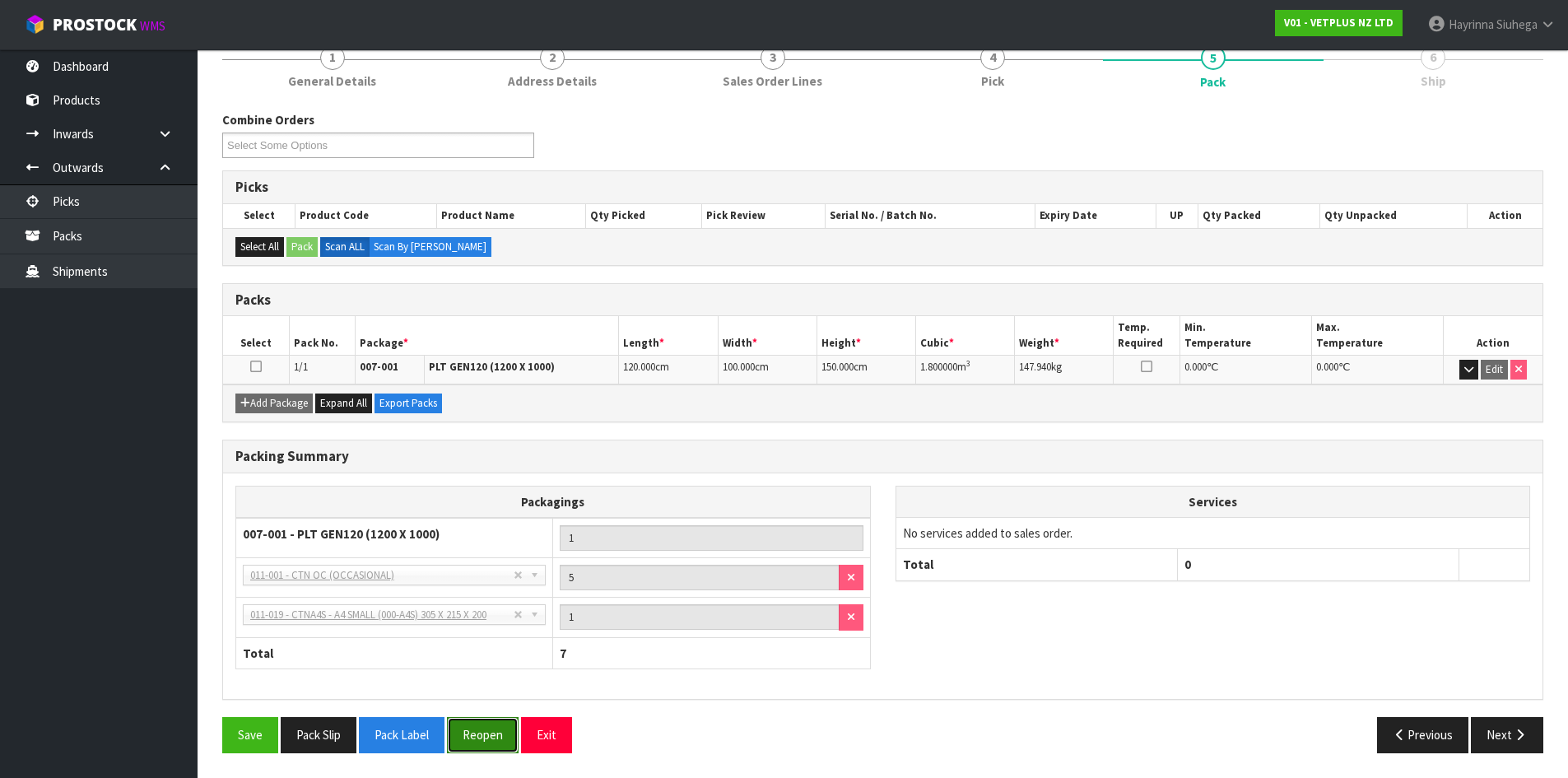
click at [490, 734] on button "Reopen" at bounding box center [483, 735] width 71 height 36
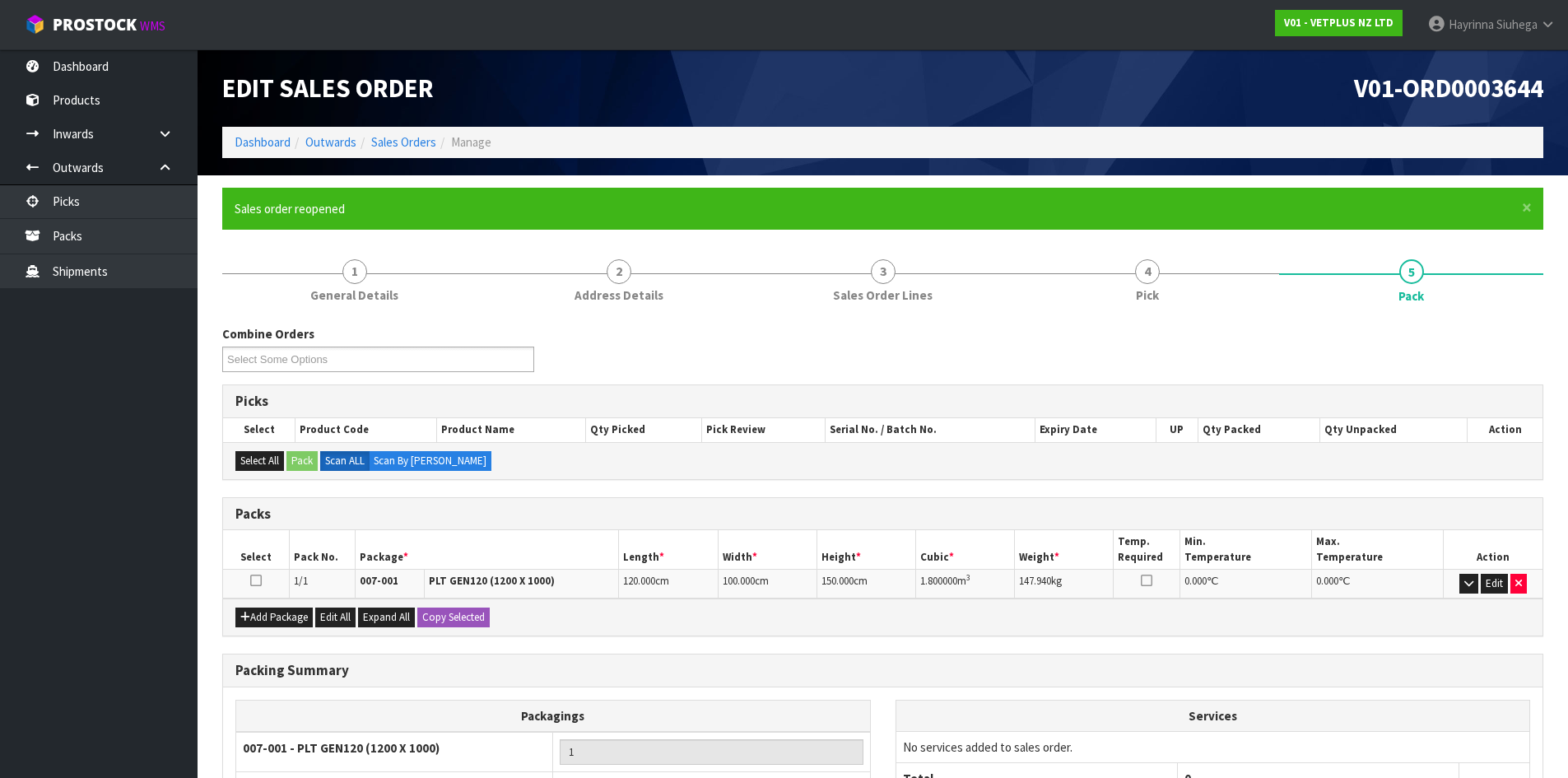
scroll to position [251, 0]
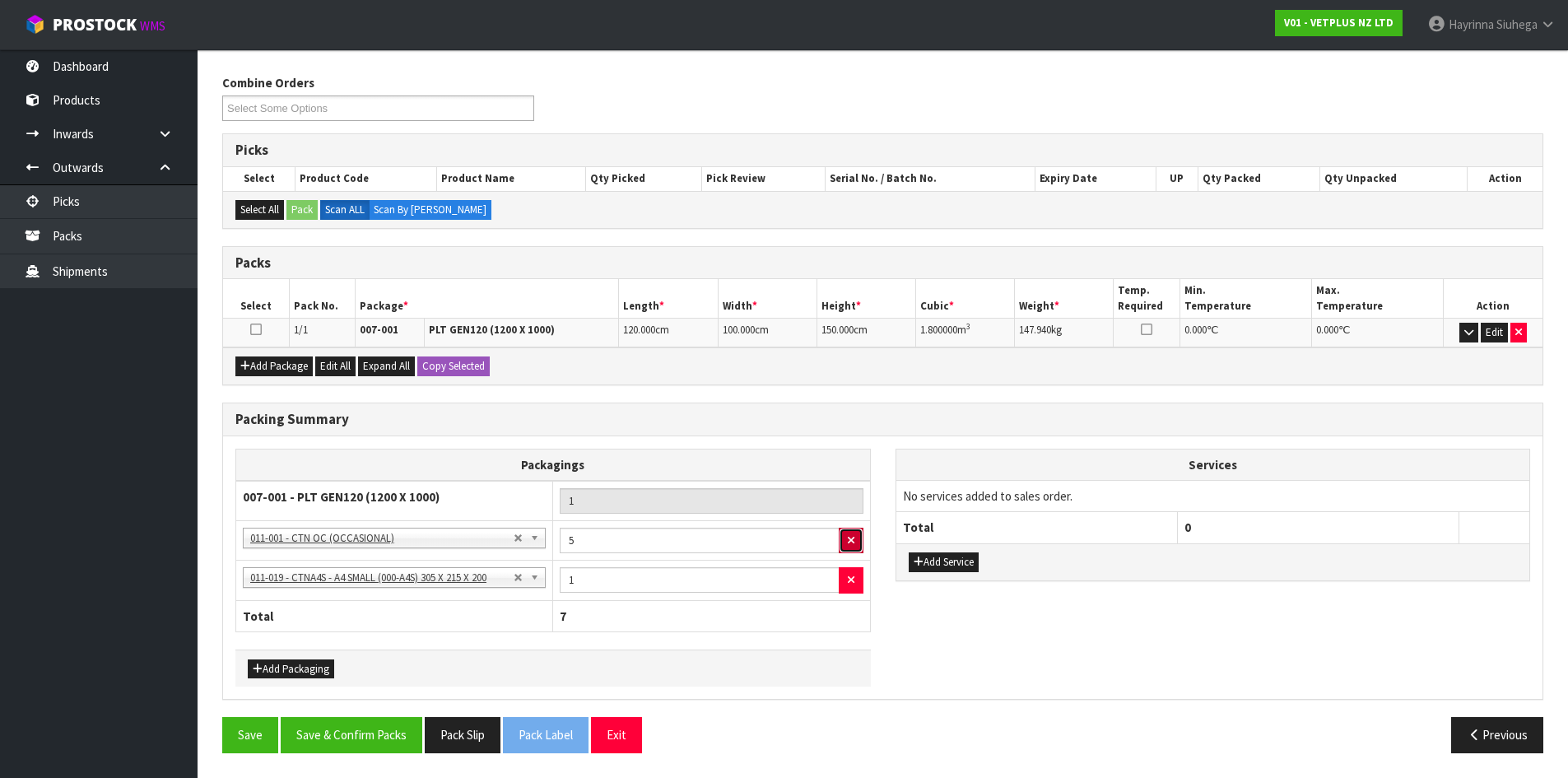
click at [846, 541] on button "button" at bounding box center [851, 541] width 25 height 26
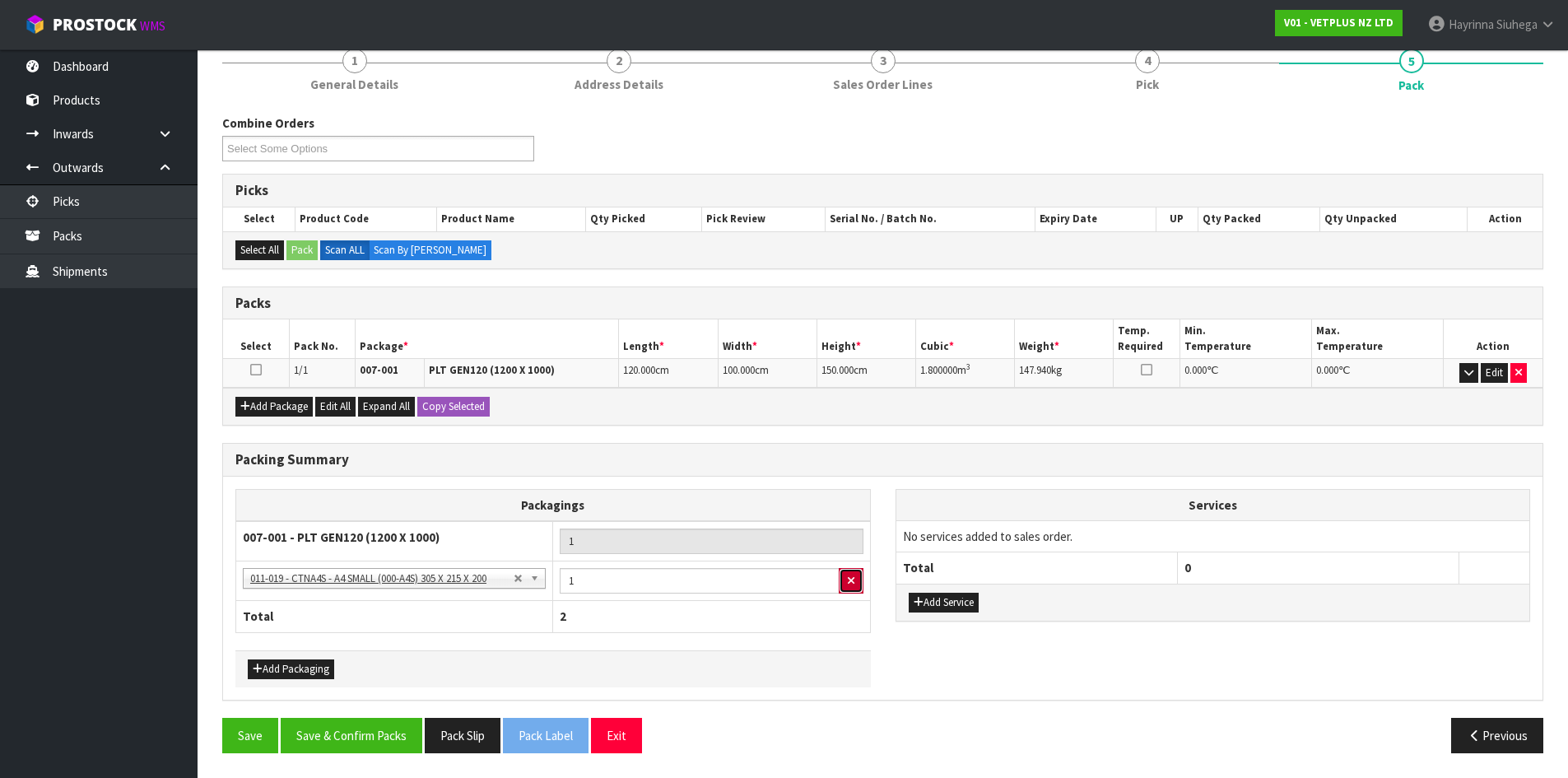
click at [843, 582] on button "button" at bounding box center [851, 581] width 25 height 26
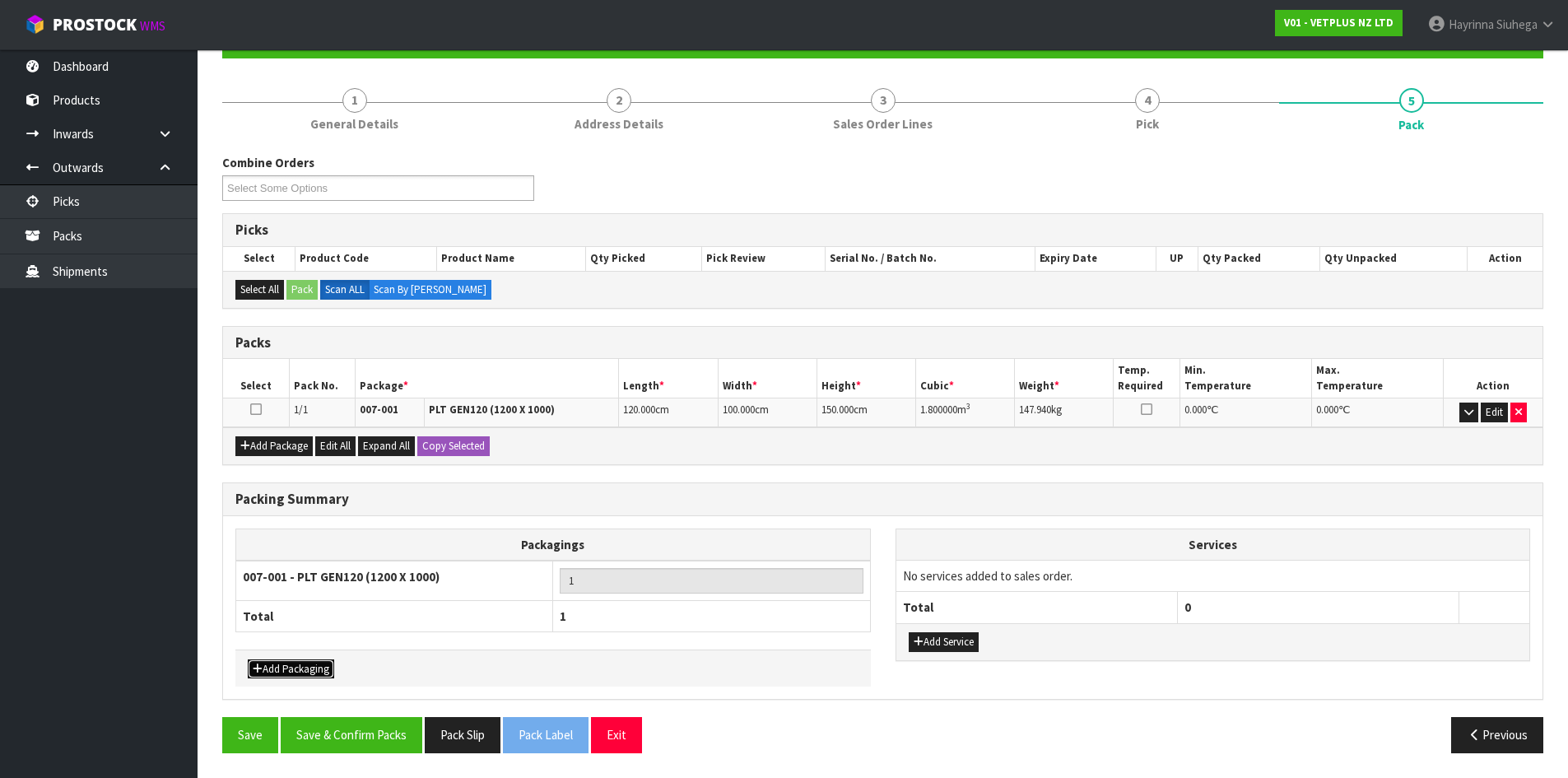
click at [319, 665] on button "Add Packaging" at bounding box center [290, 669] width 87 height 20
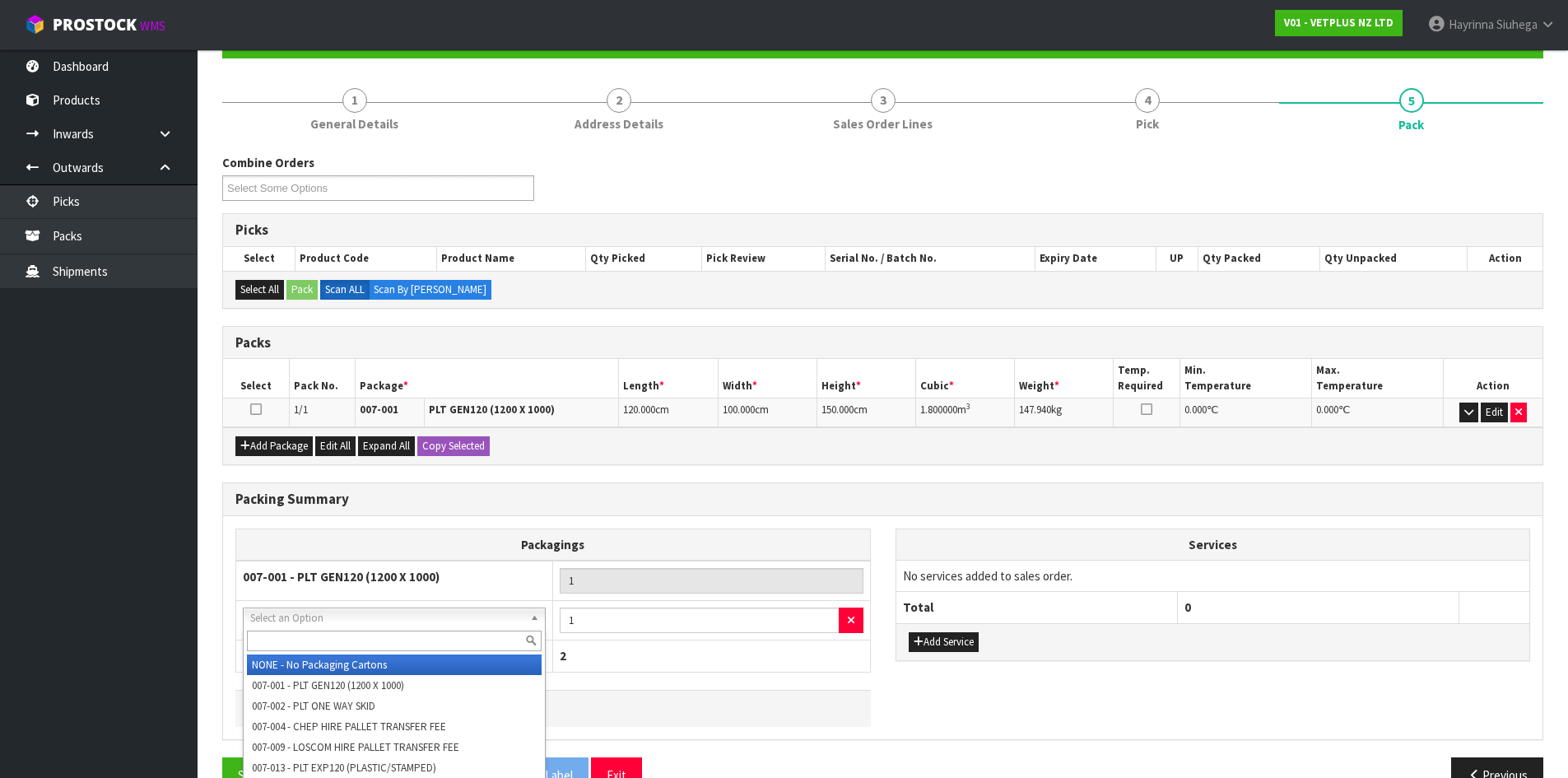
click at [340, 645] on input "text" at bounding box center [394, 641] width 295 height 21
type input "oc"
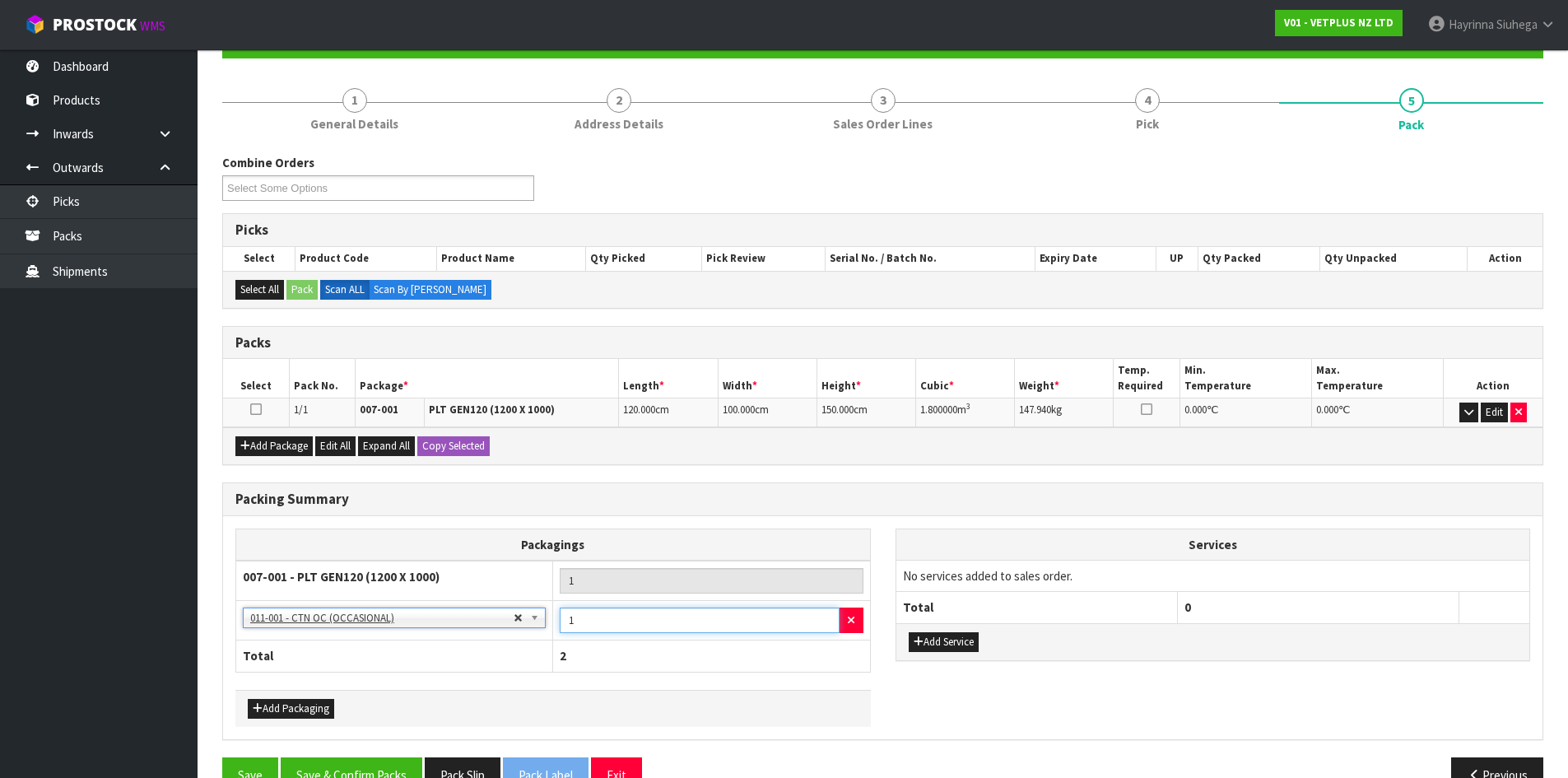
drag, startPoint x: 578, startPoint y: 619, endPoint x: 511, endPoint y: 620, distance: 67.0
click at [511, 620] on tr "NONE - No Packaging Cartons 007-001 - PLT GEN120 (1200 X 1000) 007-002 - PLT ON…" at bounding box center [553, 620] width 634 height 40
type input "4"
click at [287, 709] on button "Add Packaging" at bounding box center [290, 710] width 87 height 20
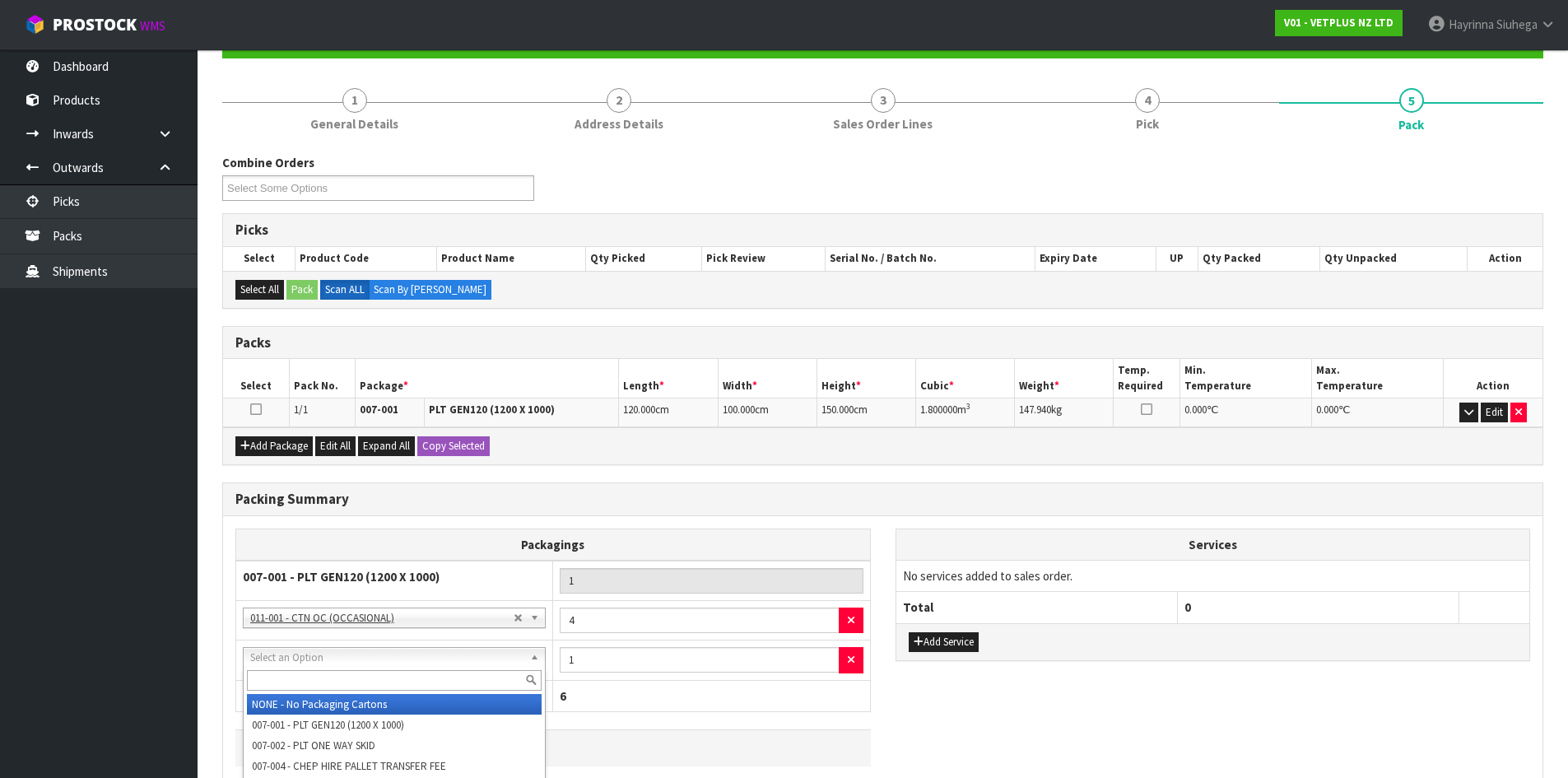
click at [294, 687] on input "text" at bounding box center [394, 680] width 295 height 21
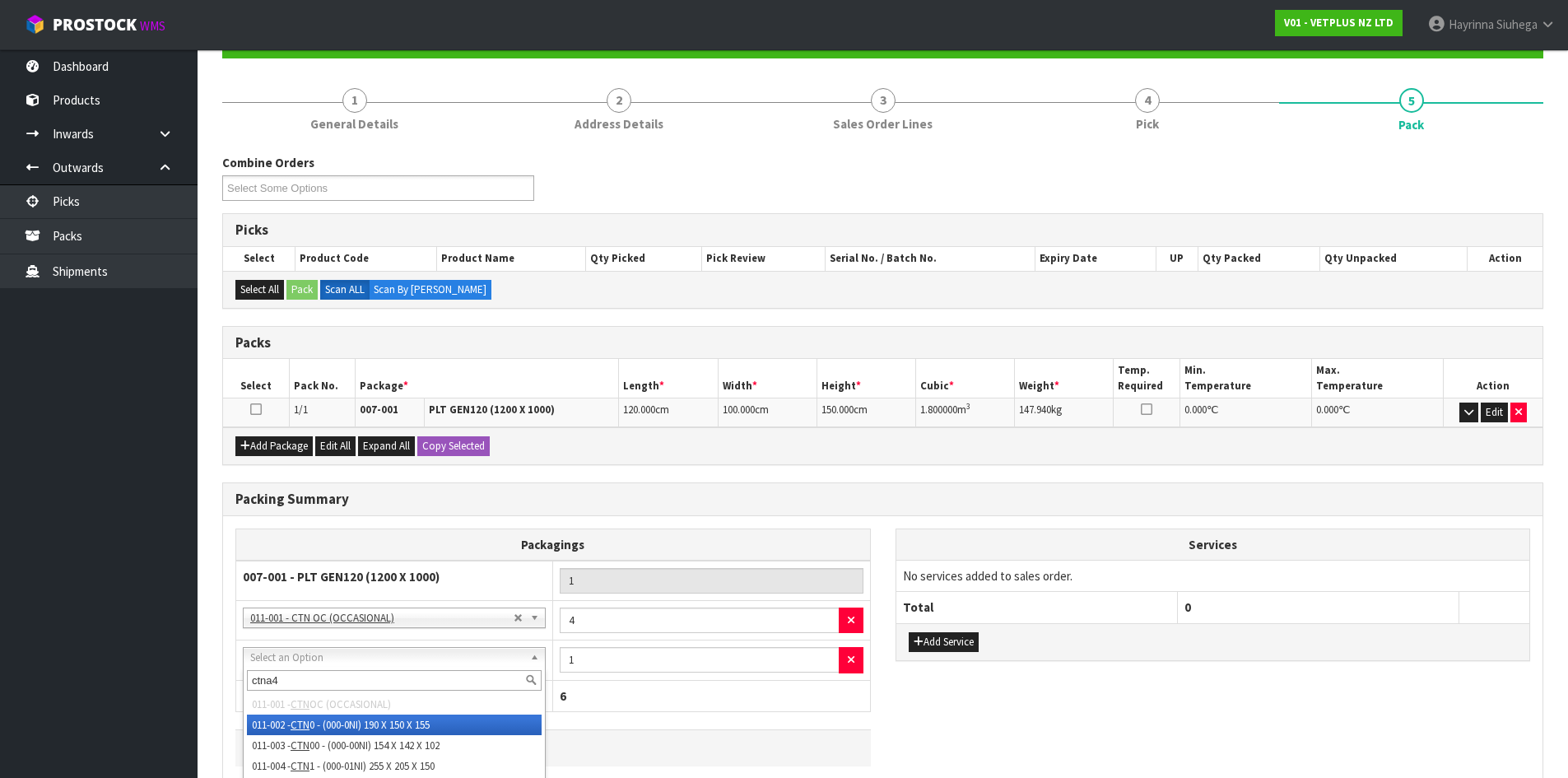
type input "ctna4s"
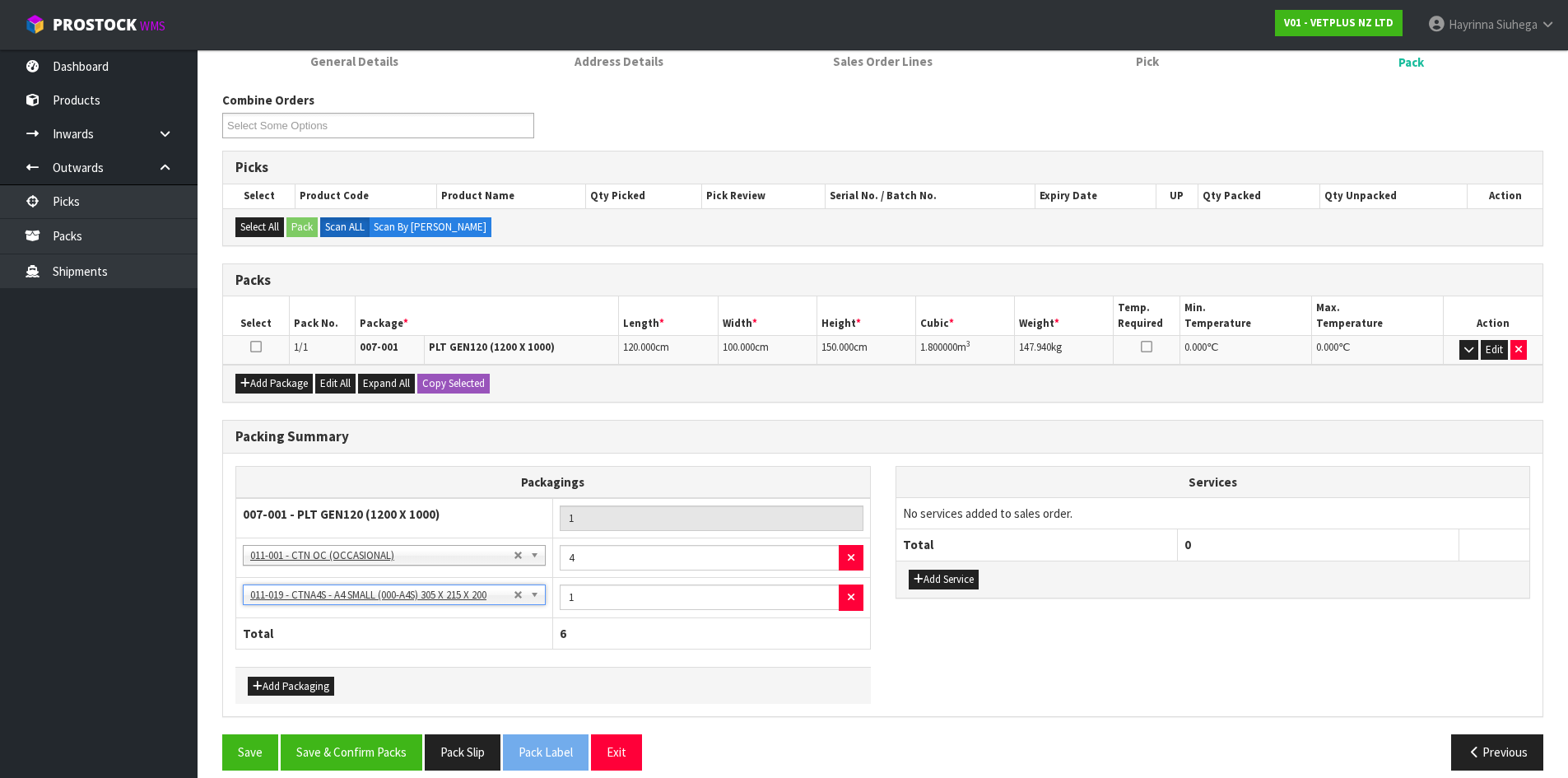
scroll to position [251, 0]
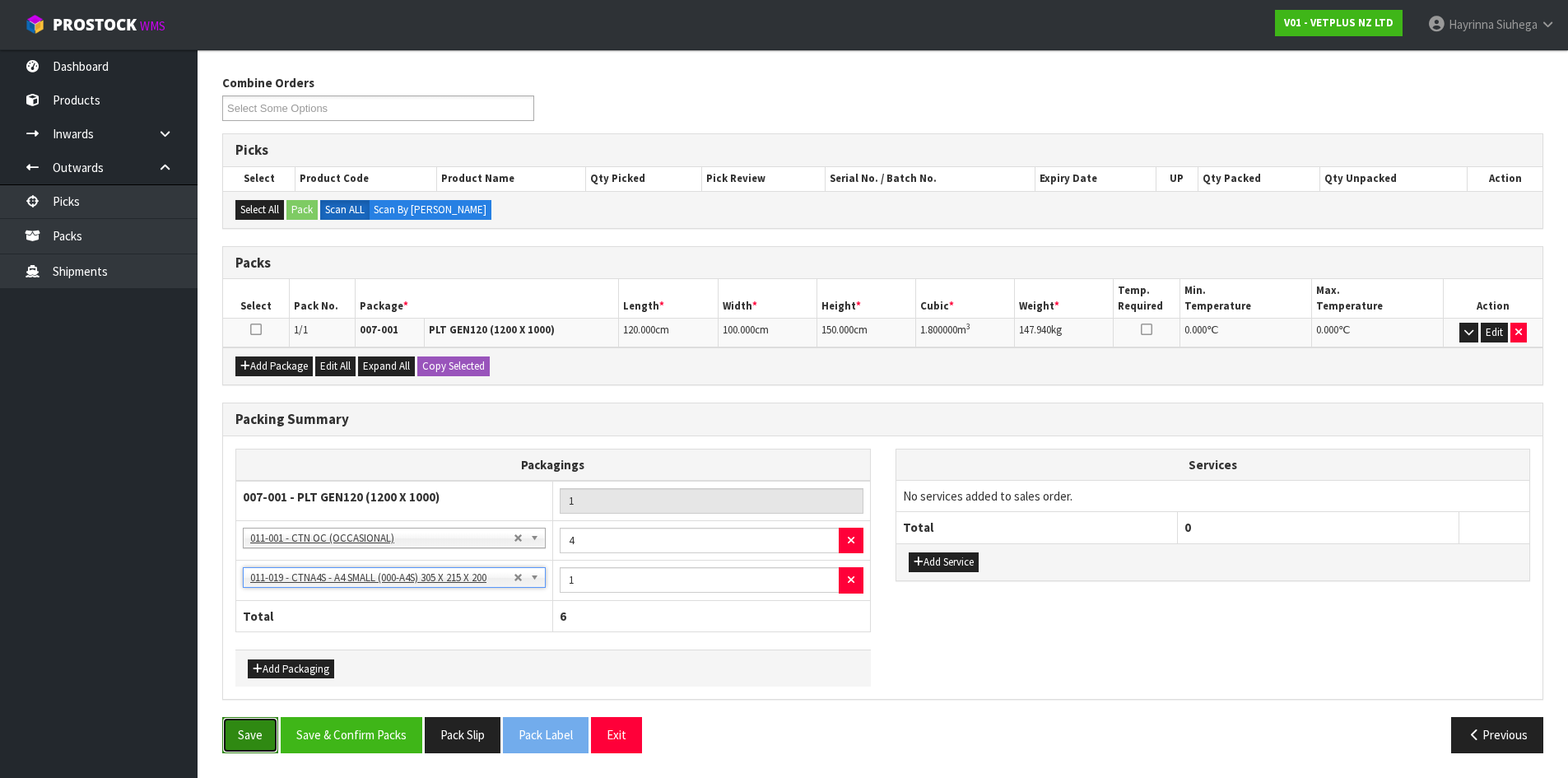
click at [256, 733] on button "Save" at bounding box center [250, 735] width 56 height 36
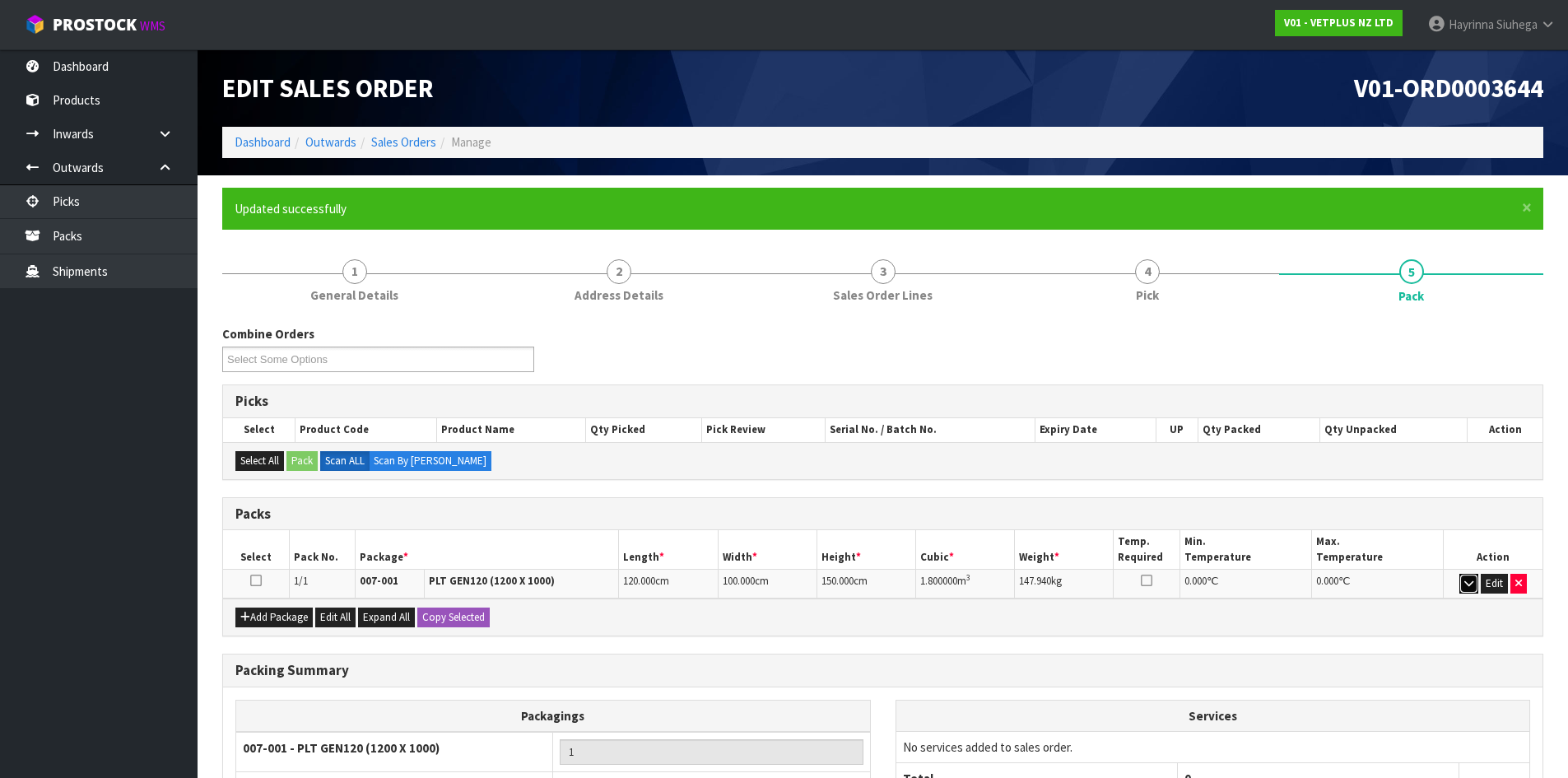
click at [1463, 584] on button "button" at bounding box center [1469, 584] width 19 height 20
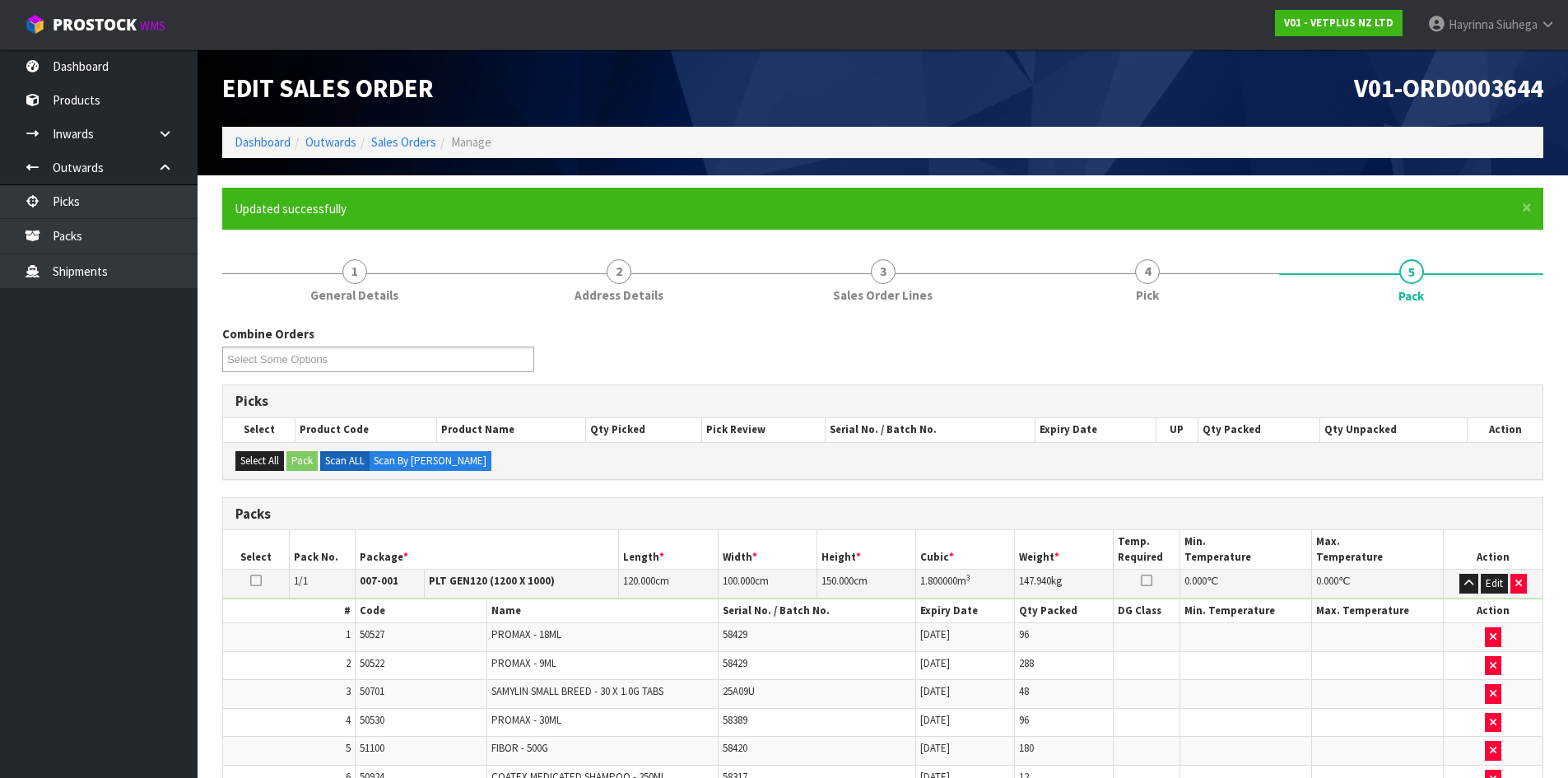
click at [833, 354] on div "Combine Orders V01-ORD0003643 V01-ORD0003644 Select Some Options" at bounding box center [883, 354] width 1346 height 59
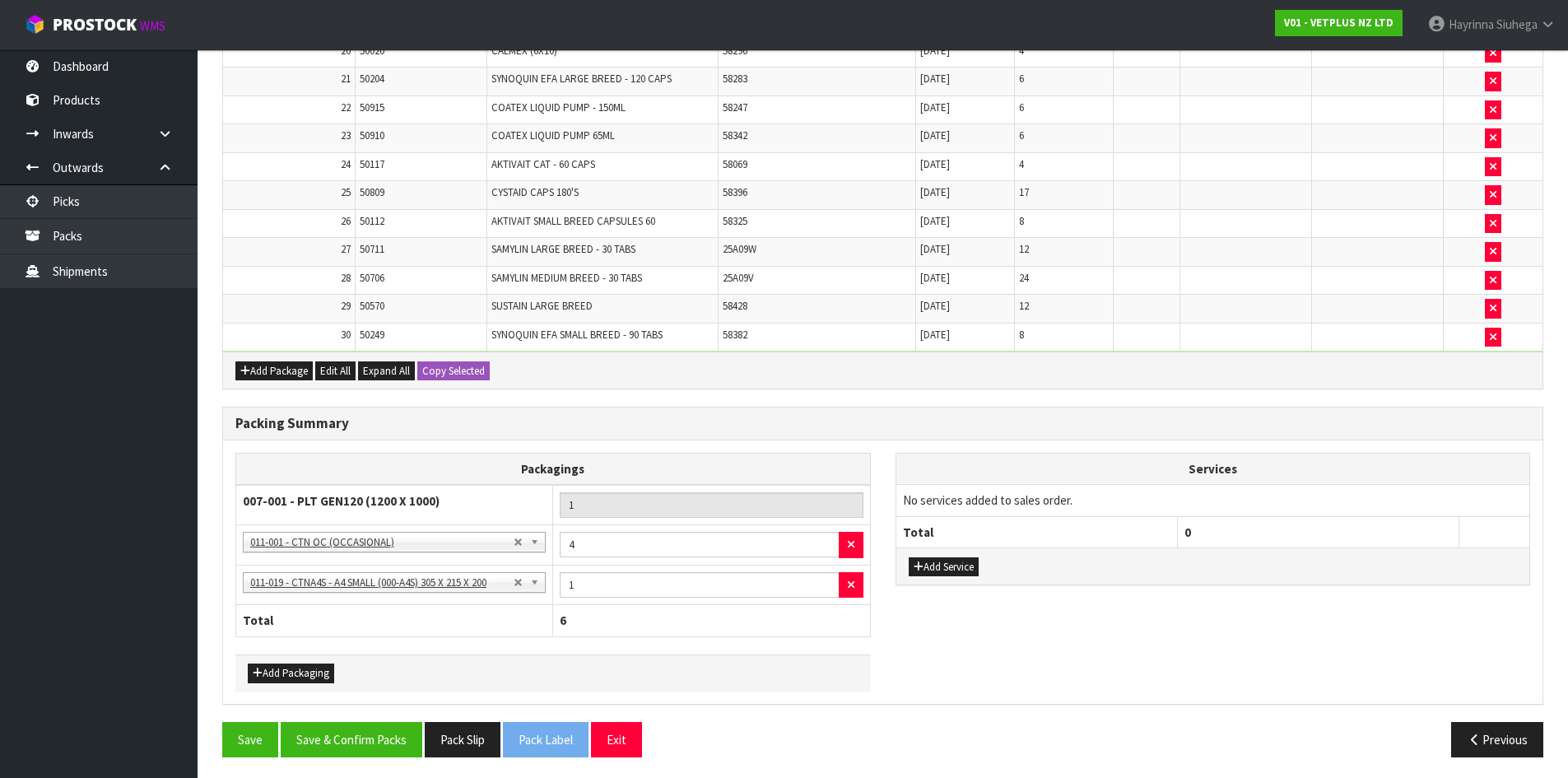
scroll to position [1129, 0]
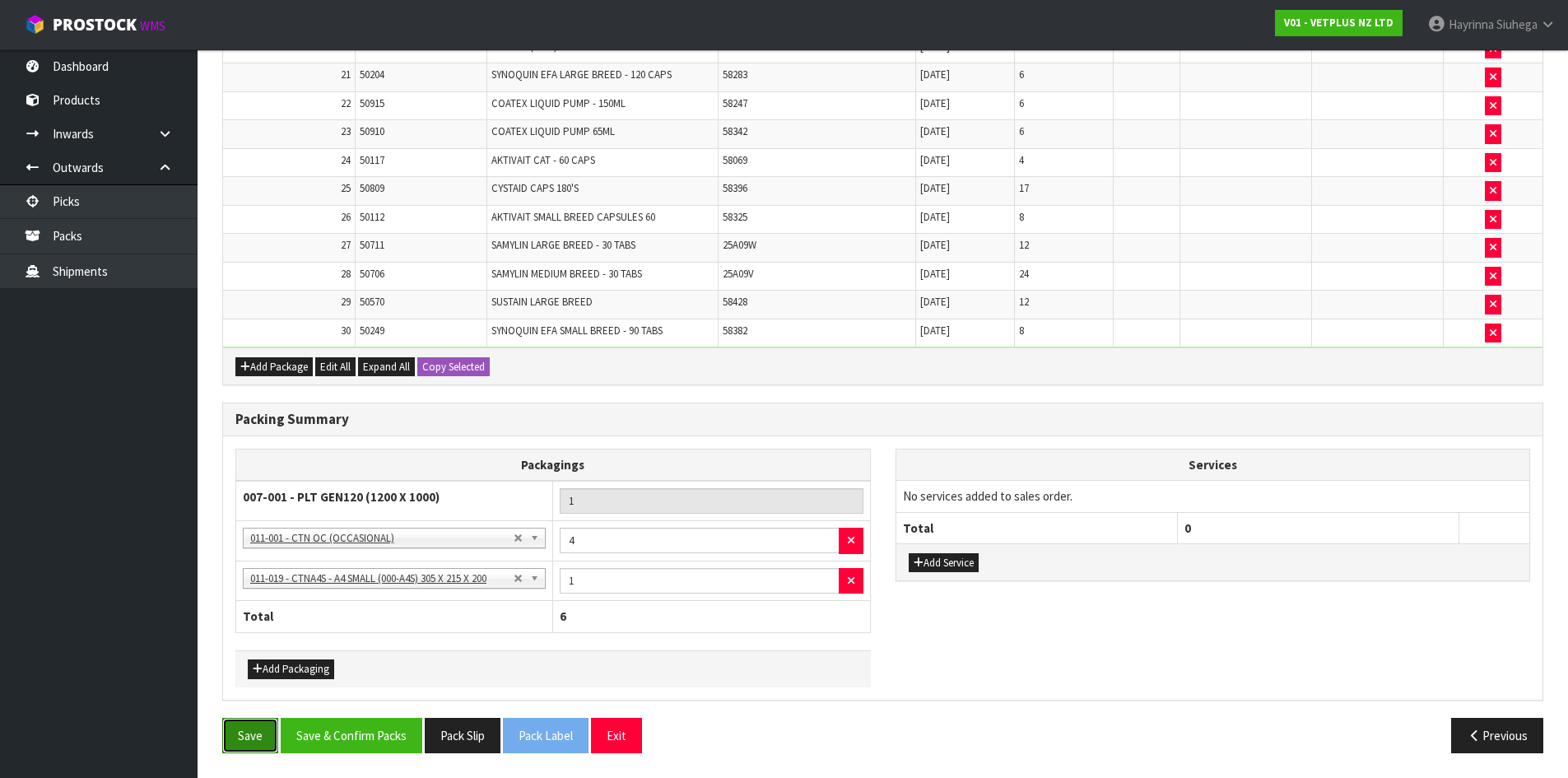
click at [243, 727] on button "Save" at bounding box center [250, 735] width 56 height 36
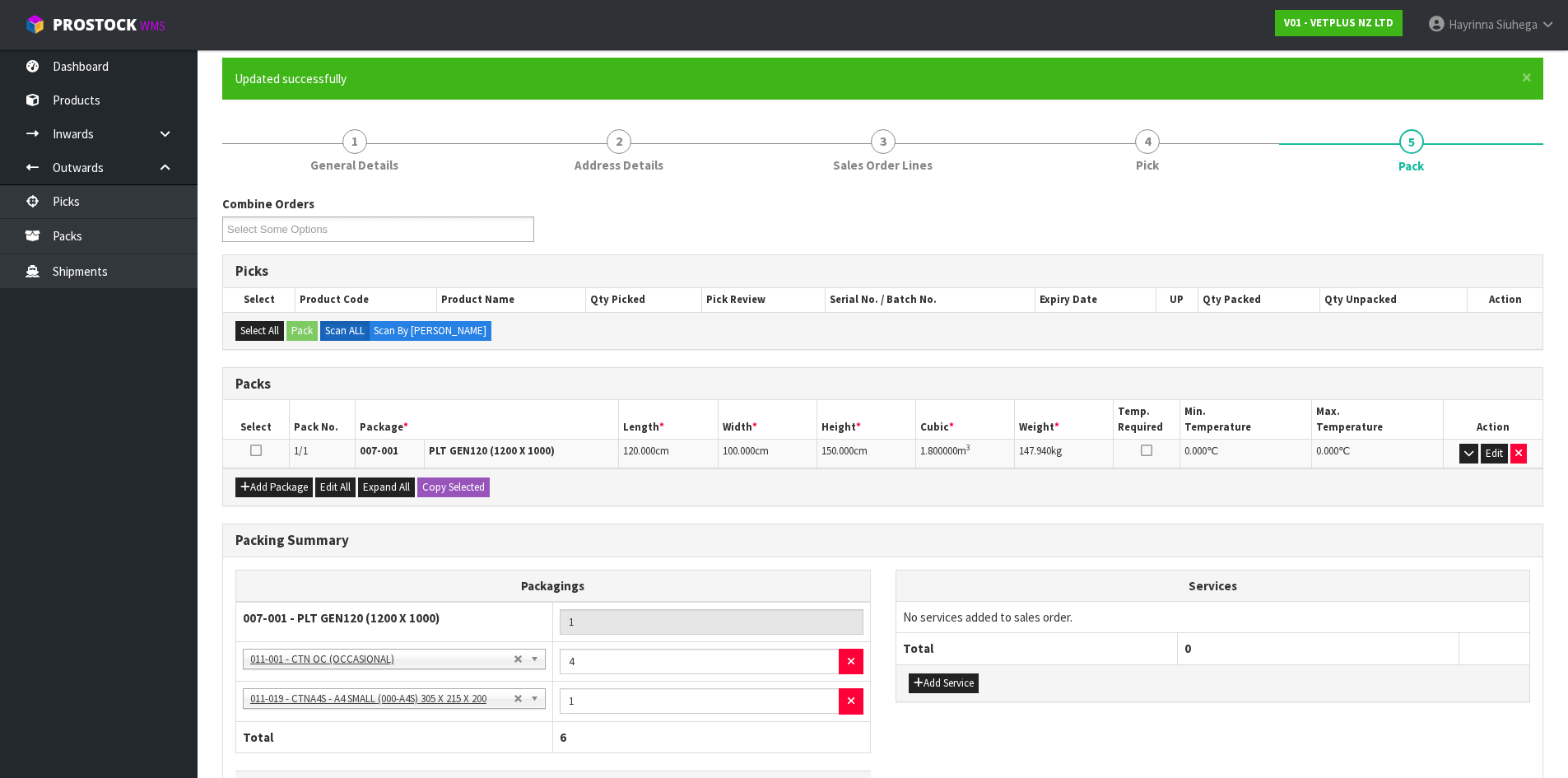
scroll to position [251, 0]
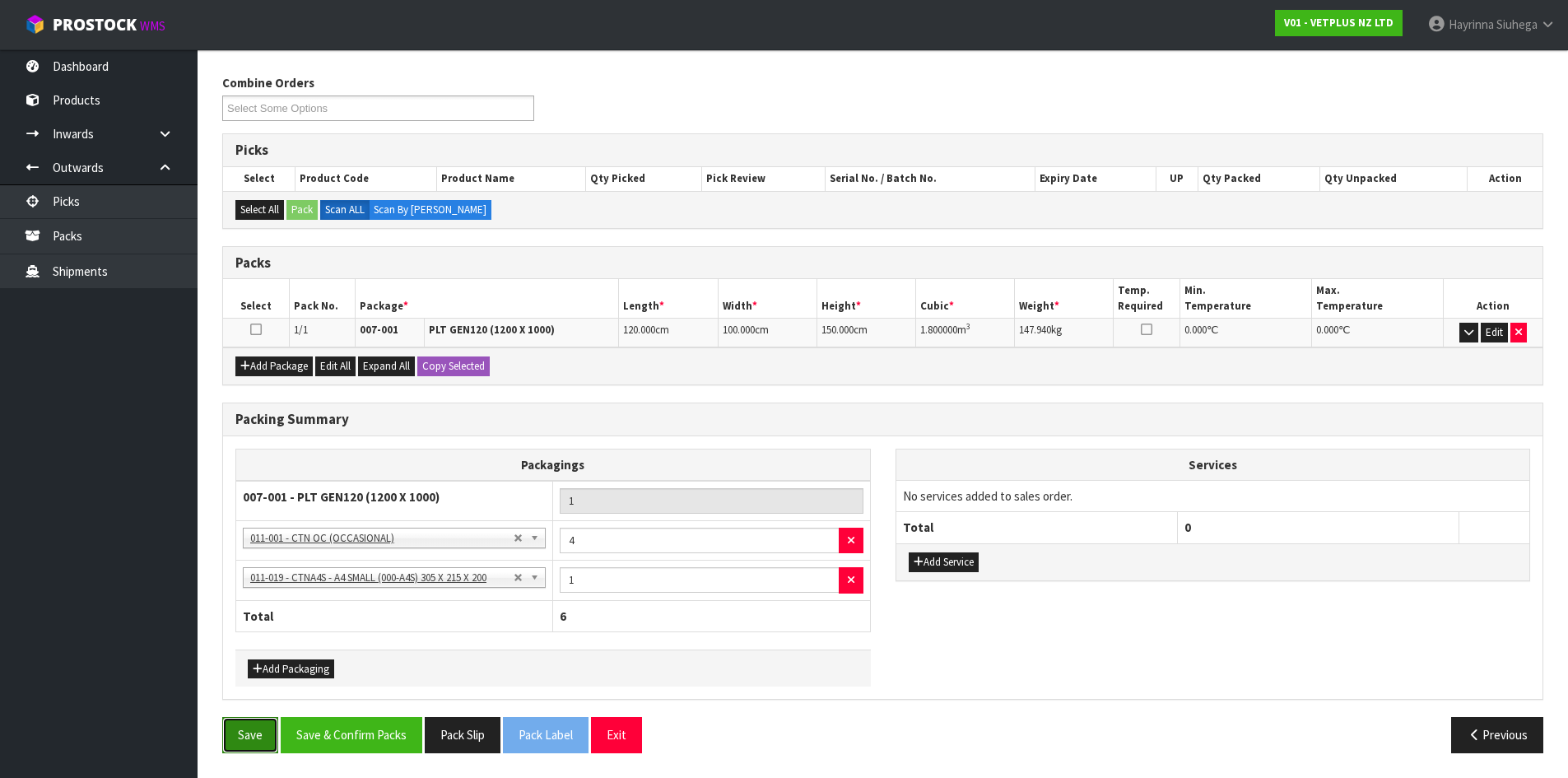
click at [254, 723] on button "Save" at bounding box center [250, 735] width 56 height 36
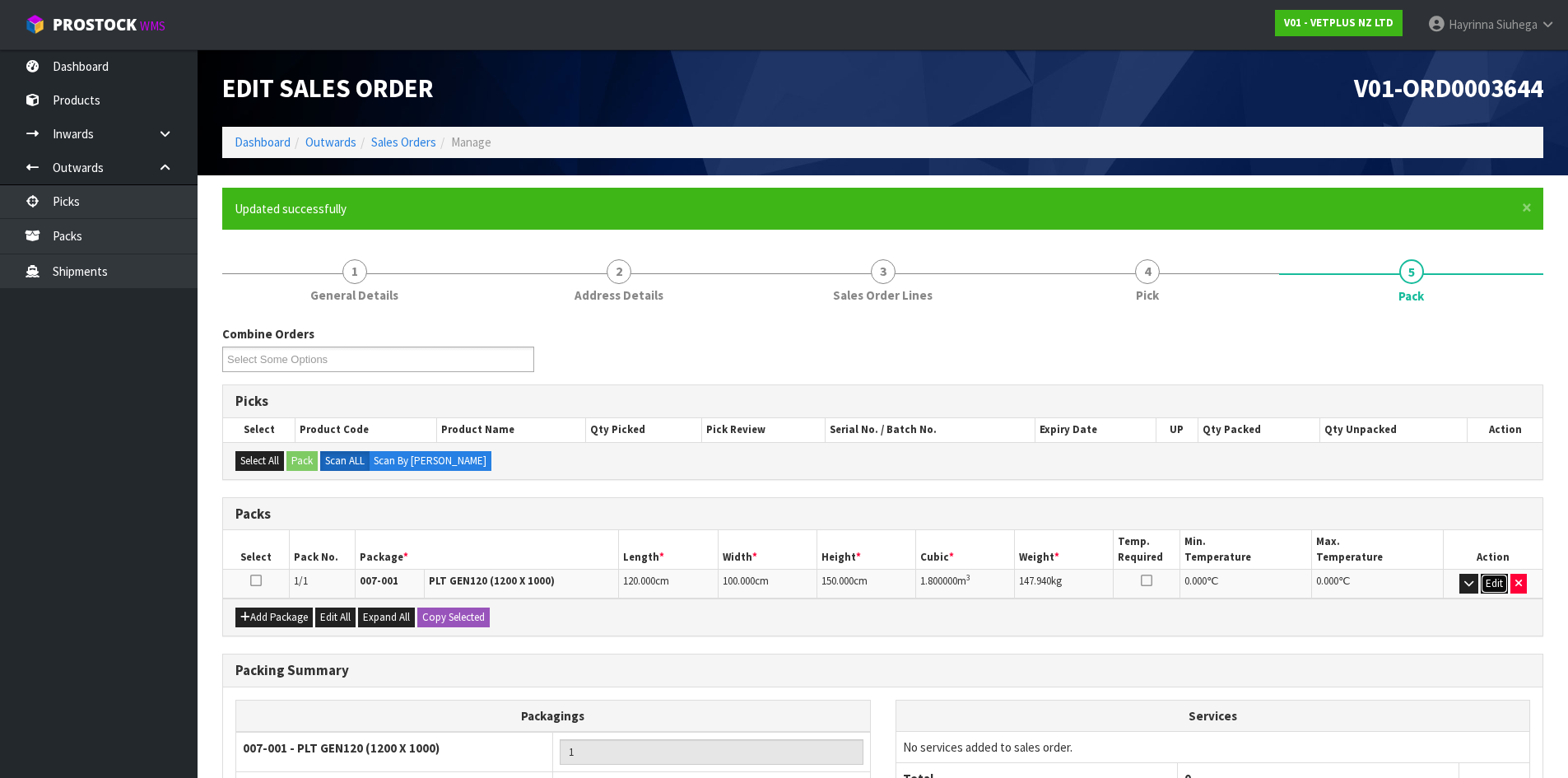
click at [1500, 583] on button "Edit" at bounding box center [1494, 584] width 27 height 20
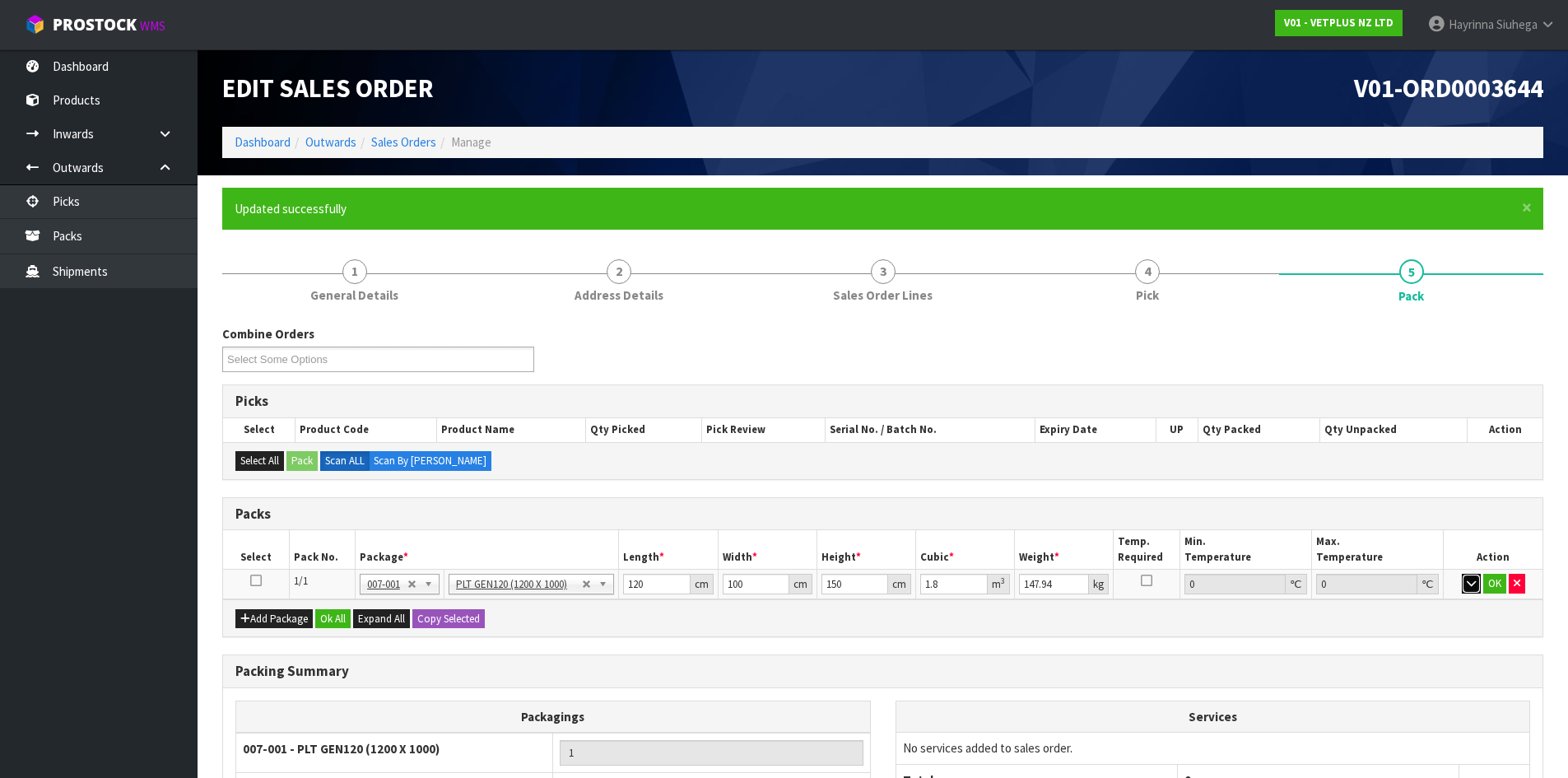
click at [1468, 584] on icon "button" at bounding box center [1471, 584] width 9 height 11
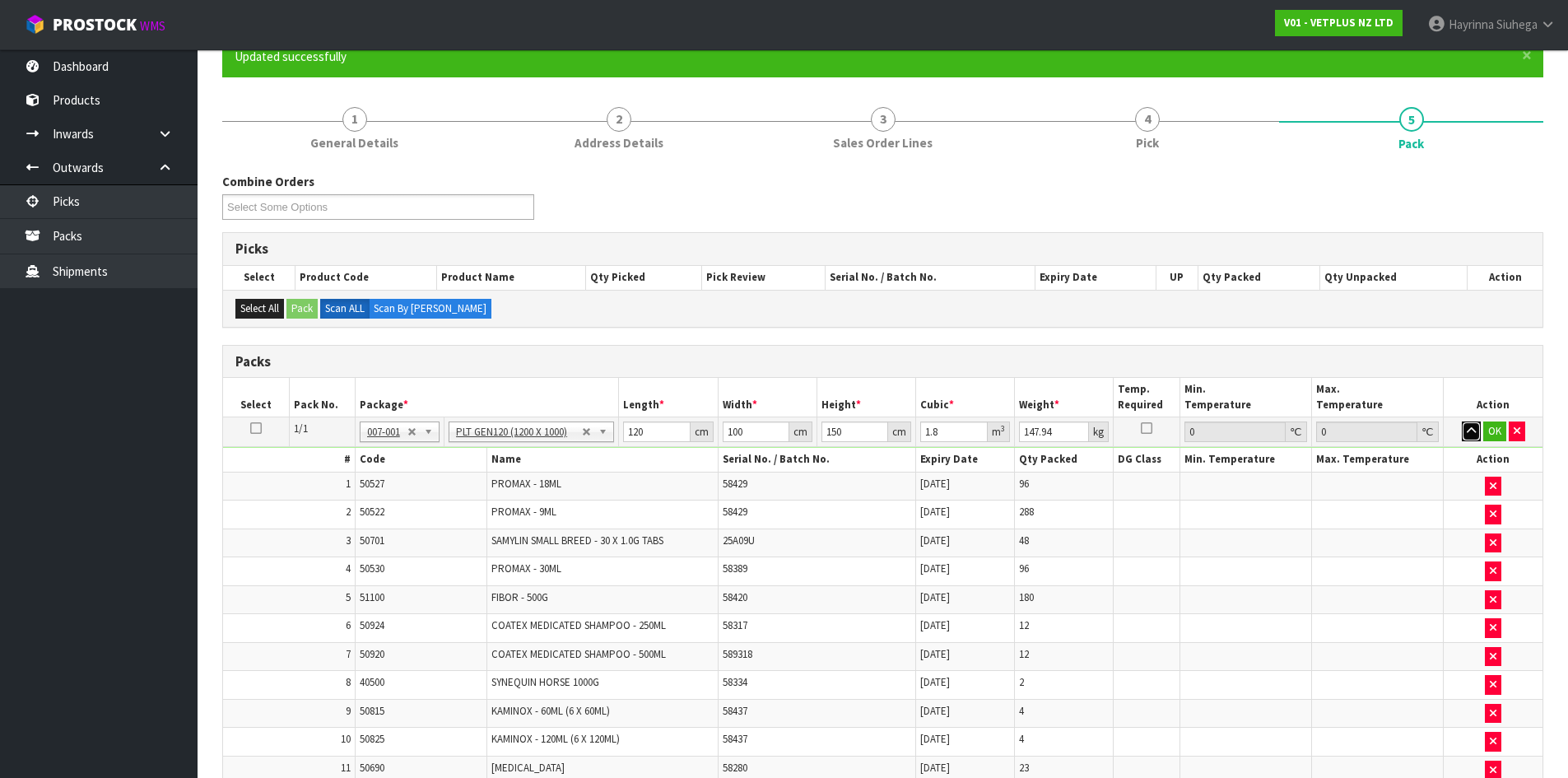
scroll to position [142, 0]
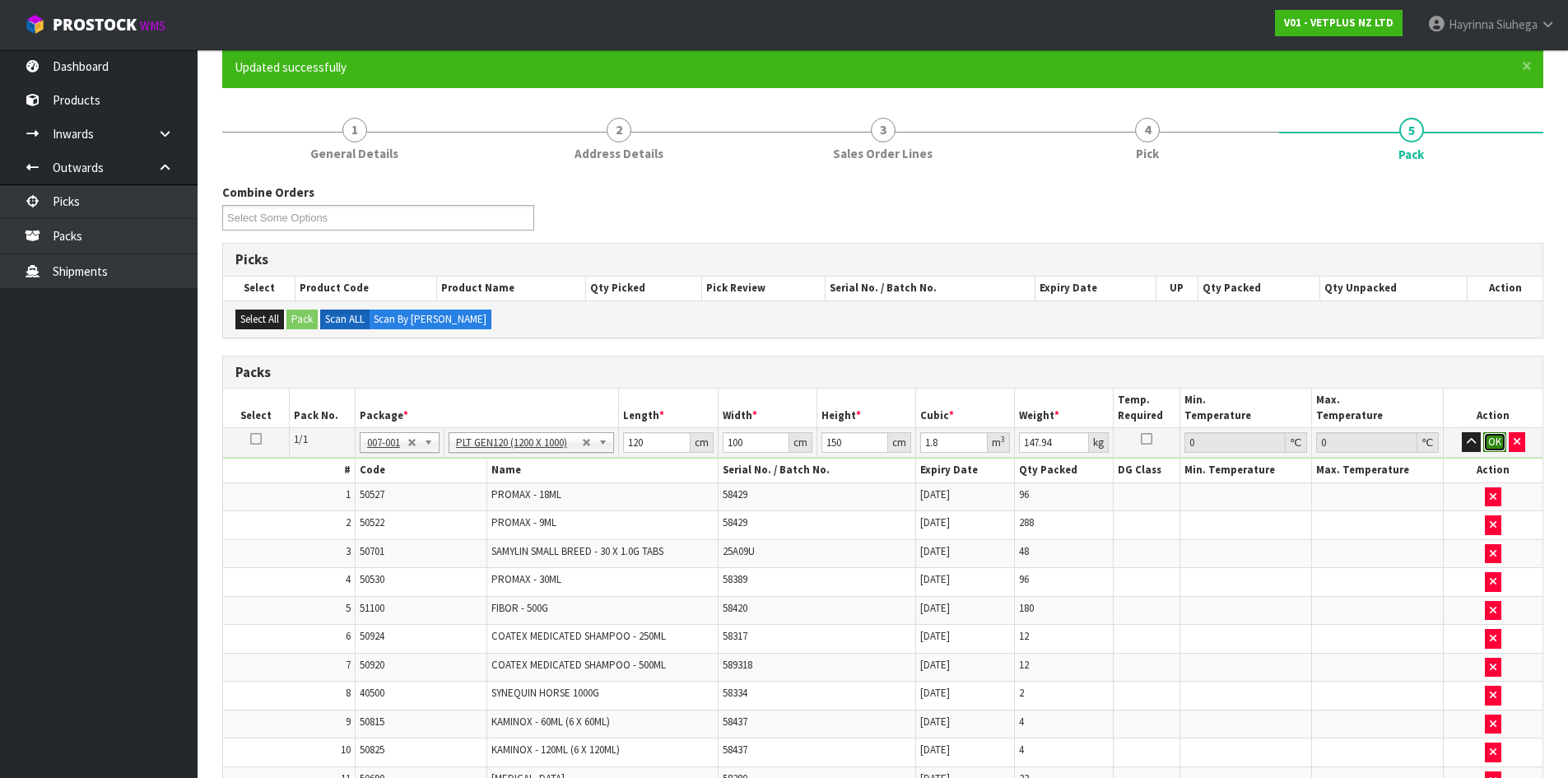
click at [1487, 440] on button "OK" at bounding box center [1494, 442] width 23 height 20
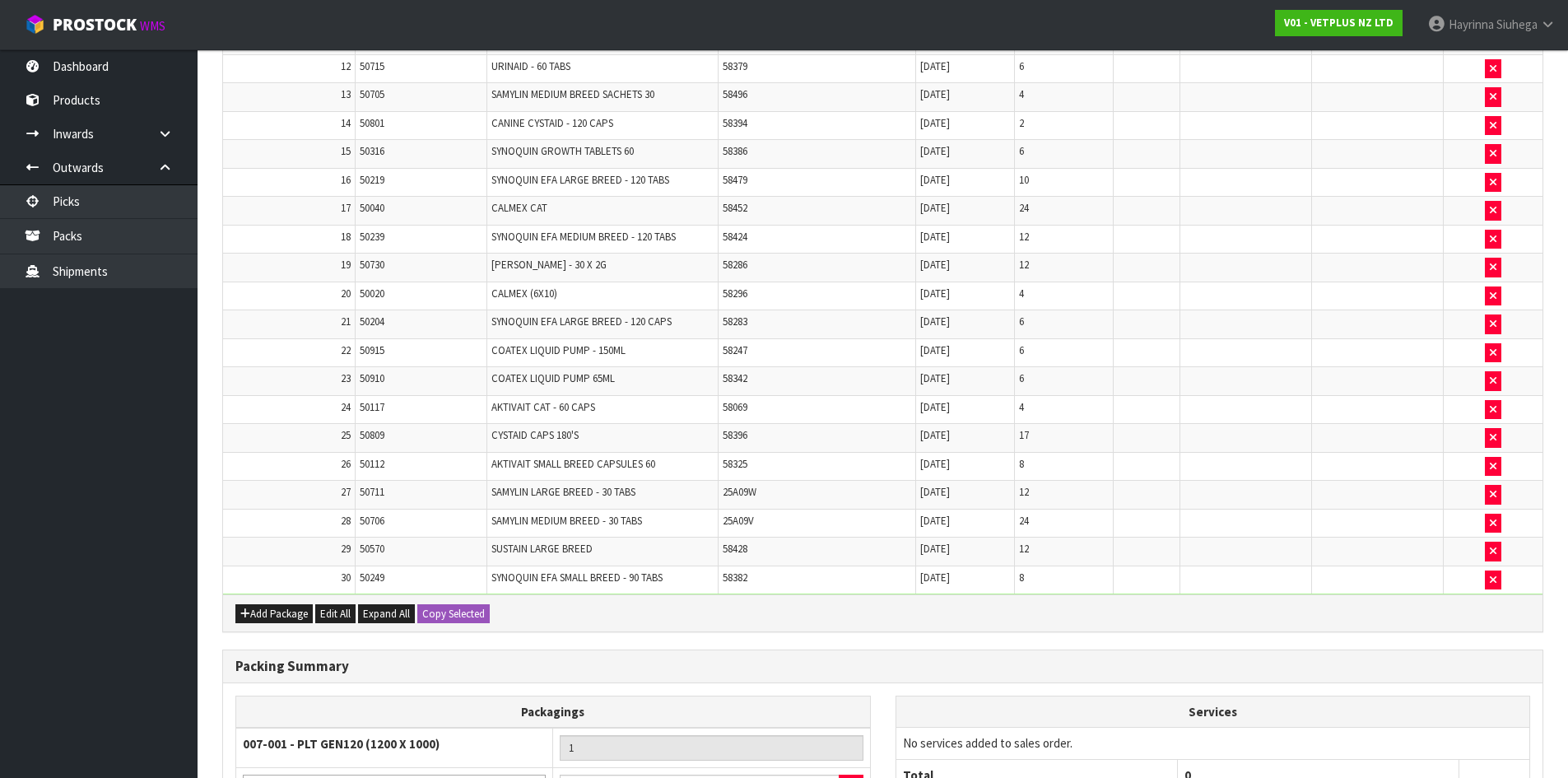
scroll to position [1129, 0]
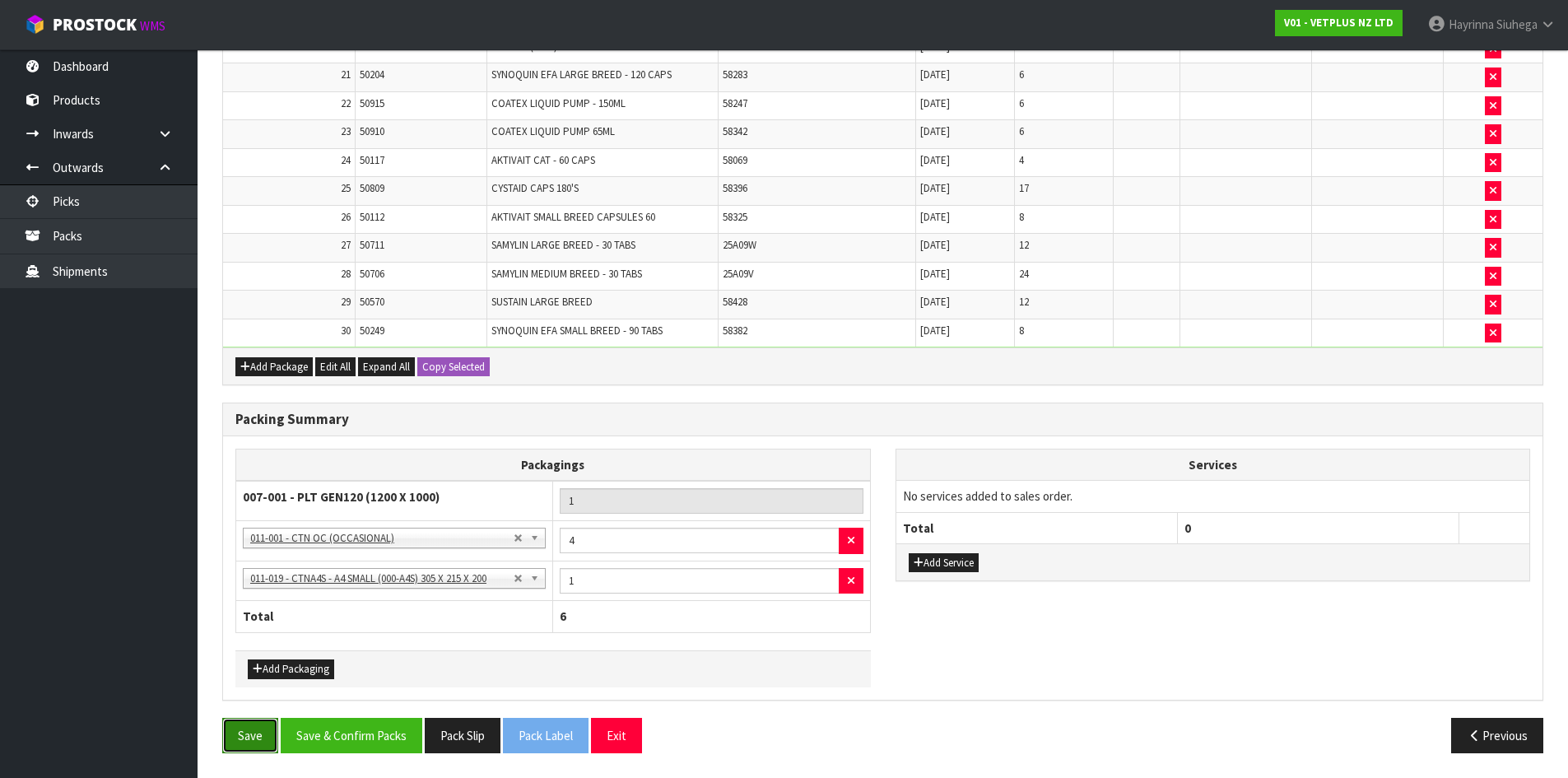
click at [233, 729] on button "Save" at bounding box center [250, 735] width 56 height 36
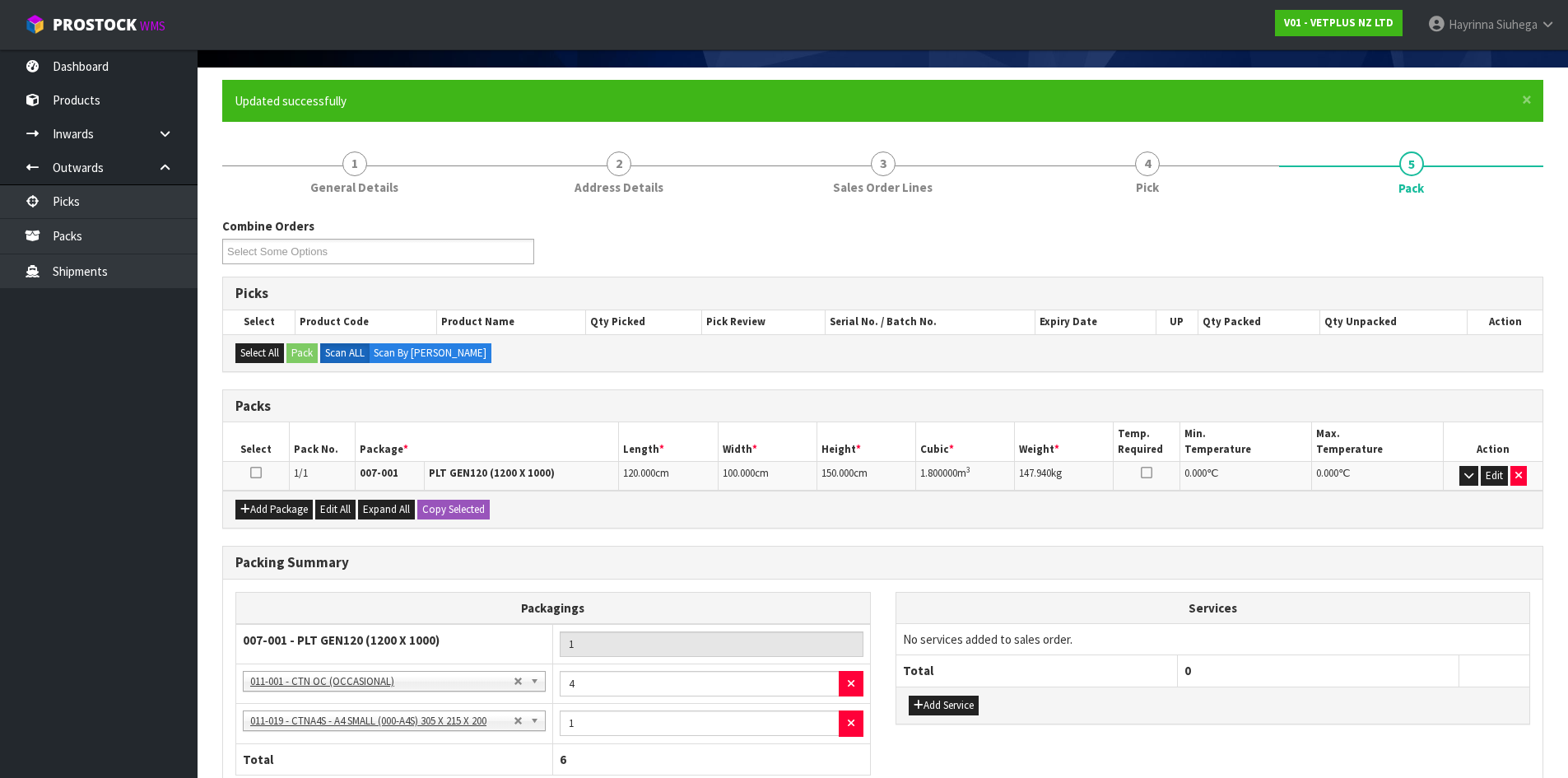
scroll to position [251, 0]
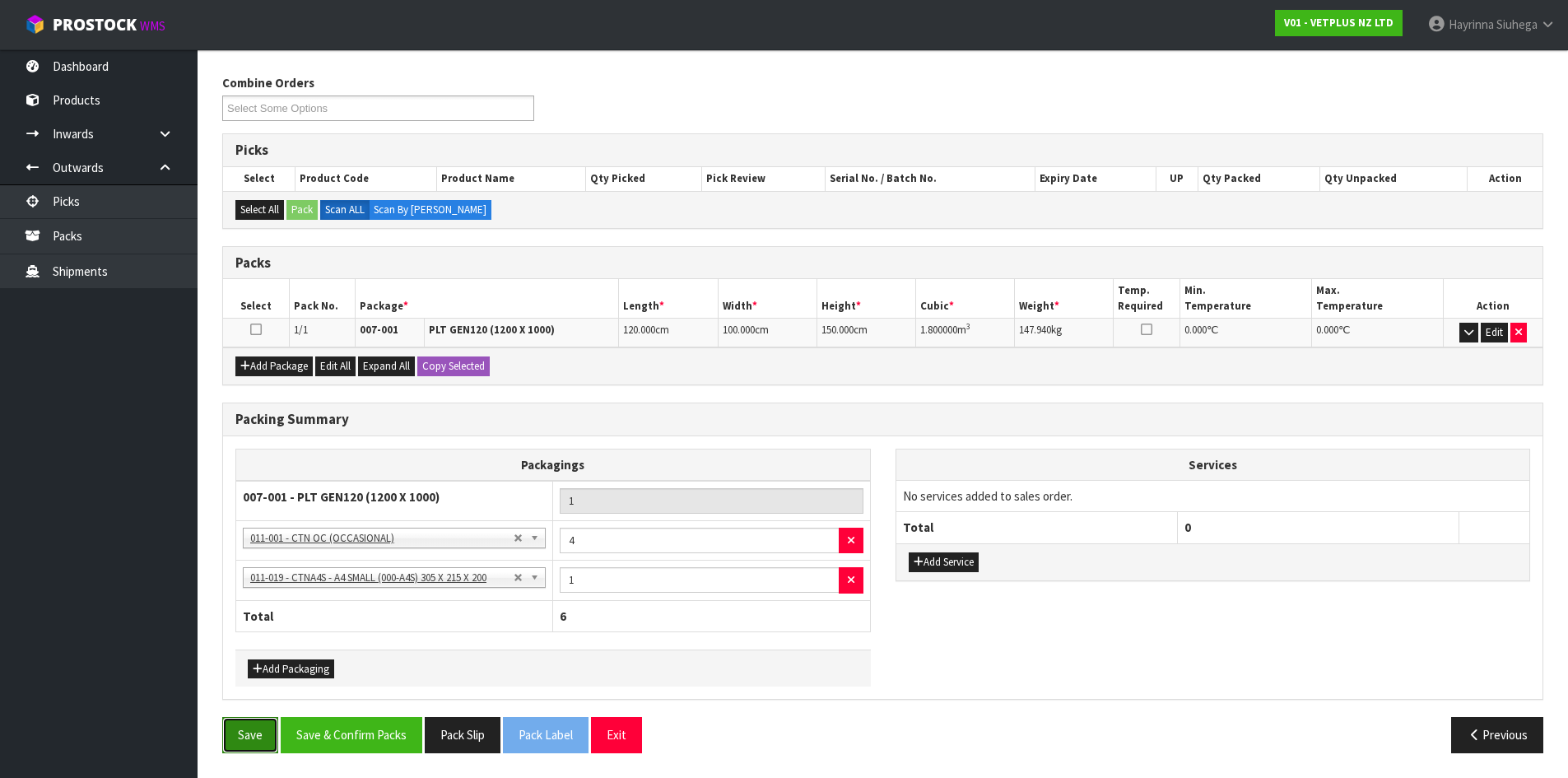
click at [246, 731] on button "Save" at bounding box center [250, 735] width 56 height 36
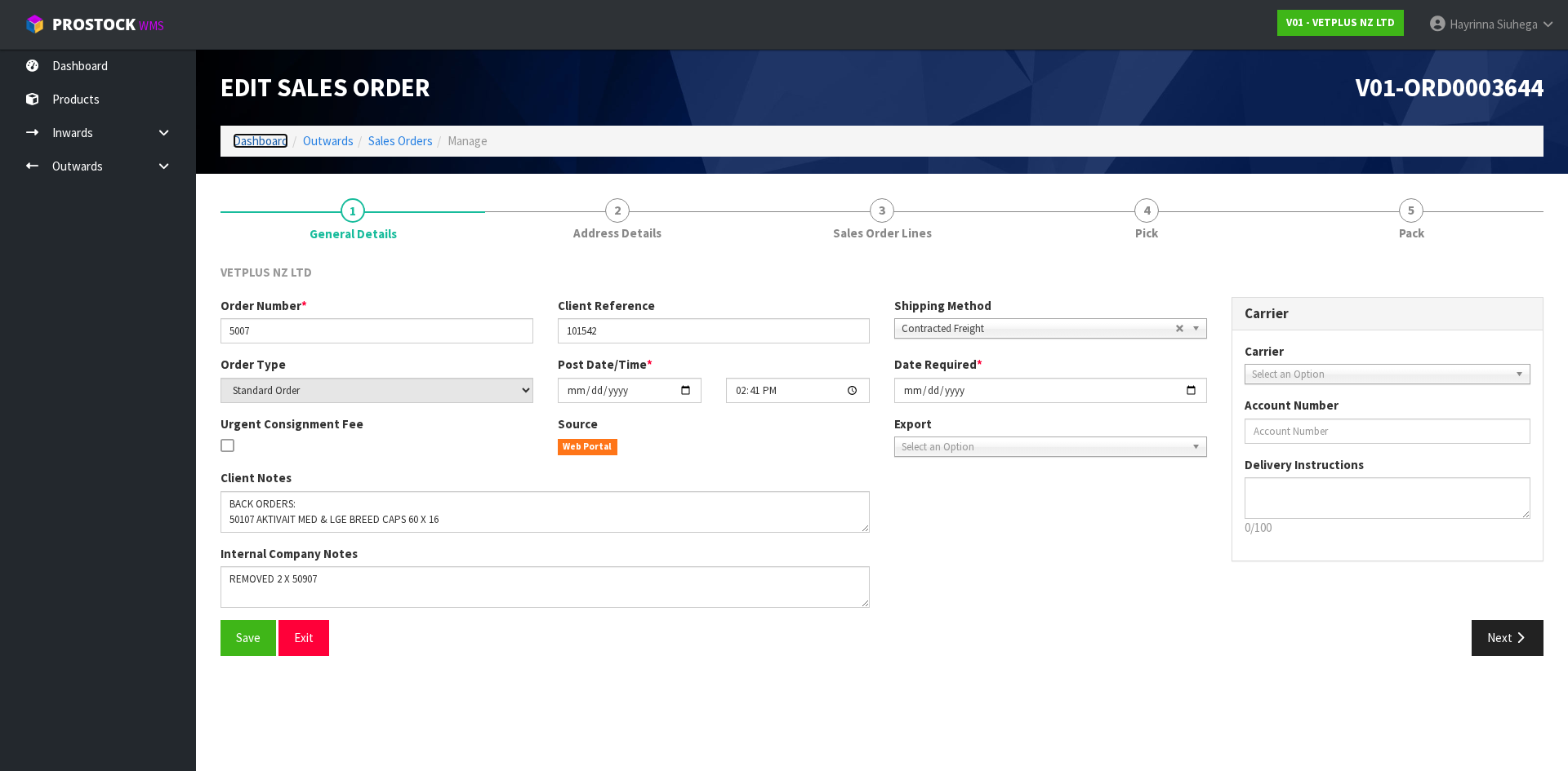
click at [266, 138] on link "Dashboard" at bounding box center [260, 140] width 55 height 15
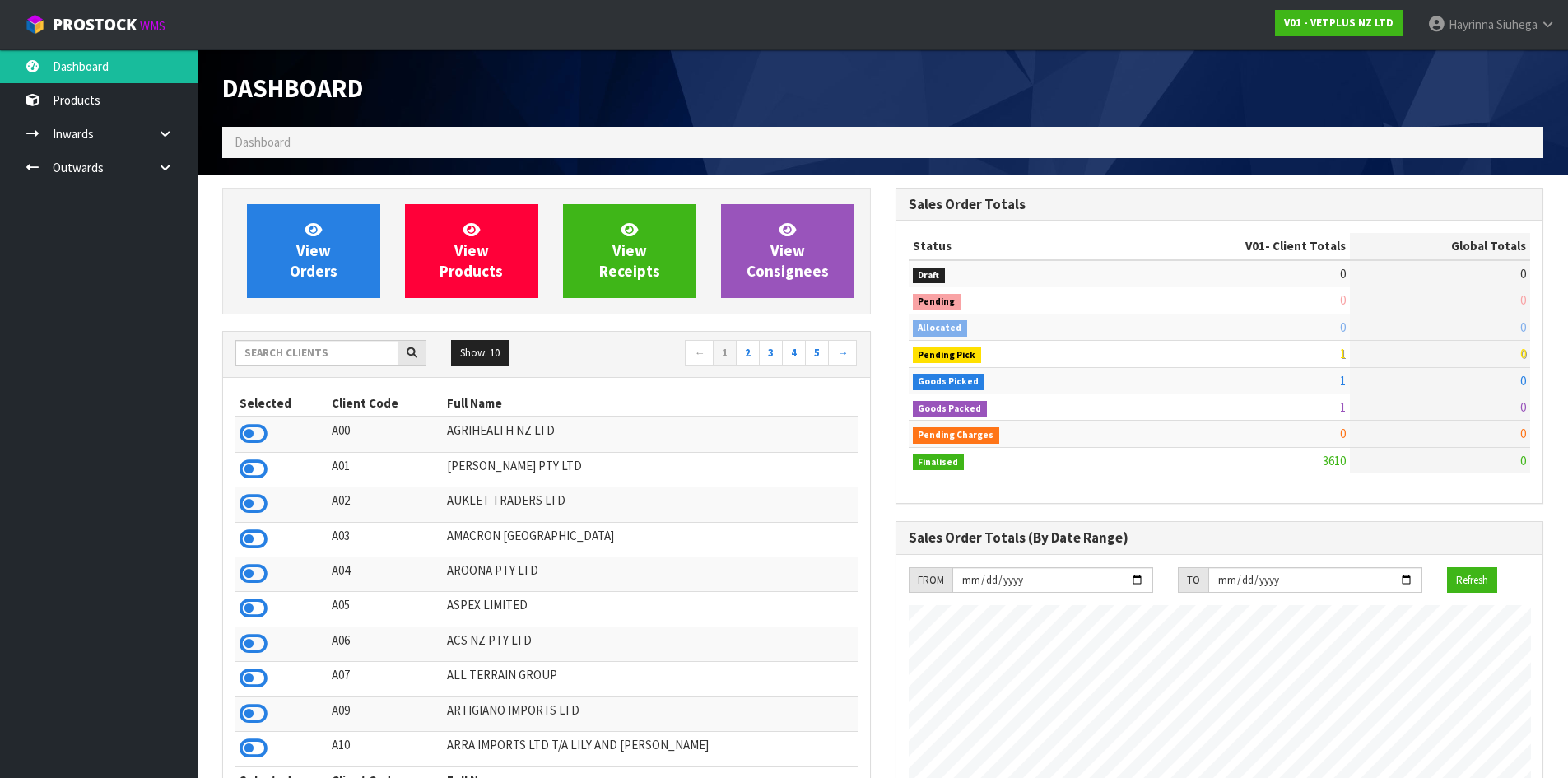
scroll to position [1247, 673]
click at [1473, 26] on span "Hayrinna" at bounding box center [1471, 24] width 46 height 16
click at [1480, 62] on link "Logout" at bounding box center [1502, 66] width 130 height 22
